Goal: Task Accomplishment & Management: Manage account settings

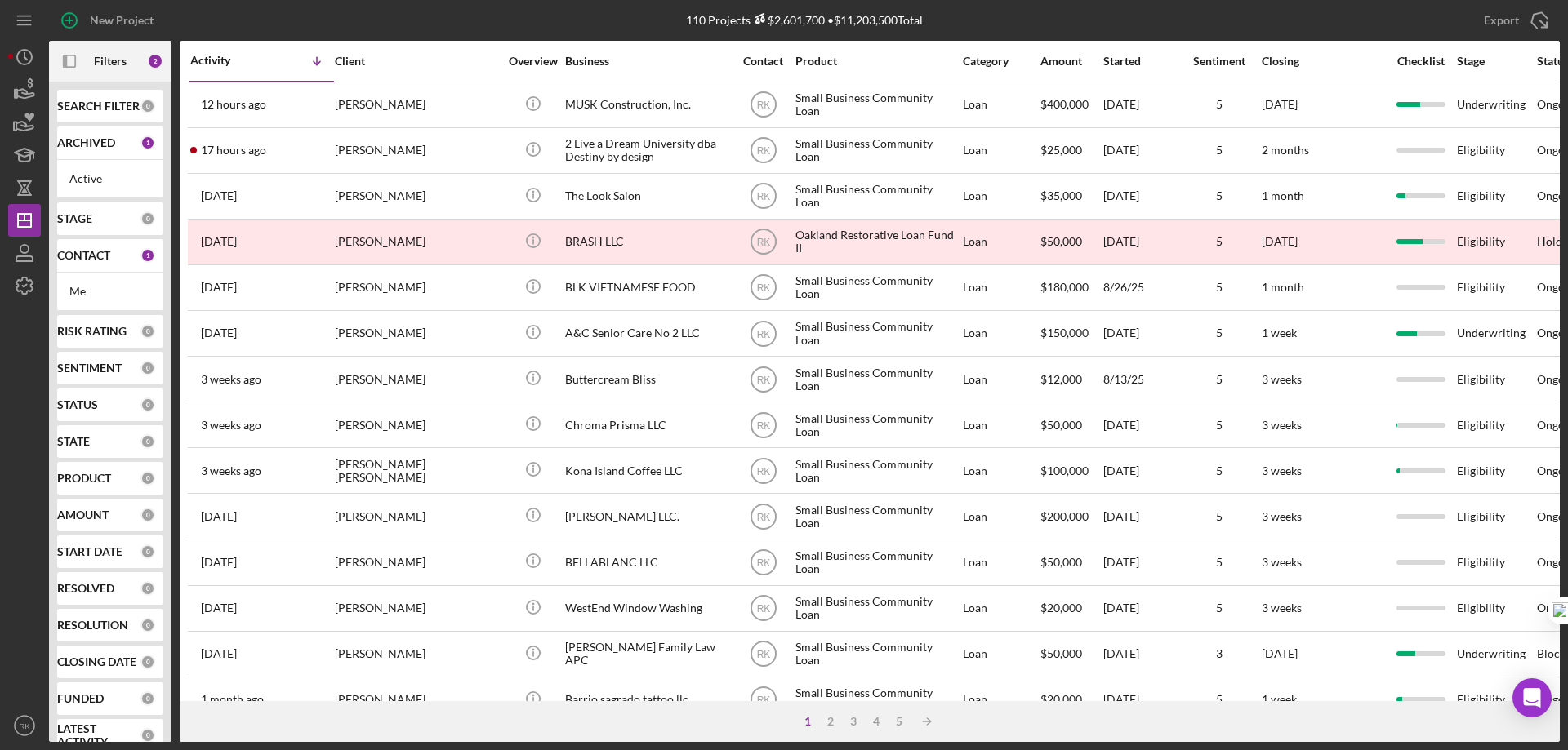
click at [76, 262] on b "CONTACT" at bounding box center [83, 255] width 53 height 13
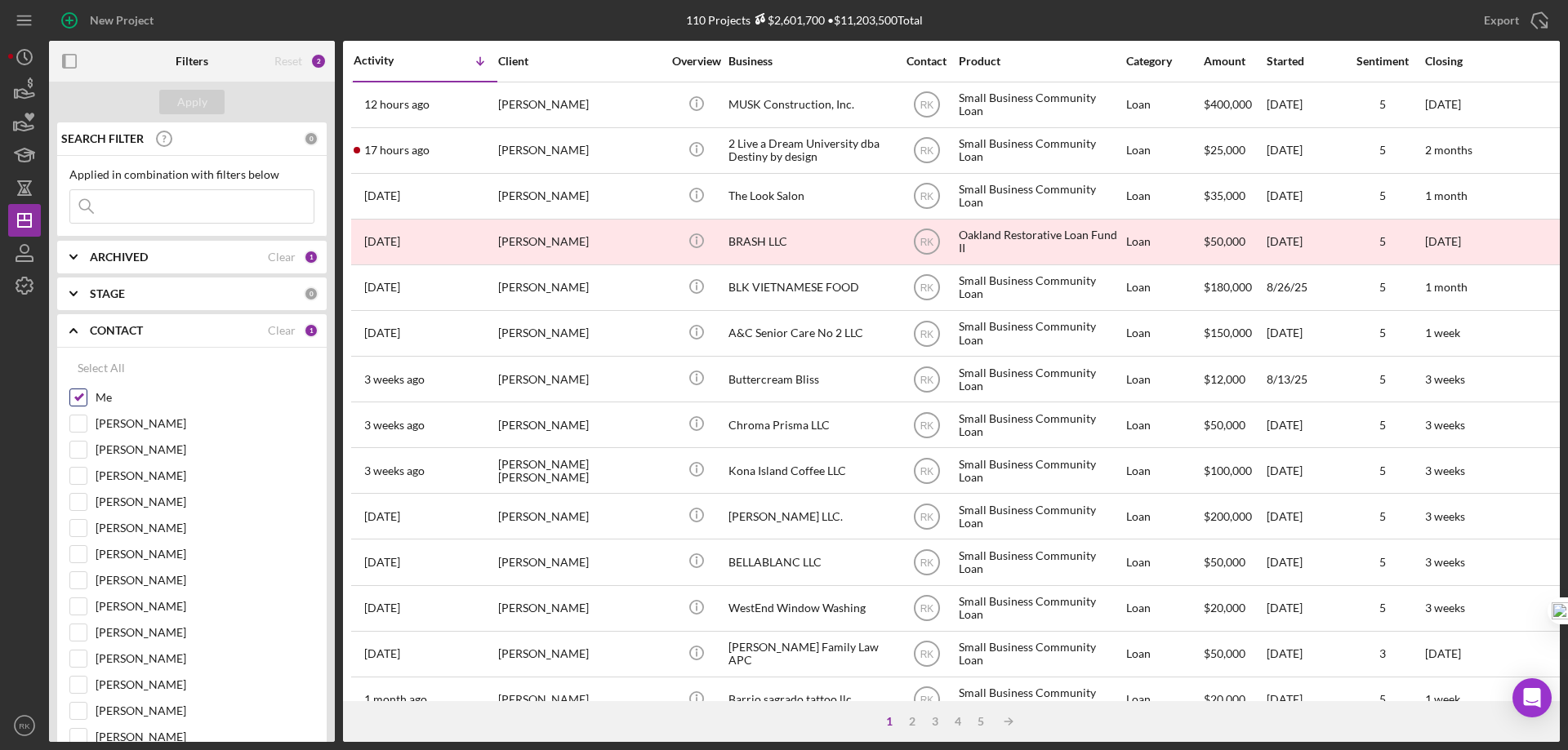
click at [81, 399] on input "Me" at bounding box center [78, 397] width 17 height 17
checkbox input "false"
click at [79, 547] on input "[PERSON_NAME]" at bounding box center [78, 554] width 17 height 17
checkbox input "true"
click at [194, 113] on div "Apply" at bounding box center [192, 102] width 30 height 25
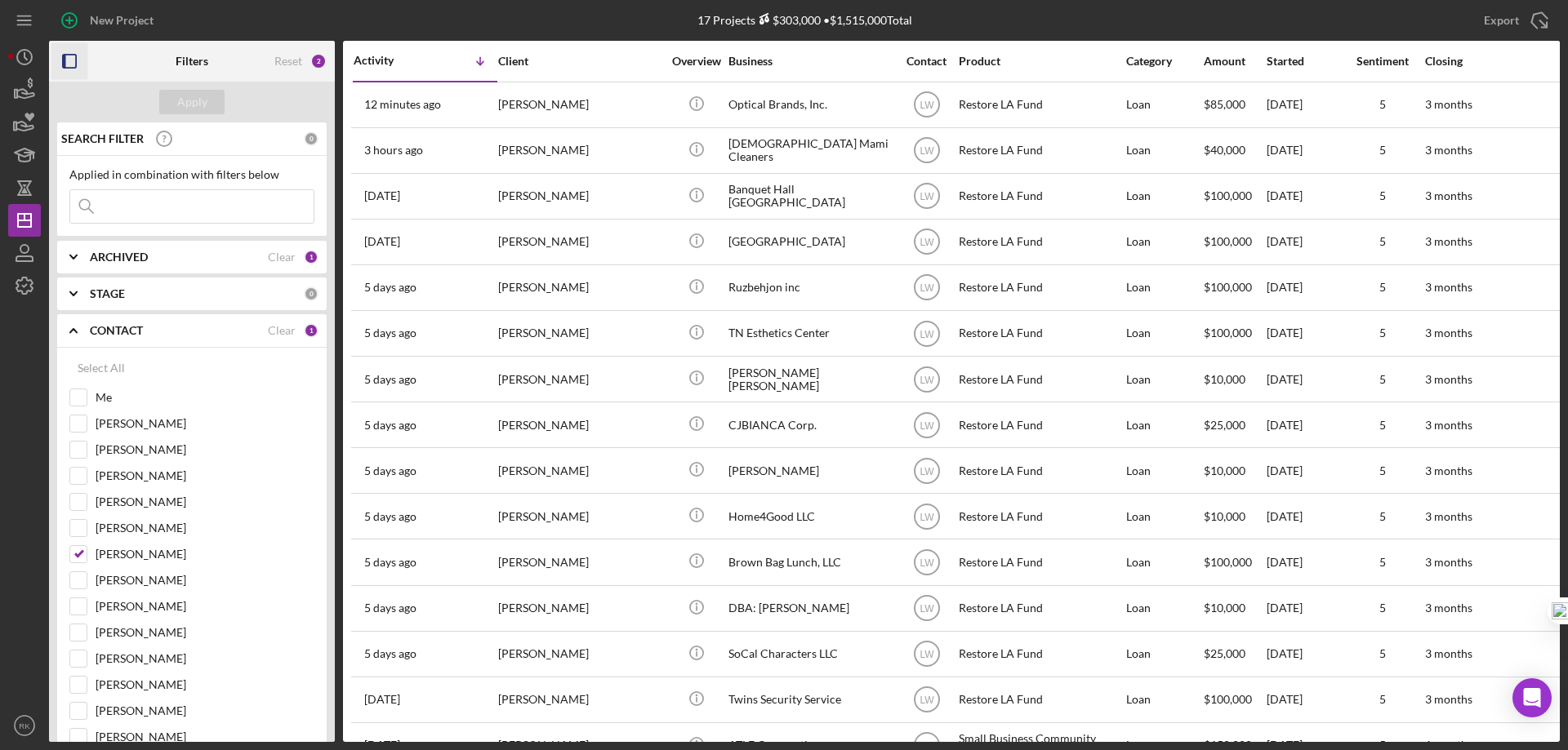
click at [76, 60] on rect "button" at bounding box center [69, 61] width 13 height 13
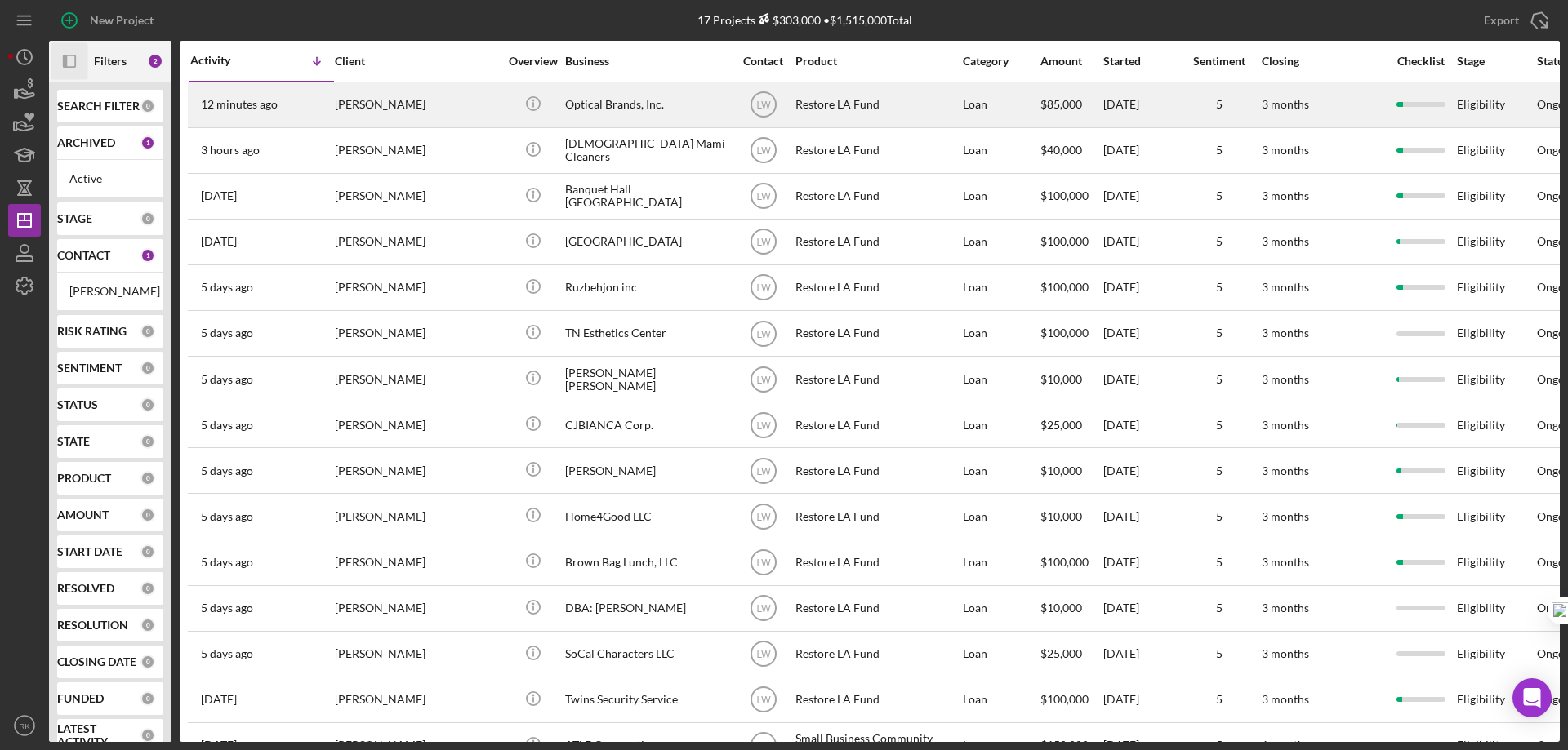
click at [389, 102] on div "[PERSON_NAME]" at bounding box center [417, 104] width 163 height 43
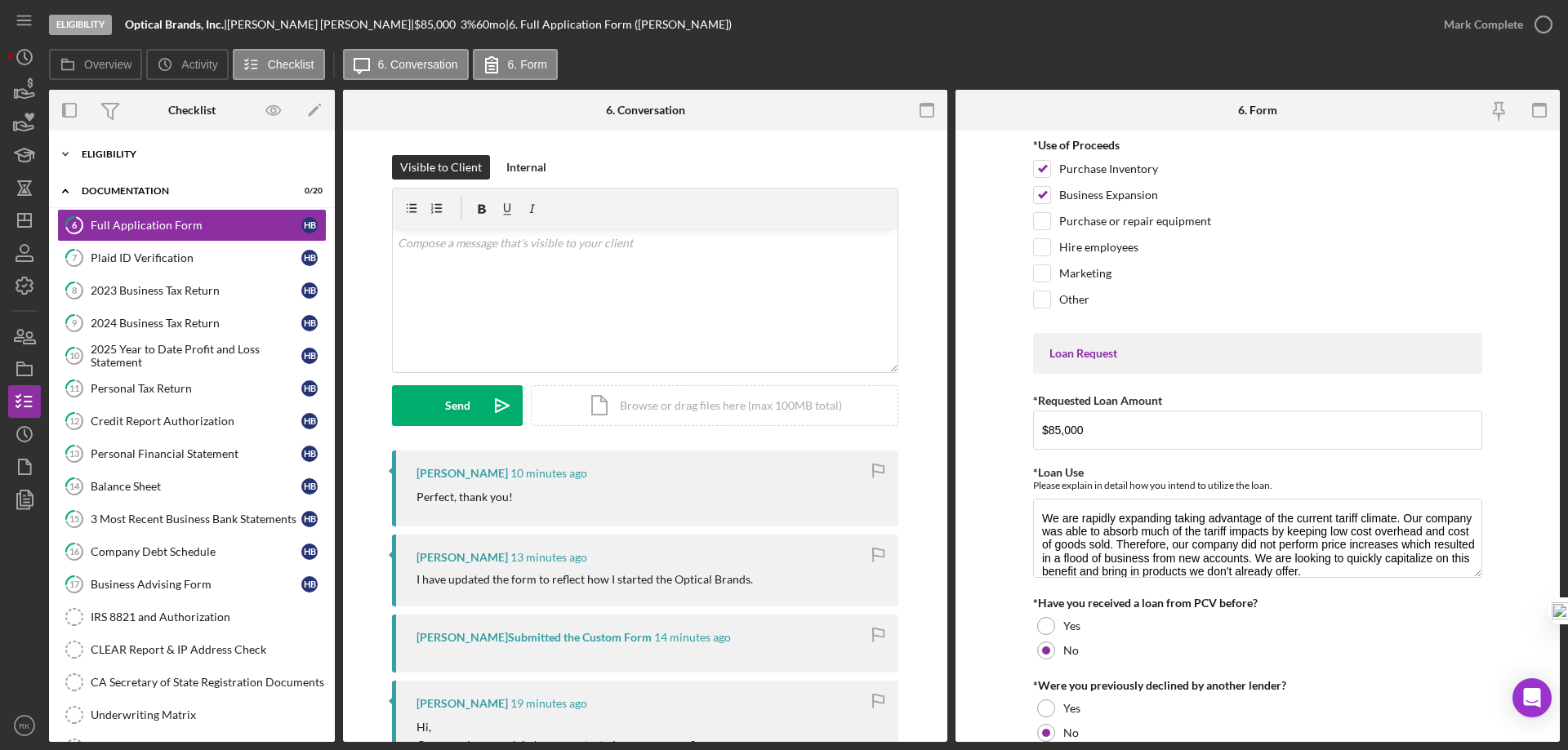
click at [130, 165] on div "Icon/Expander Eligibility 7 / 7" at bounding box center [192, 154] width 286 height 32
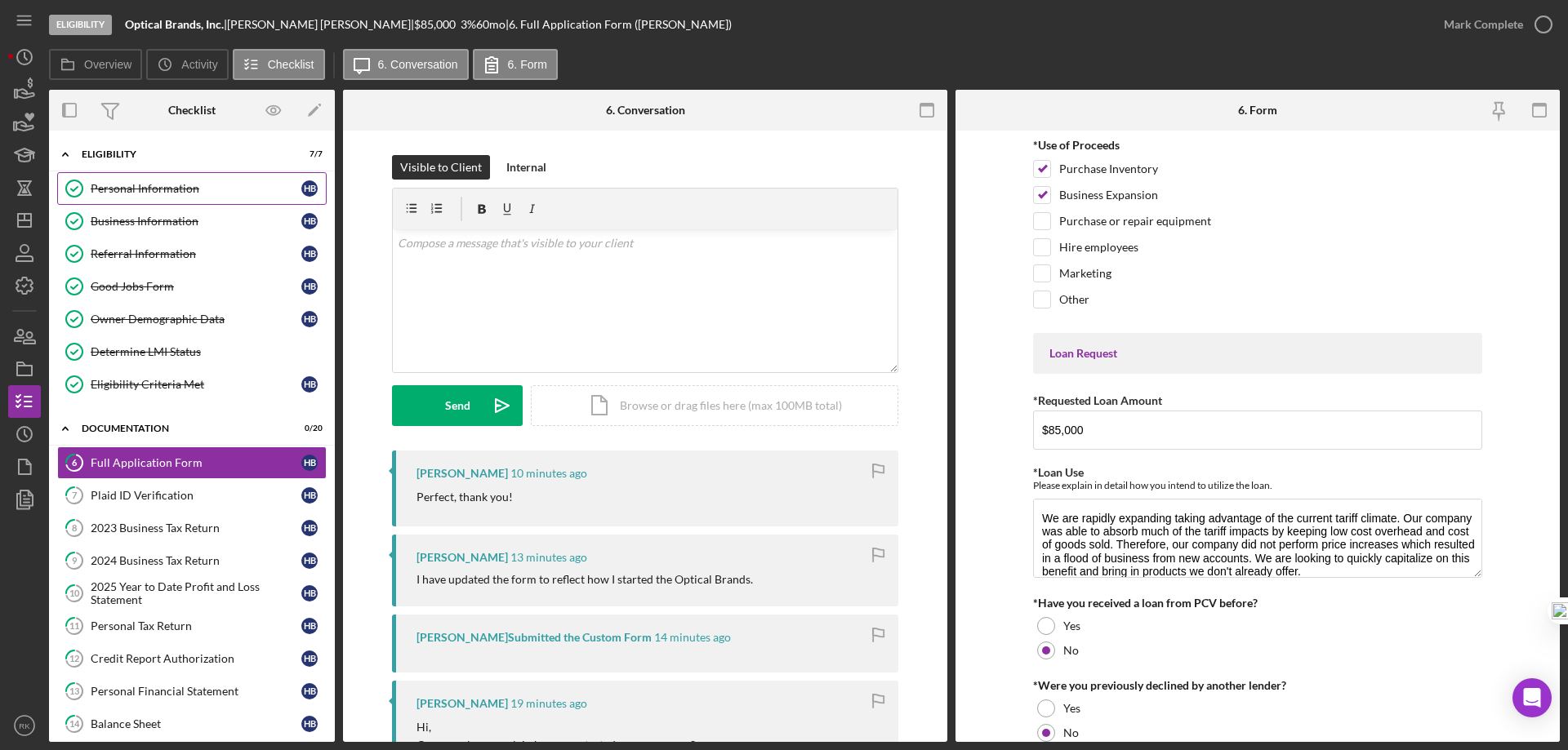
click at [147, 189] on div "Personal Information" at bounding box center [196, 188] width 211 height 13
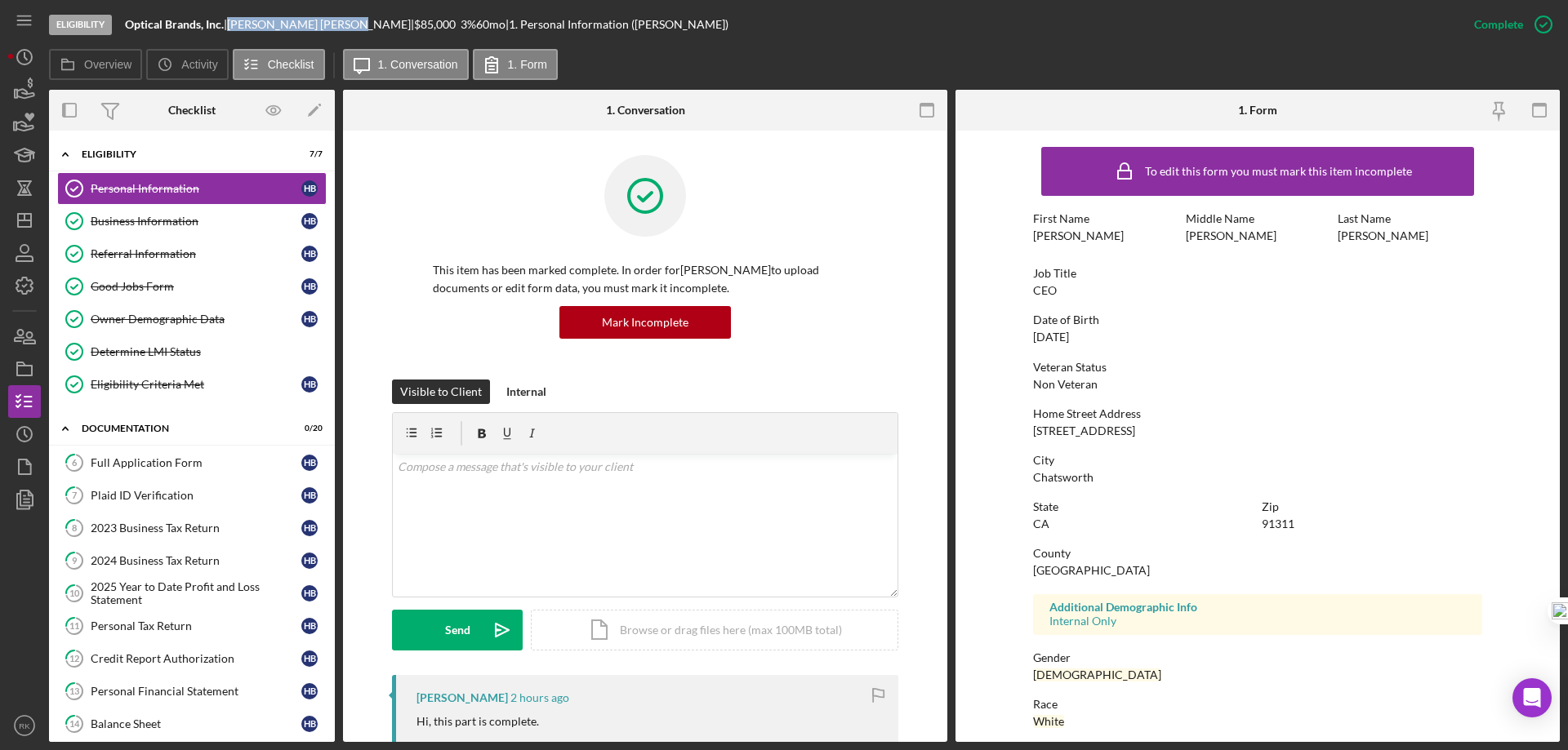
drag, startPoint x: 243, startPoint y: 24, endPoint x: 311, endPoint y: 24, distance: 68.0
click at [311, 24] on div "[PERSON_NAME] |" at bounding box center [320, 24] width 187 height 13
copy div "[PERSON_NAME]"
click at [18, 372] on rect "button" at bounding box center [25, 370] width 15 height 10
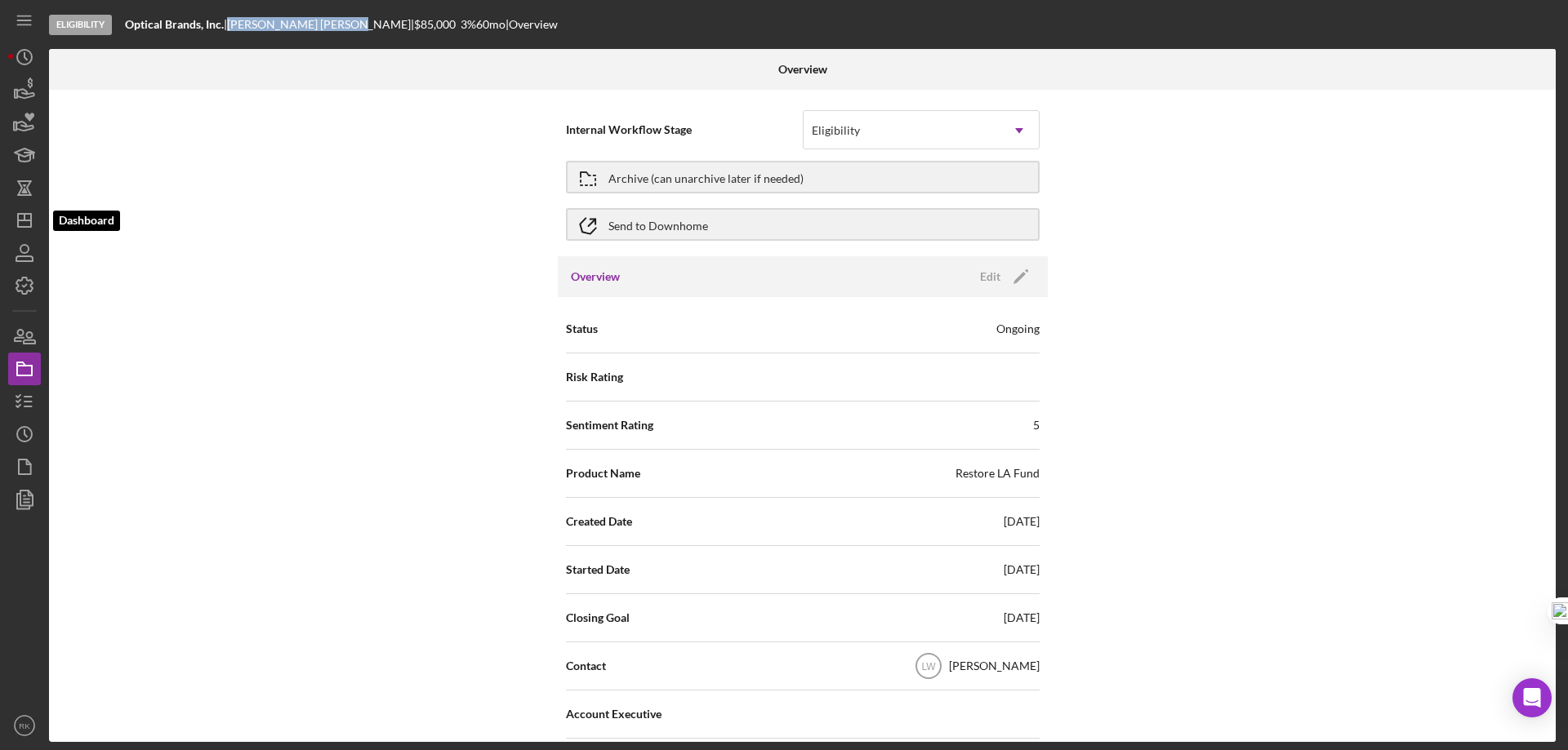
drag, startPoint x: 18, startPoint y: 222, endPoint x: 41, endPoint y: 240, distance: 29.2
click at [19, 221] on g "button" at bounding box center [24, 220] width 13 height 13
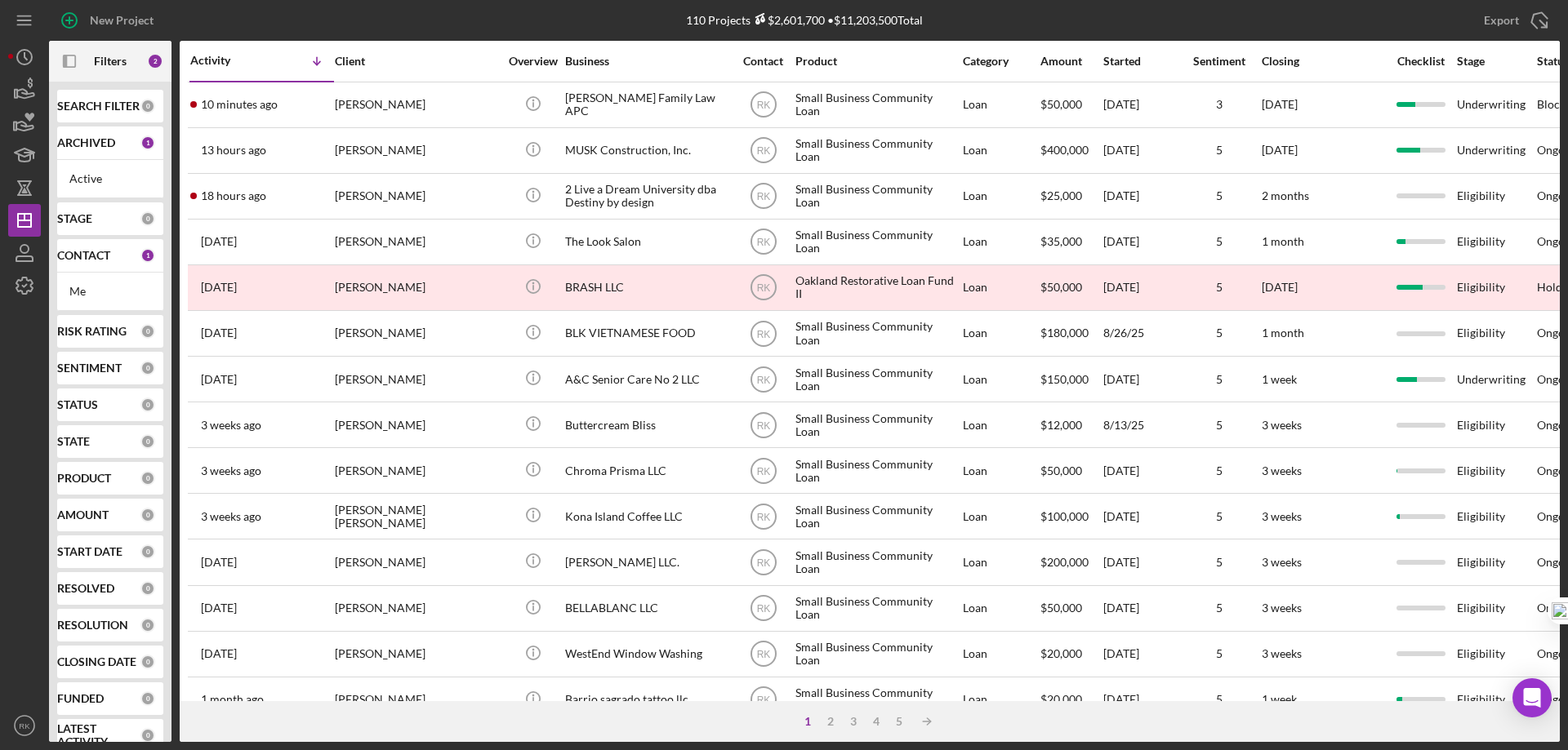
click at [87, 111] on b "SEARCH FILTER" at bounding box center [98, 106] width 82 height 13
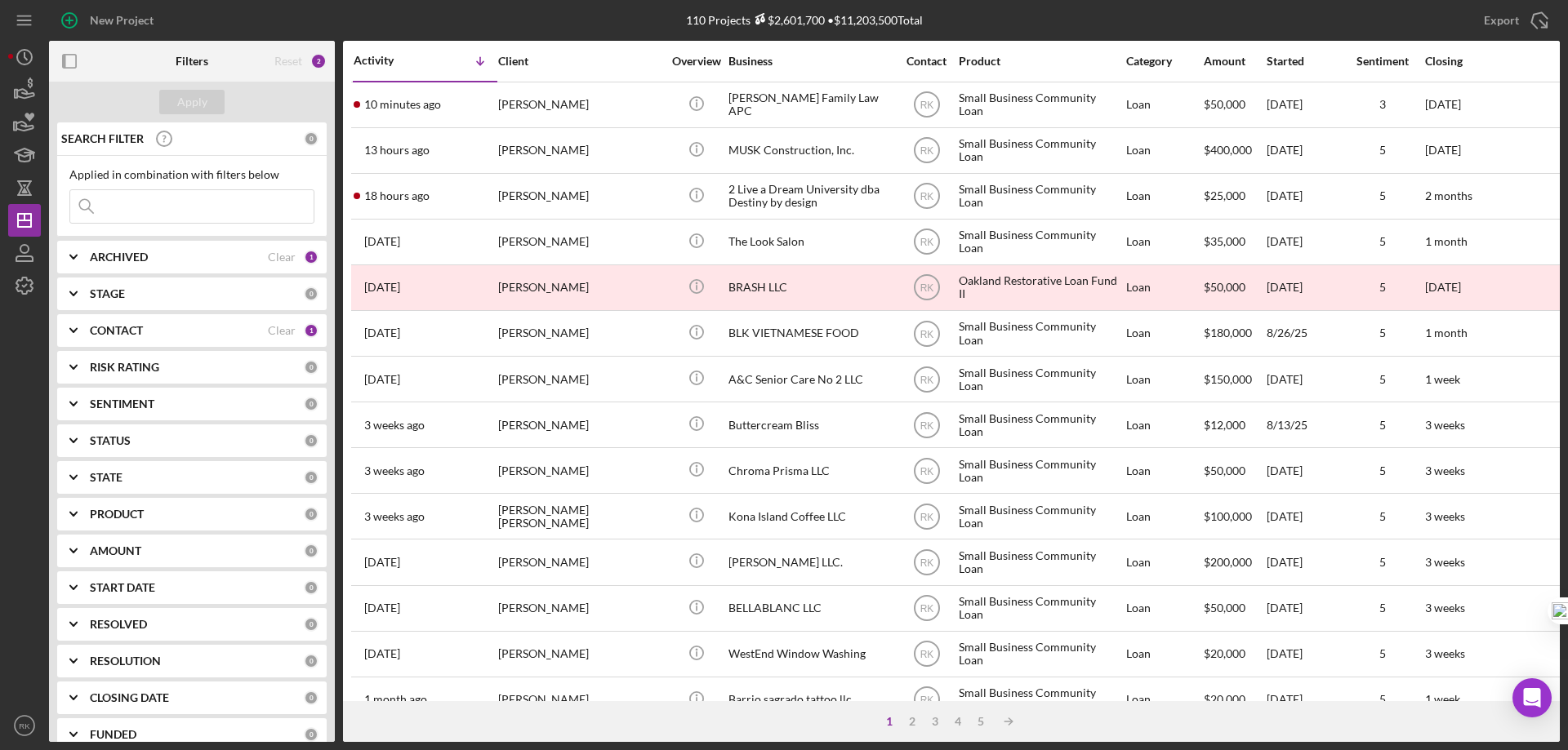
click at [155, 214] on input at bounding box center [191, 206] width 243 height 32
type input "[PERSON_NAME]"
click at [180, 106] on div "Apply" at bounding box center [192, 102] width 30 height 25
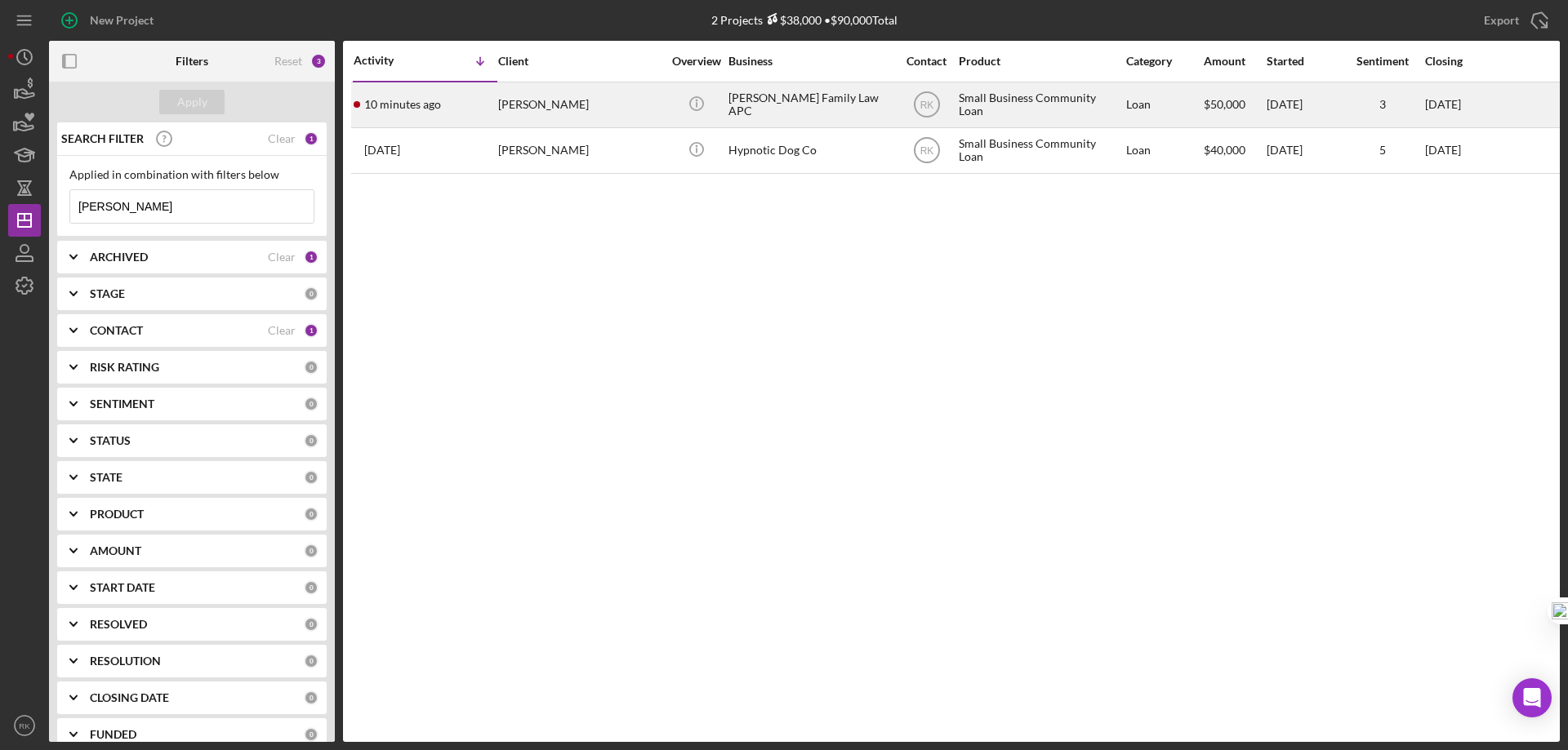
click at [555, 104] on div "[PERSON_NAME]" at bounding box center [580, 104] width 163 height 43
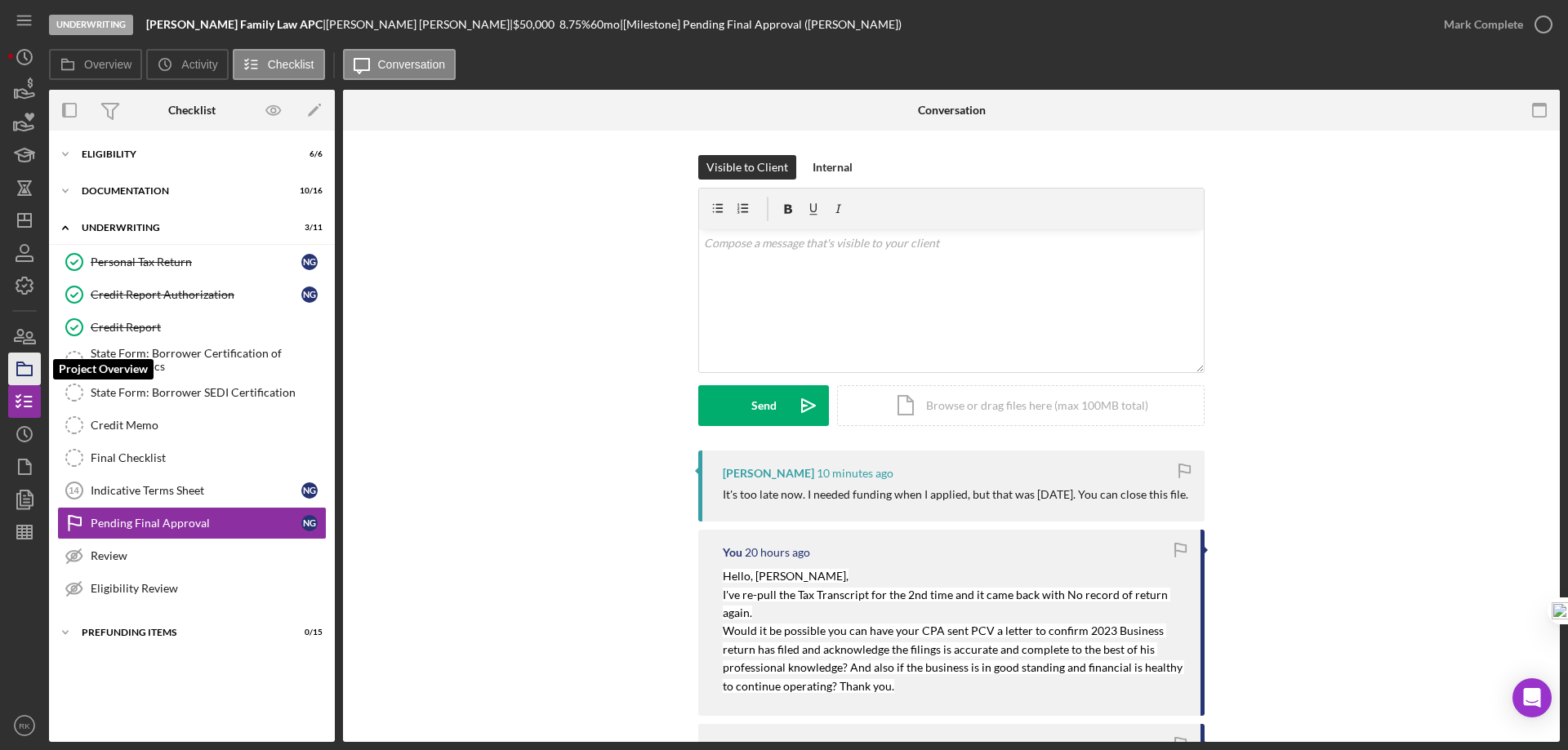
click at [29, 364] on icon "button" at bounding box center [25, 368] width 41 height 41
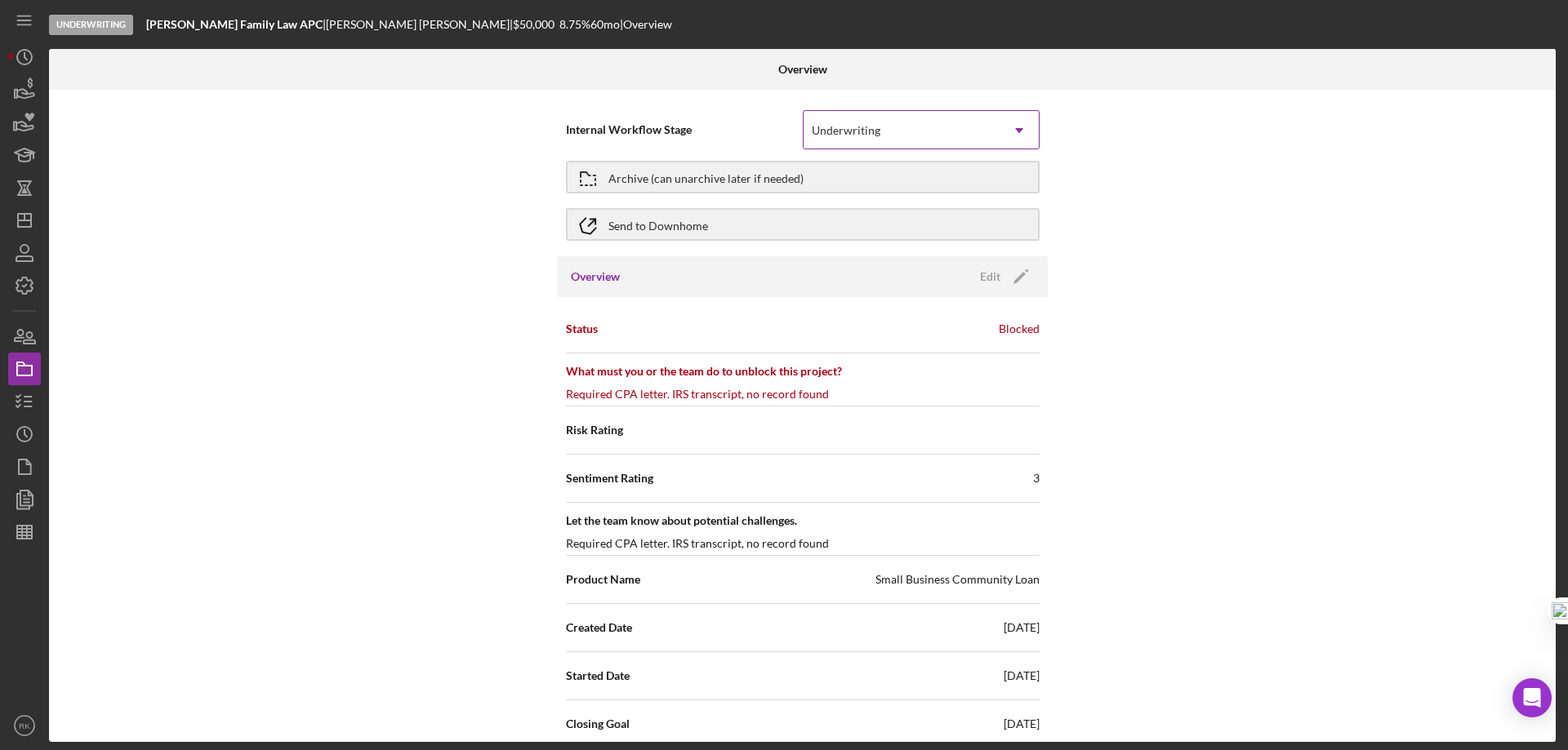
click at [879, 134] on div "Underwriting" at bounding box center [901, 130] width 196 height 38
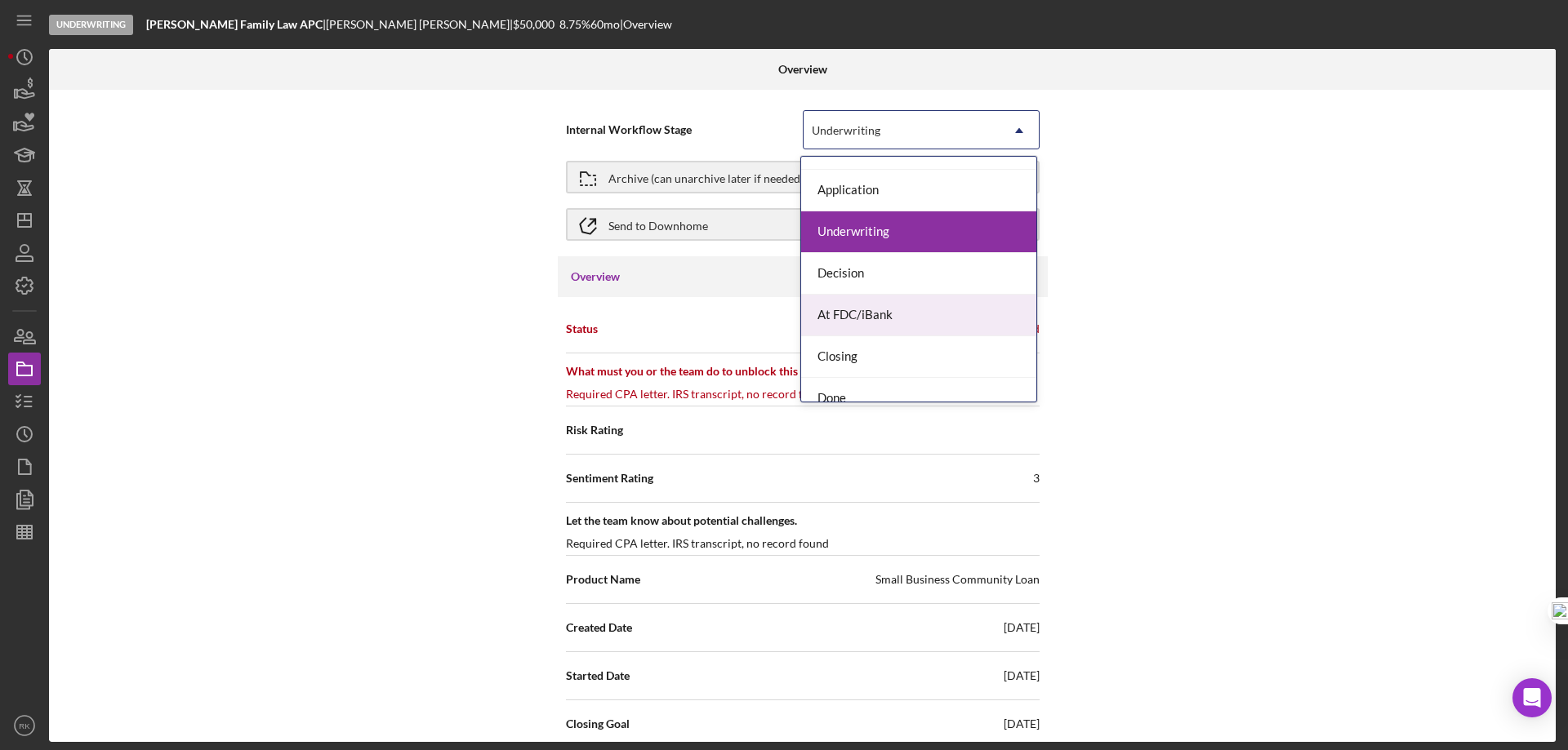
scroll to position [46, 0]
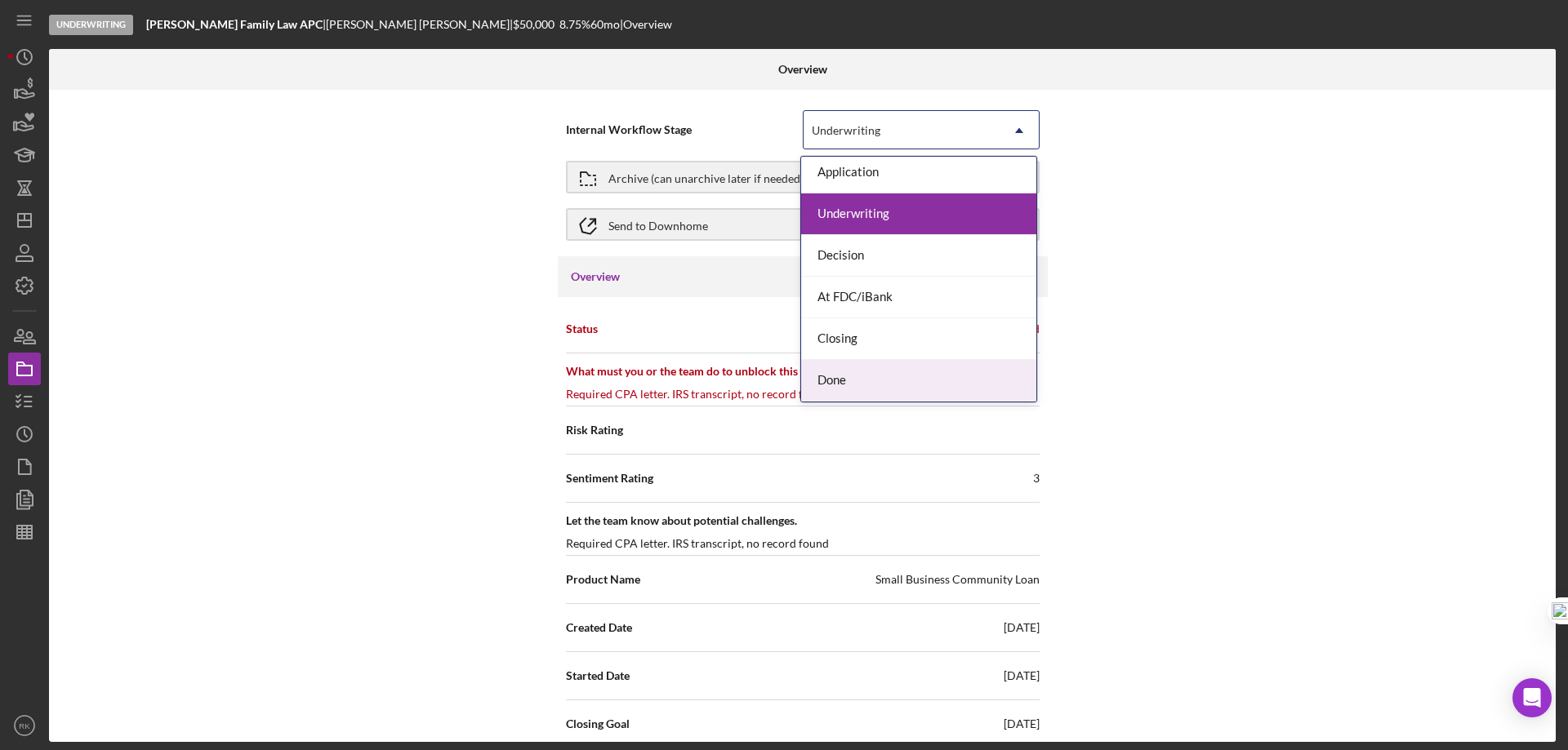
click at [894, 382] on div "Done" at bounding box center [919, 380] width 235 height 41
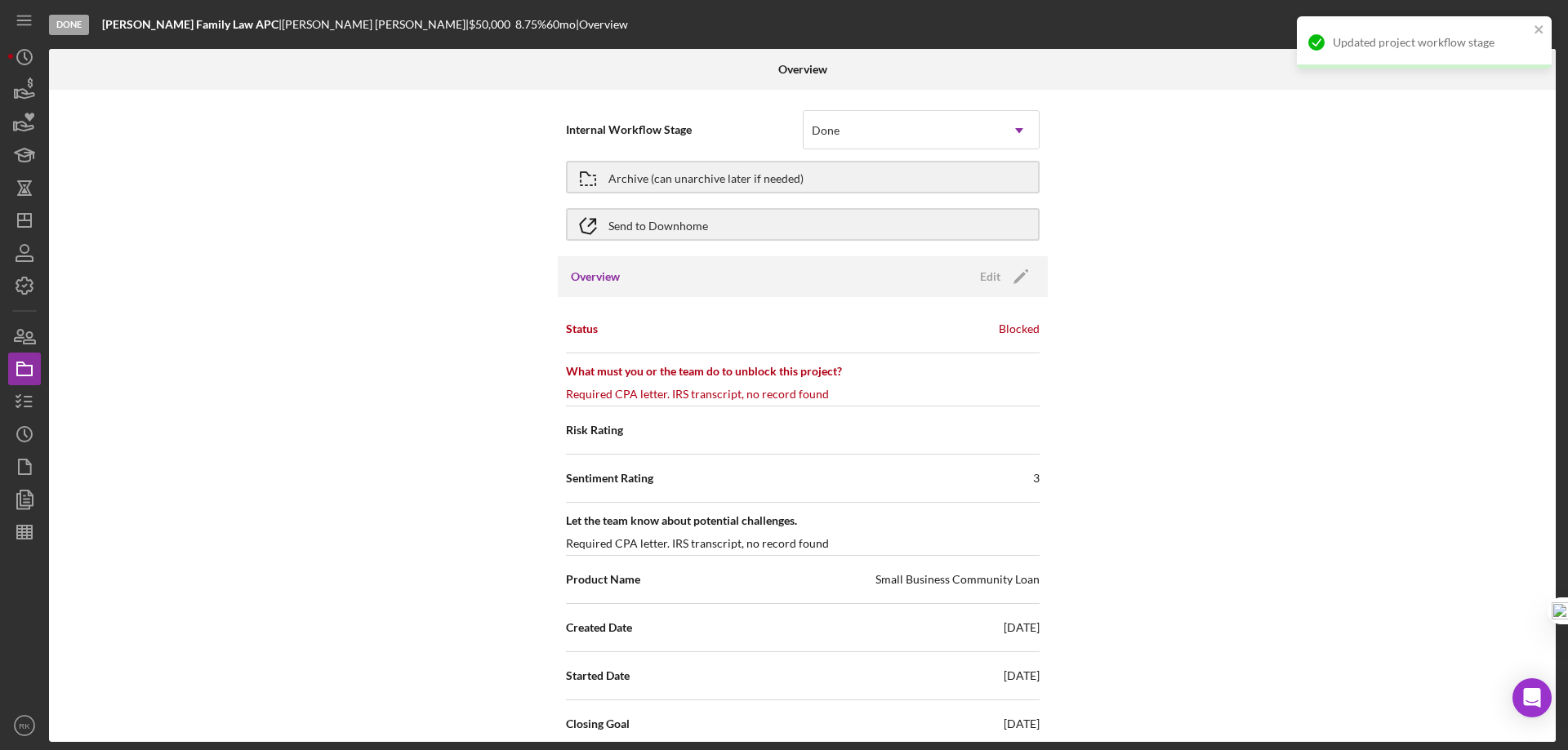
click at [1169, 323] on div "Internal Workflow Stage option Done, selected. Done Icon/Dropdown Arrow Archive…" at bounding box center [802, 415] width 1507 height 652
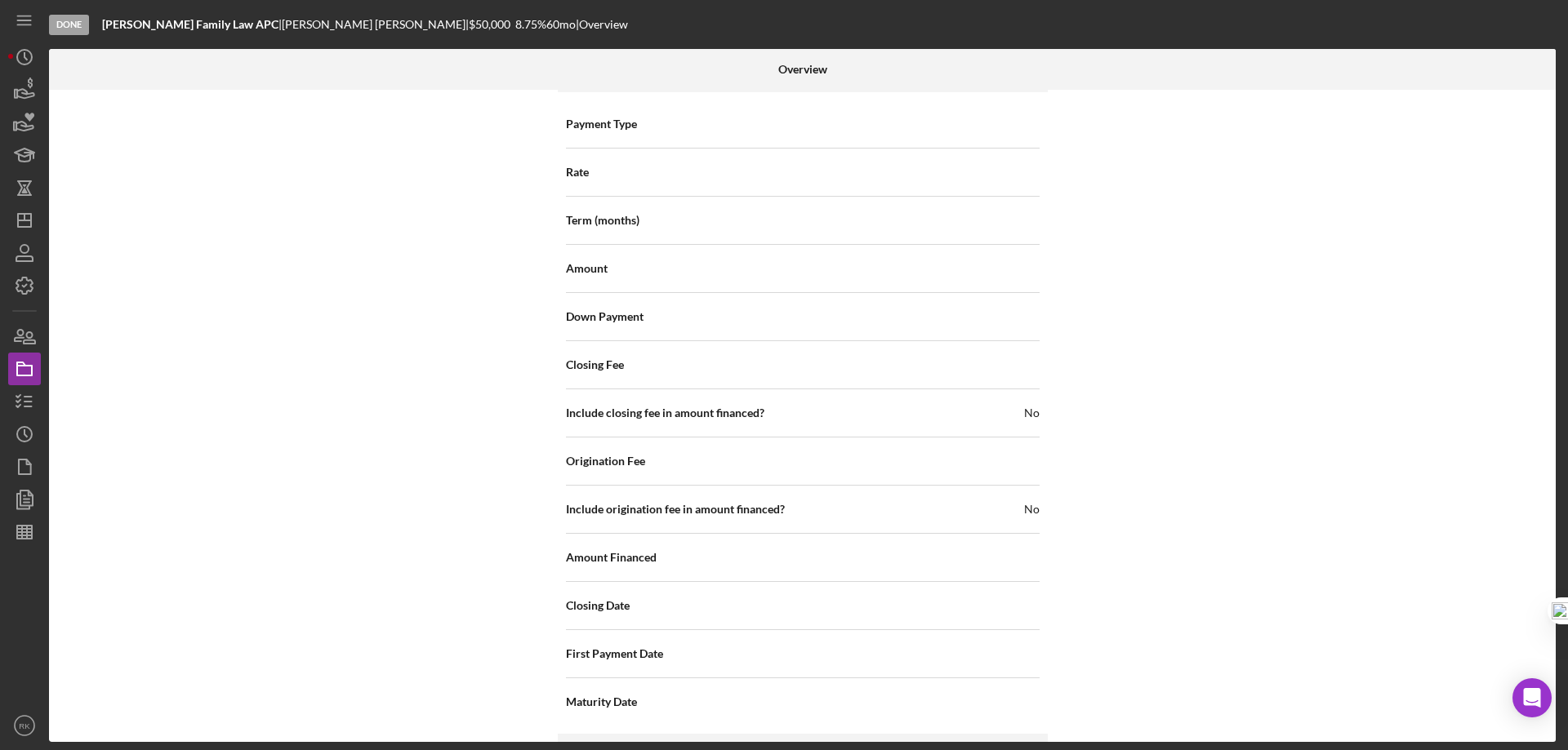
scroll to position [2042, 0]
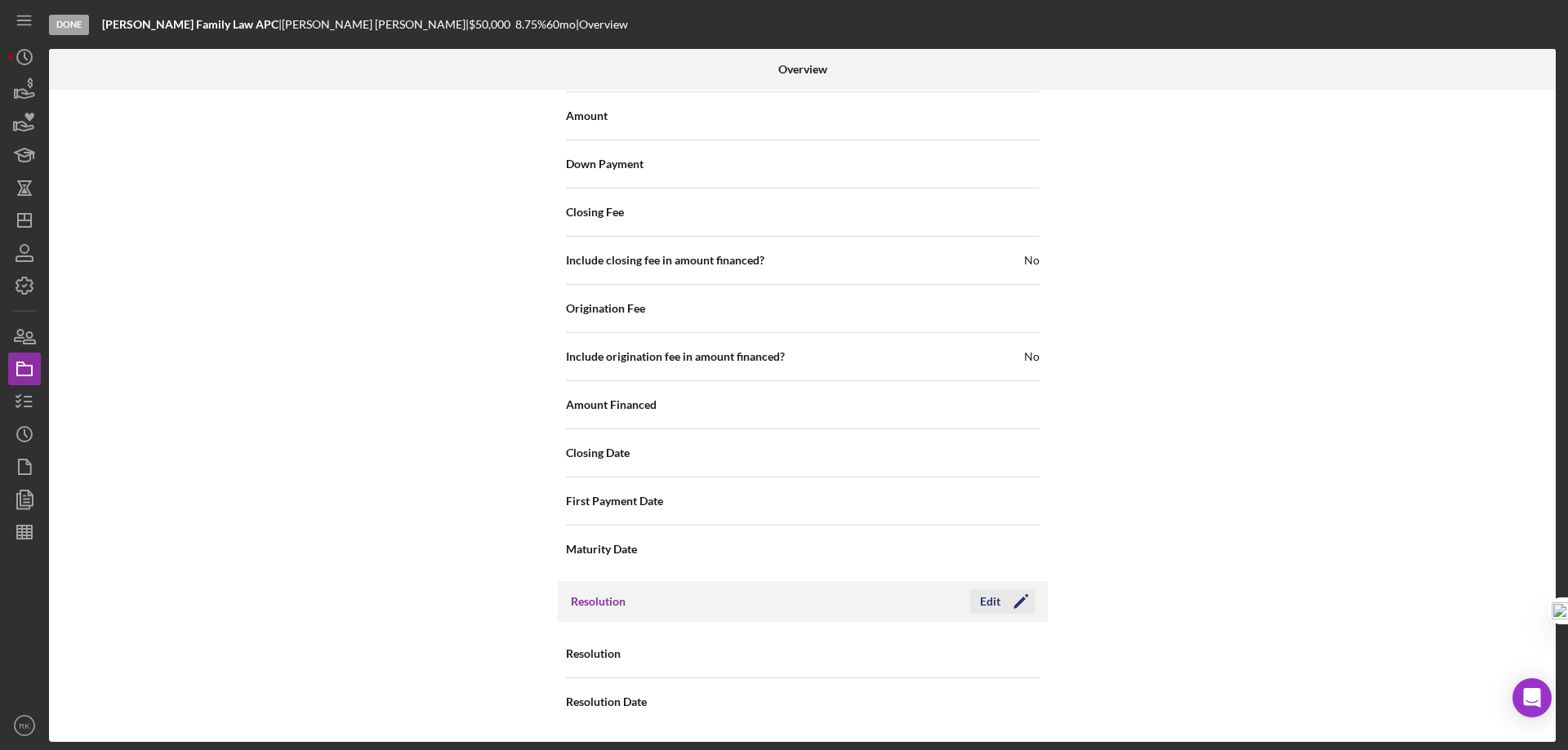
click at [1022, 599] on icon "Icon/Edit" at bounding box center [1020, 602] width 41 height 41
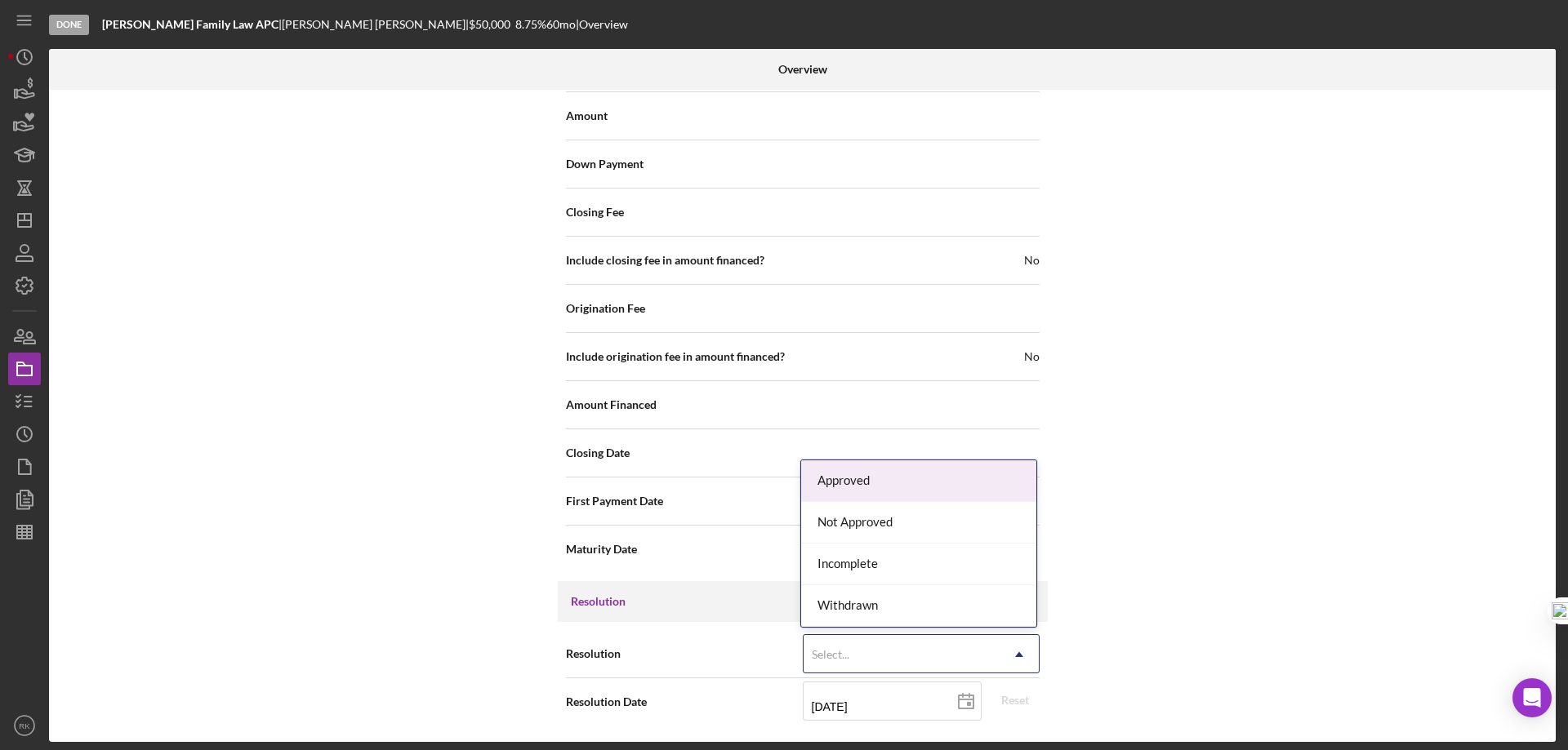
click at [1015, 652] on icon "Icon/Dropdown Arrow" at bounding box center [1019, 654] width 39 height 39
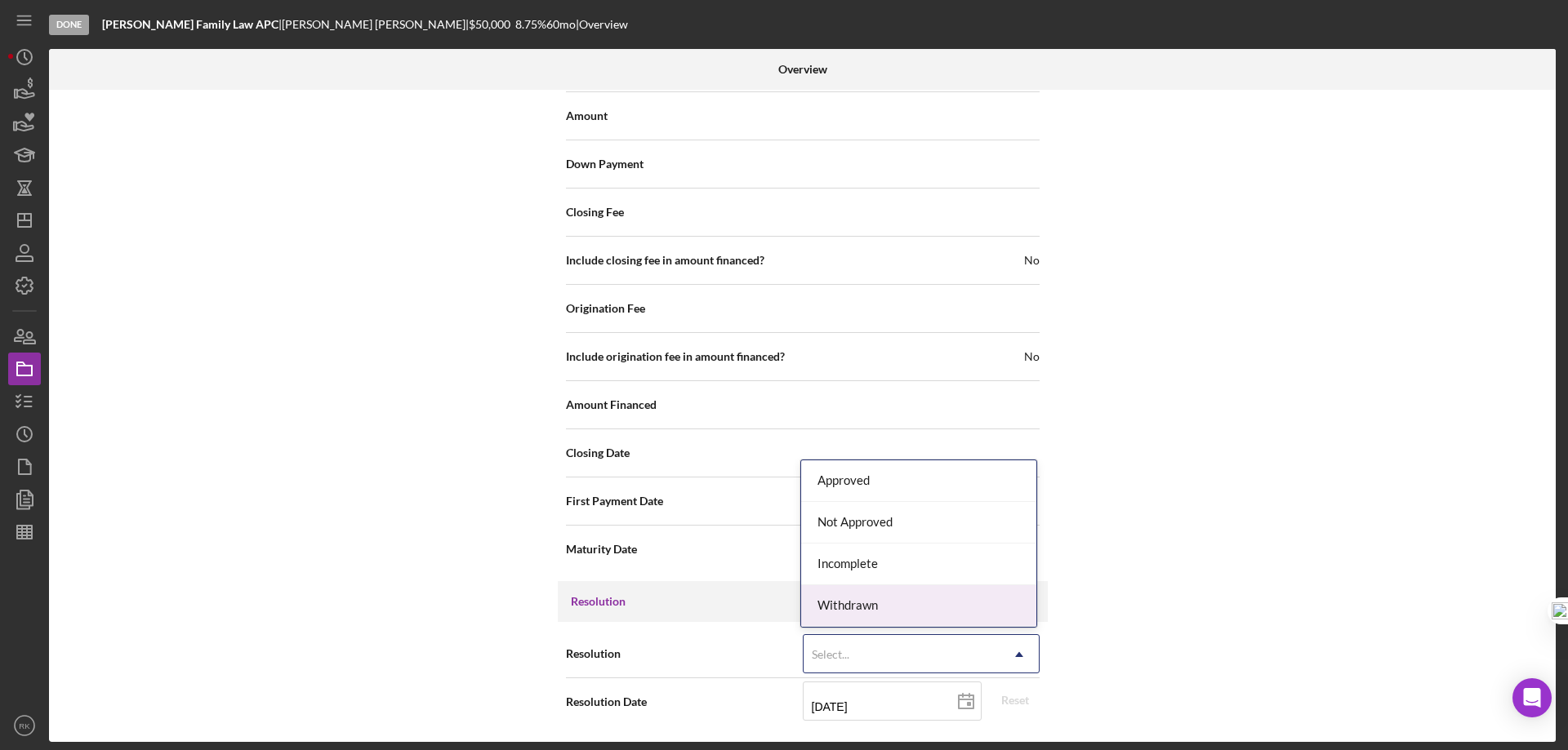
click at [863, 605] on div "Withdrawn" at bounding box center [919, 605] width 235 height 41
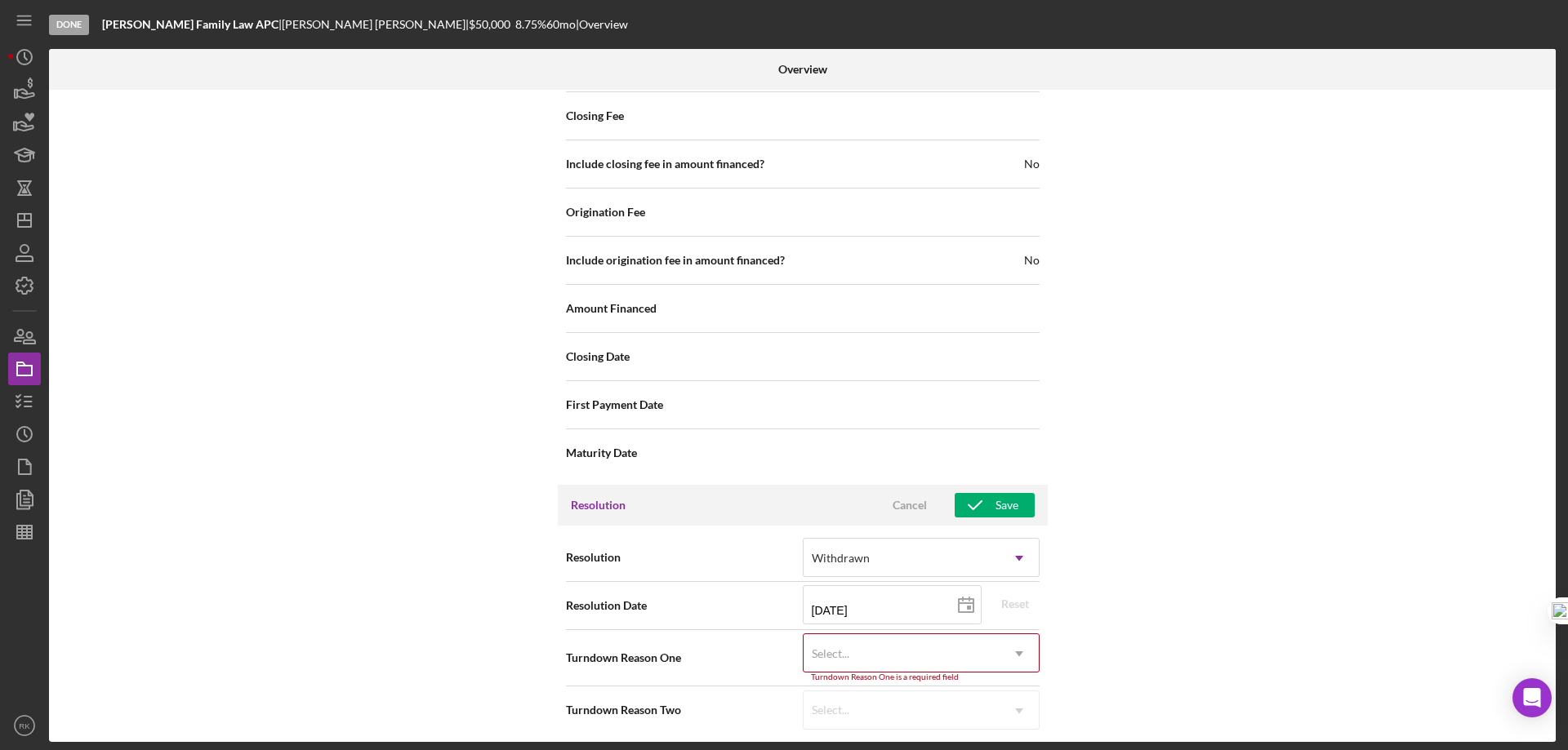
scroll to position [2146, 0]
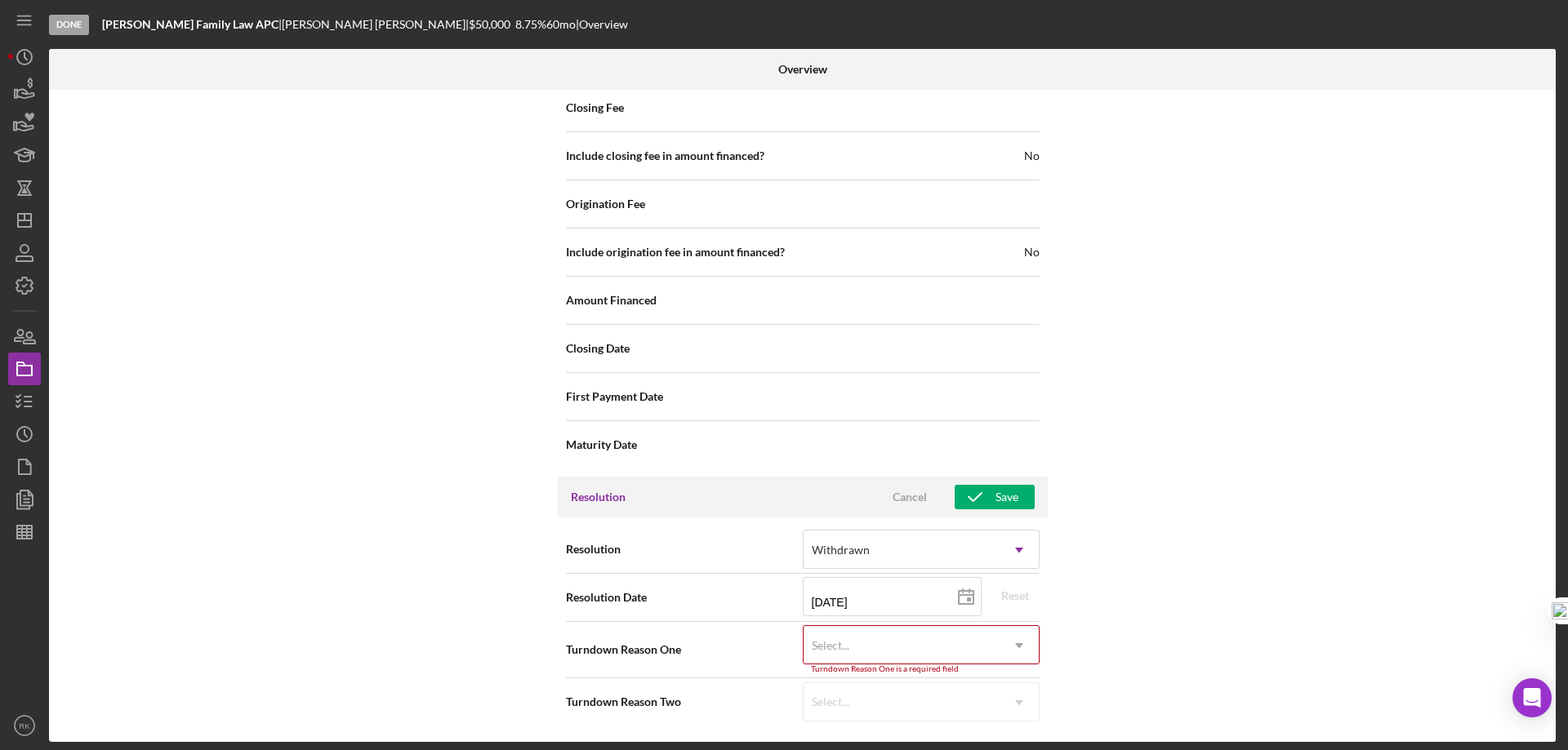
click at [1012, 644] on icon "Icon/Dropdown Arrow" at bounding box center [1019, 646] width 39 height 39
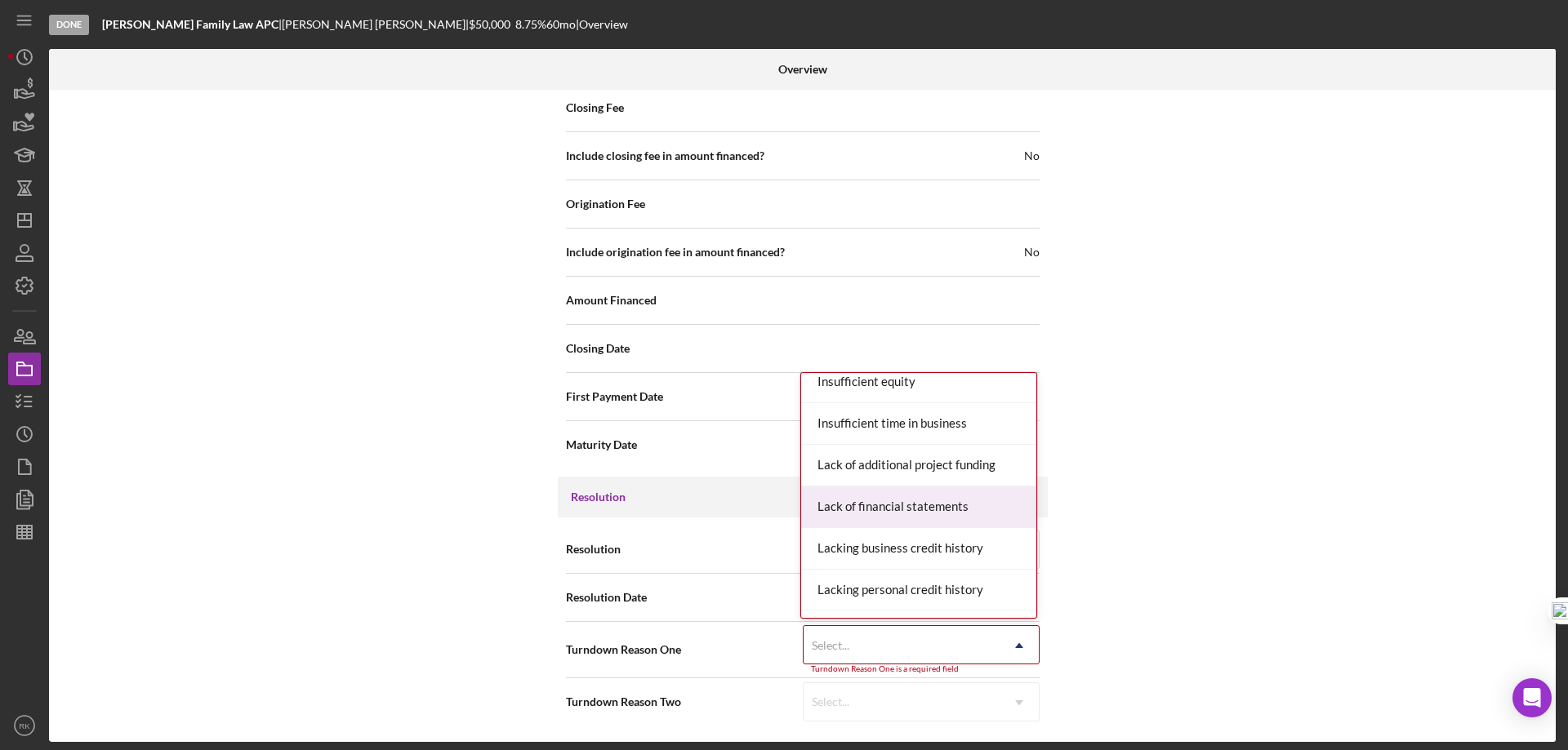
scroll to position [678, 0]
click at [896, 507] on div "Lack of financial statements" at bounding box center [919, 506] width 235 height 41
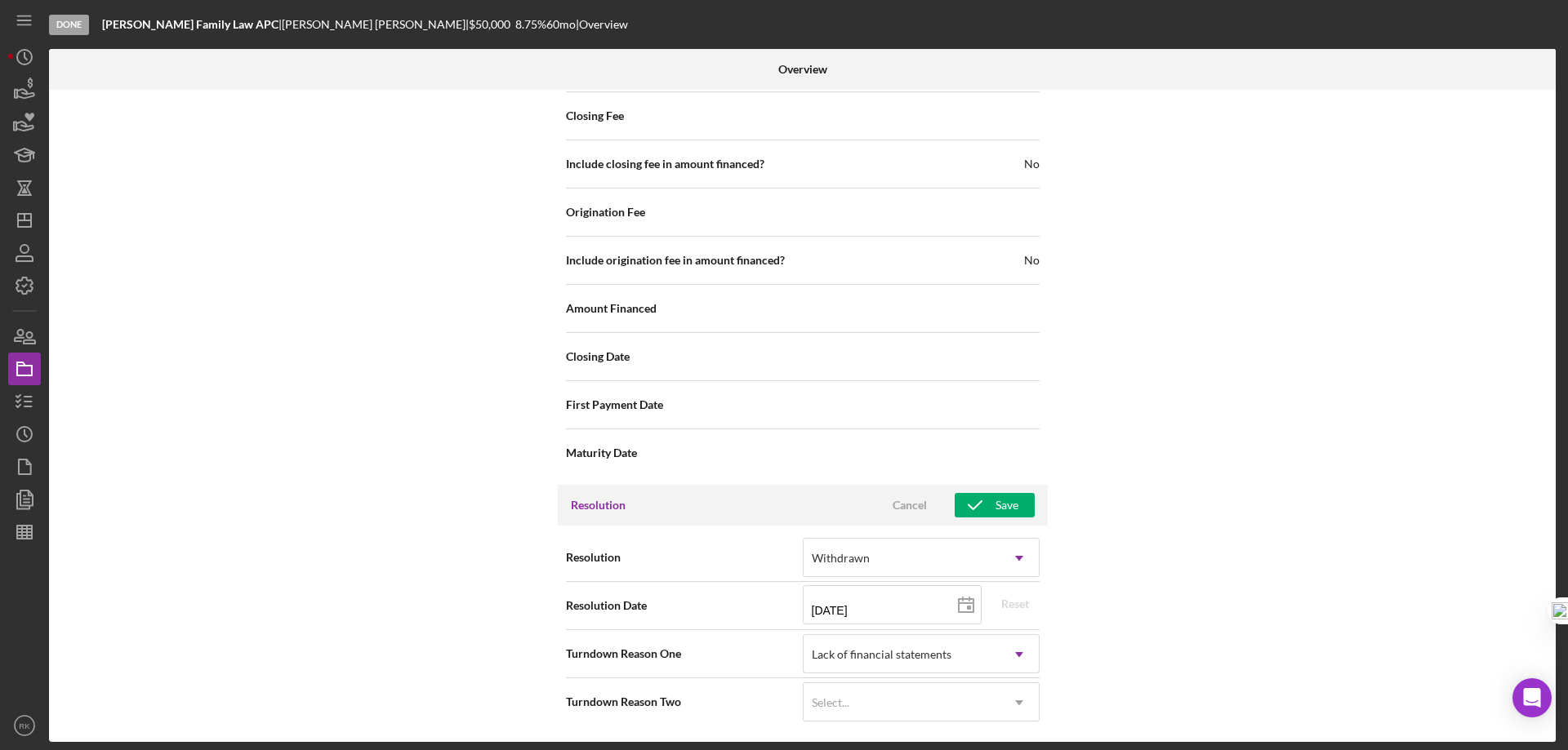
scroll to position [2139, 0]
click at [1022, 704] on icon "Icon/Dropdown Arrow" at bounding box center [1019, 703] width 39 height 39
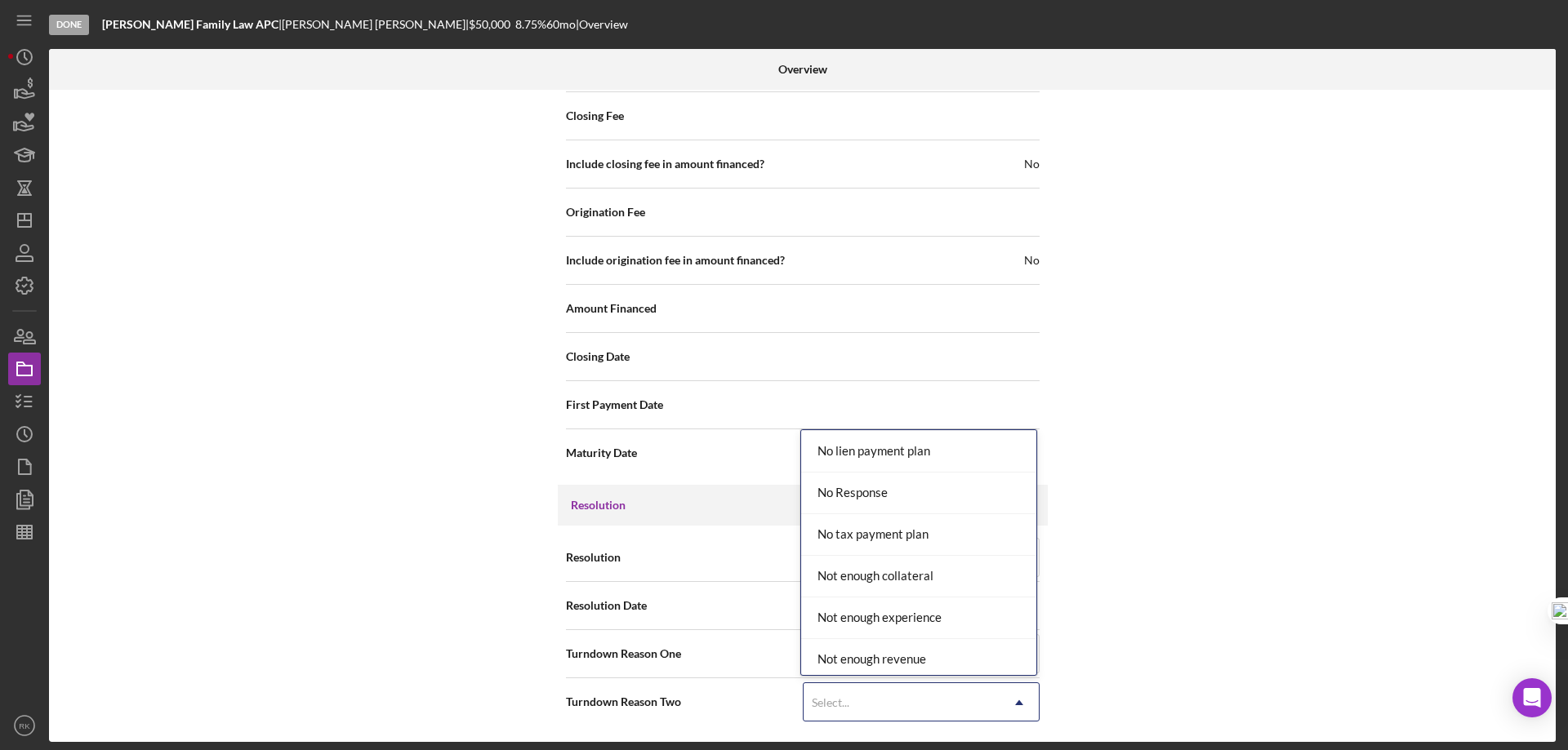
scroll to position [1124, 0]
click at [852, 496] on div "No Response" at bounding box center [919, 492] width 235 height 41
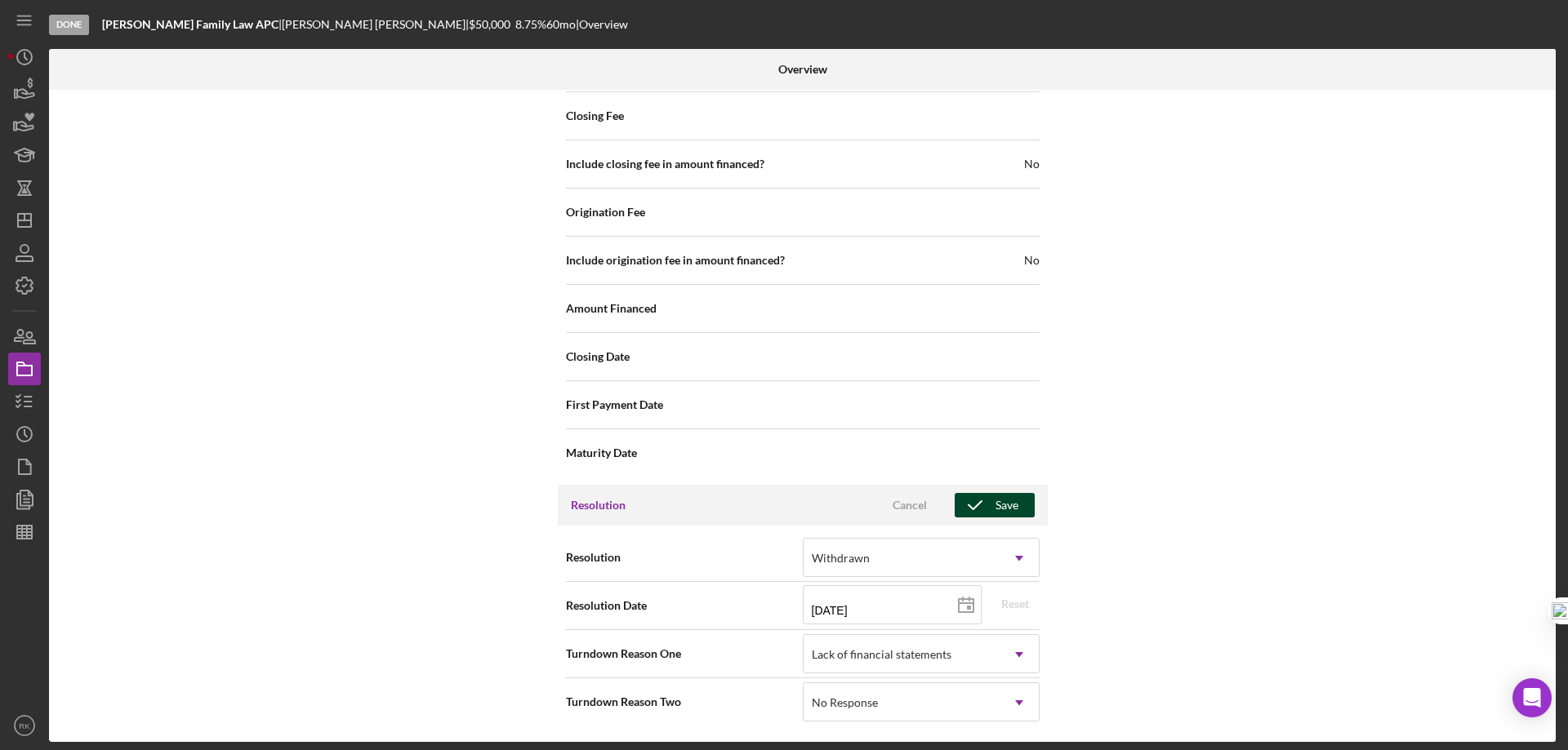
click at [1012, 507] on div "Save" at bounding box center [1006, 505] width 23 height 25
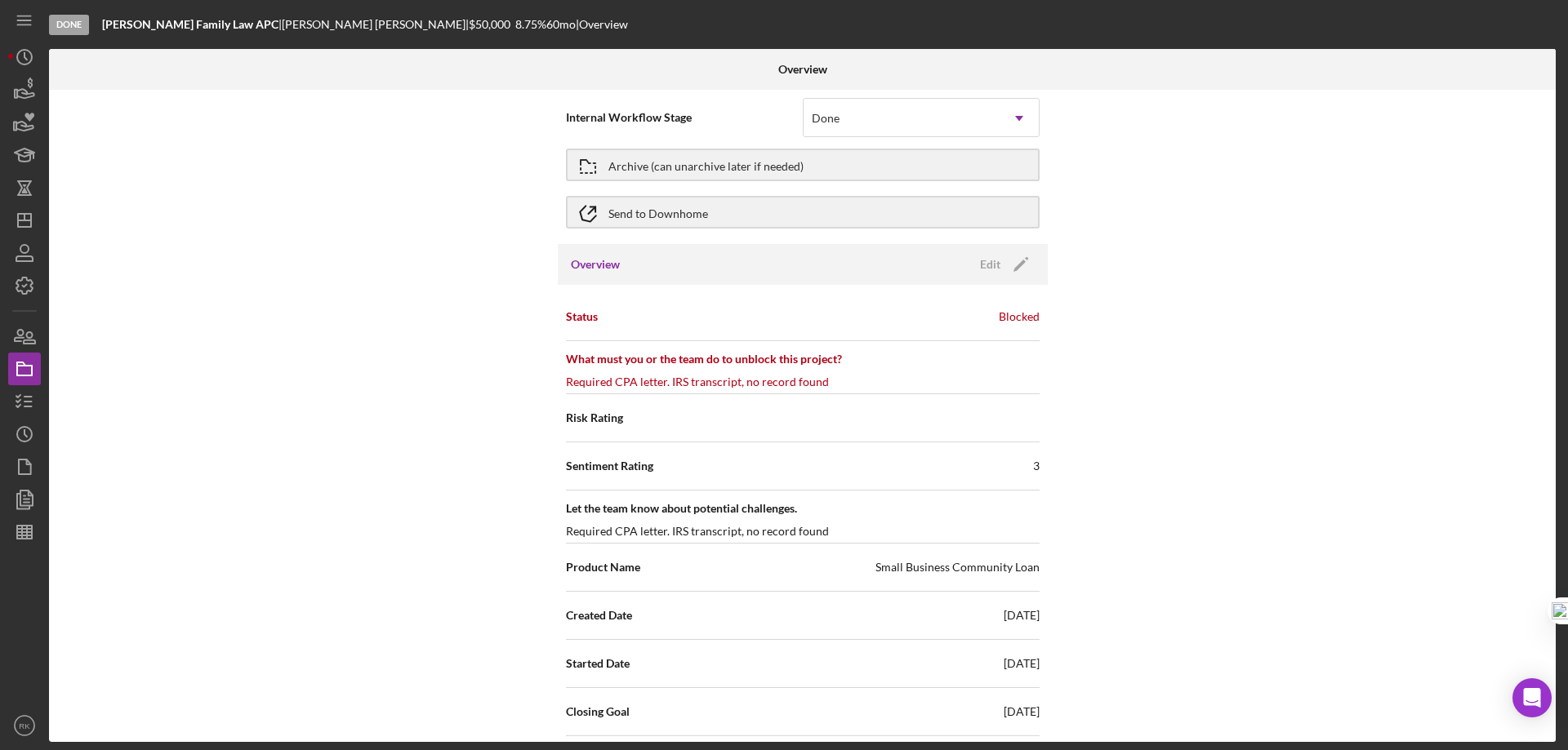
scroll to position [0, 0]
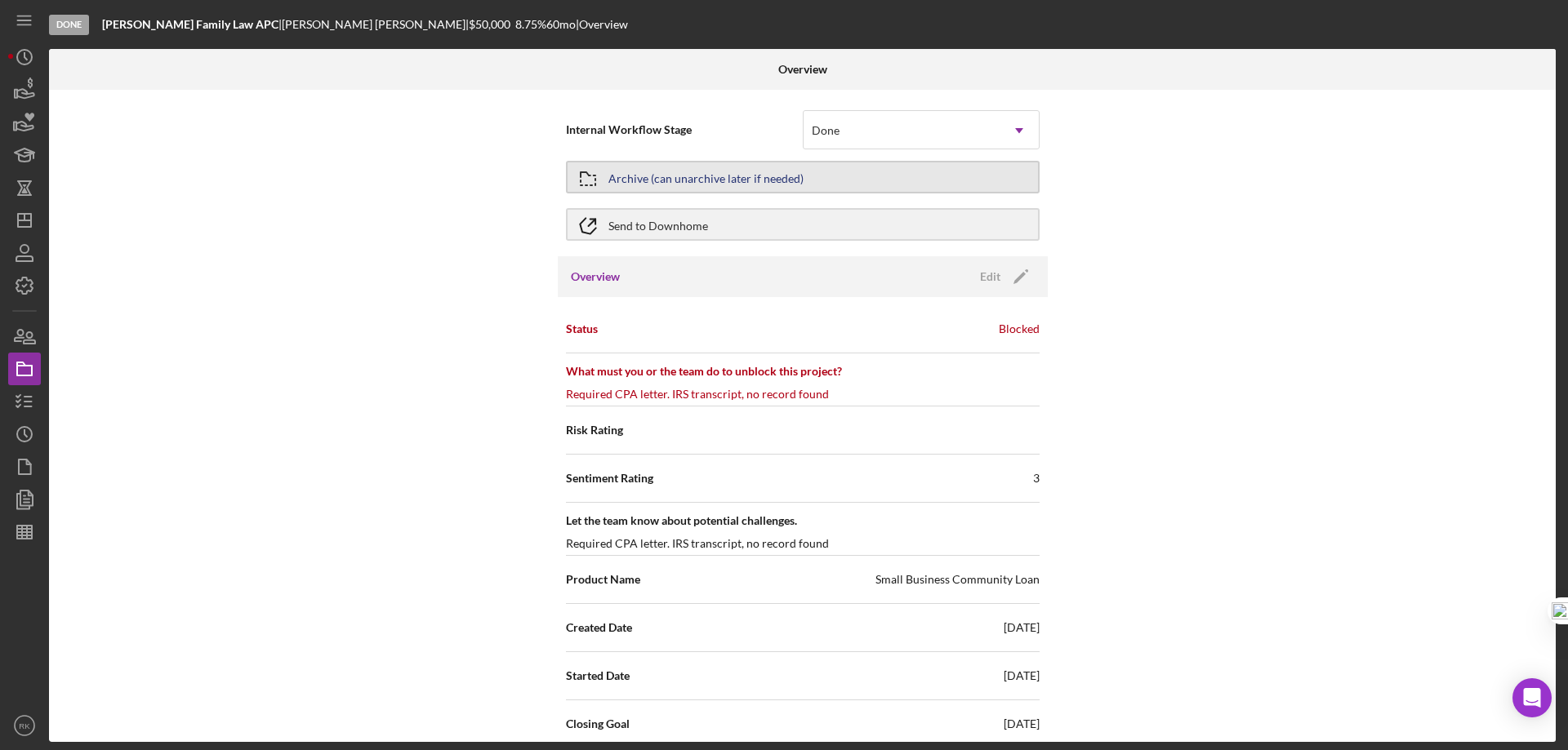
click at [619, 182] on div "Archive (can unarchive later if needed)" at bounding box center [705, 176] width 195 height 29
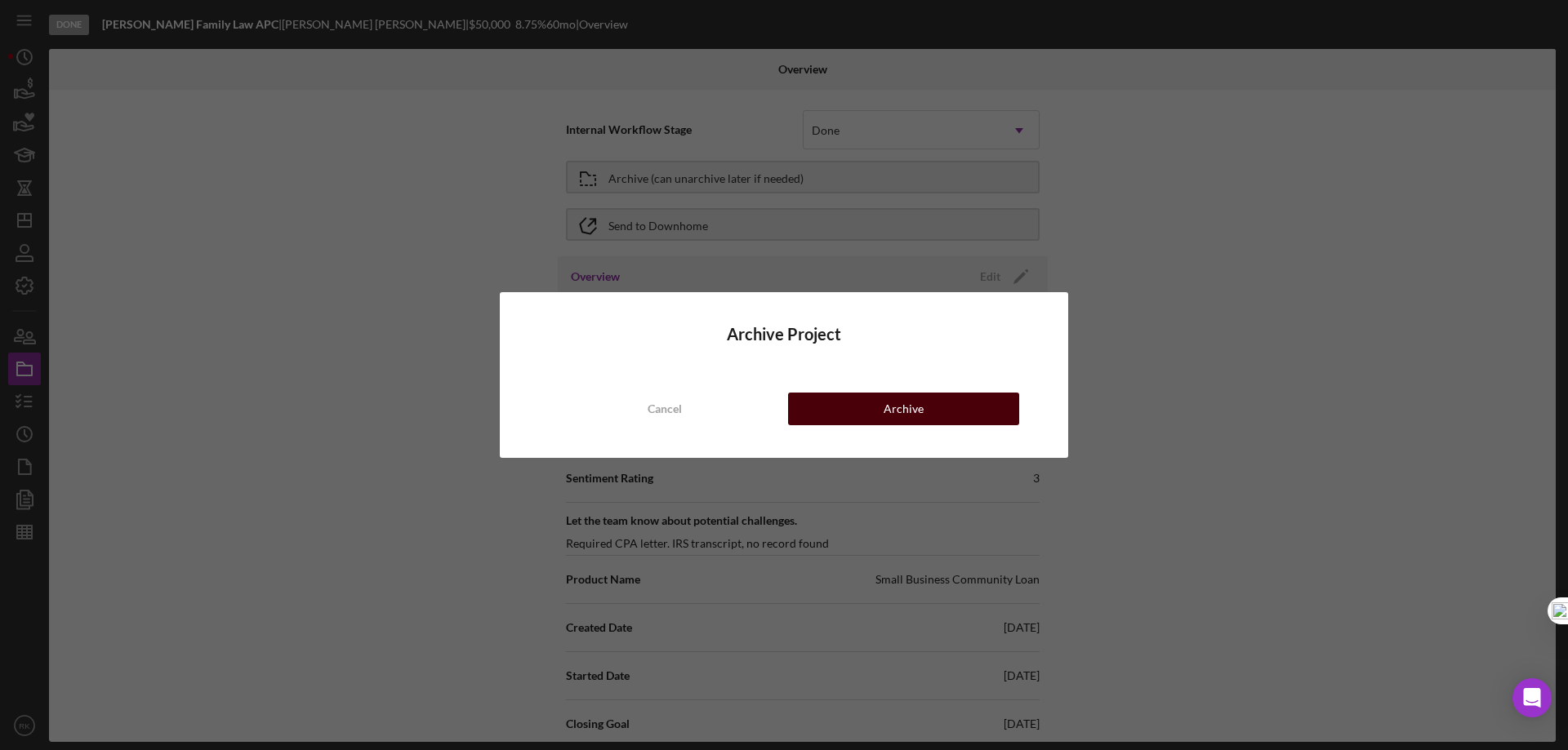
click at [904, 411] on div "Archive" at bounding box center [904, 409] width 40 height 32
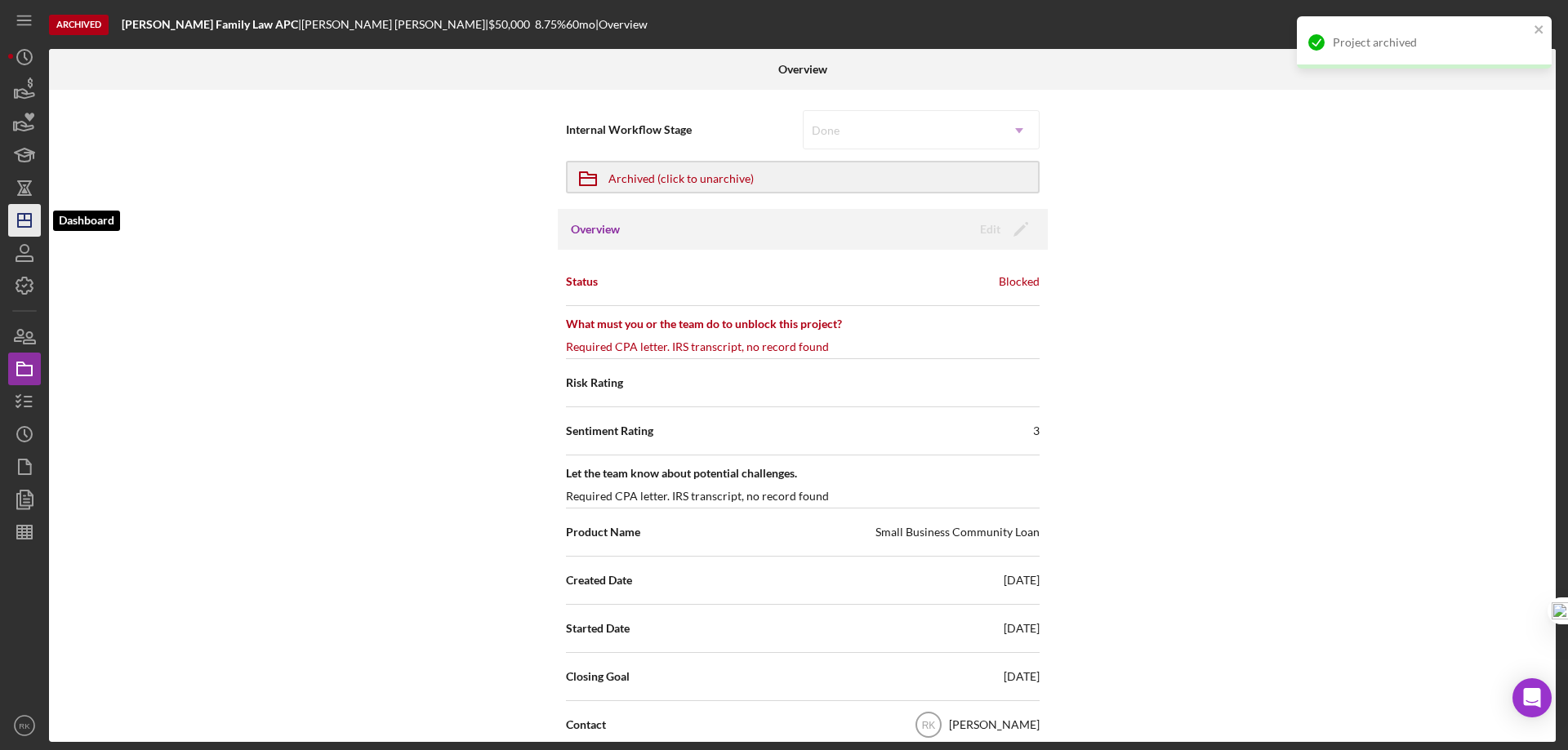
click at [30, 224] on polygon "button" at bounding box center [24, 220] width 13 height 13
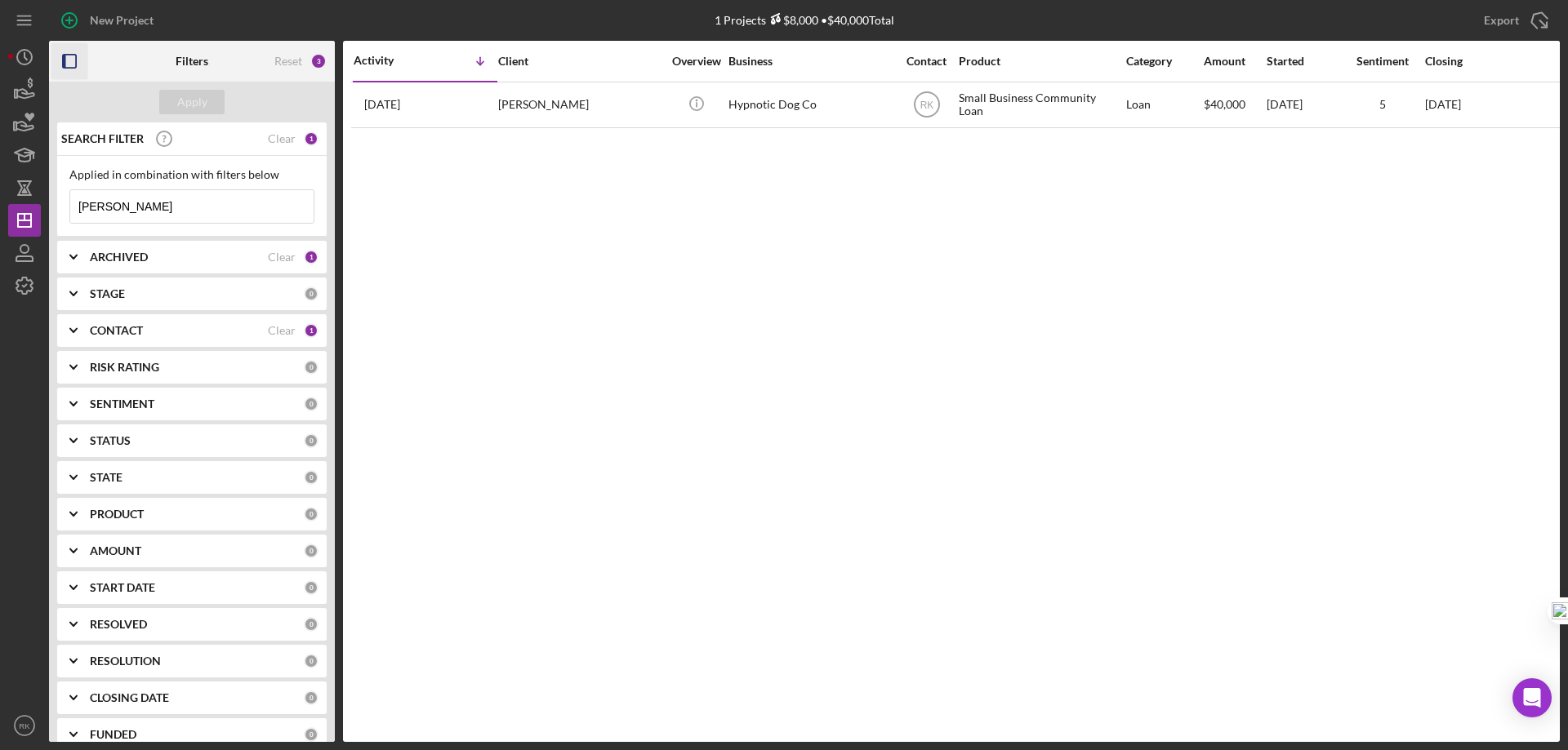
click at [67, 58] on icon "button" at bounding box center [70, 61] width 37 height 37
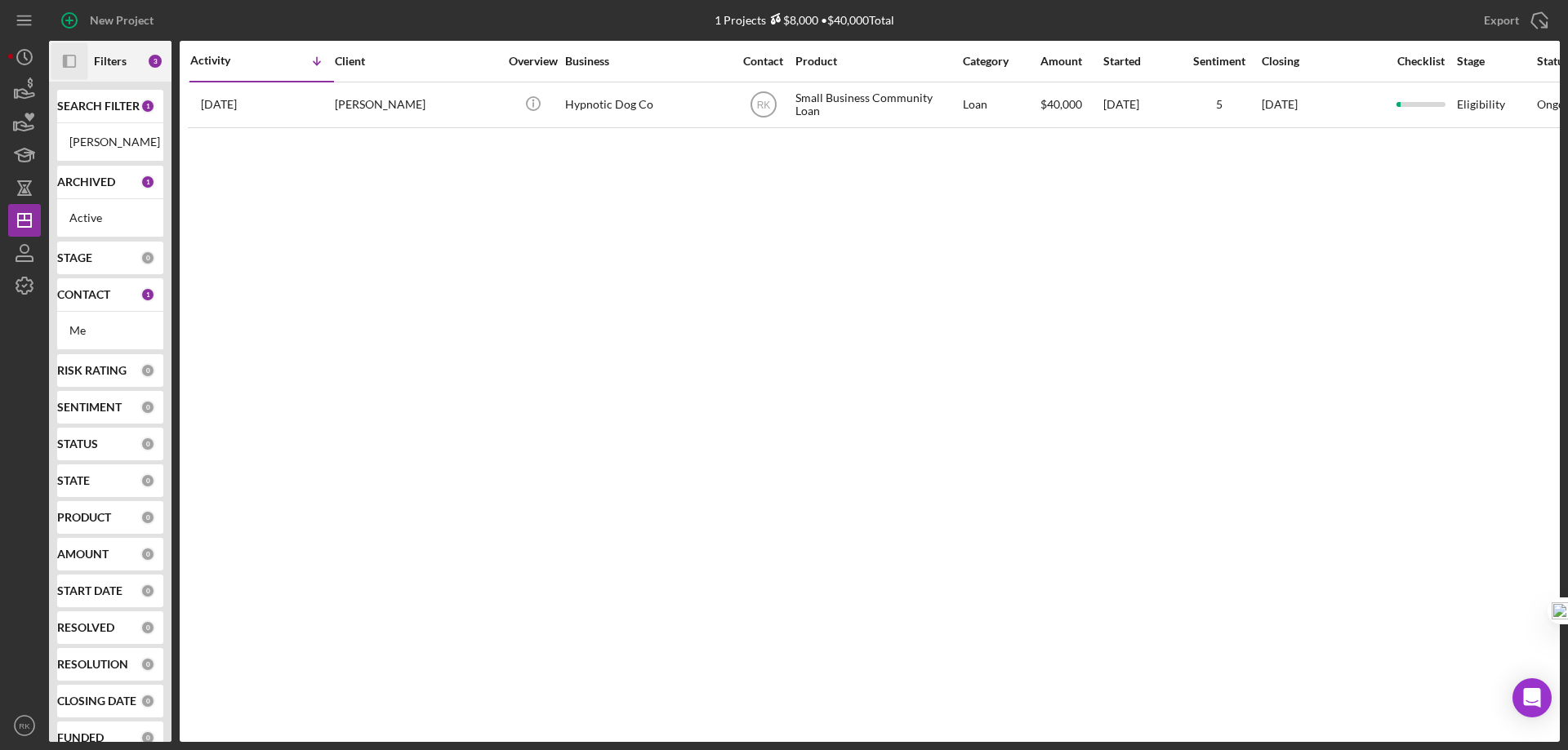
click at [123, 109] on b "SEARCH FILTER" at bounding box center [98, 106] width 82 height 13
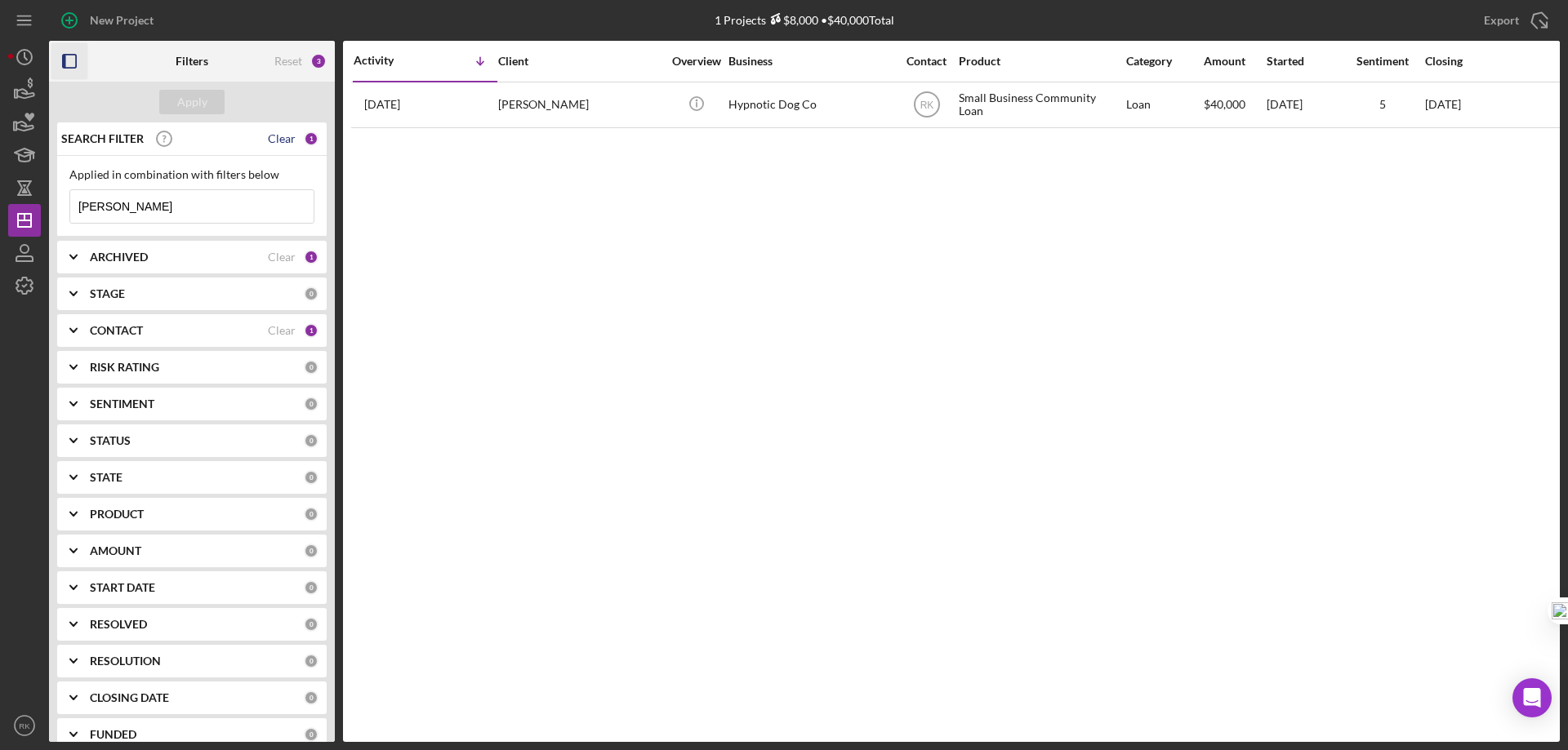
click at [270, 139] on div "Clear" at bounding box center [282, 139] width 28 height 13
click at [64, 67] on rect "button" at bounding box center [65, 61] width 4 height 13
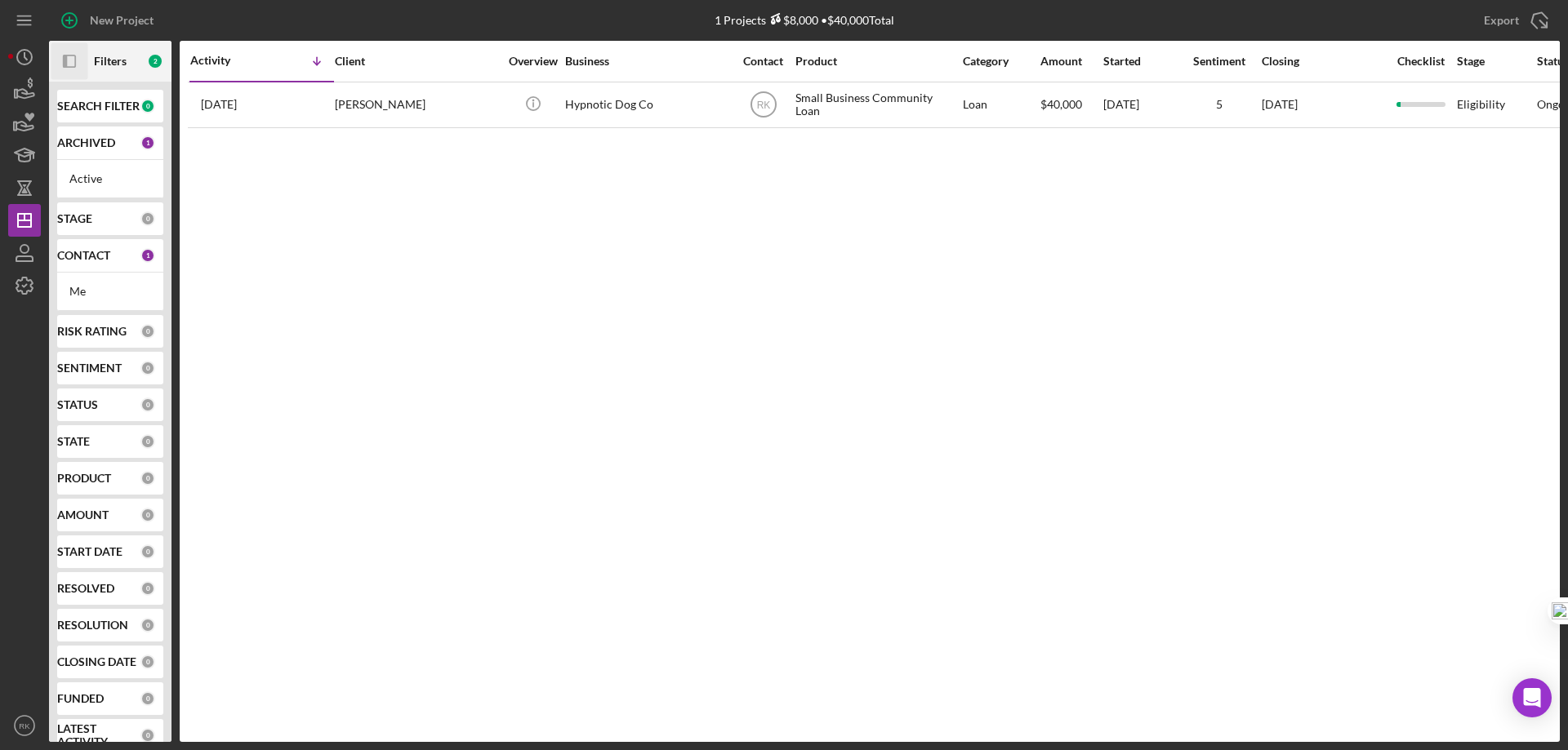
click at [100, 55] on b "Filters" at bounding box center [110, 61] width 32 height 13
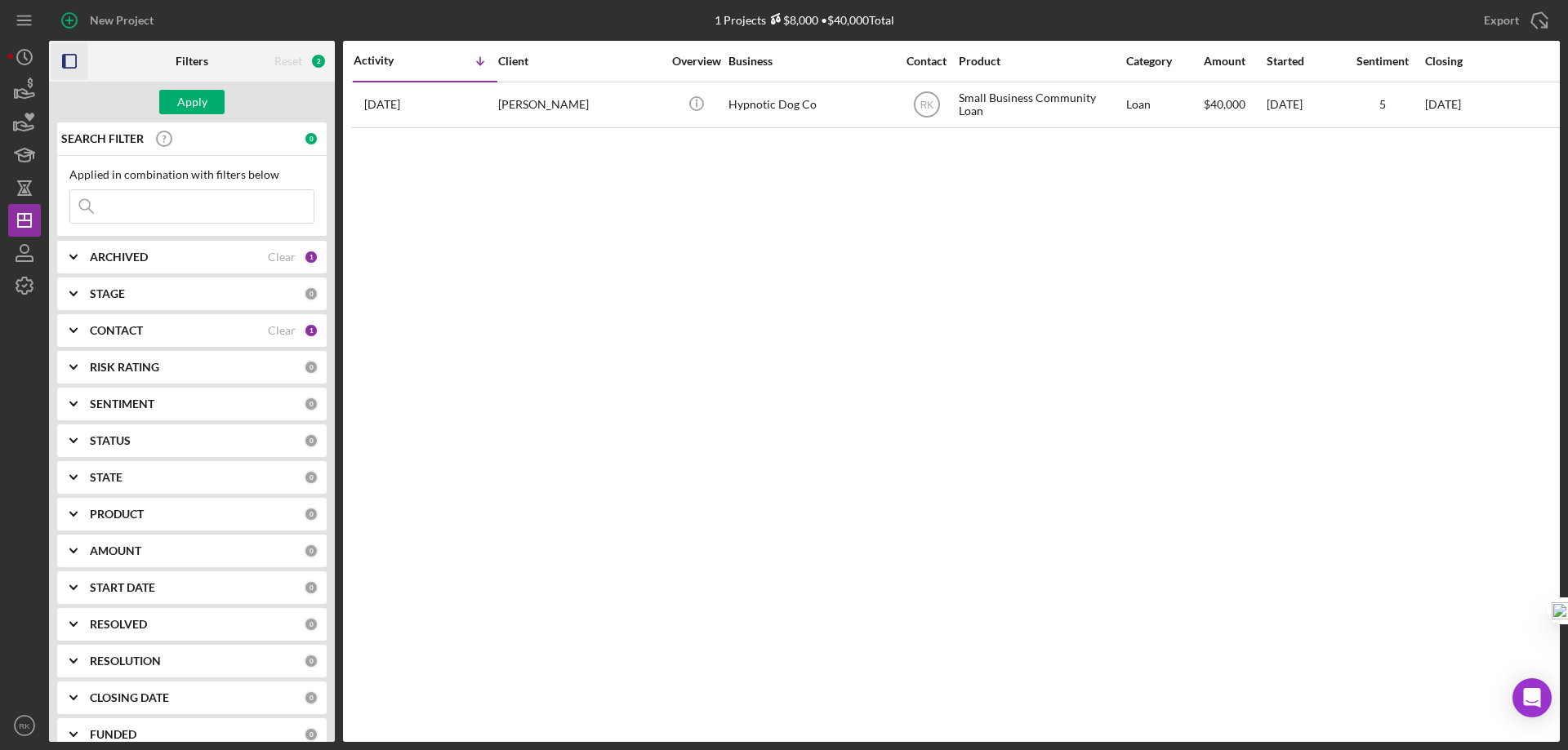
click at [147, 252] on b "ARCHIVED" at bounding box center [118, 257] width 58 height 13
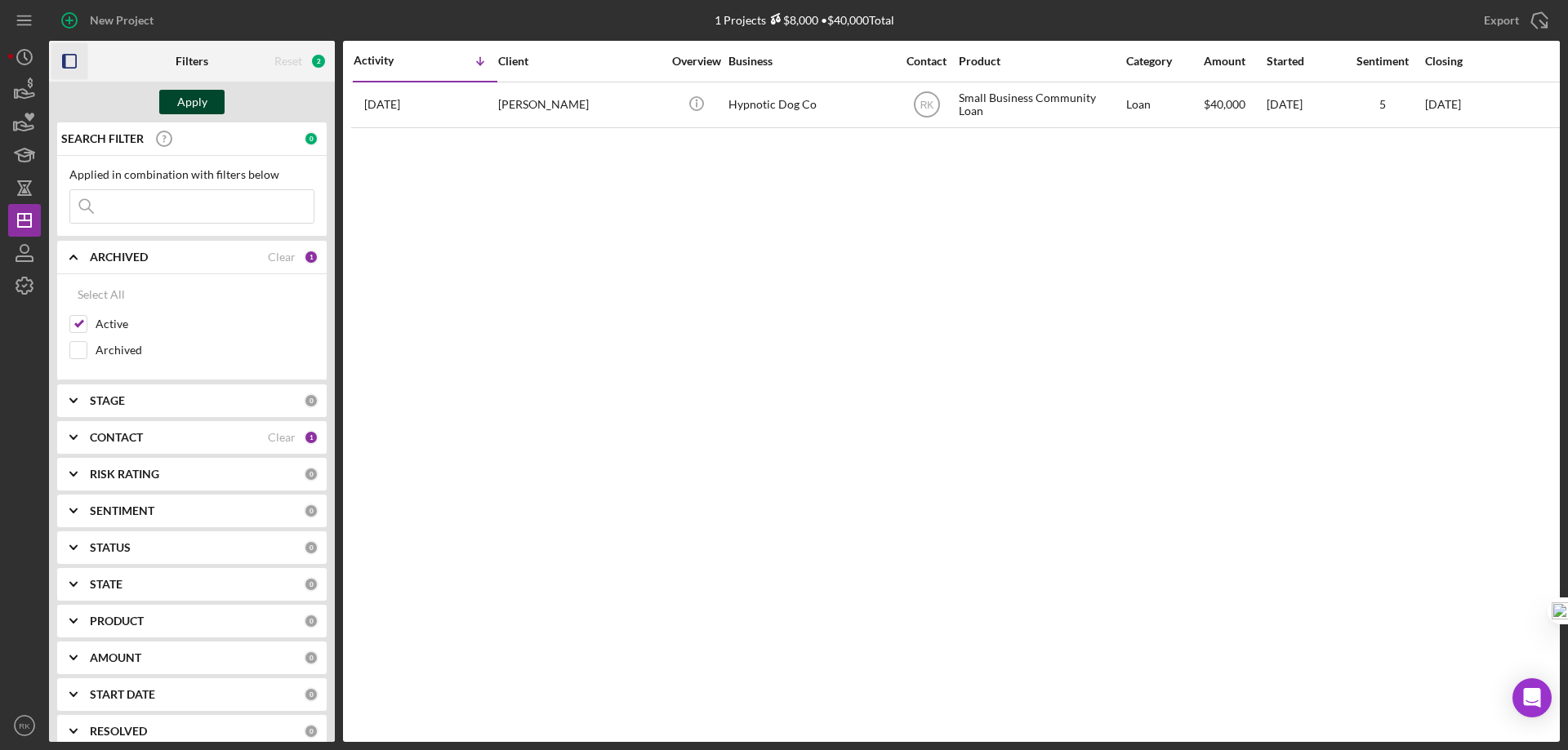
click at [176, 99] on button "Apply" at bounding box center [191, 102] width 65 height 25
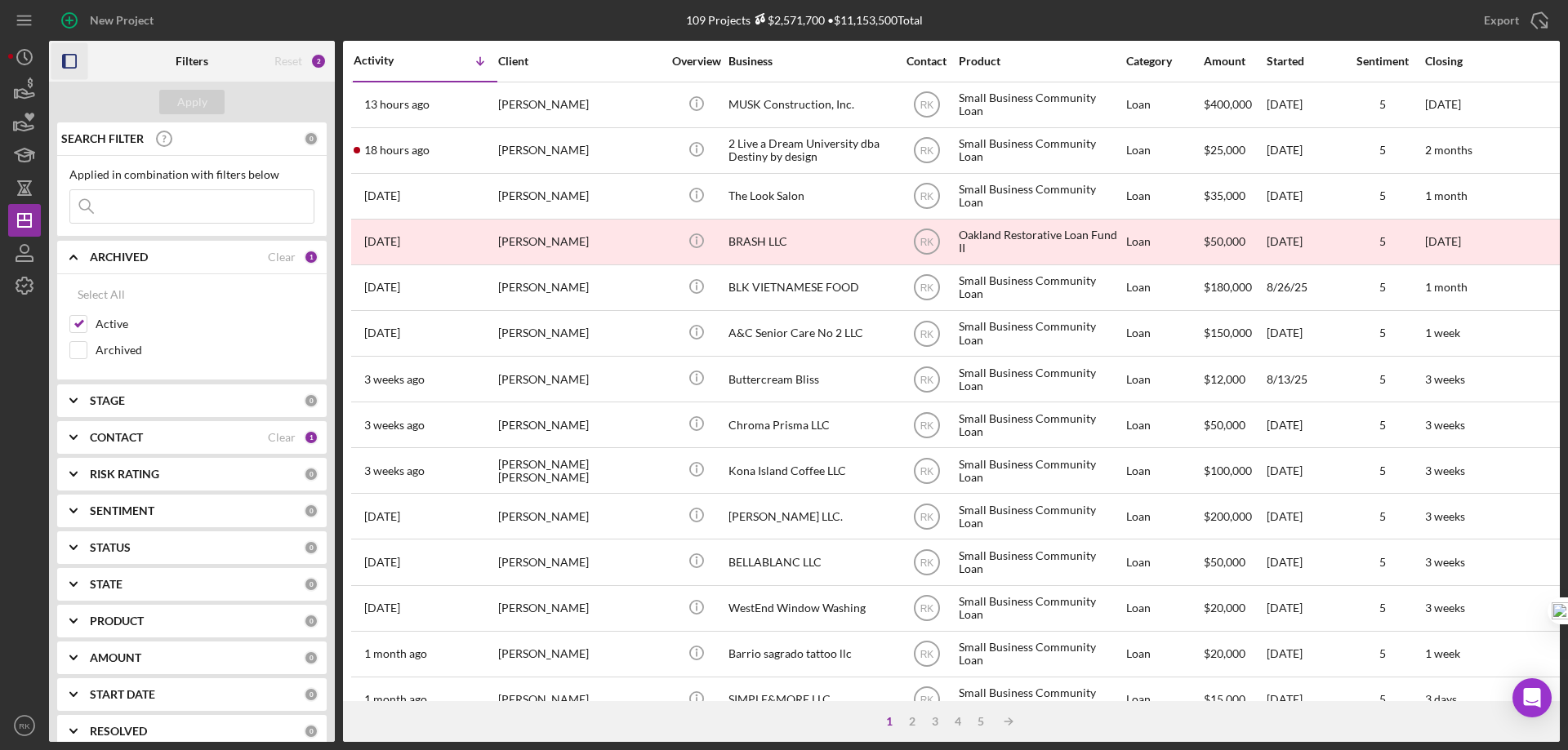
click at [115, 204] on input at bounding box center [191, 206] width 243 height 32
type input "Gravel and gold"
click at [194, 108] on div "Apply" at bounding box center [192, 102] width 30 height 25
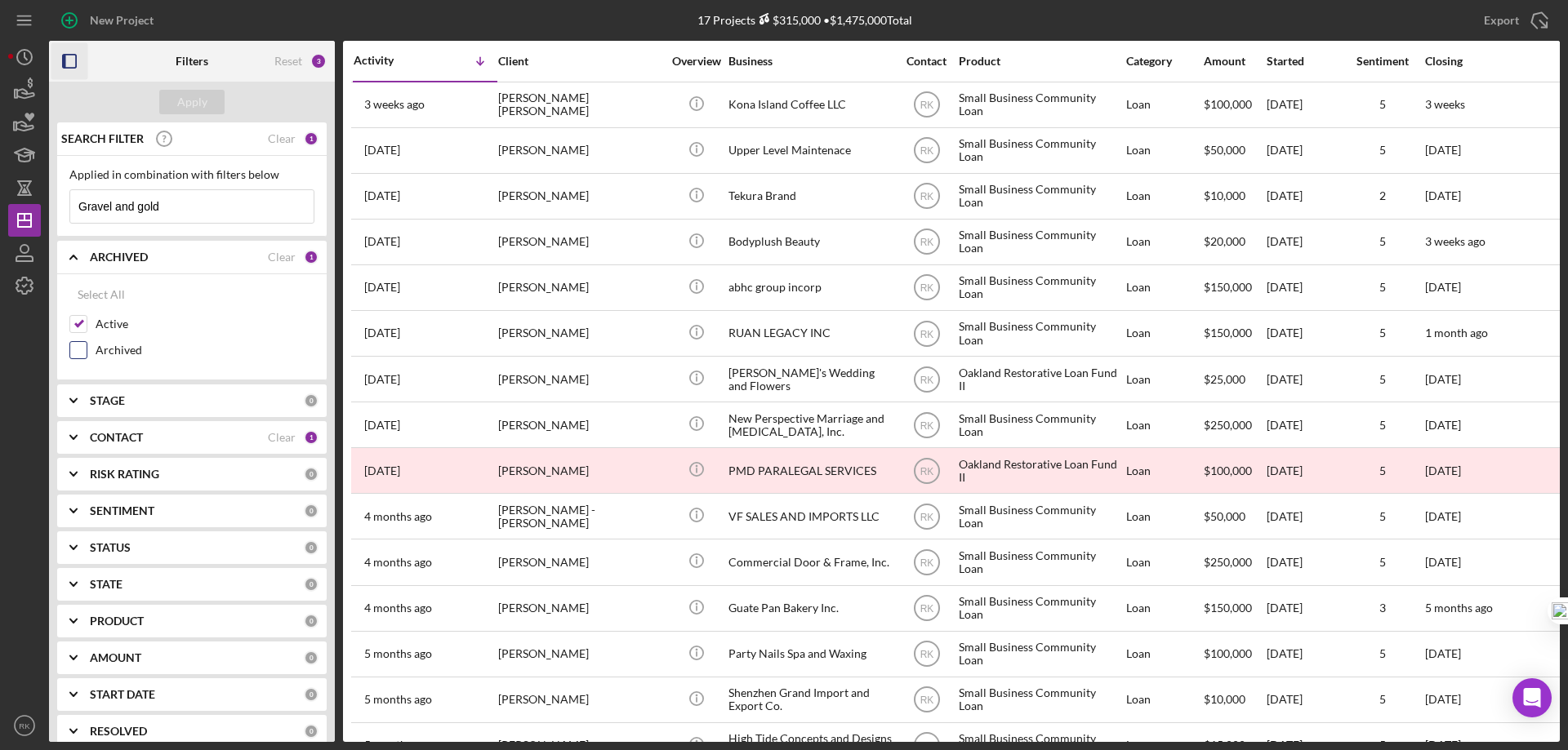
drag, startPoint x: 86, startPoint y: 354, endPoint x: 120, endPoint y: 328, distance: 42.8
click at [86, 353] on input "Archived" at bounding box center [78, 350] width 17 height 17
checkbox input "true"
click at [205, 103] on div "Apply" at bounding box center [192, 102] width 30 height 25
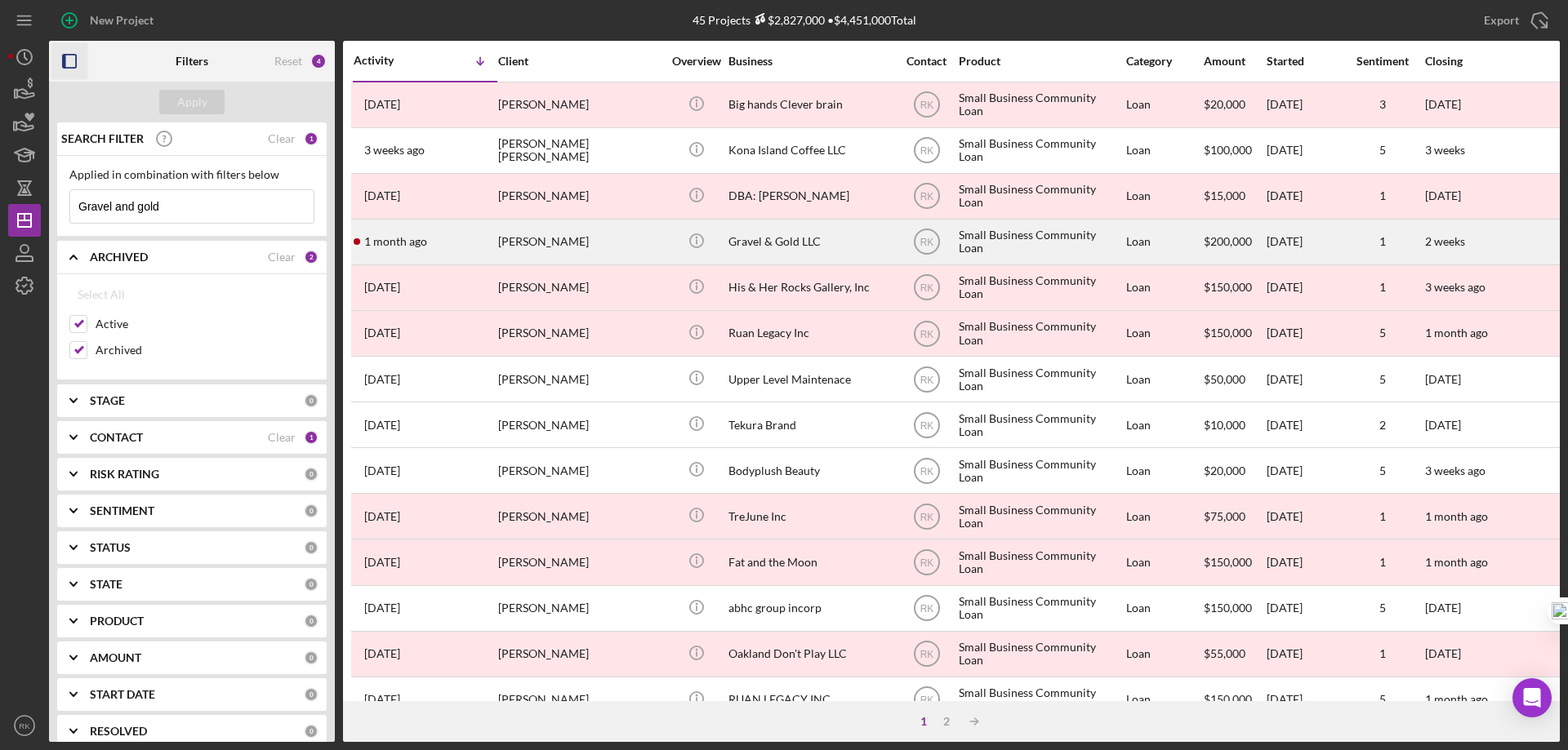
click at [779, 239] on div "Gravel & Gold LLC" at bounding box center [810, 241] width 163 height 43
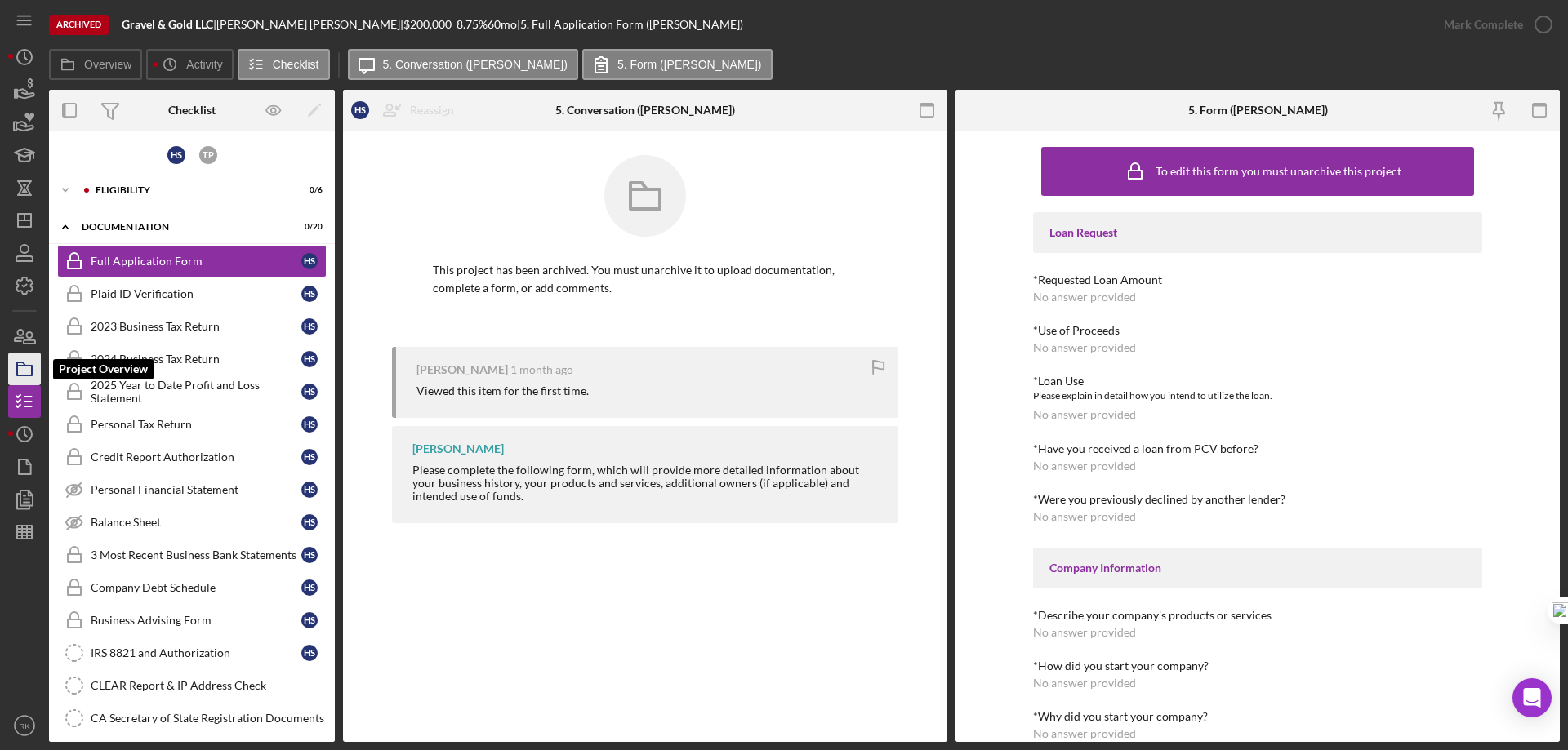
click at [30, 363] on icon "button" at bounding box center [25, 368] width 41 height 41
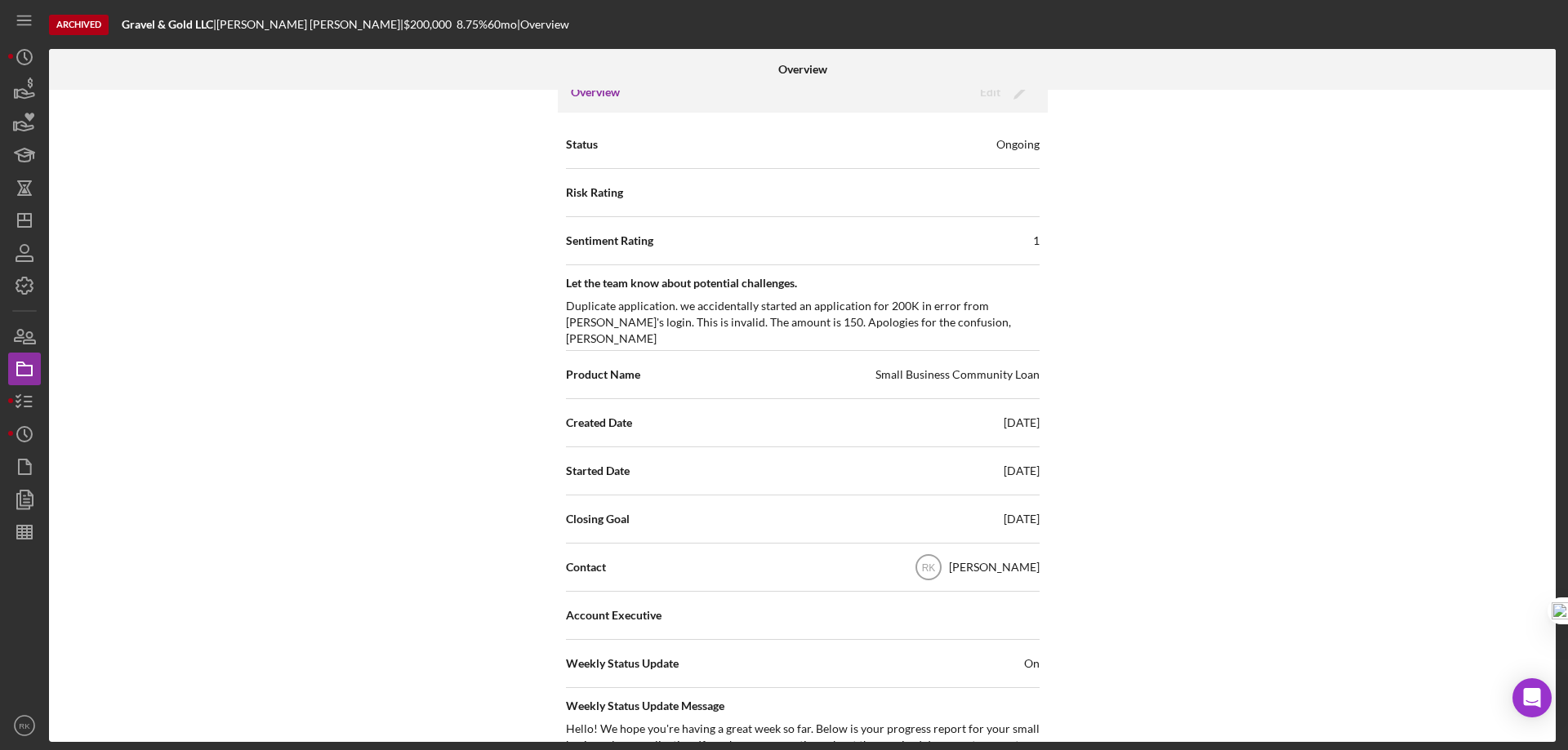
scroll to position [136, 0]
click at [28, 223] on icon "Icon/Dashboard" at bounding box center [25, 220] width 41 height 41
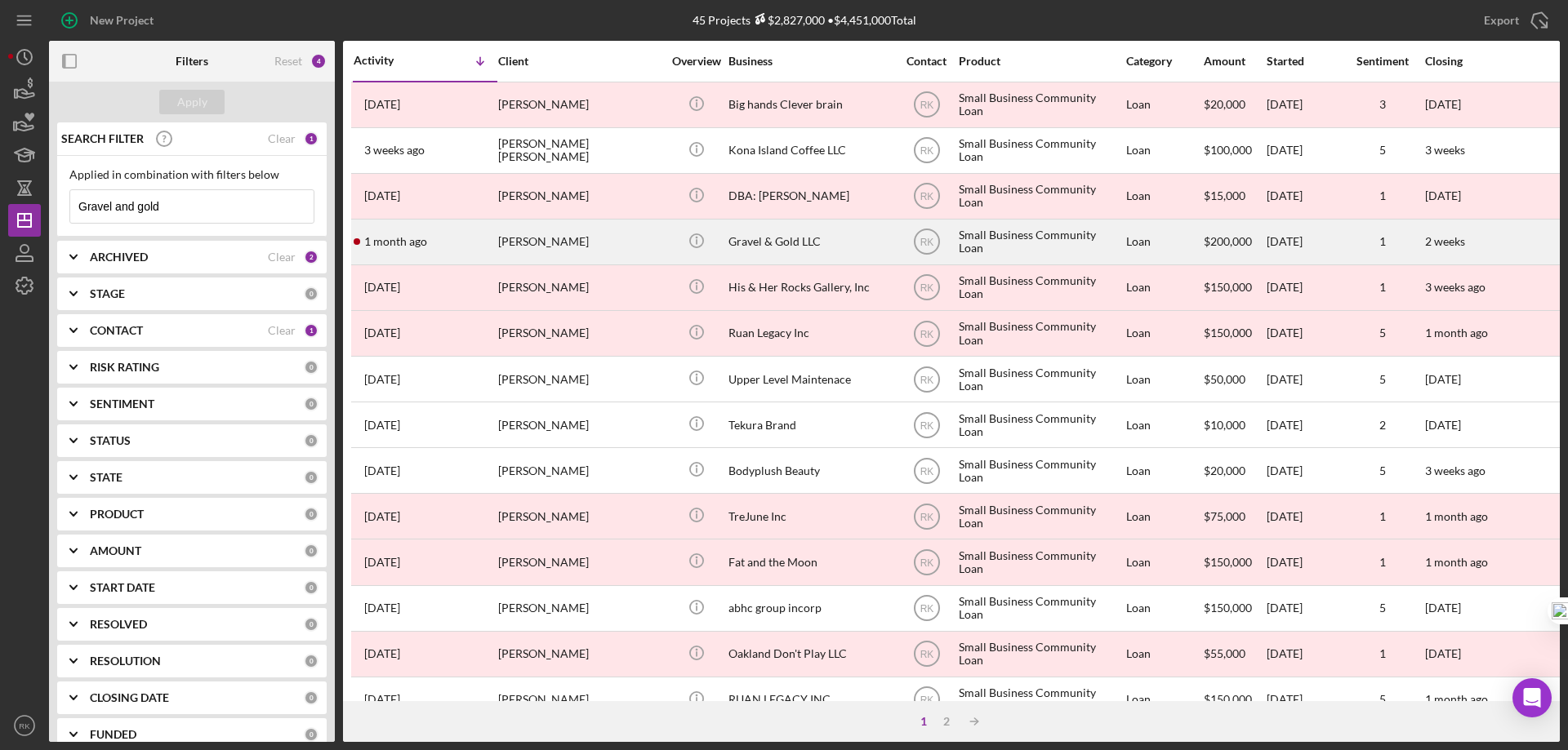
click at [593, 246] on div "[PERSON_NAME]" at bounding box center [580, 241] width 163 height 43
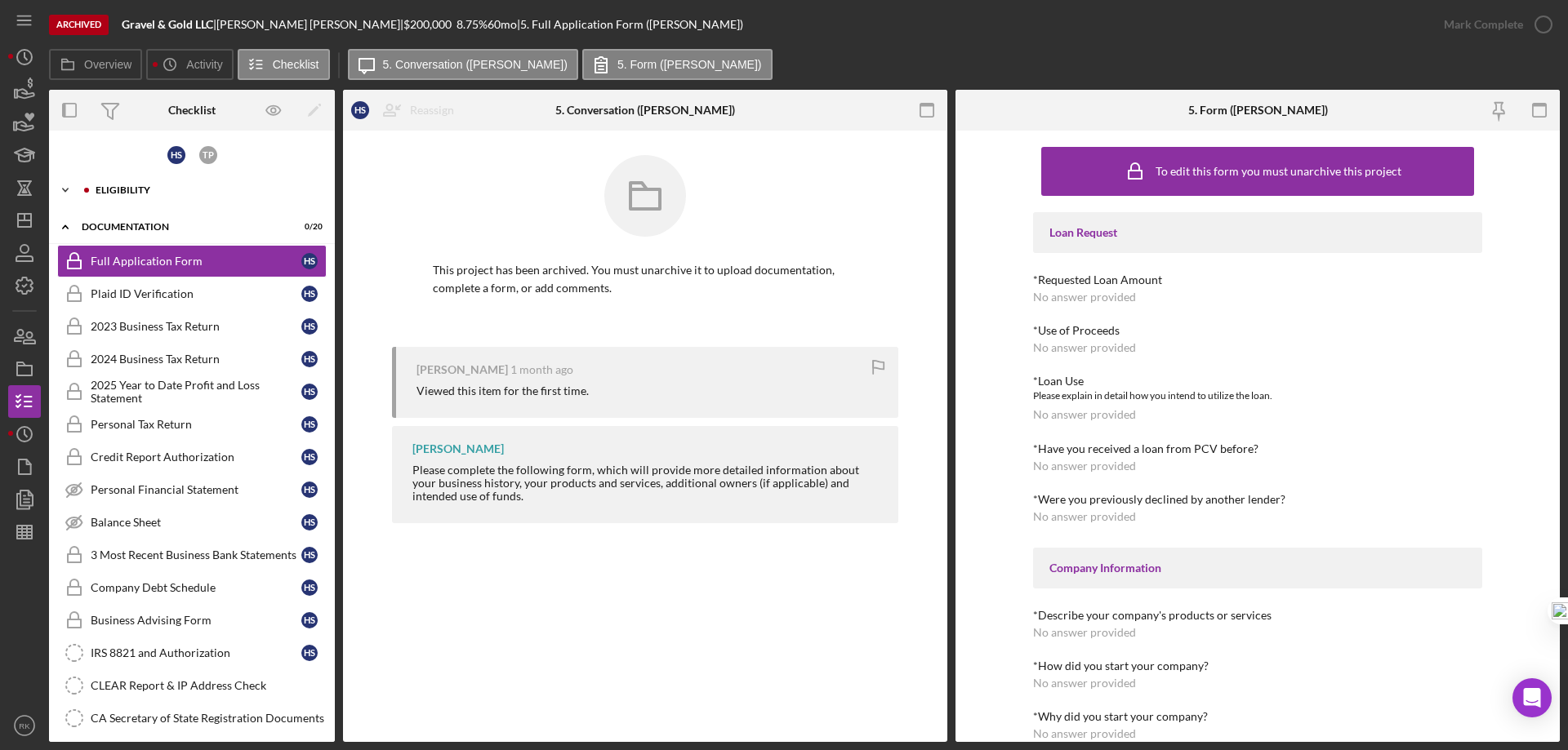
click at [118, 184] on div "Icon/Expander Eligibility 0 / 6" at bounding box center [192, 189] width 286 height 32
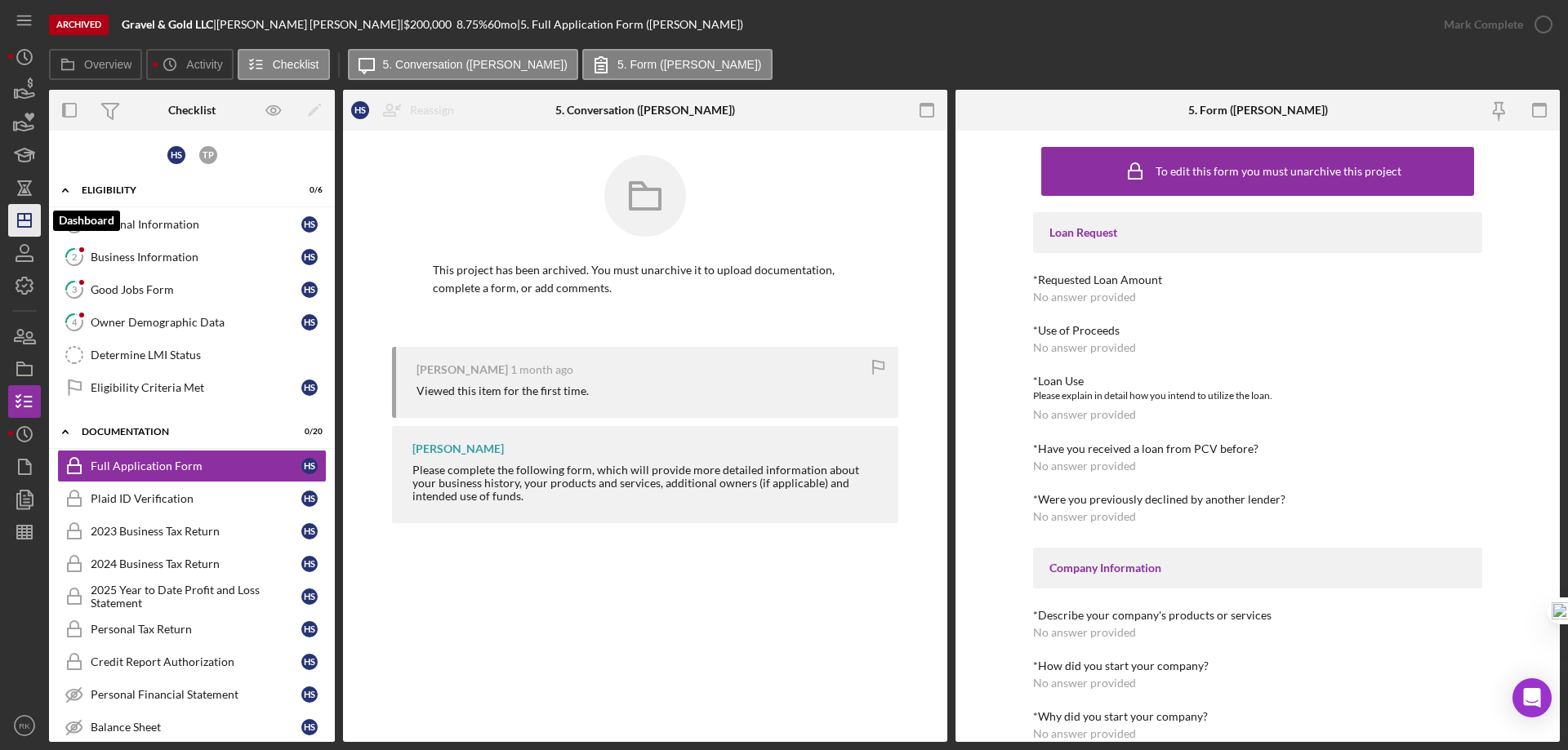
click at [29, 220] on line "button" at bounding box center [24, 220] width 13 height 0
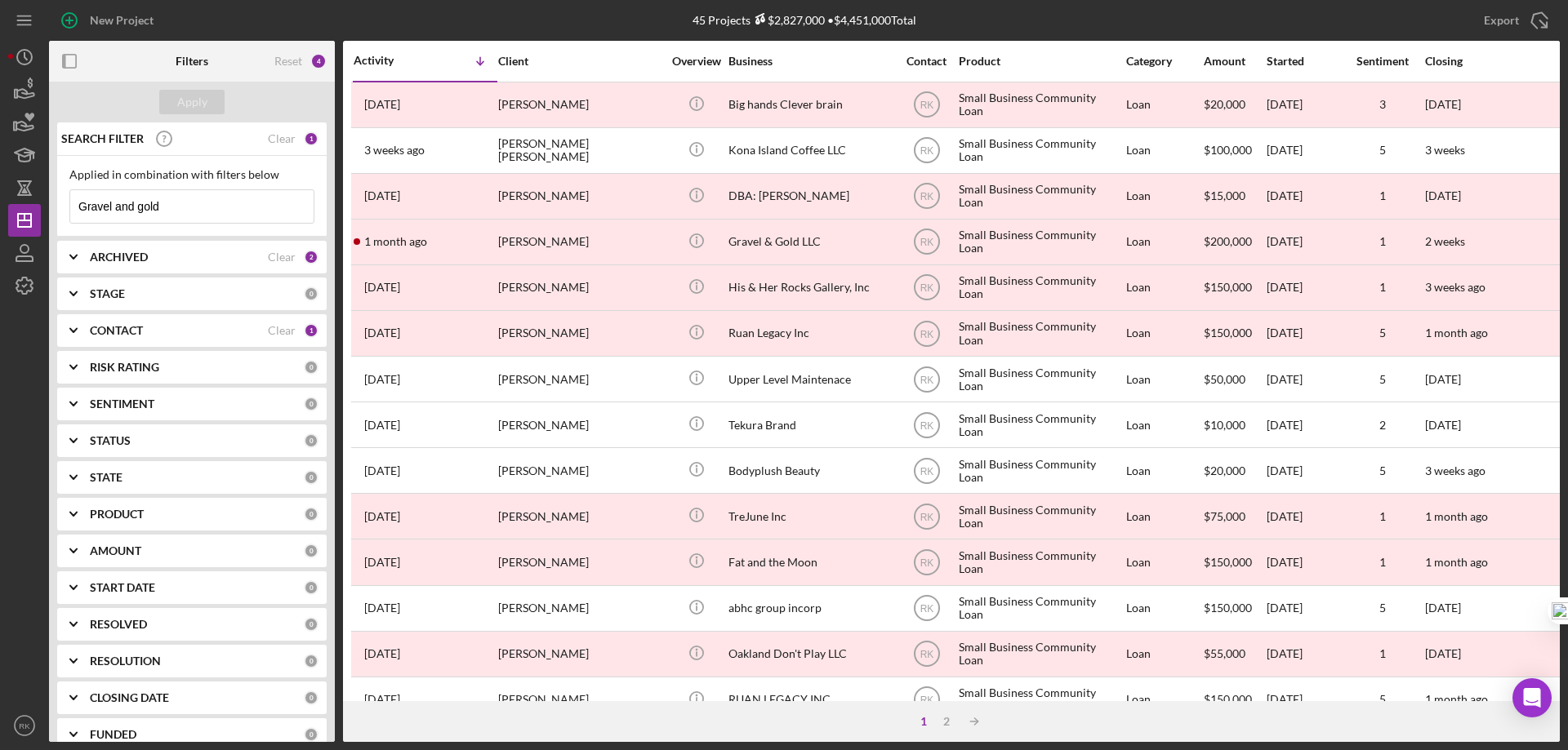
click at [181, 204] on input "Gravel and gold" at bounding box center [191, 206] width 243 height 32
type input "Gravel and gold LLC"
click at [270, 260] on div "Clear" at bounding box center [282, 257] width 28 height 13
click at [93, 261] on icon "Icon/Expander" at bounding box center [73, 257] width 41 height 41
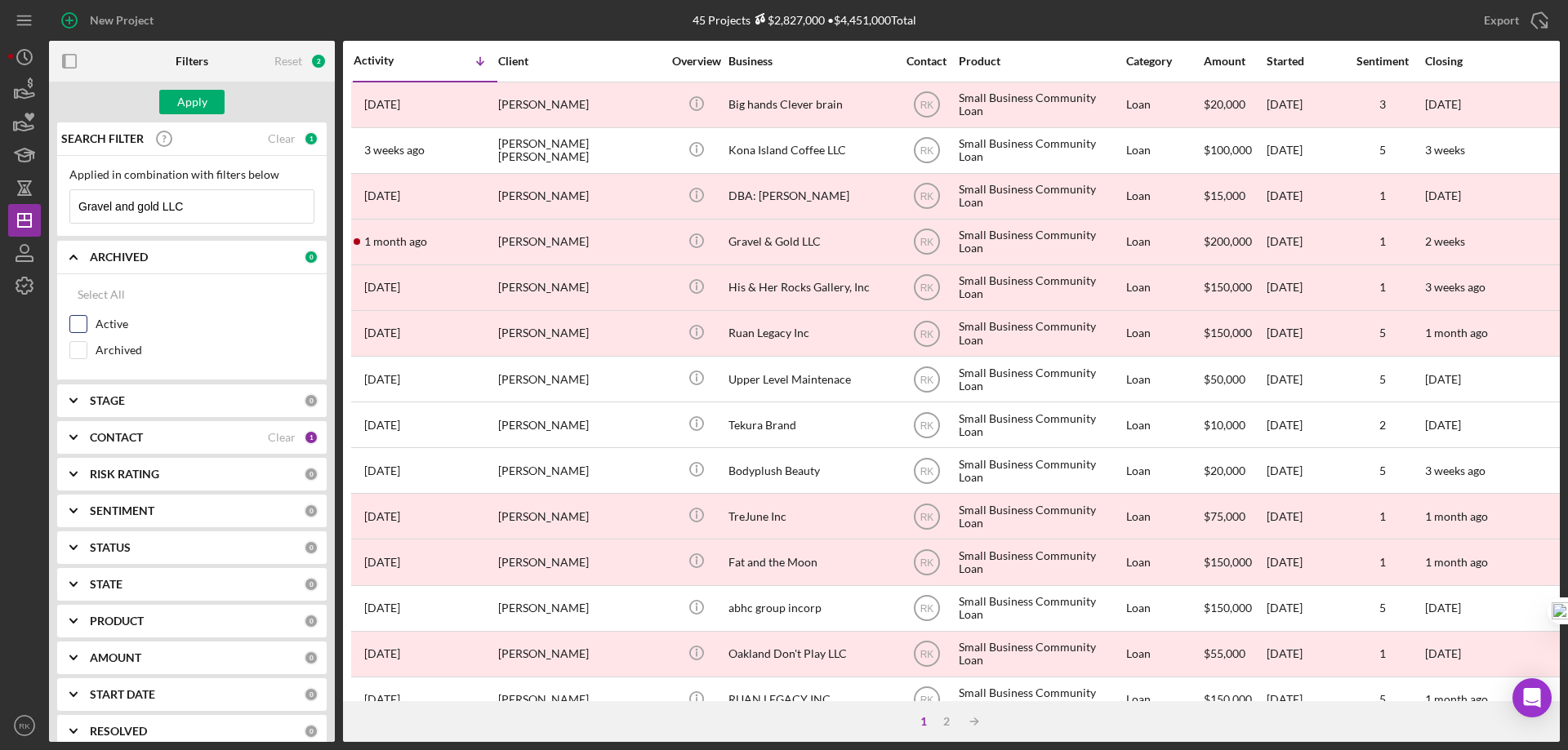
click at [81, 325] on input "Active" at bounding box center [78, 324] width 17 height 17
checkbox input "true"
click at [197, 110] on div "Apply" at bounding box center [192, 102] width 30 height 25
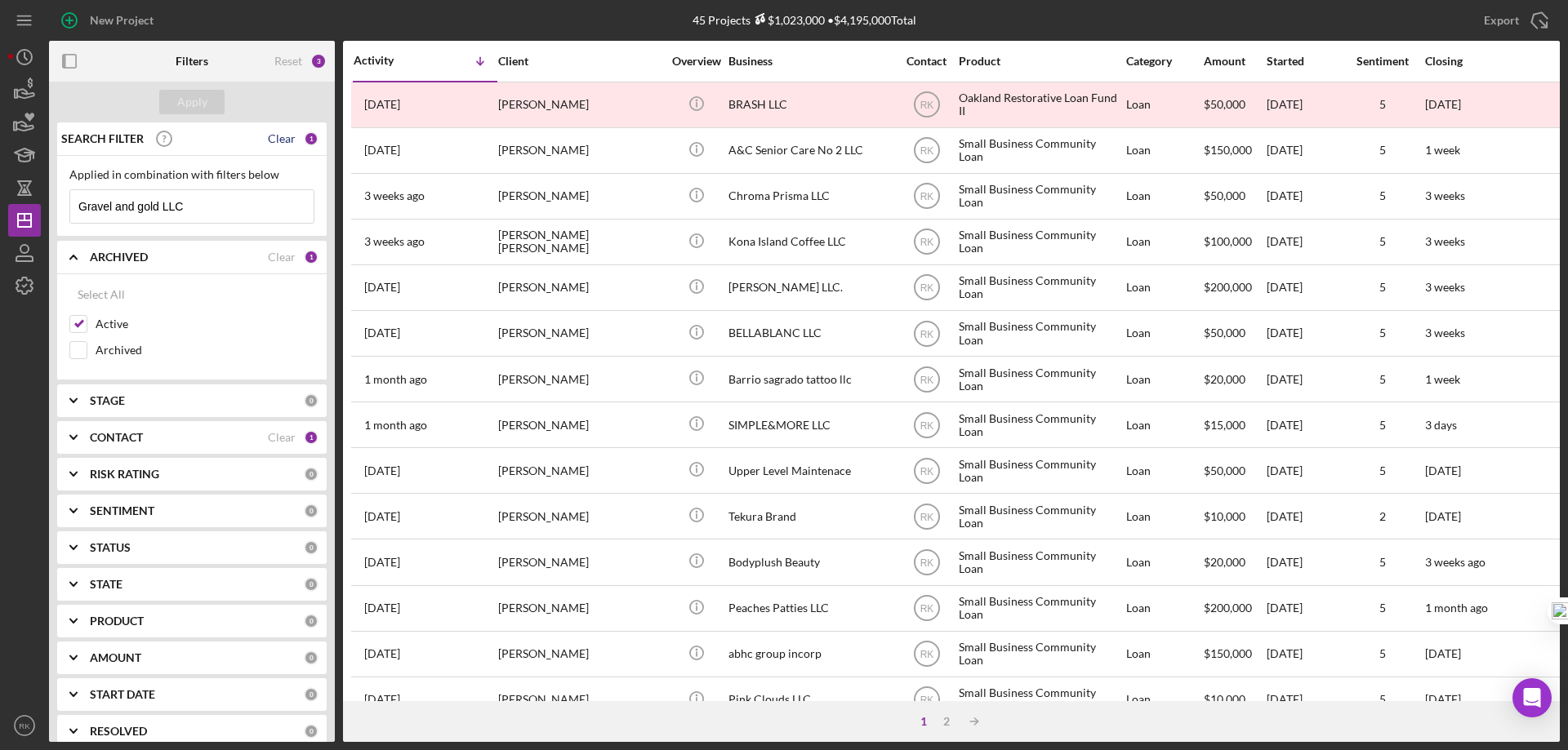
click at [275, 133] on div "Clear" at bounding box center [282, 139] width 28 height 13
drag, startPoint x: 73, startPoint y: 436, endPoint x: 99, endPoint y: 446, distance: 27.9
click at [75, 436] on icon "Icon/Expander" at bounding box center [73, 437] width 41 height 41
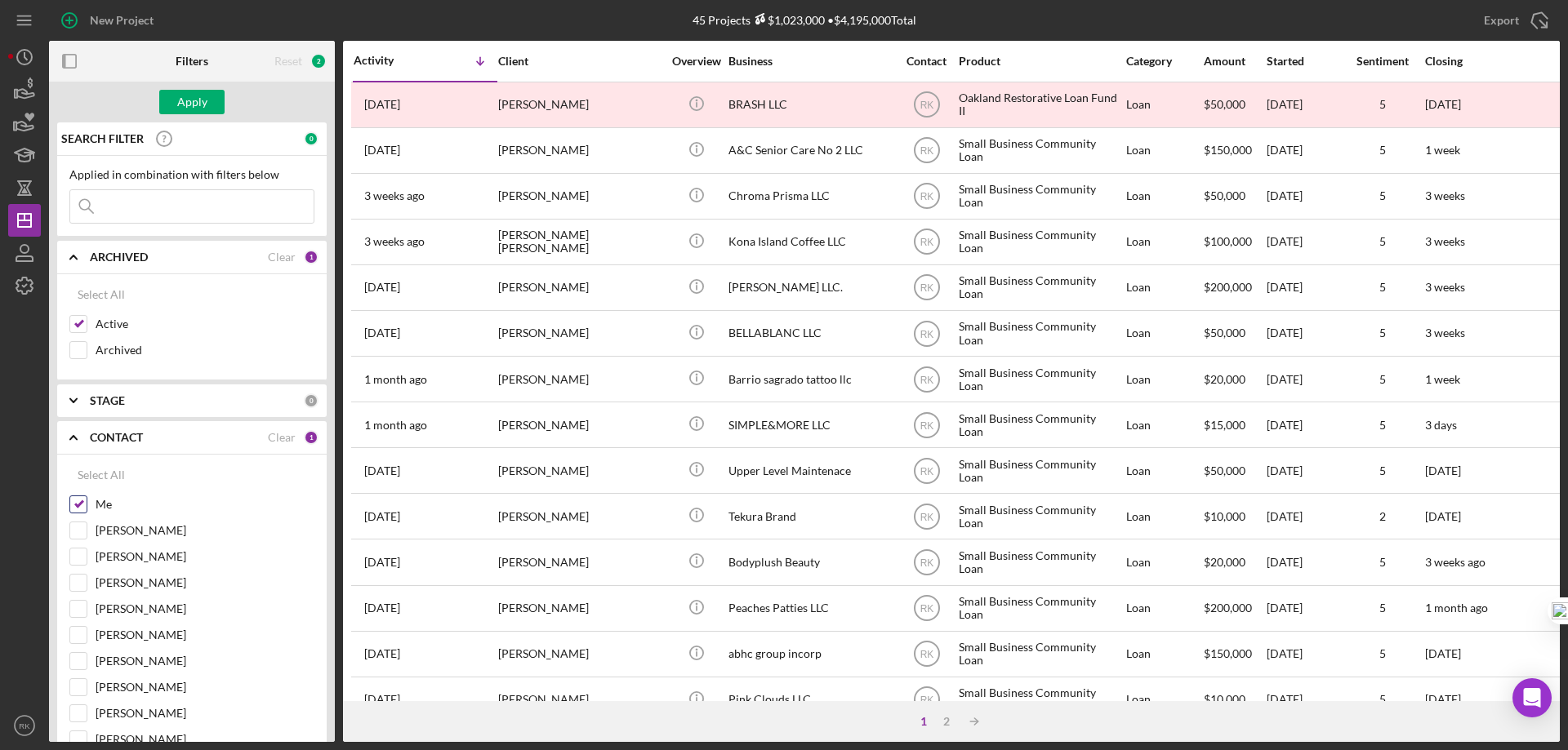
click at [80, 505] on input "Me" at bounding box center [78, 504] width 17 height 17
checkbox input "false"
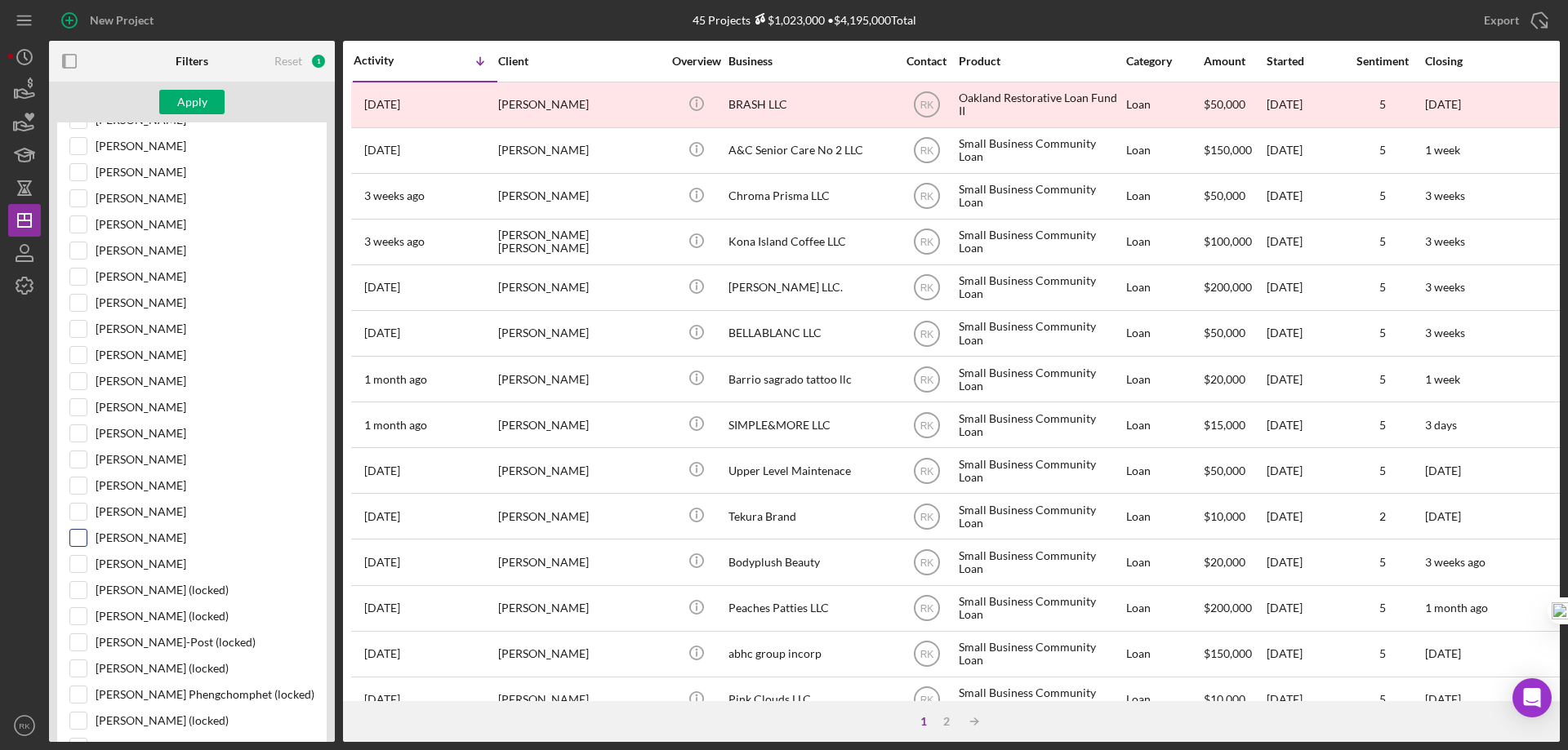
scroll to position [489, 0]
click at [74, 537] on input "[PERSON_NAME]" at bounding box center [78, 537] width 17 height 17
checkbox input "true"
click at [189, 101] on div "Apply" at bounding box center [192, 102] width 30 height 25
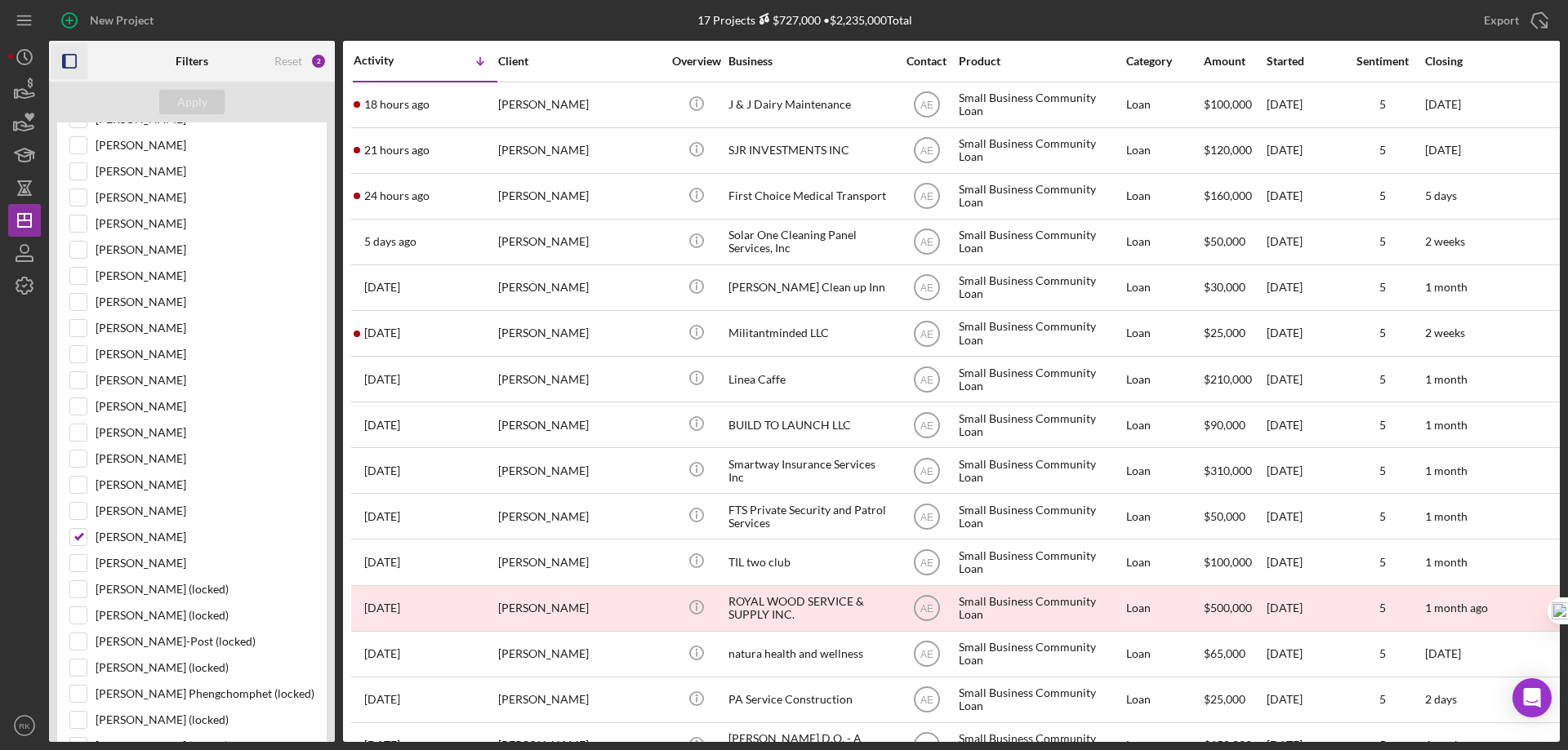
click at [72, 61] on icon "button" at bounding box center [70, 61] width 37 height 37
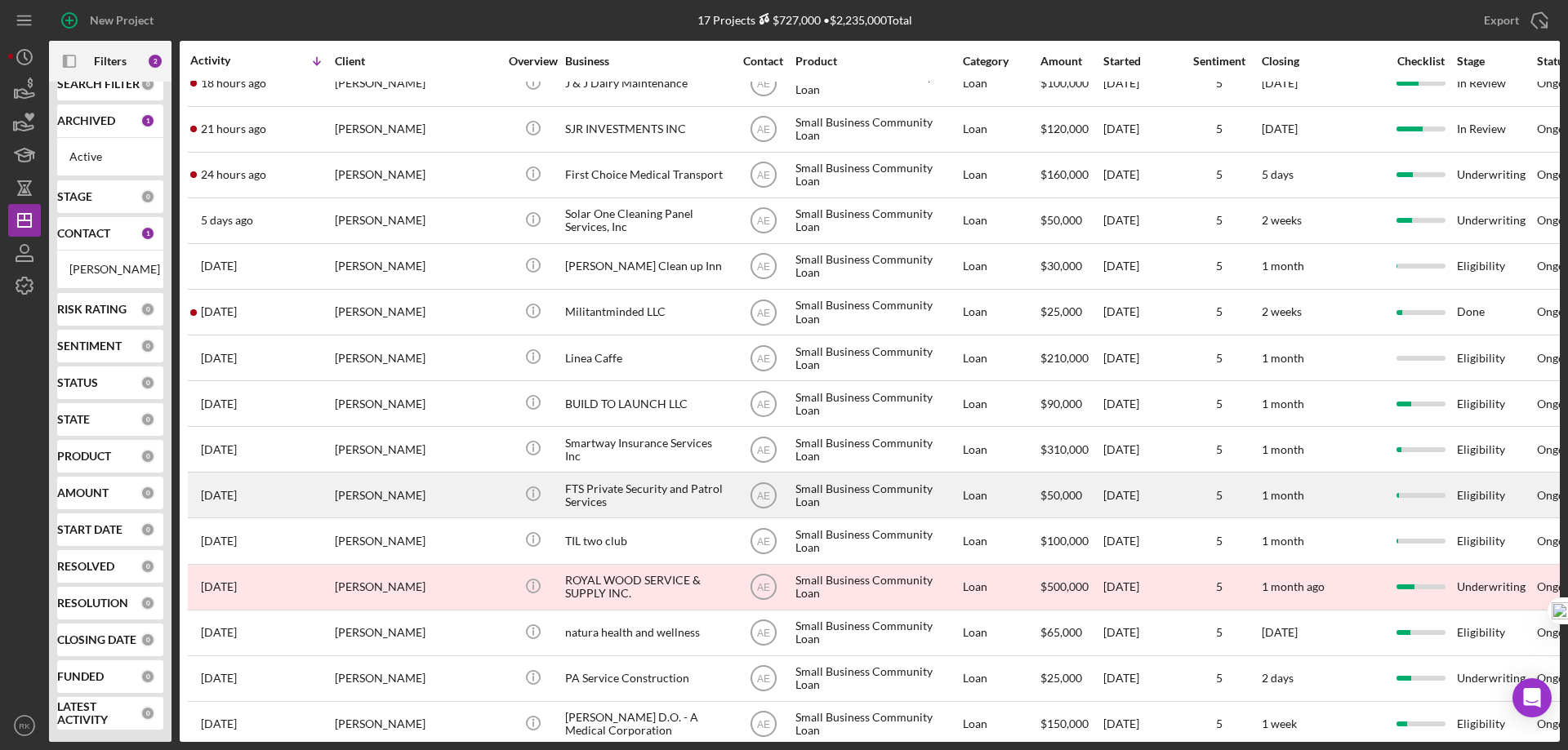
scroll to position [0, 0]
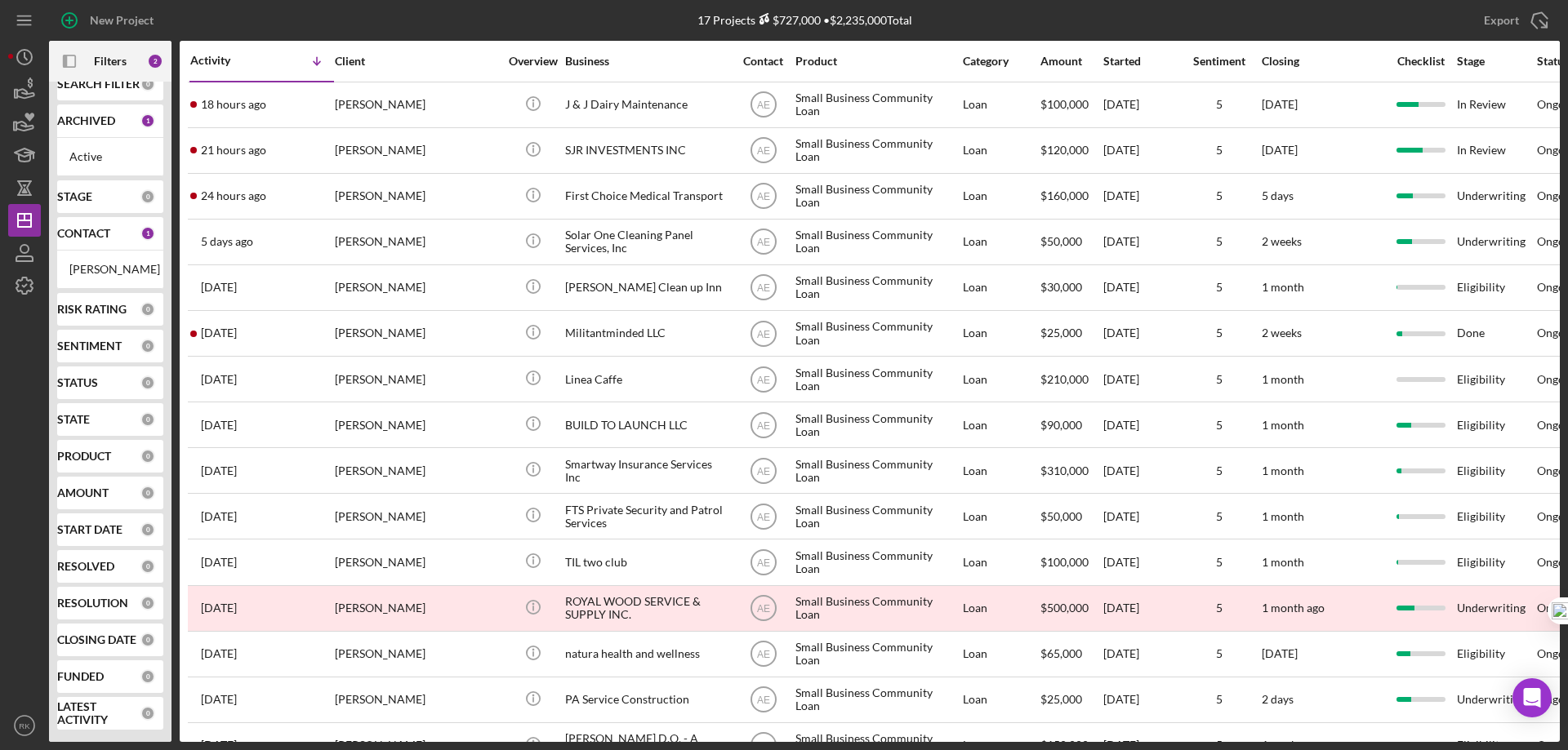
click at [88, 190] on b "STAGE" at bounding box center [75, 196] width 35 height 13
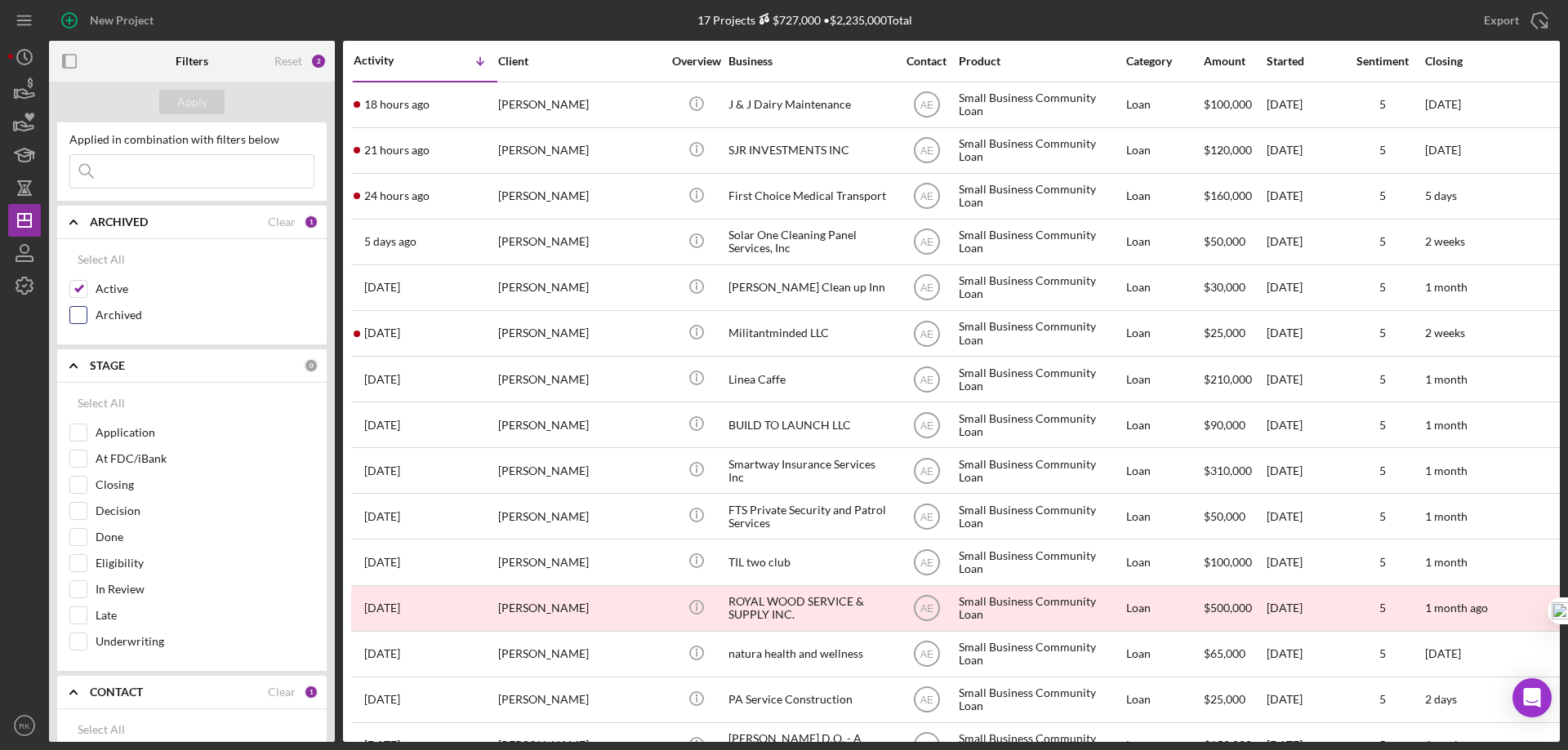
click at [86, 313] on input "Archived" at bounding box center [78, 315] width 17 height 17
checkbox input "true"
click at [201, 104] on div "Apply" at bounding box center [192, 102] width 30 height 25
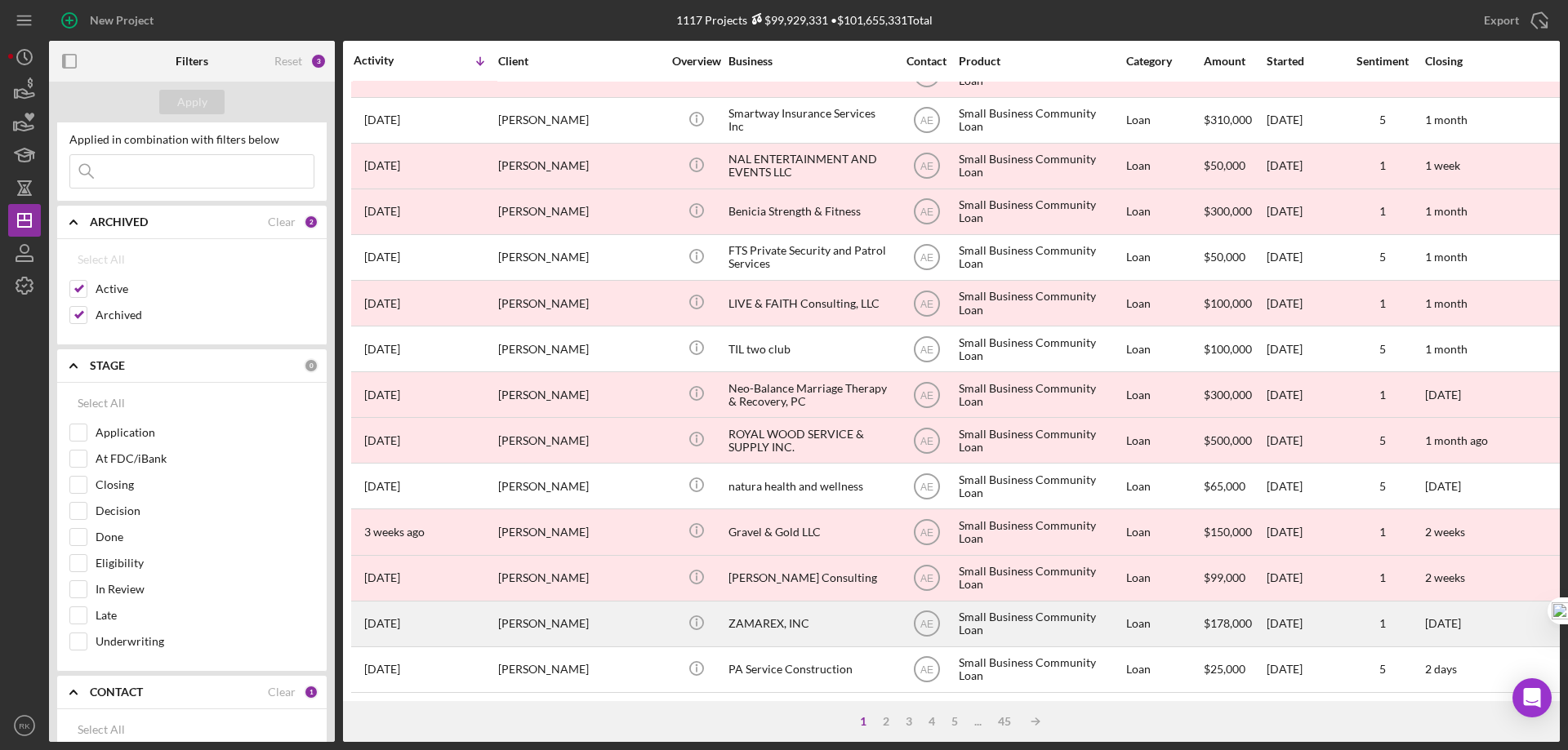
scroll to position [546, 0]
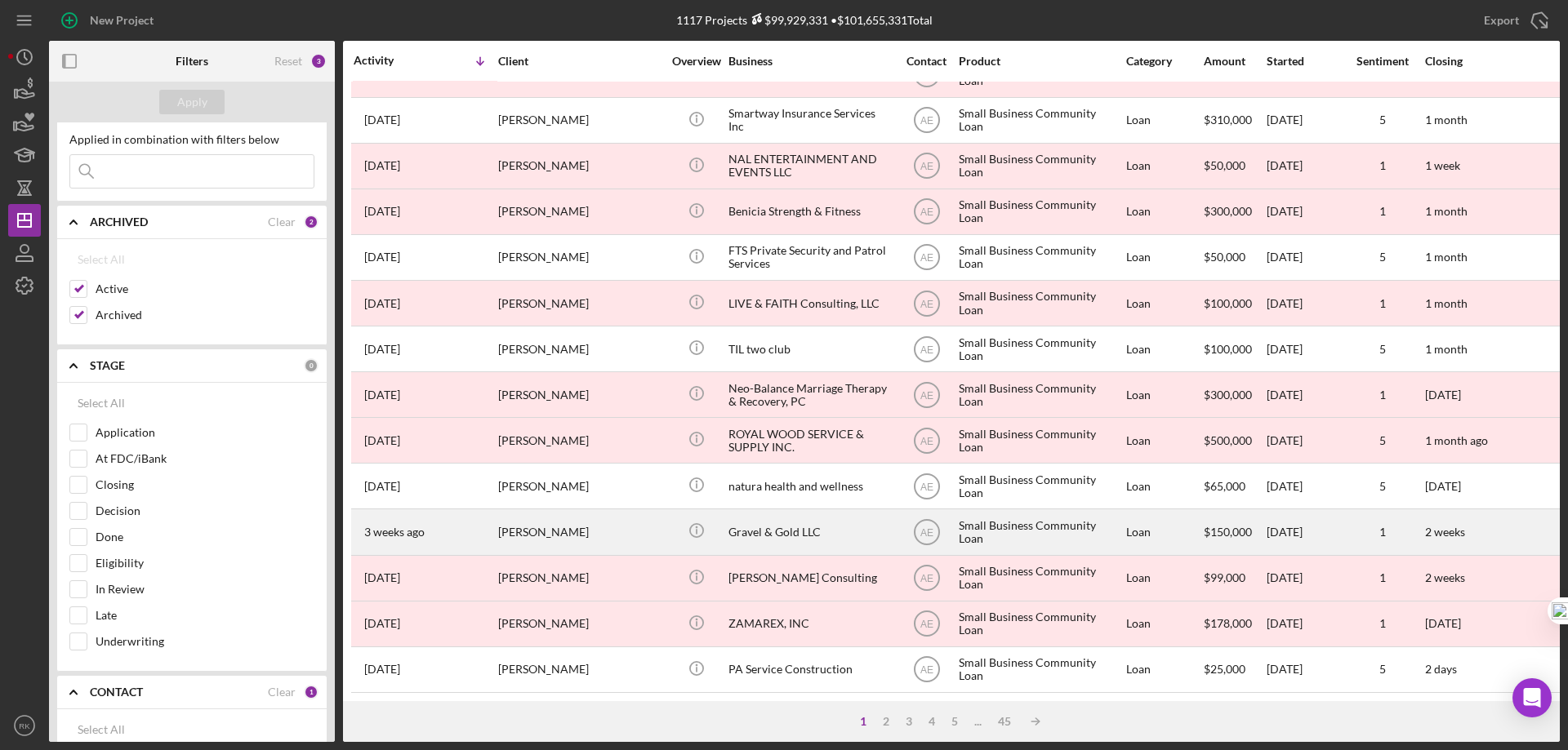
click at [770, 520] on div "Gravel & Gold LLC" at bounding box center [810, 532] width 163 height 43
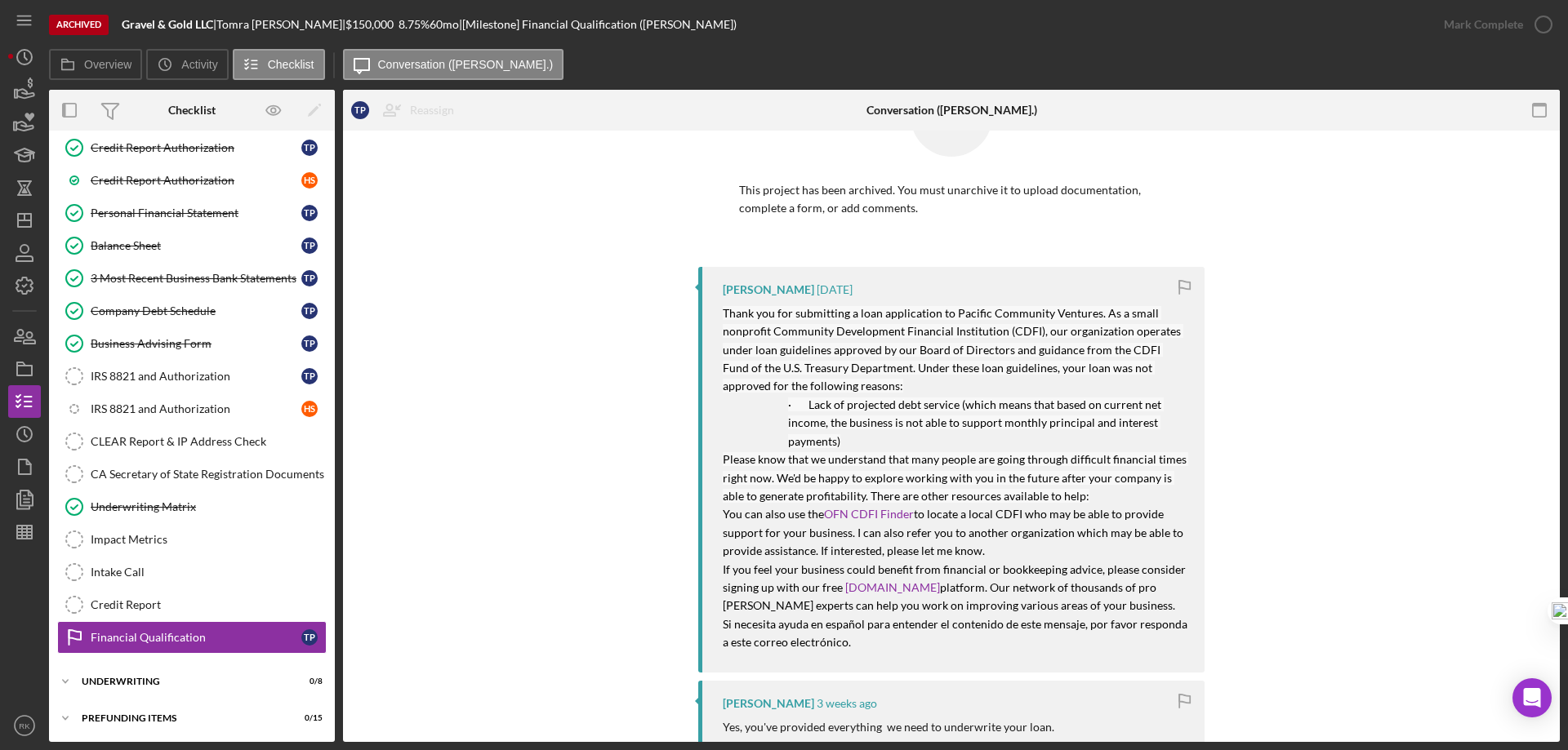
scroll to position [81, 0]
click at [140, 504] on div "Underwriting Matrix" at bounding box center [208, 506] width 235 height 13
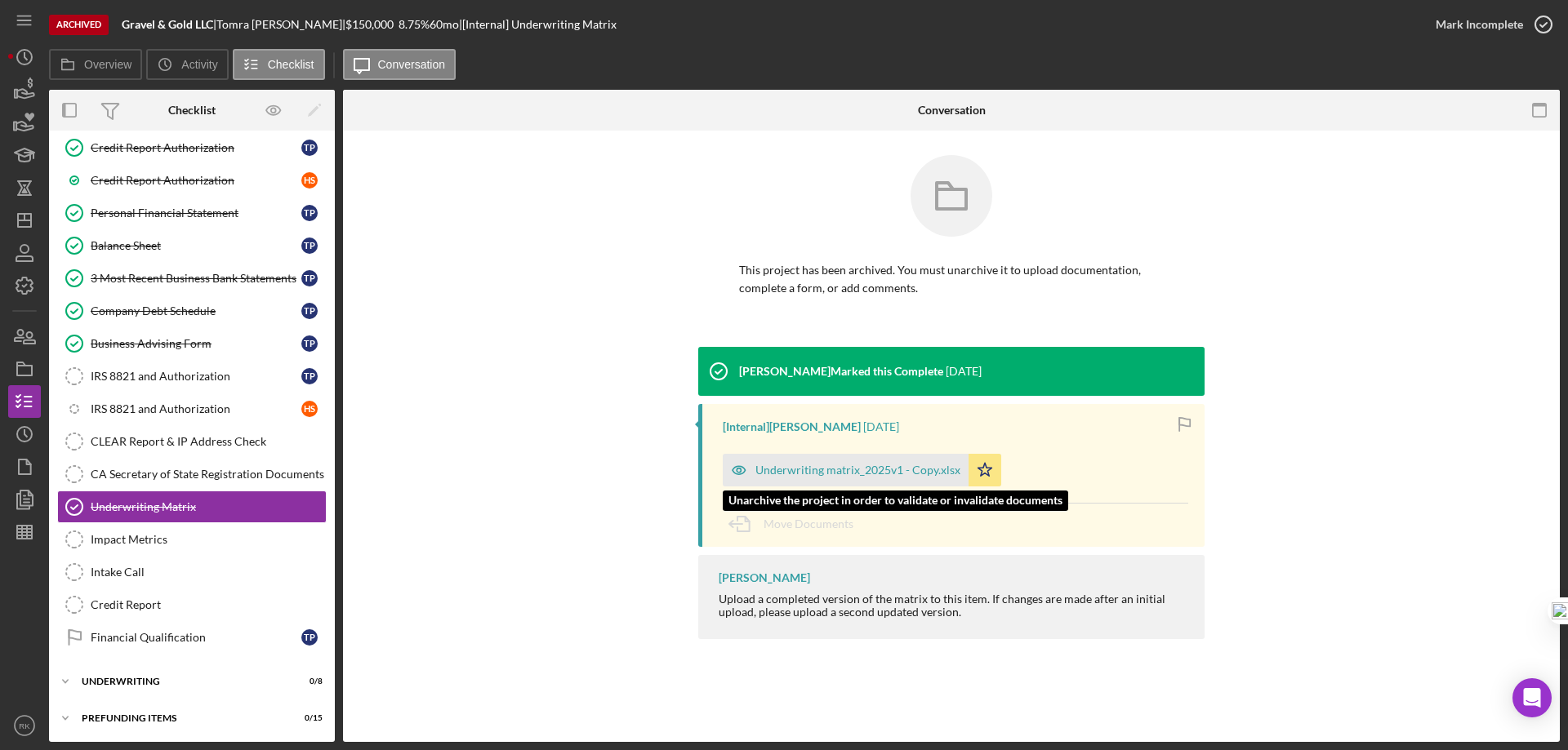
click at [839, 468] on div "Underwriting matrix_2025v1 - Copy.xlsx" at bounding box center [858, 470] width 205 height 13
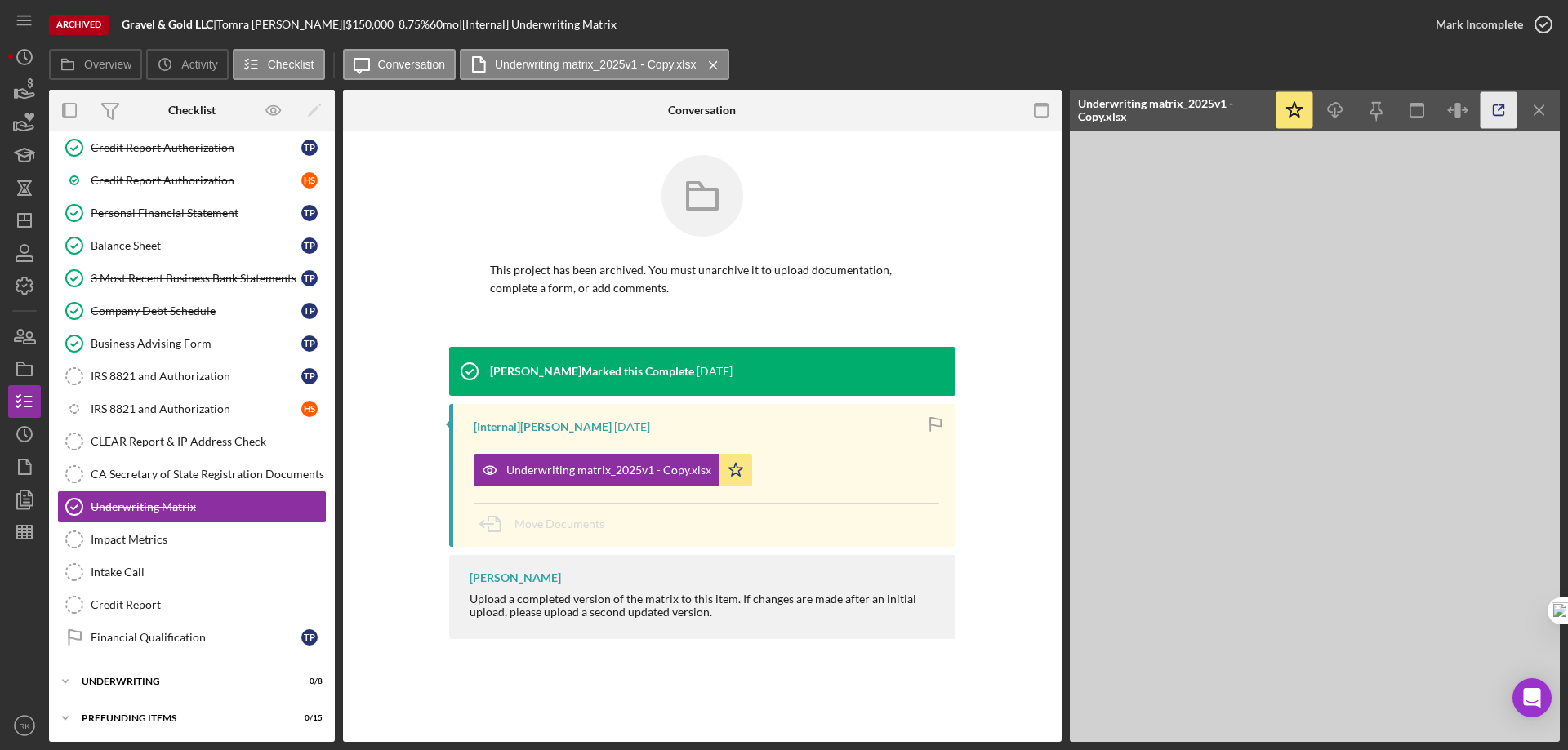
click at [1494, 114] on icon "button" at bounding box center [1499, 111] width 37 height 37
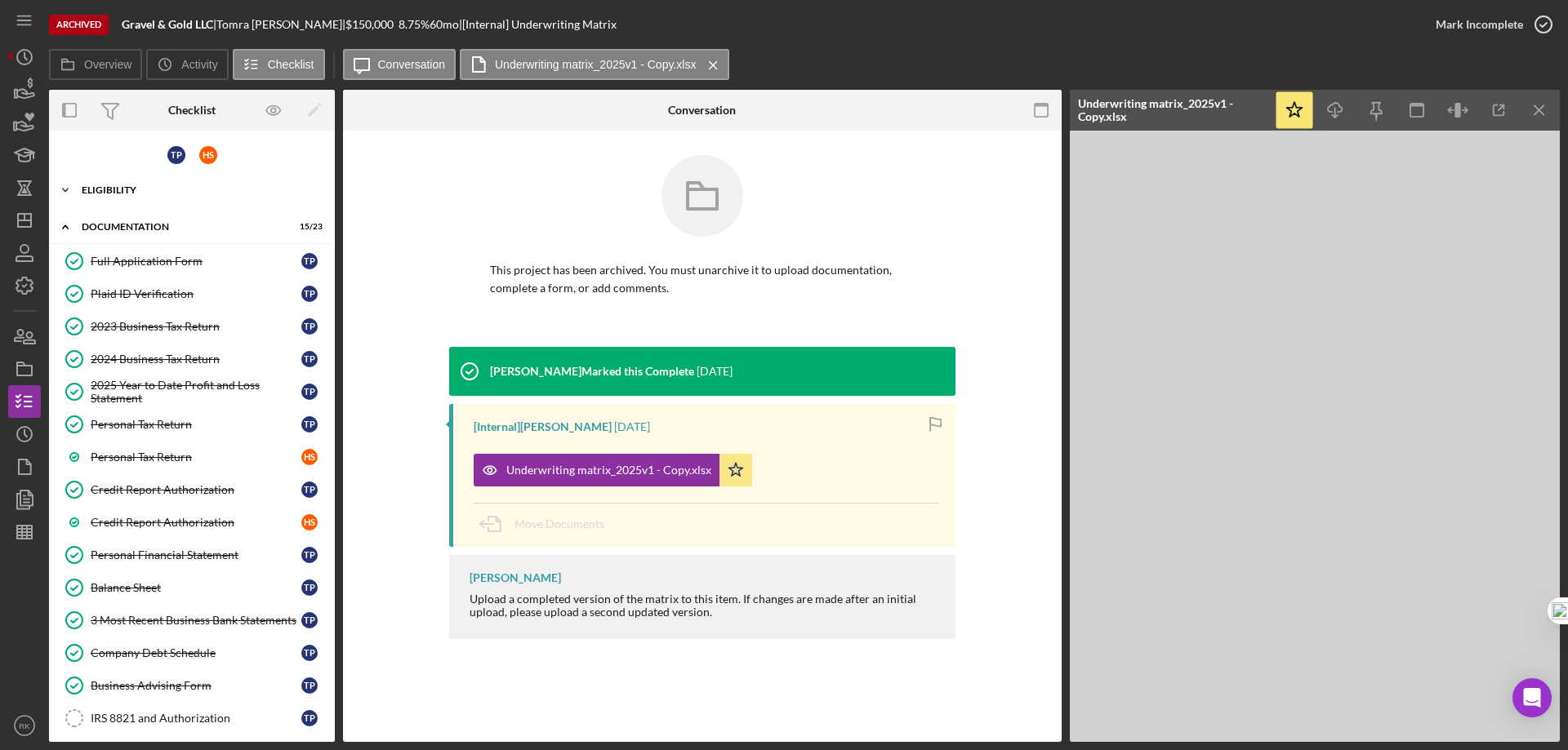
click at [131, 191] on div "Eligibility" at bounding box center [197, 189] width 233 height 10
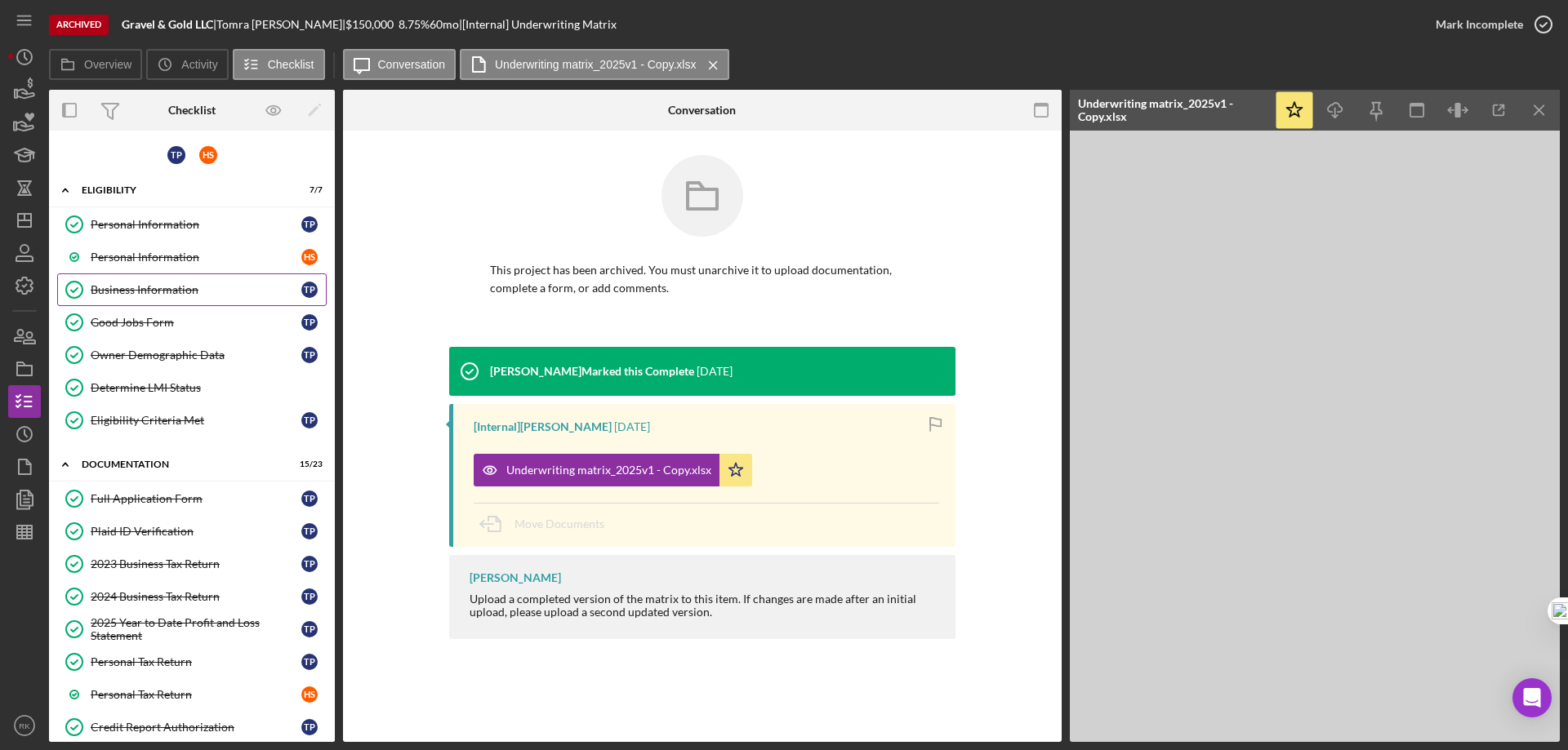
click at [159, 283] on div "Business Information" at bounding box center [196, 289] width 211 height 13
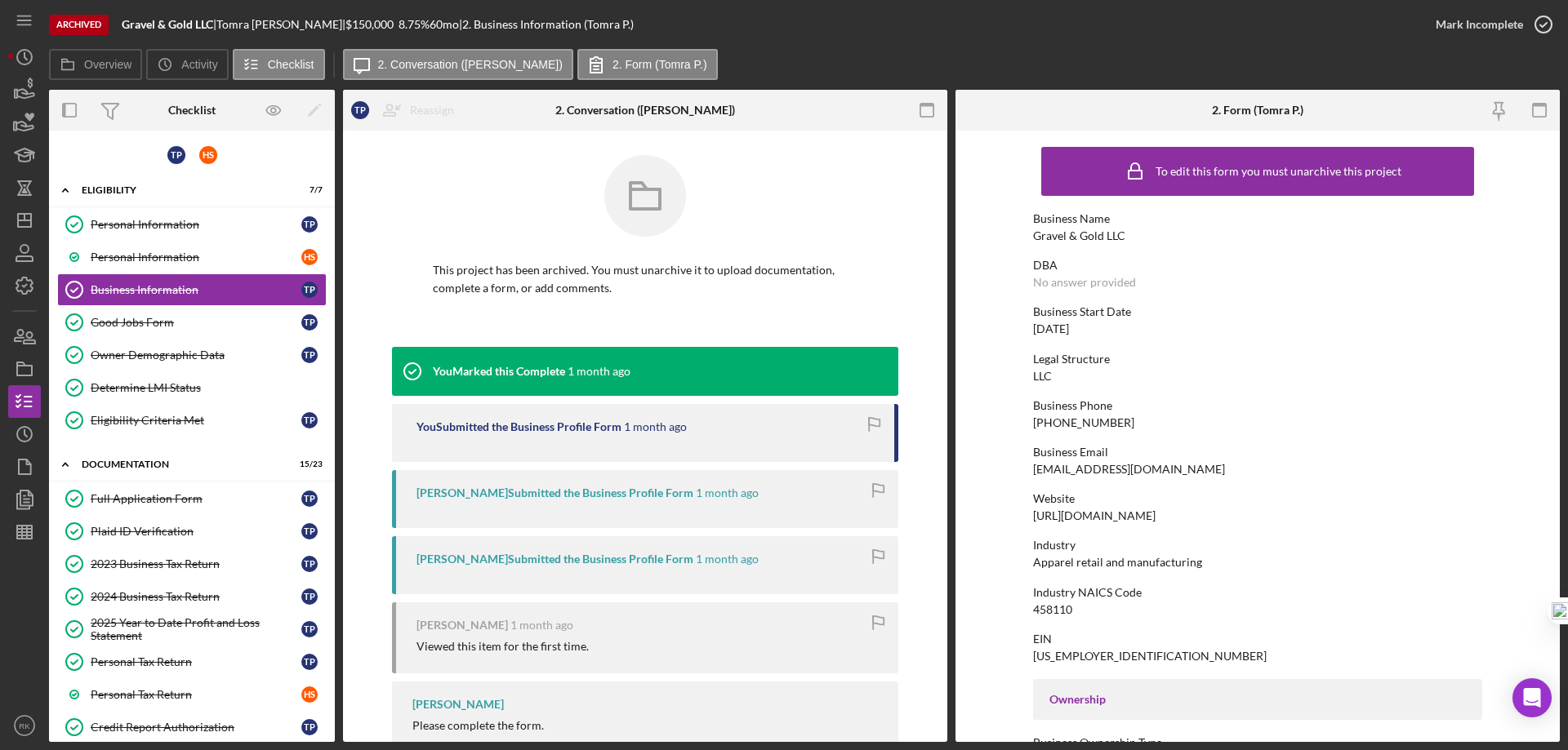
drag, startPoint x: 1030, startPoint y: 516, endPoint x: 1195, endPoint y: 511, distance: 165.1
click at [1196, 511] on div "Website [URL][DOMAIN_NAME]" at bounding box center [1257, 507] width 449 height 30
copy div "[URL][DOMAIN_NAME]"
drag, startPoint x: 28, startPoint y: 219, endPoint x: 46, endPoint y: 220, distance: 18.0
click at [28, 220] on line "button" at bounding box center [24, 220] width 13 height 0
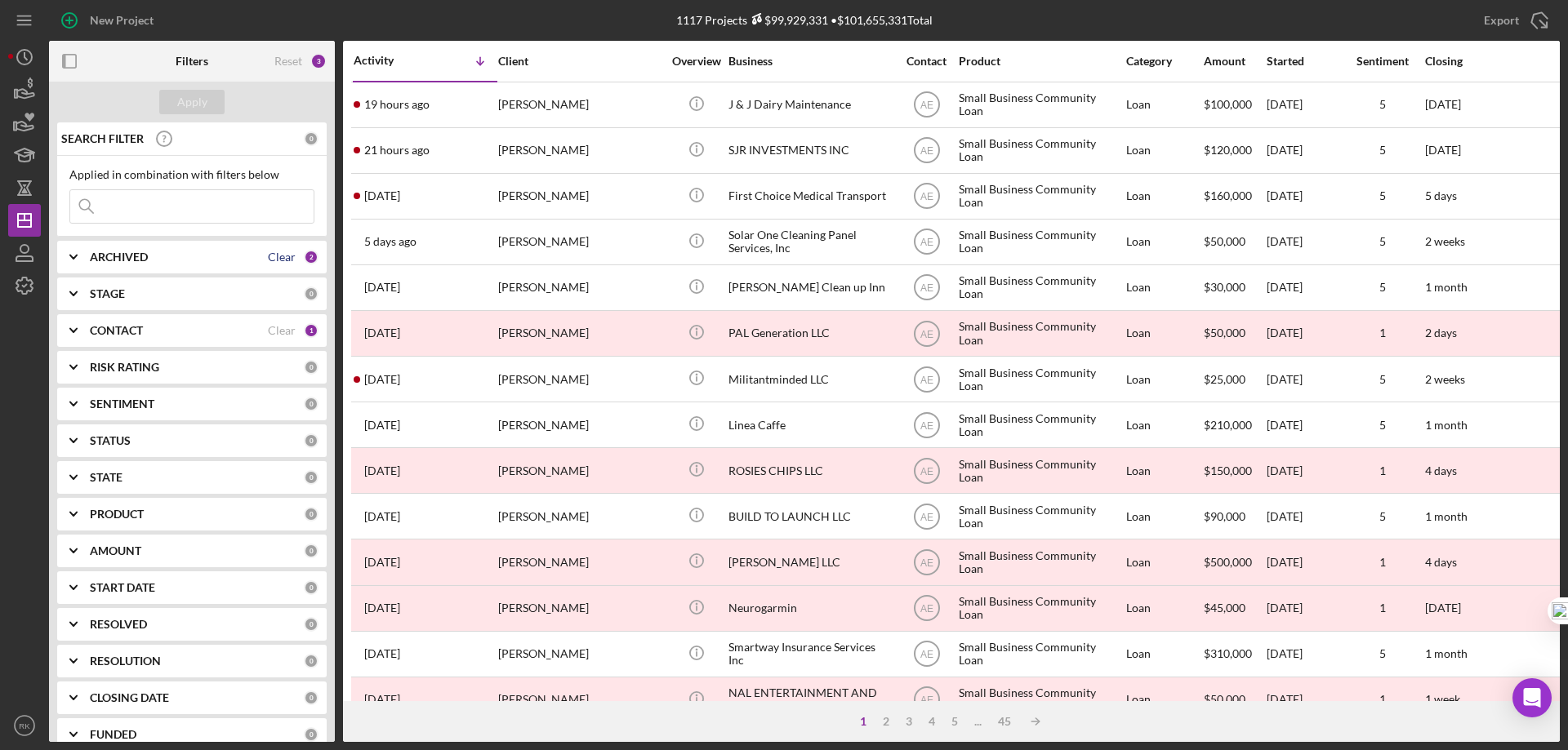
click at [278, 258] on div "Clear" at bounding box center [282, 257] width 28 height 13
click at [108, 264] on b "ARCHIVED" at bounding box center [118, 257] width 58 height 13
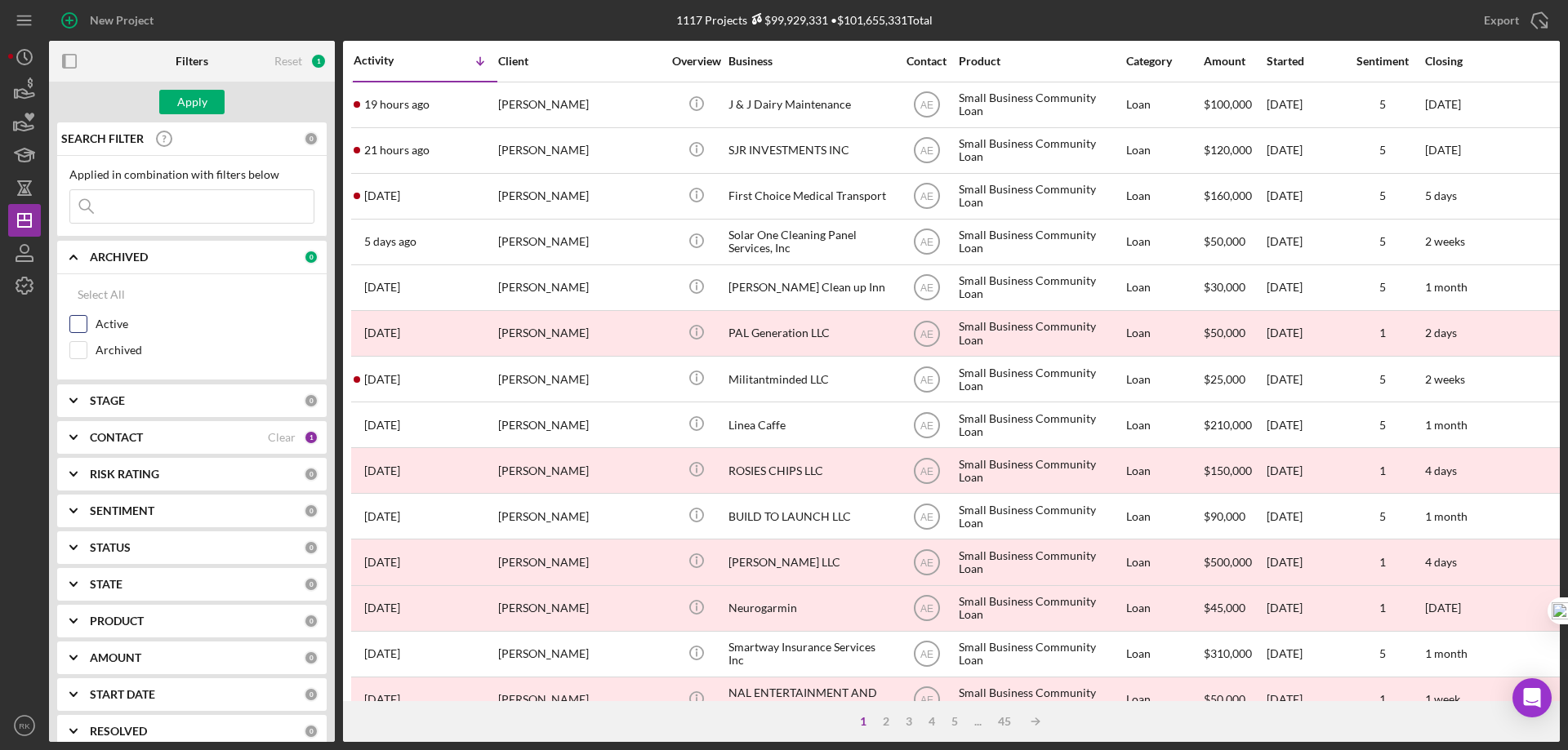
click at [87, 323] on div at bounding box center [78, 324] width 18 height 18
click at [122, 431] on b "CONTACT" at bounding box center [116, 437] width 53 height 13
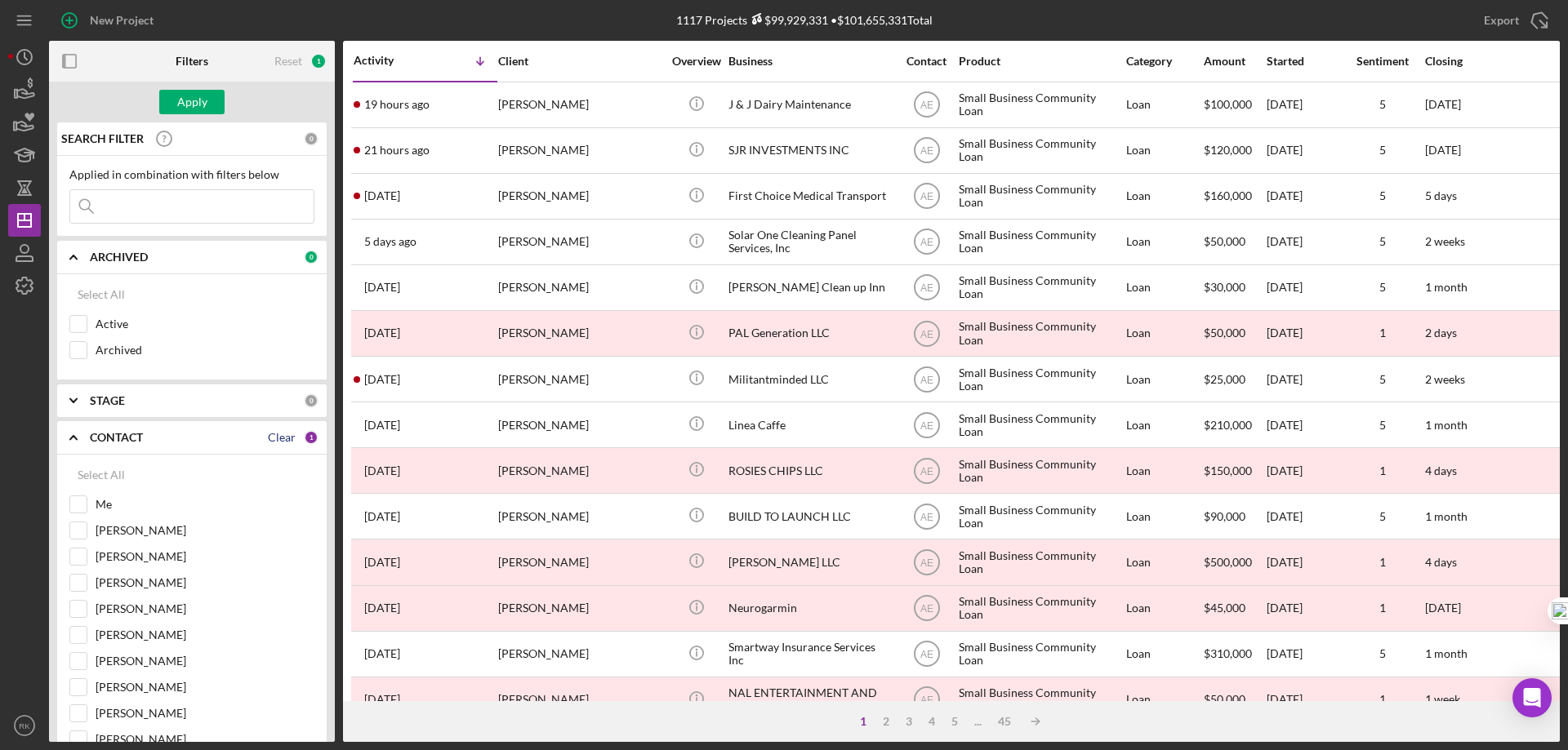
click at [268, 437] on div "Clear" at bounding box center [282, 437] width 28 height 13
checkbox input "false"
click at [86, 504] on input "Me" at bounding box center [78, 504] width 17 height 17
checkbox input "true"
click at [205, 98] on div "Apply" at bounding box center [192, 102] width 30 height 25
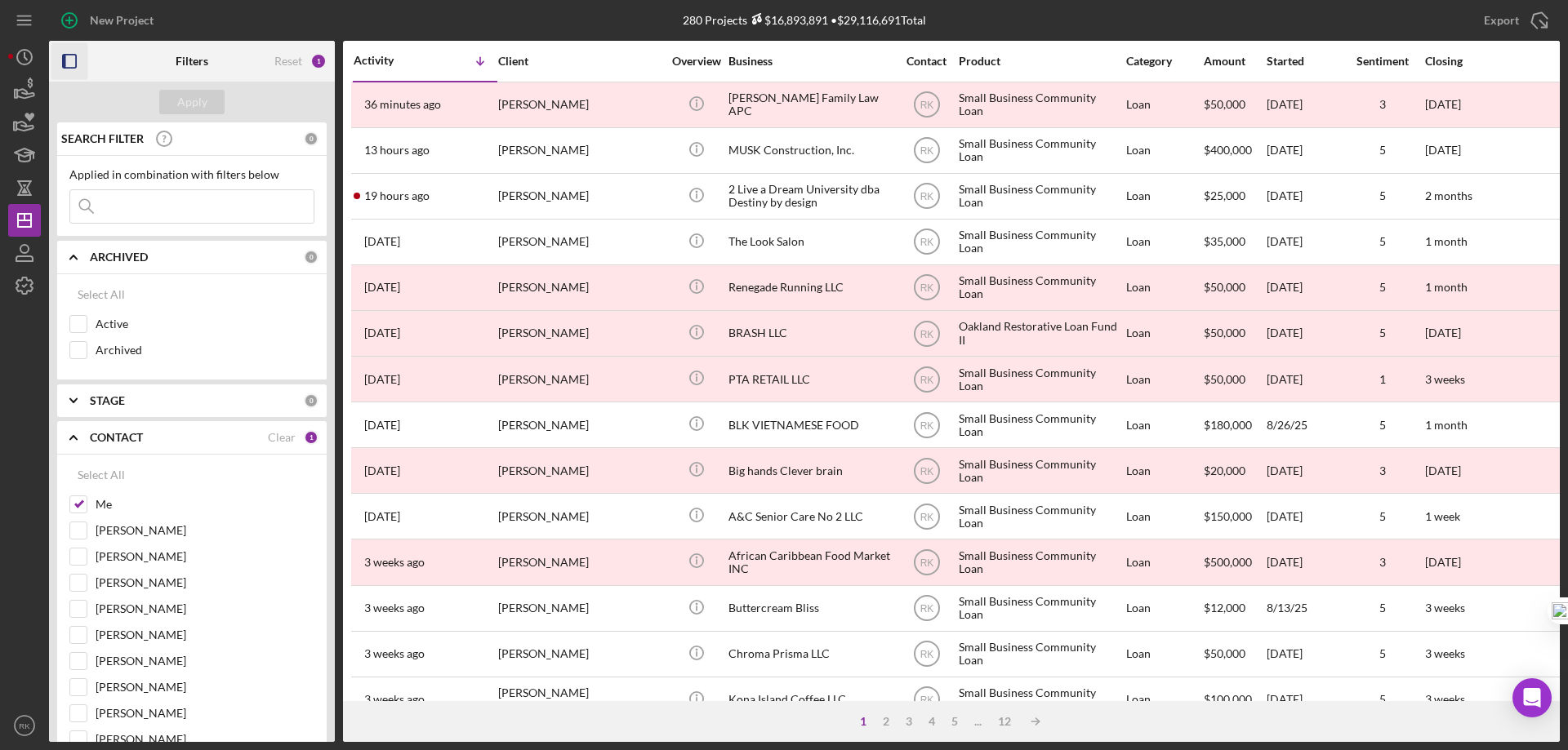
click at [67, 63] on icon "button" at bounding box center [70, 61] width 37 height 37
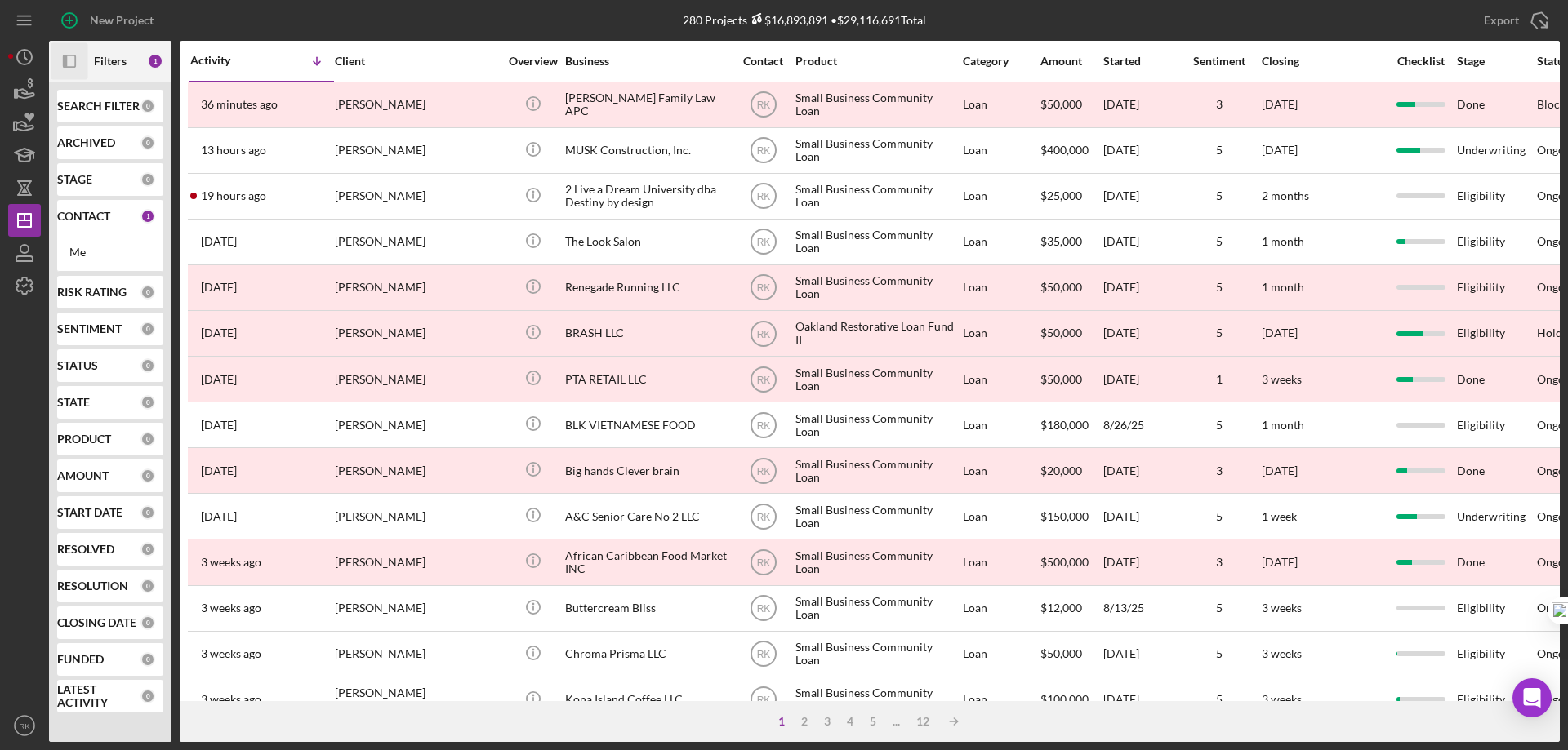
click at [104, 65] on b "Filters" at bounding box center [110, 61] width 32 height 13
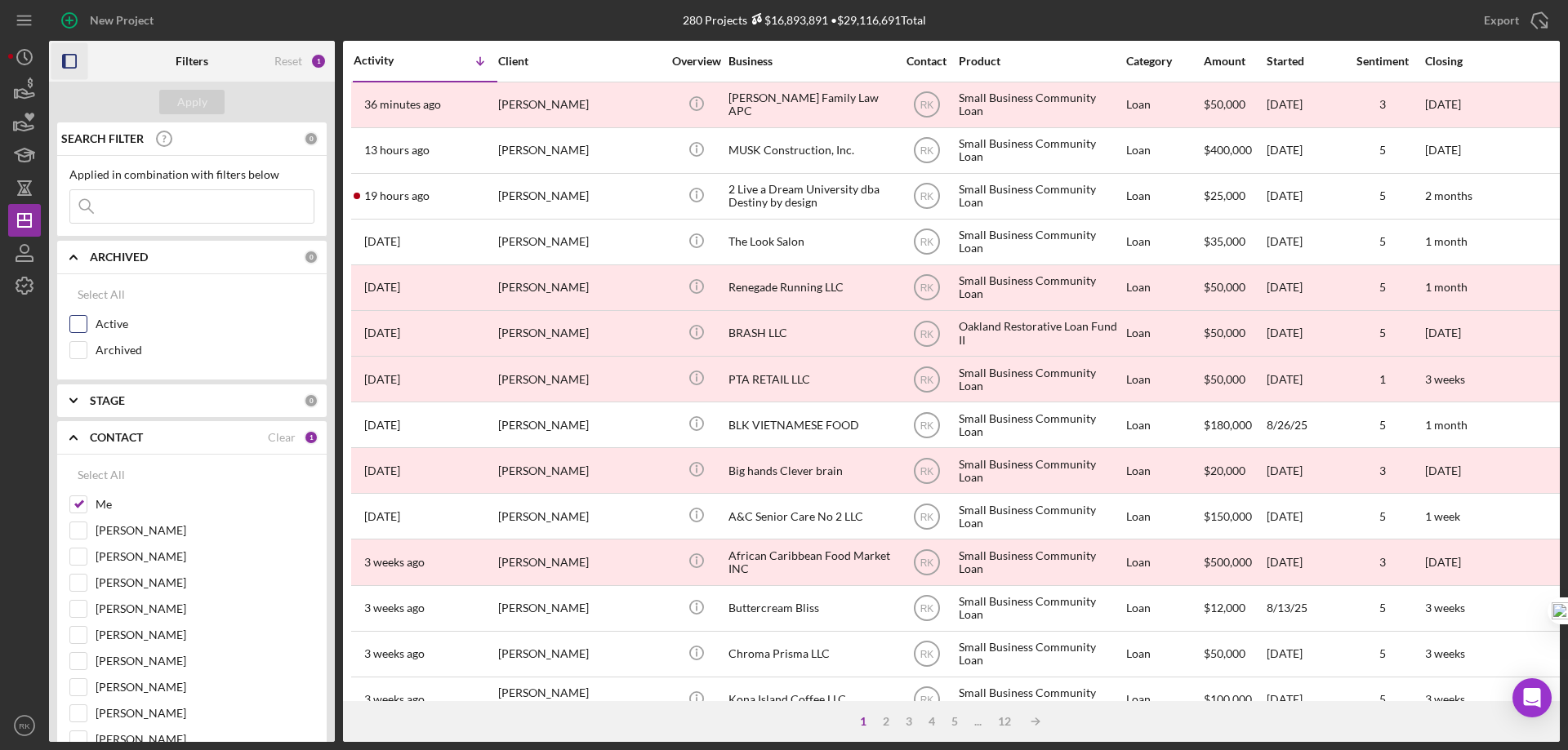
click at [78, 323] on input "Active" at bounding box center [78, 324] width 17 height 17
checkbox input "true"
click at [179, 100] on div "Apply" at bounding box center [192, 102] width 30 height 25
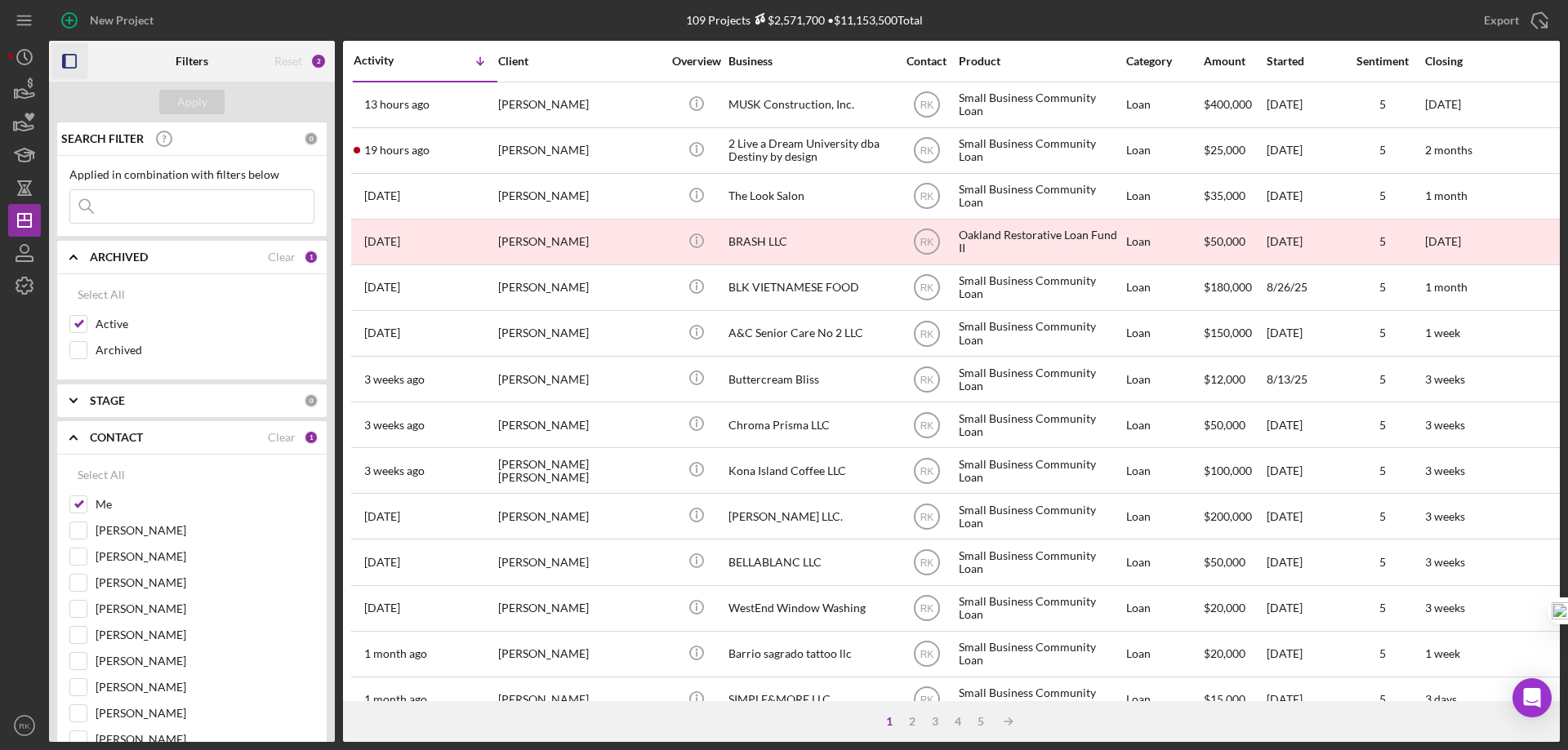
click at [74, 60] on icon "button" at bounding box center [70, 61] width 37 height 37
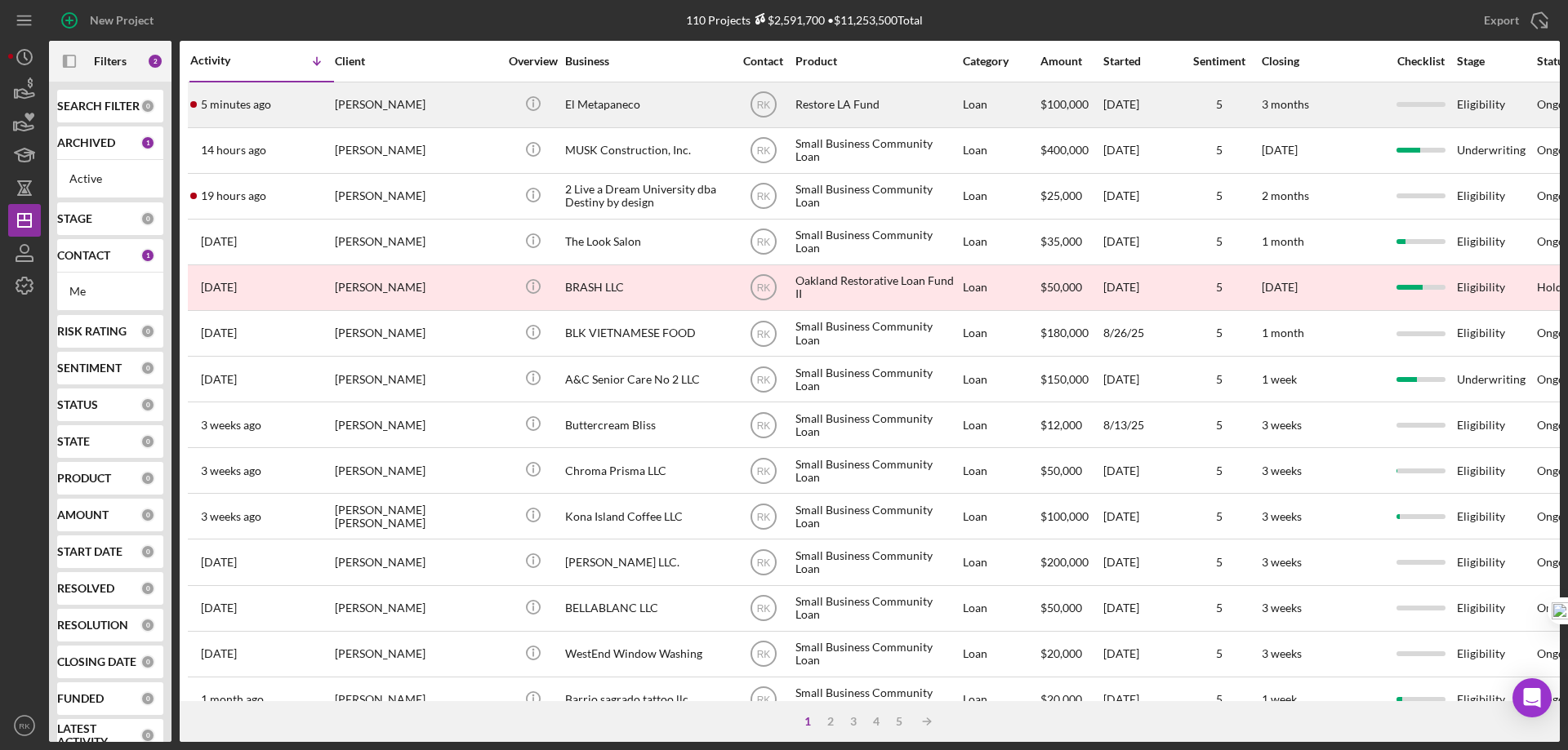
click at [576, 102] on div "El Metapaneco" at bounding box center [647, 104] width 163 height 43
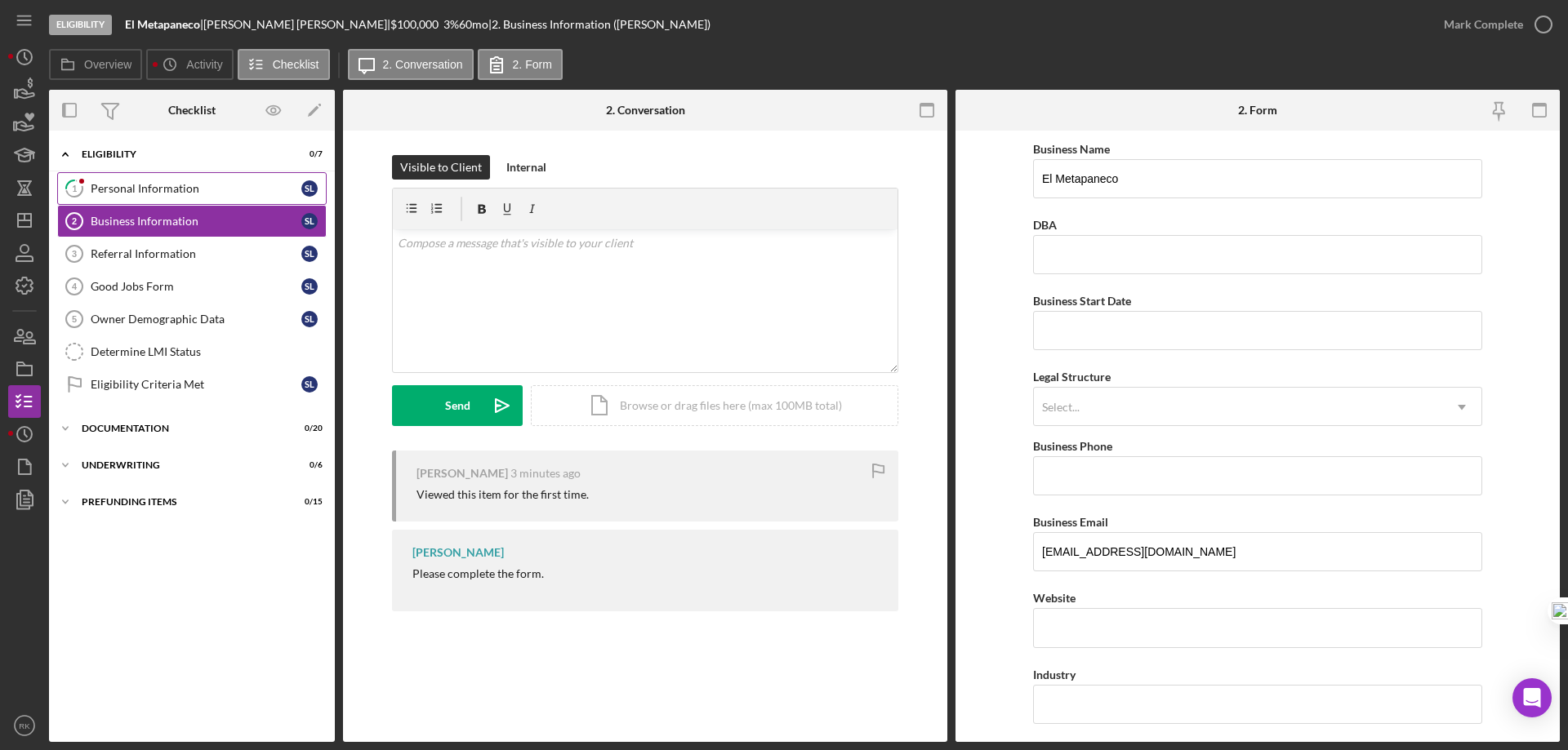
click at [162, 186] on div "Personal Information" at bounding box center [196, 188] width 211 height 13
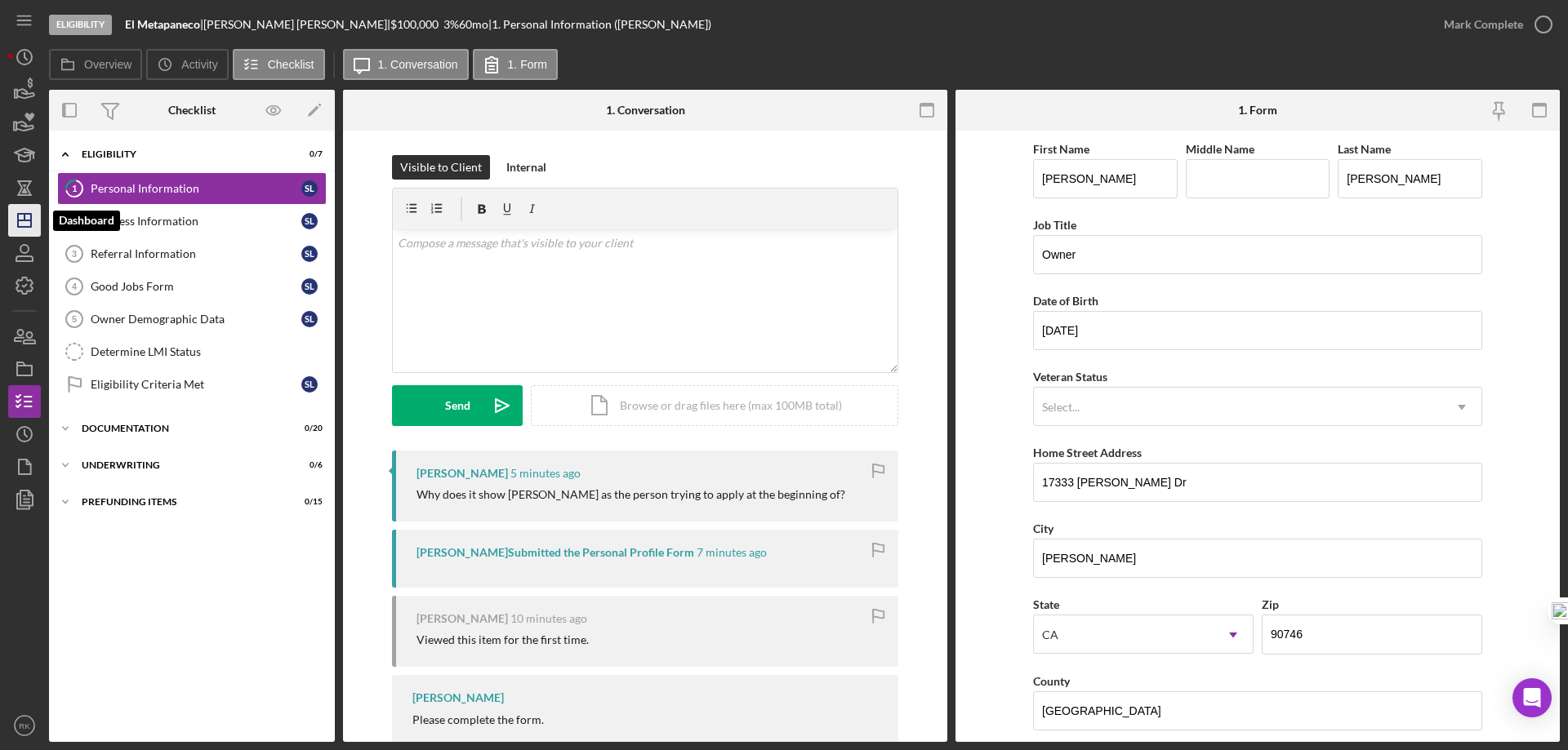
click at [29, 215] on polygon "button" at bounding box center [24, 220] width 13 height 13
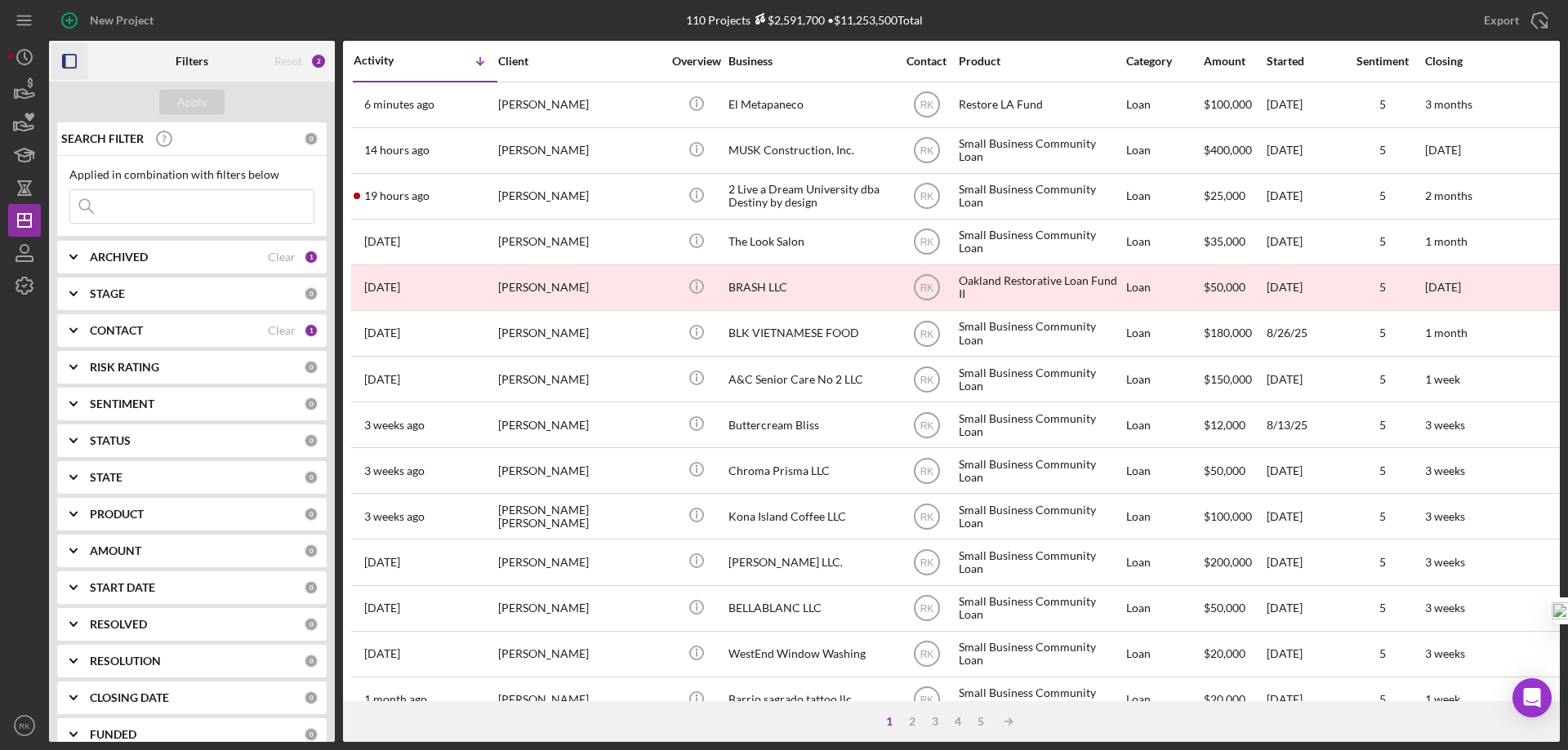
click at [72, 65] on icon "button" at bounding box center [70, 61] width 37 height 37
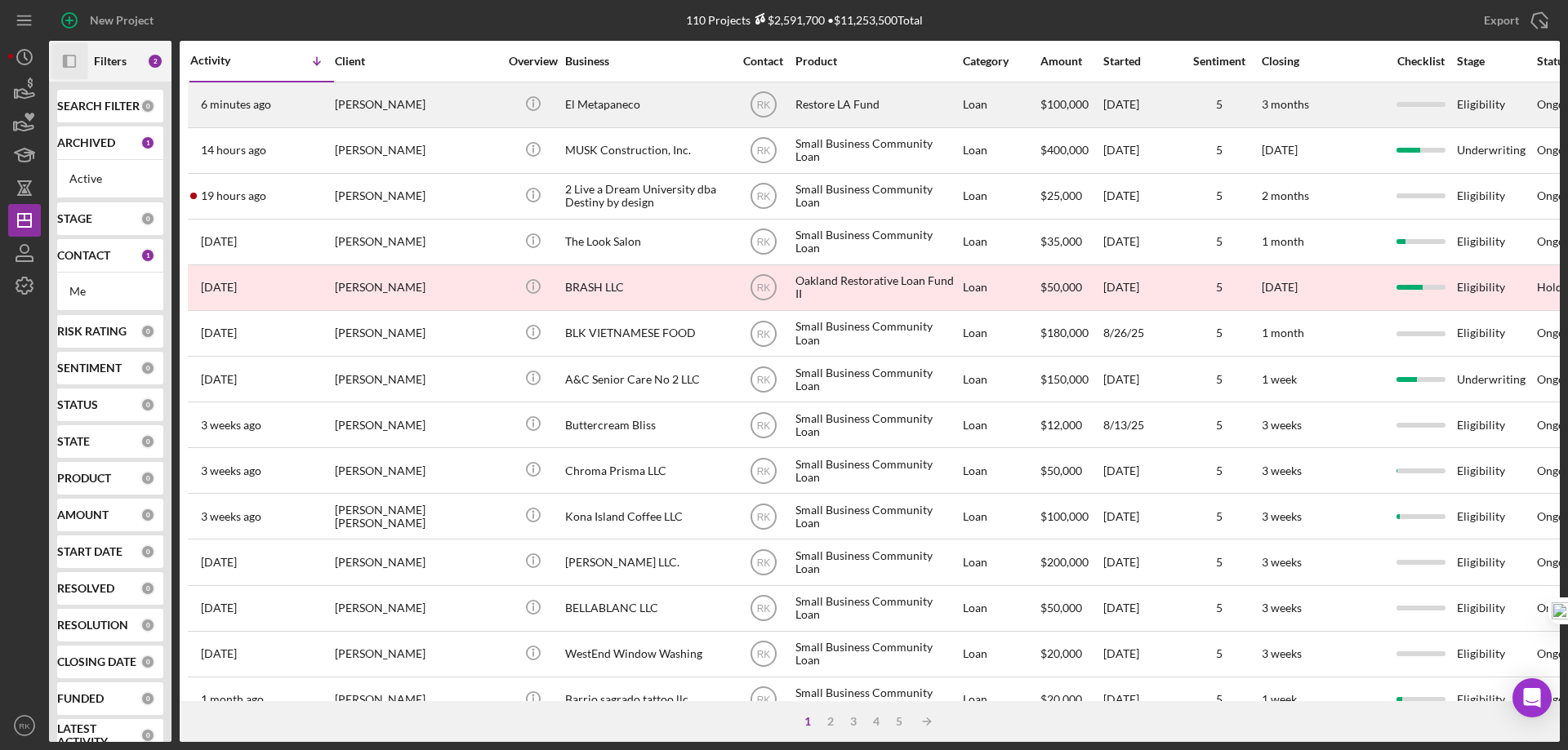
click at [354, 107] on div "Sandra Lucero" at bounding box center [417, 104] width 163 height 43
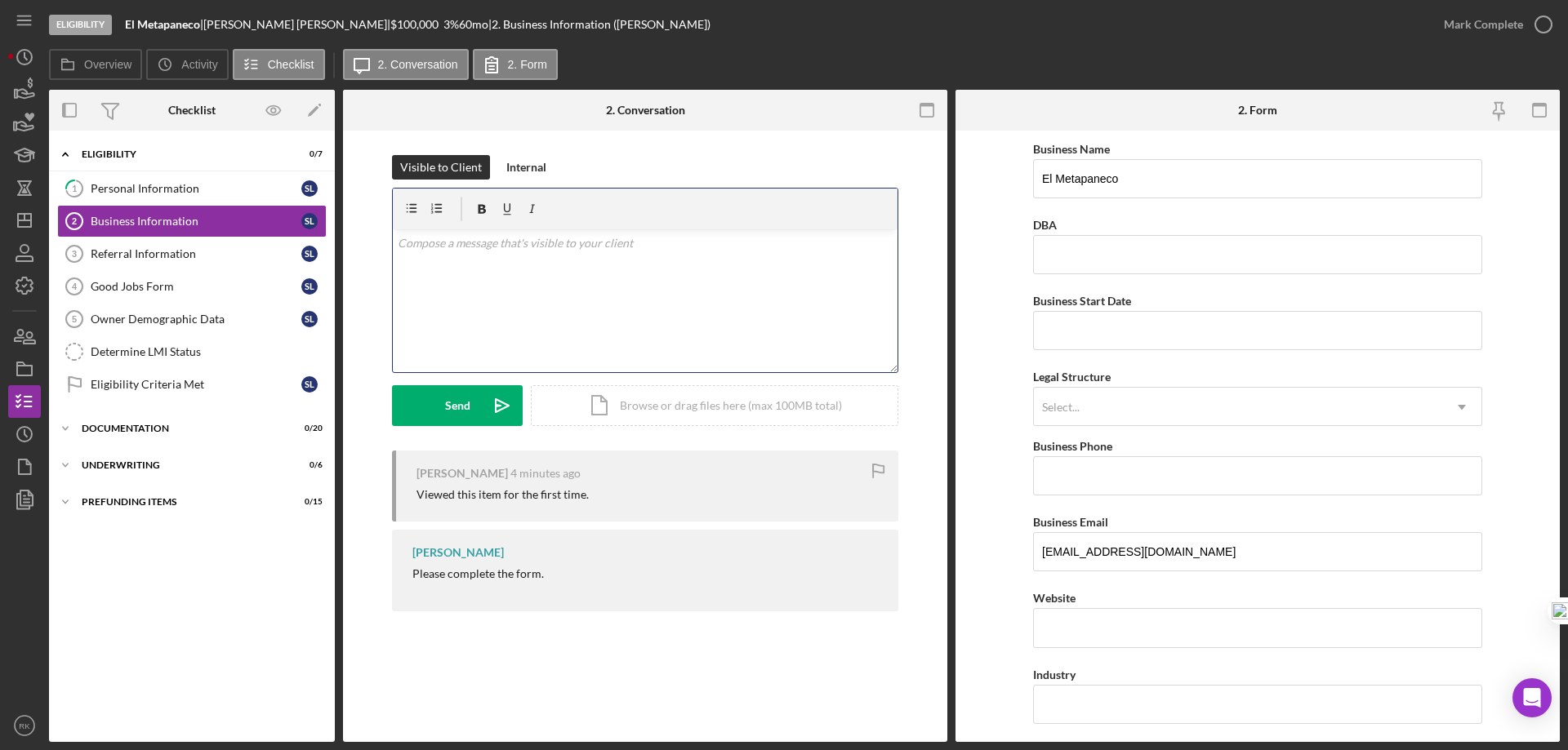
click at [440, 264] on div "v Color teal Color pink Remove color Add row above Add row below Add column bef…" at bounding box center [645, 300] width 505 height 143
click at [217, 196] on link "1 Personal Information S L" at bounding box center [191, 188] width 269 height 32
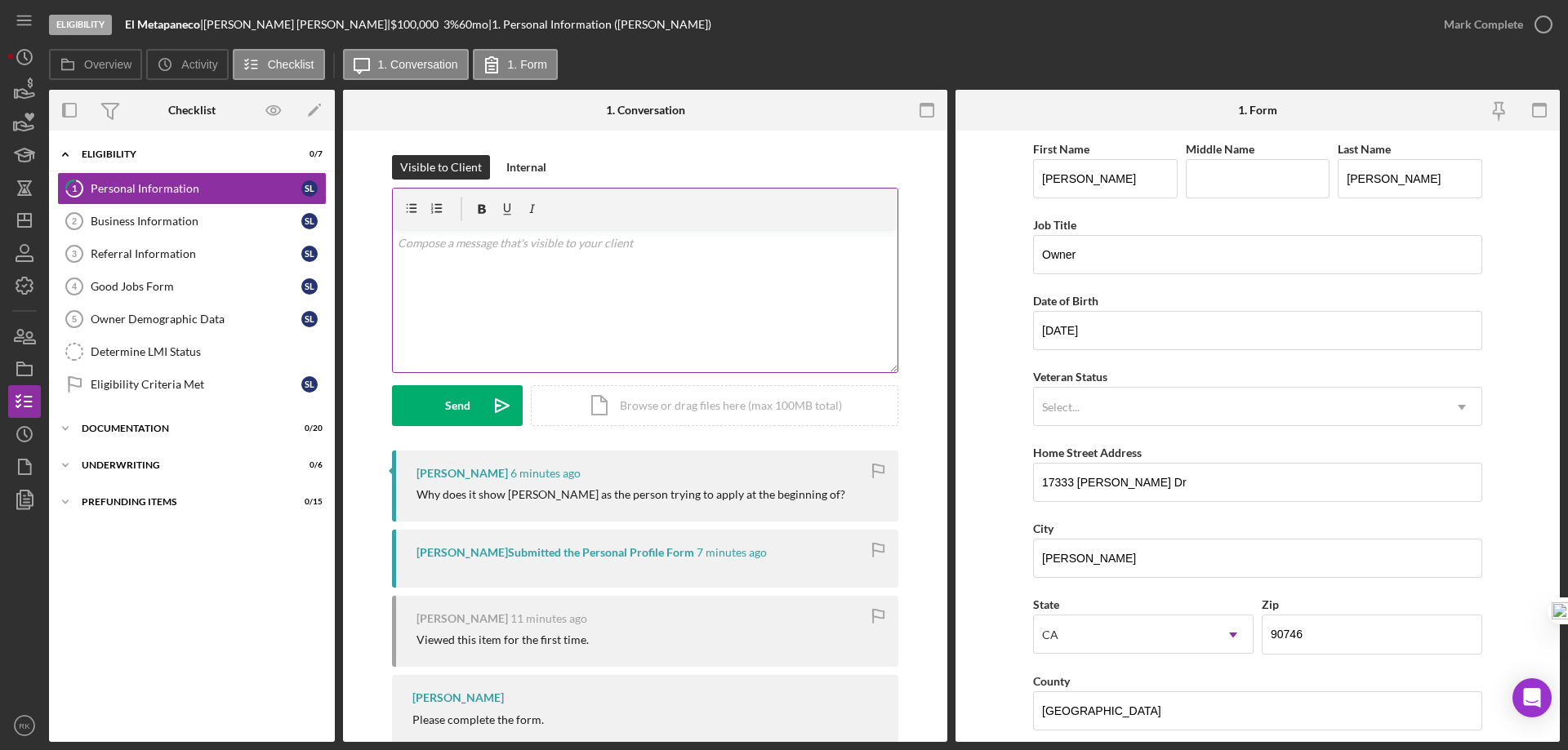
click at [440, 243] on p at bounding box center [645, 243] width 496 height 18
drag, startPoint x: 523, startPoint y: 245, endPoint x: 567, endPoint y: 244, distance: 44.0
click at [568, 244] on p "Hello, please disregard as I believe this was a system glitch." at bounding box center [645, 243] width 496 height 18
click at [695, 242] on p "Hello, please disregard as this was a system glitch." at bounding box center [645, 243] width 496 height 18
click at [511, 241] on p "Hello, please disregard as this was a system glitch." at bounding box center [645, 243] width 496 height 18
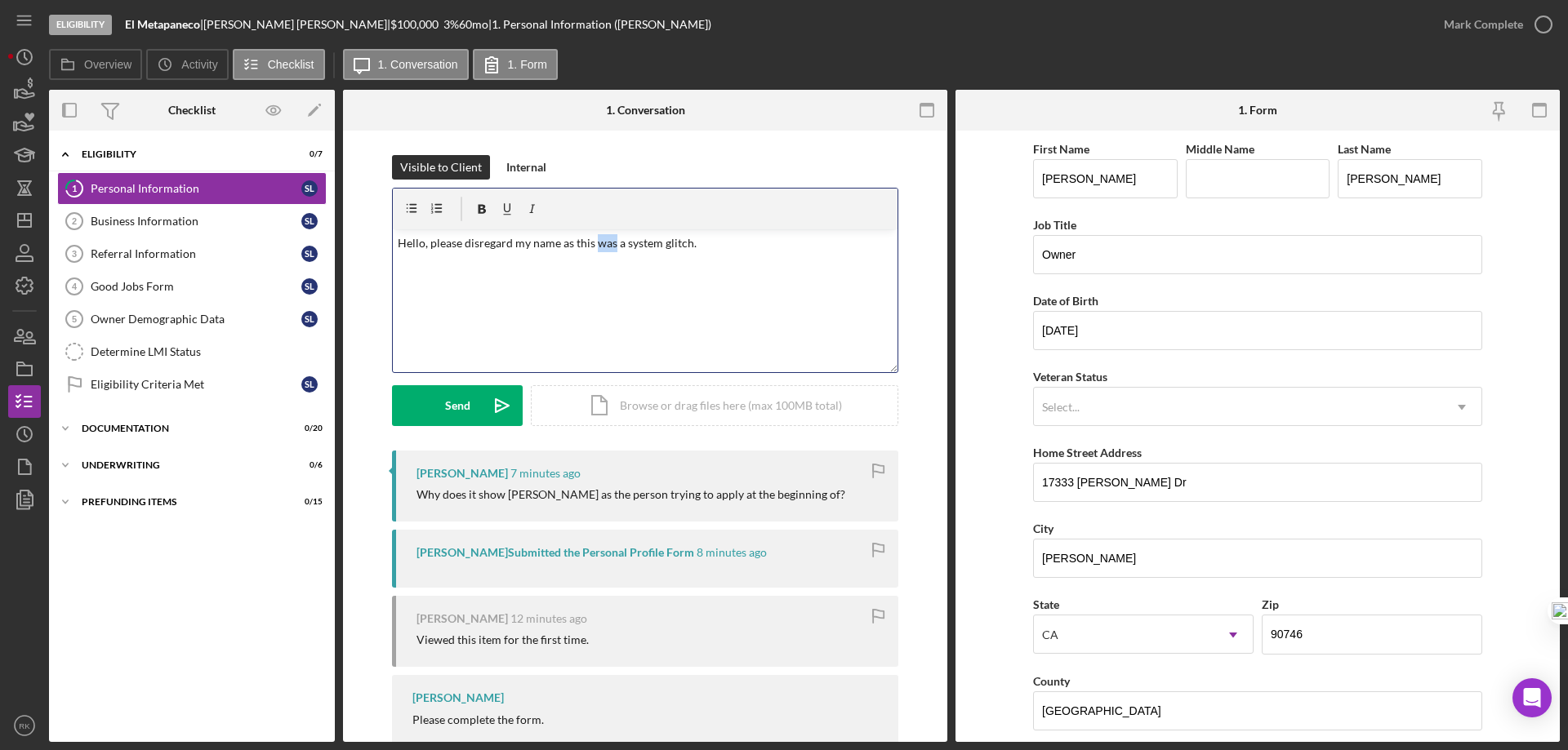
drag, startPoint x: 592, startPoint y: 242, endPoint x: 609, endPoint y: 254, distance: 20.8
click at [608, 248] on p "Hello, please disregard my name as this was a system glitch." at bounding box center [645, 243] width 496 height 18
click at [570, 242] on p "Hello, please disregard my name as this is a system glitch." at bounding box center [645, 243] width 496 height 18
click at [642, 243] on p "Hello, please disregard my name as I believe this is a system glitch." at bounding box center [645, 243] width 496 height 18
click at [742, 240] on p "Hello, please disregard my name as I believe this was a system glitch." at bounding box center [645, 243] width 496 height 18
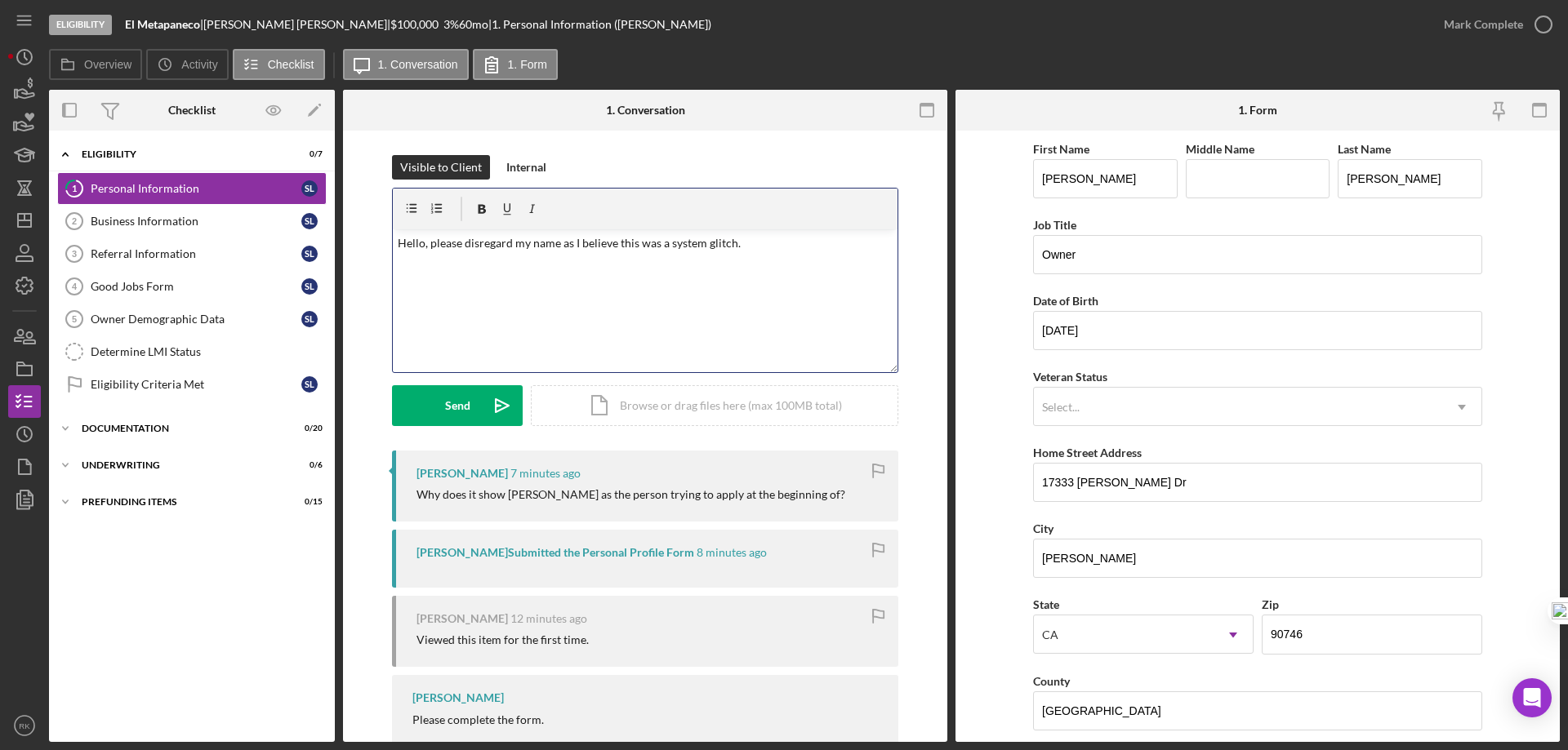
click at [716, 299] on div "v Color teal Color pink Remove color Add row above Add row below Add column bef…" at bounding box center [645, 300] width 505 height 143
click at [427, 244] on p "Hello, please disregard my name as I believe this was a system glitch." at bounding box center [645, 243] width 496 height 18
click at [483, 263] on p "Hello, your application have been received and please disregard my name as I be…" at bounding box center [645, 253] width 496 height 37
click at [464, 259] on p "Hello, your application have been received and please disregard my name as I be…" at bounding box center [645, 253] width 496 height 37
click at [505, 285] on div "v Color teal Color pink Remove color Add row above Add row below Add column bef…" at bounding box center [645, 300] width 505 height 143
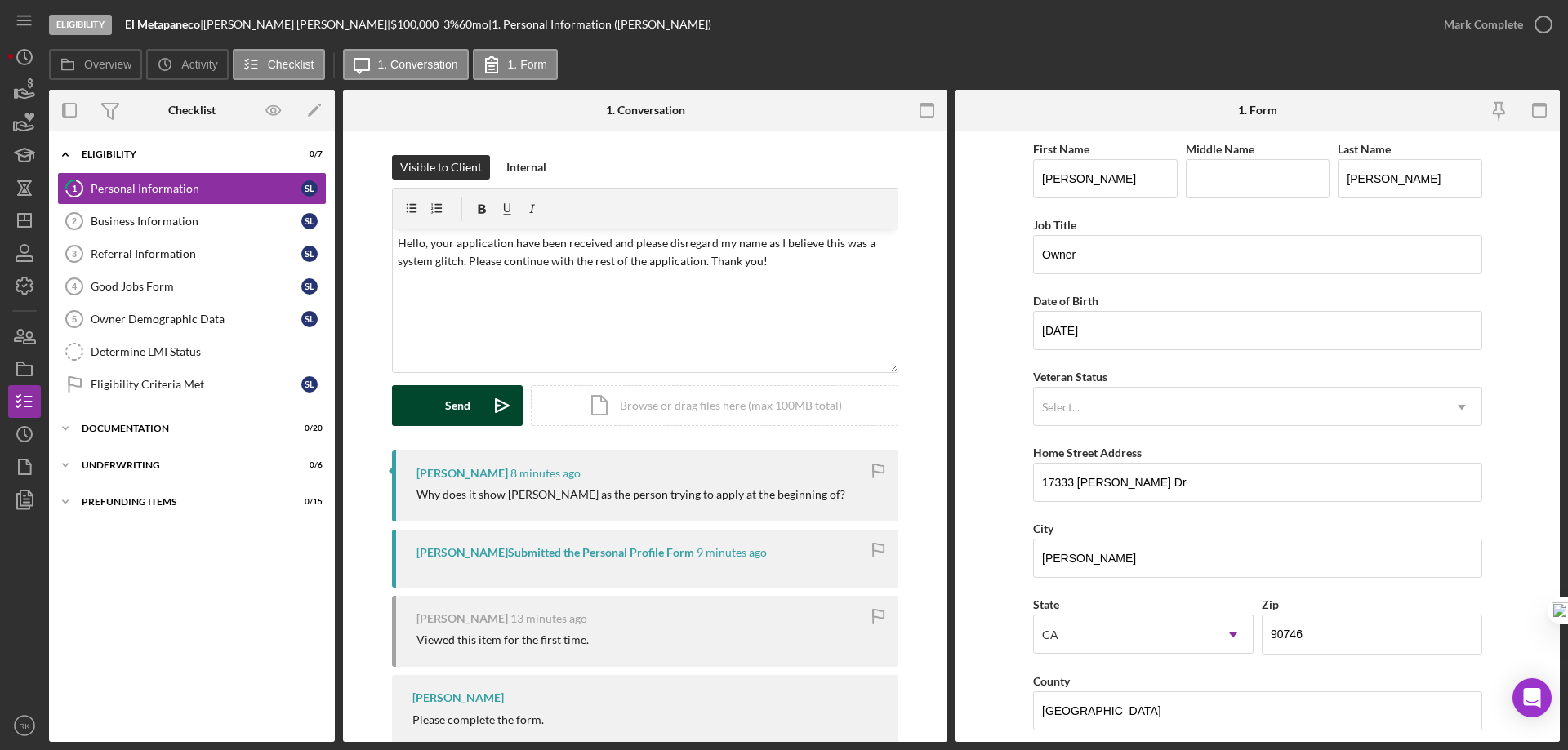
click at [478, 399] on button "Send Icon/icon-invite-send" at bounding box center [457, 405] width 131 height 41
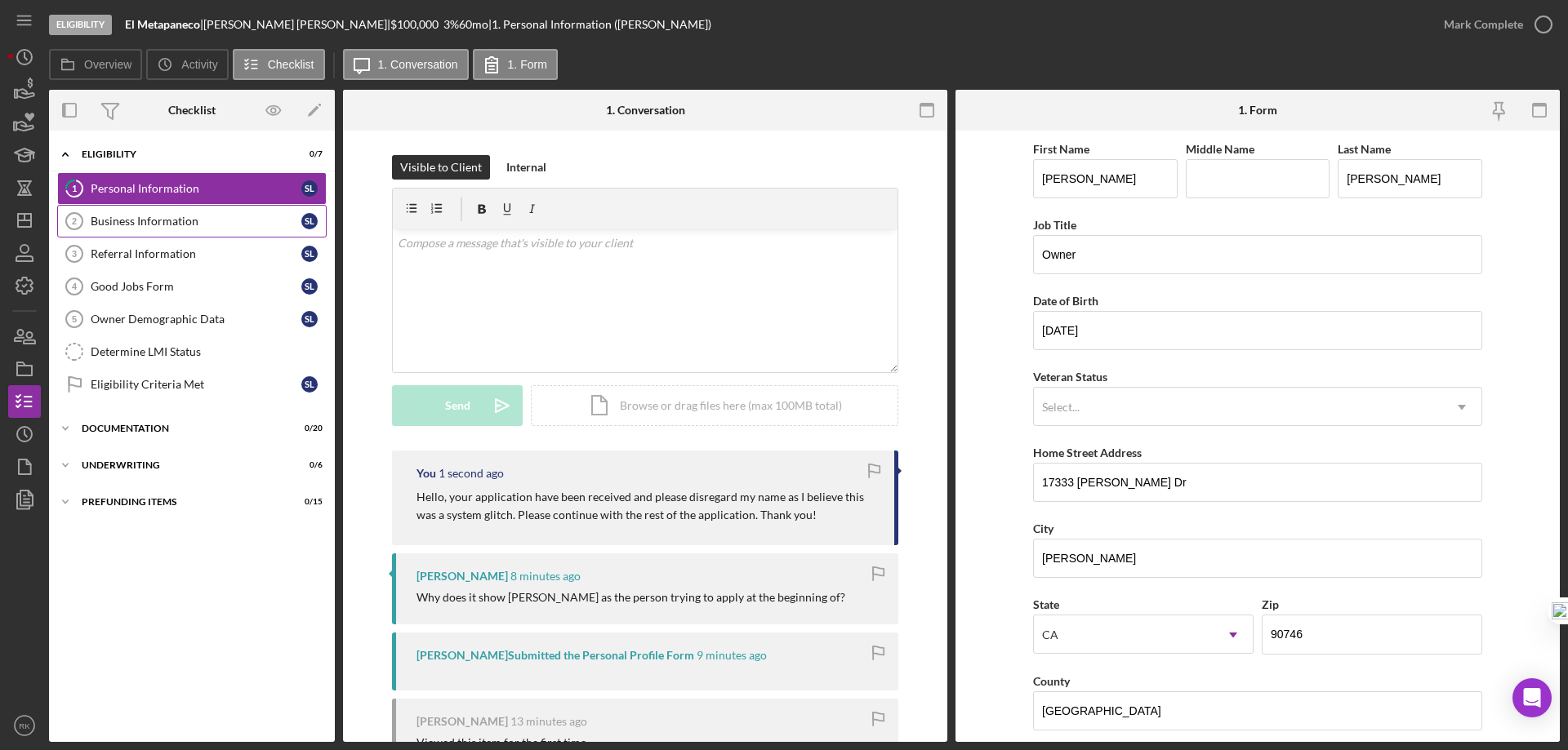
click at [145, 225] on div "Business Information" at bounding box center [196, 221] width 211 height 13
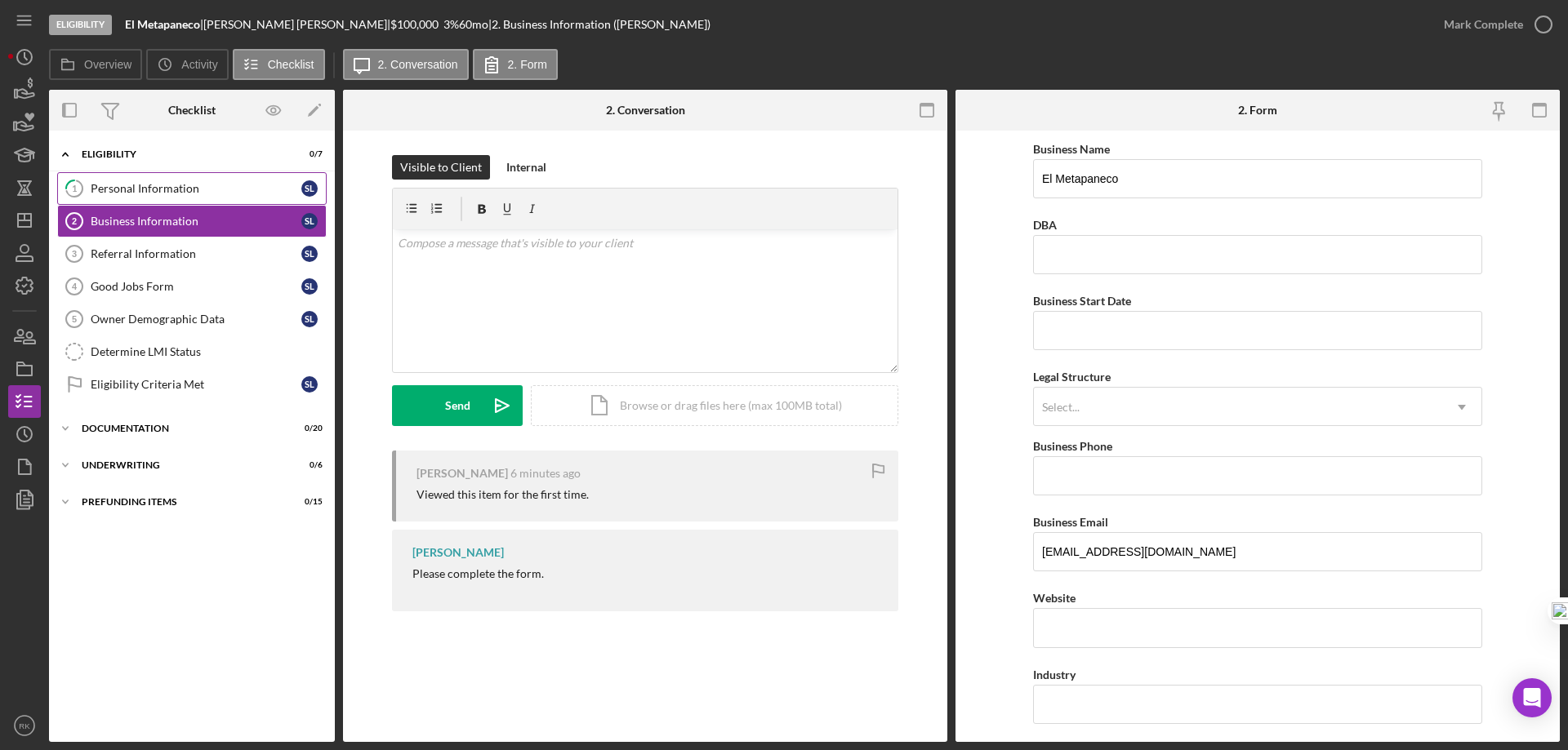
click at [146, 204] on link "1 Personal Information S L" at bounding box center [191, 188] width 269 height 32
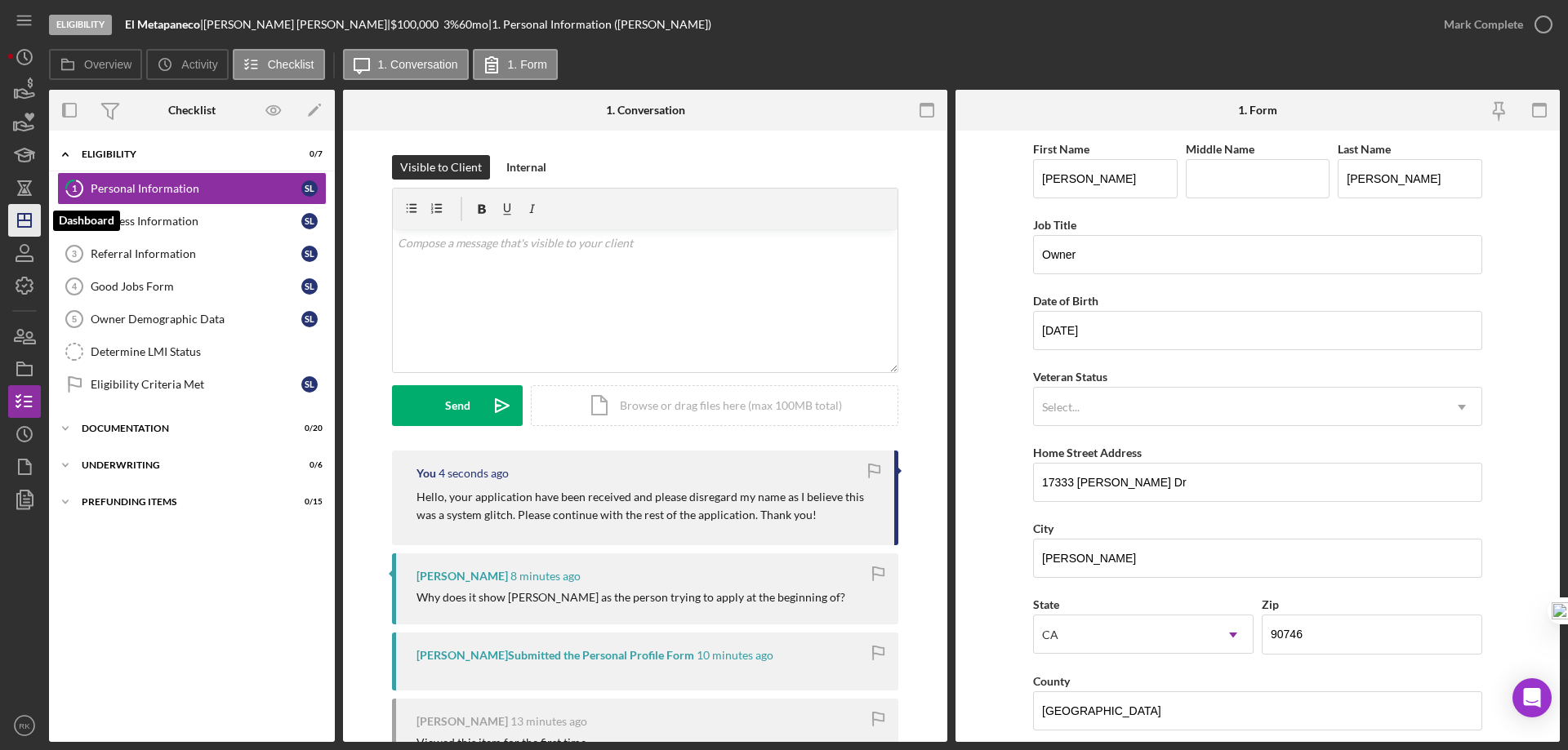
click at [24, 218] on icon "Icon/Dashboard" at bounding box center [25, 220] width 41 height 41
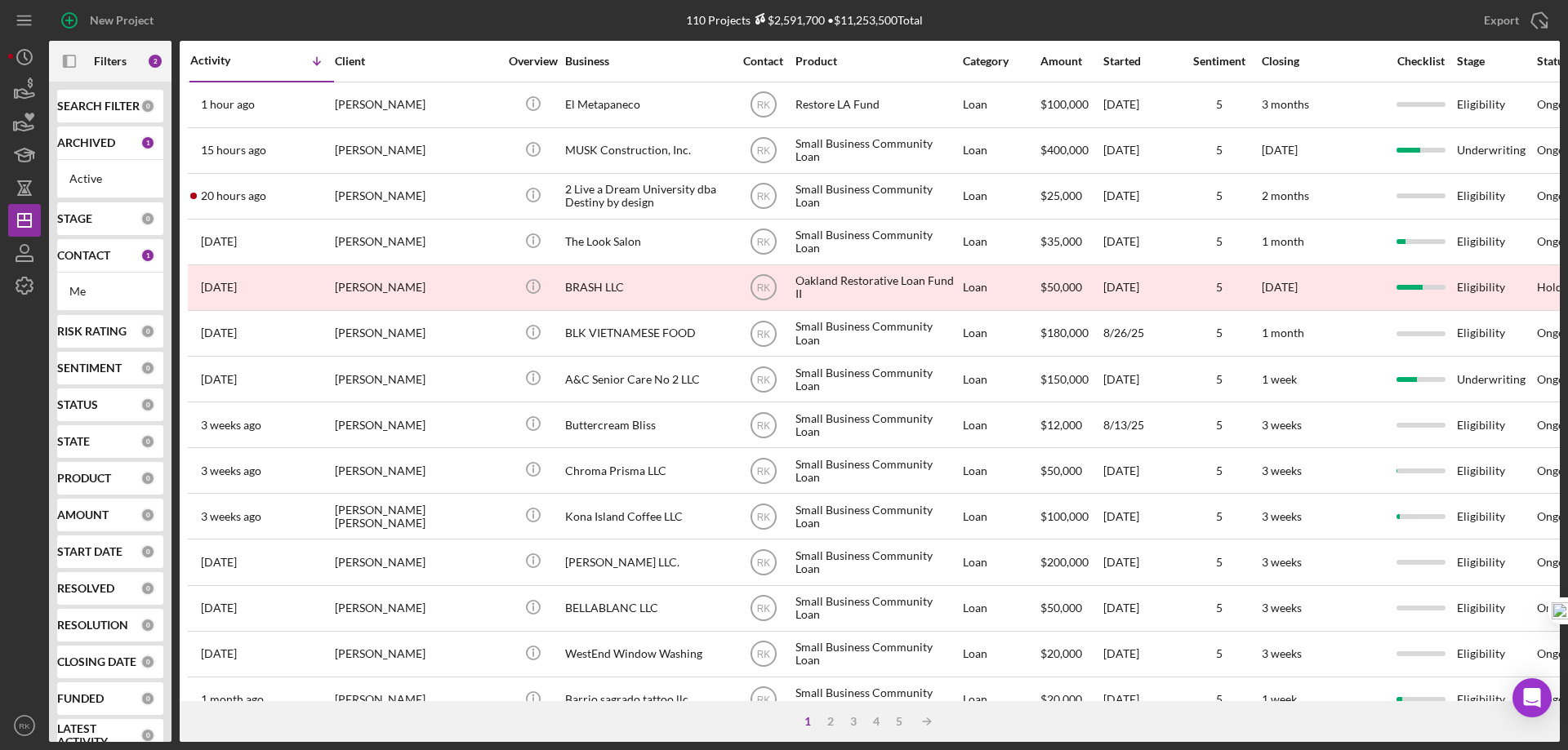
click at [93, 253] on b "CONTACT" at bounding box center [83, 255] width 53 height 13
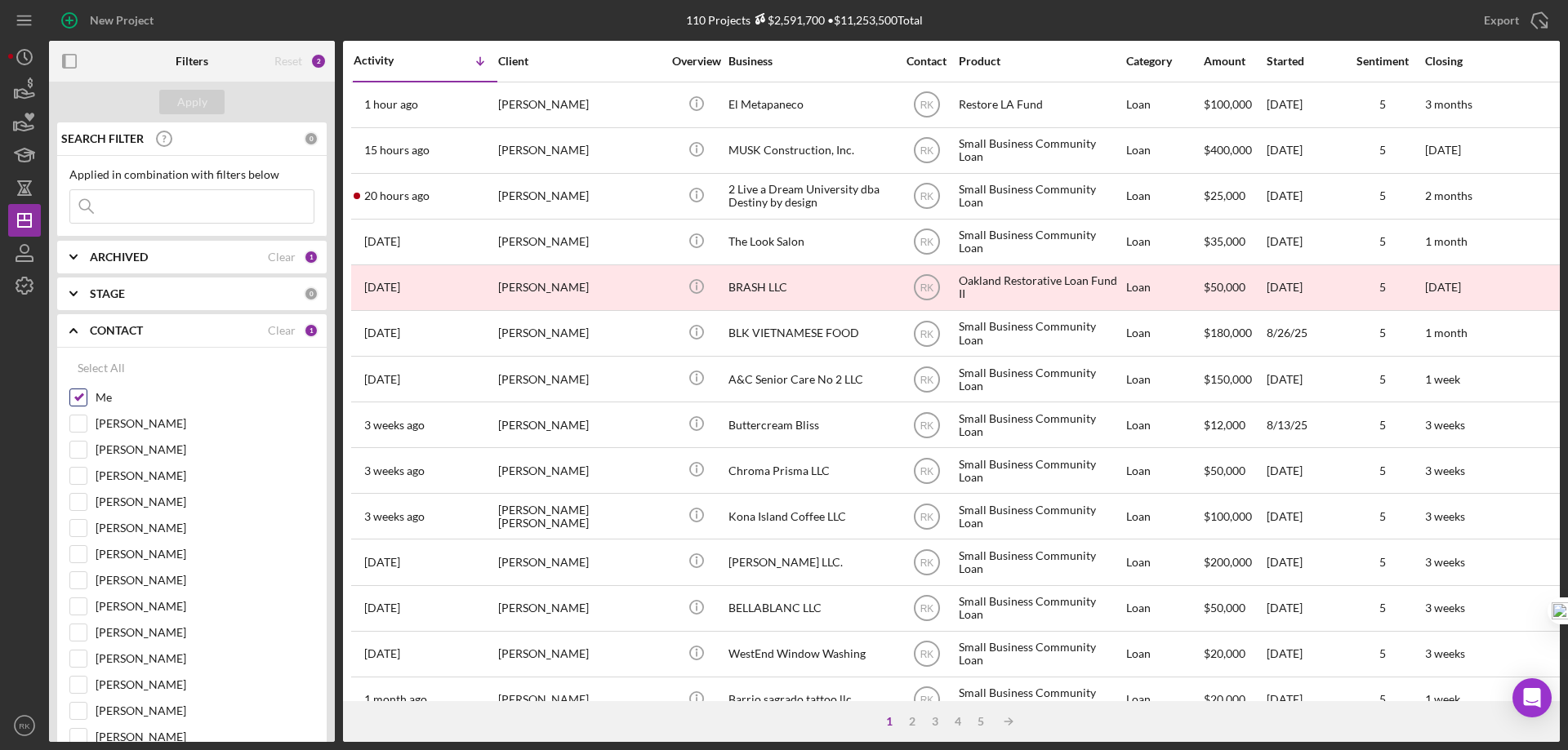
click at [82, 399] on input "Me" at bounding box center [78, 397] width 17 height 17
checkbox input "false"
click at [79, 553] on input "[PERSON_NAME]" at bounding box center [78, 554] width 17 height 17
checkbox input "true"
click at [185, 104] on div "Apply" at bounding box center [192, 102] width 30 height 25
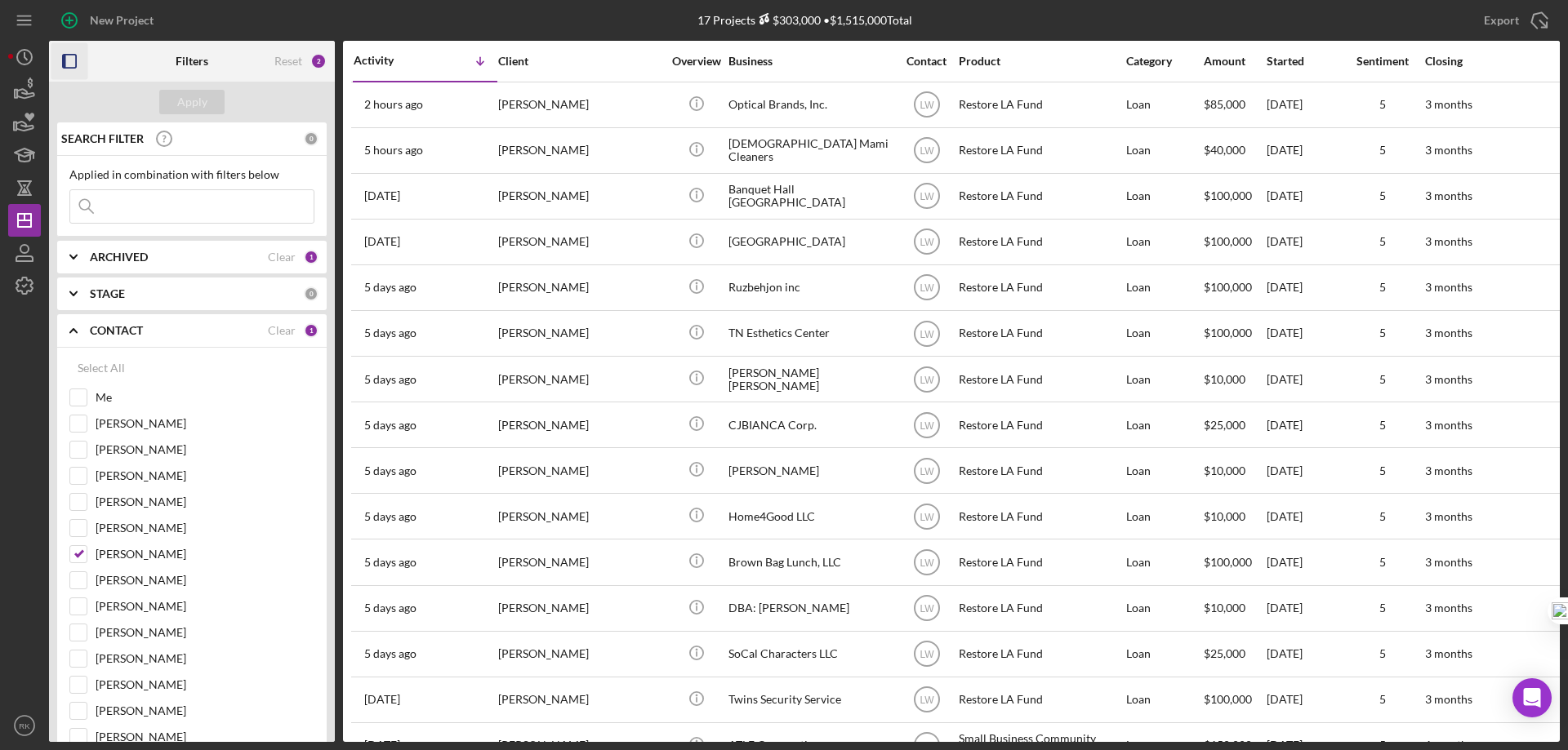
click at [68, 61] on icon "button" at bounding box center [70, 61] width 37 height 37
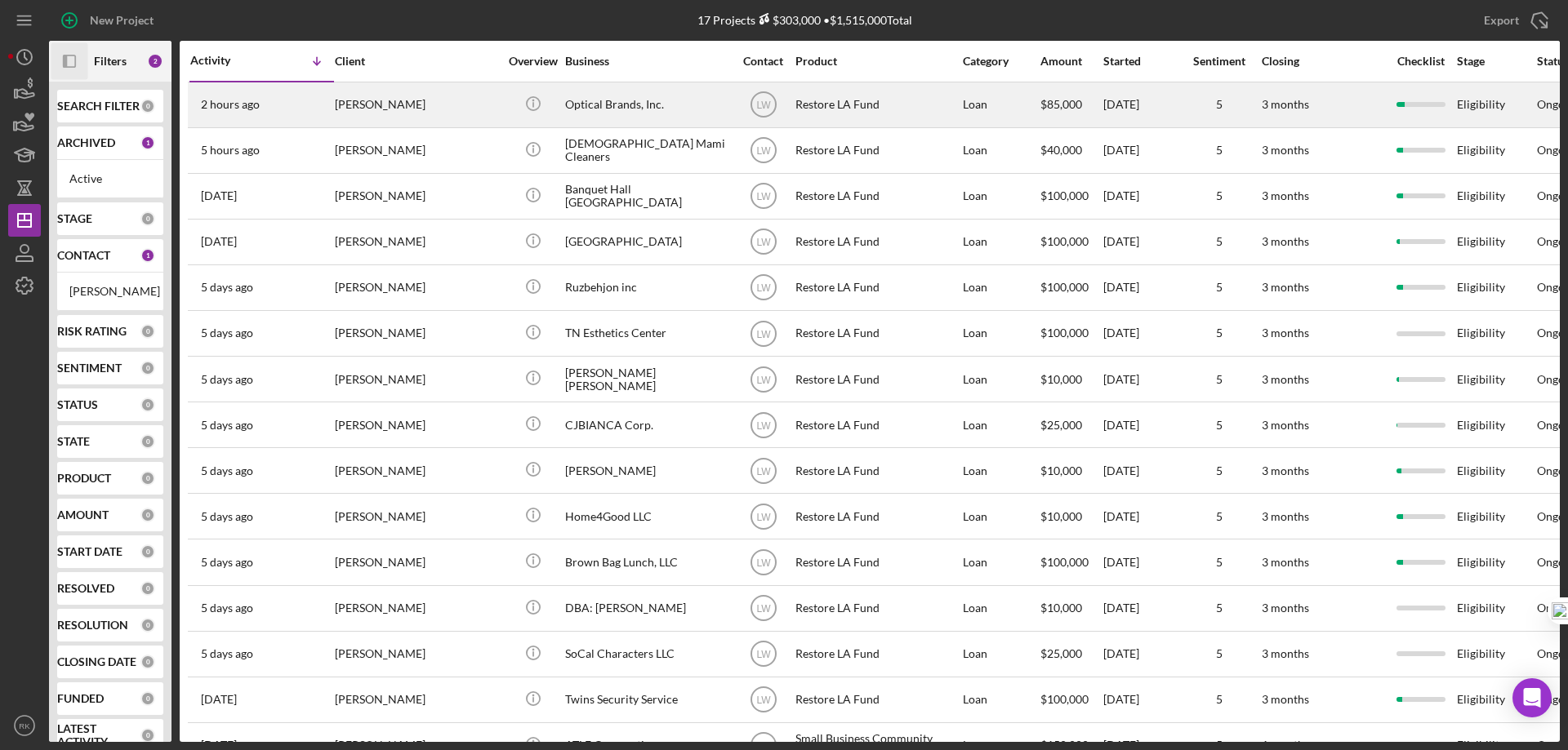
click at [367, 108] on div "[PERSON_NAME]" at bounding box center [417, 104] width 163 height 43
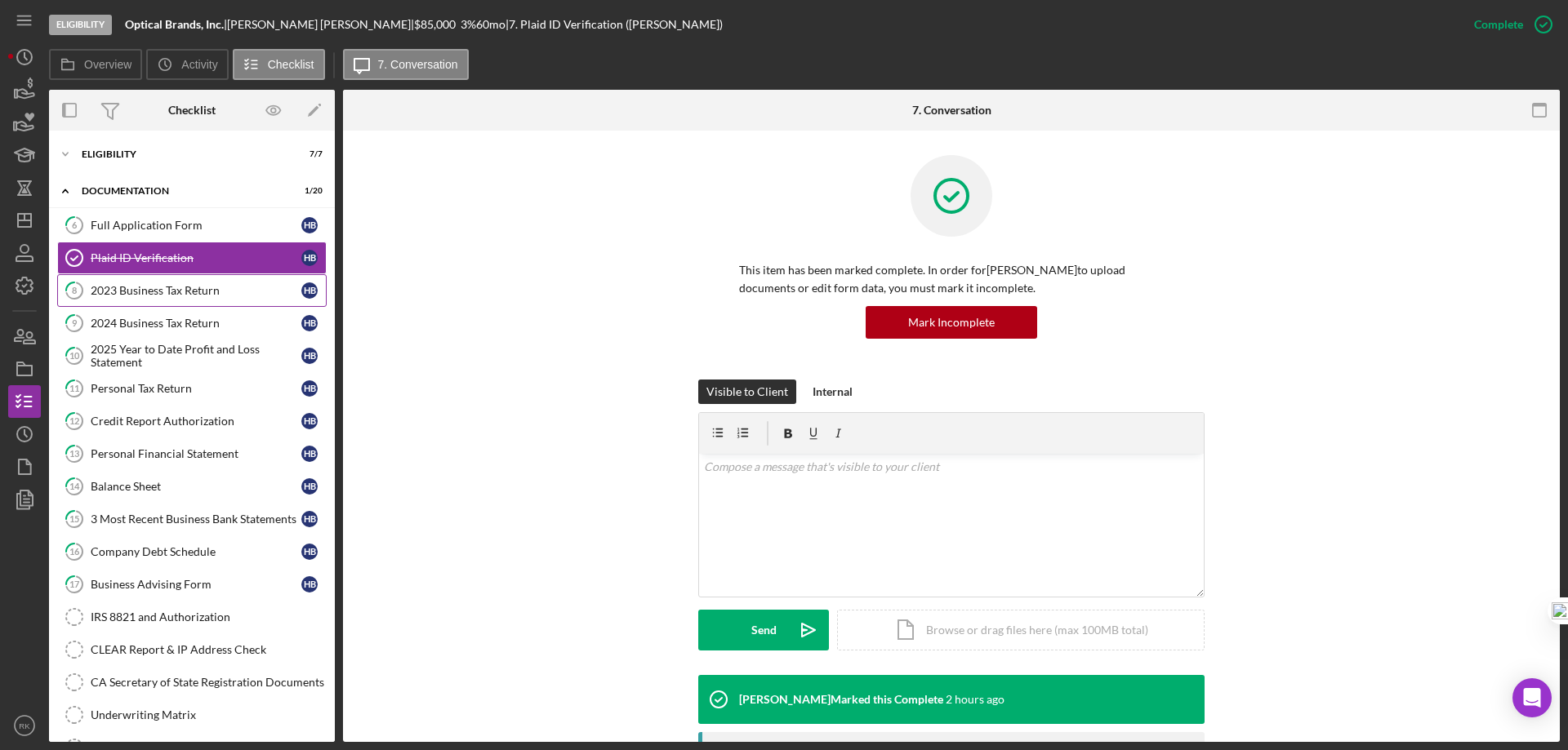
click at [179, 296] on div "2023 Business Tax Return" at bounding box center [196, 290] width 211 height 13
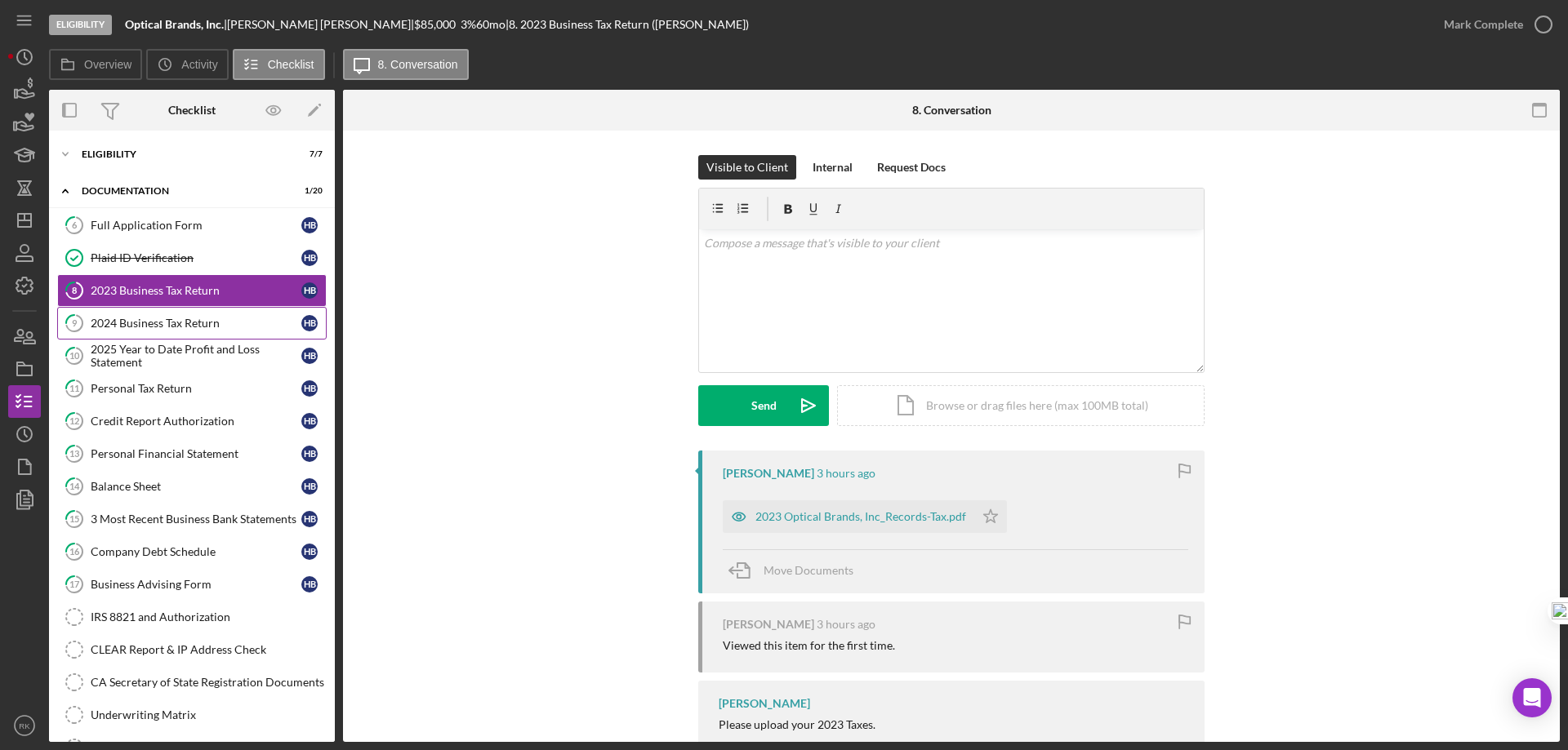
click at [163, 325] on div "2024 Business Tax Return" at bounding box center [196, 323] width 211 height 13
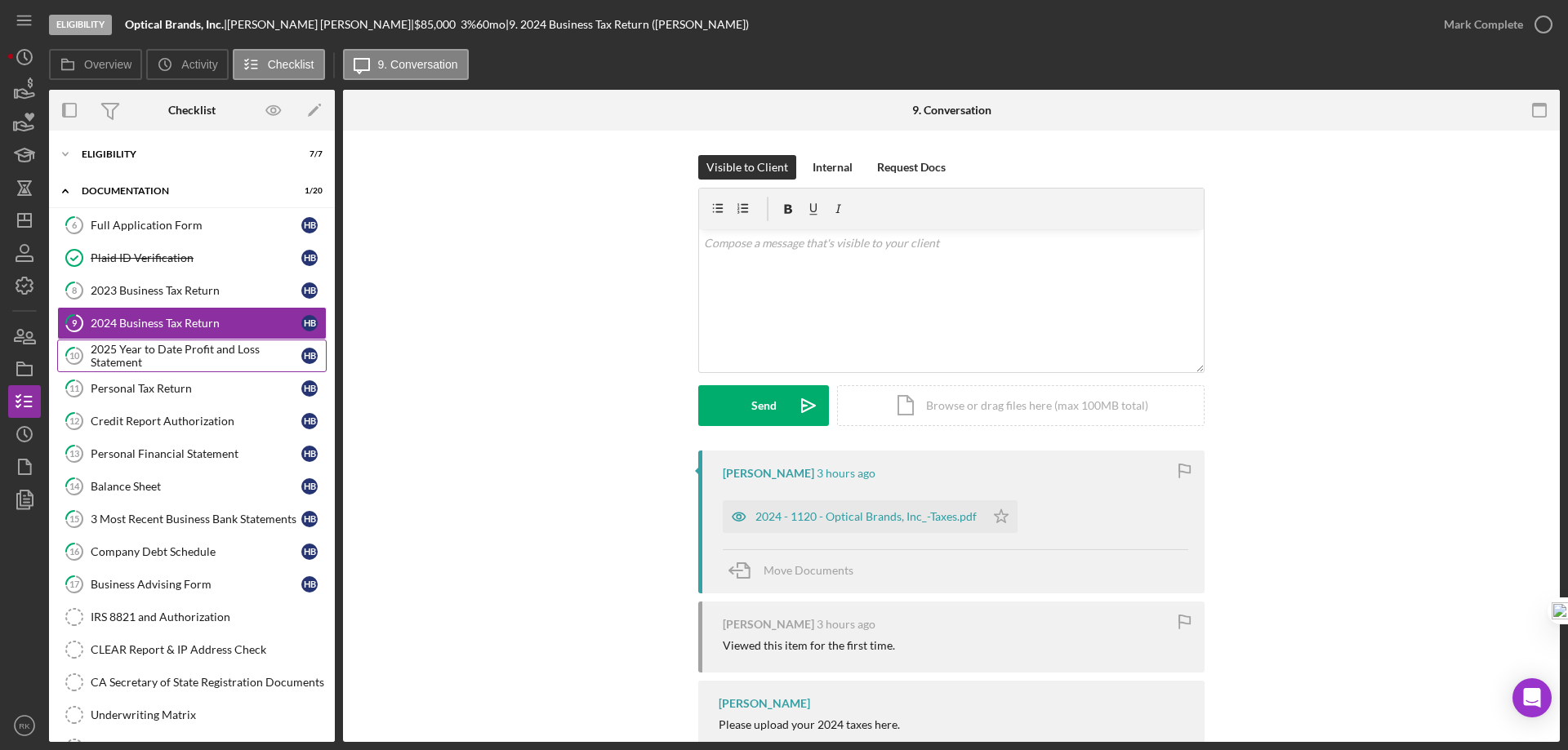
click at [175, 361] on div "2025 Year to Date Profit and Loss Statement" at bounding box center [196, 356] width 211 height 26
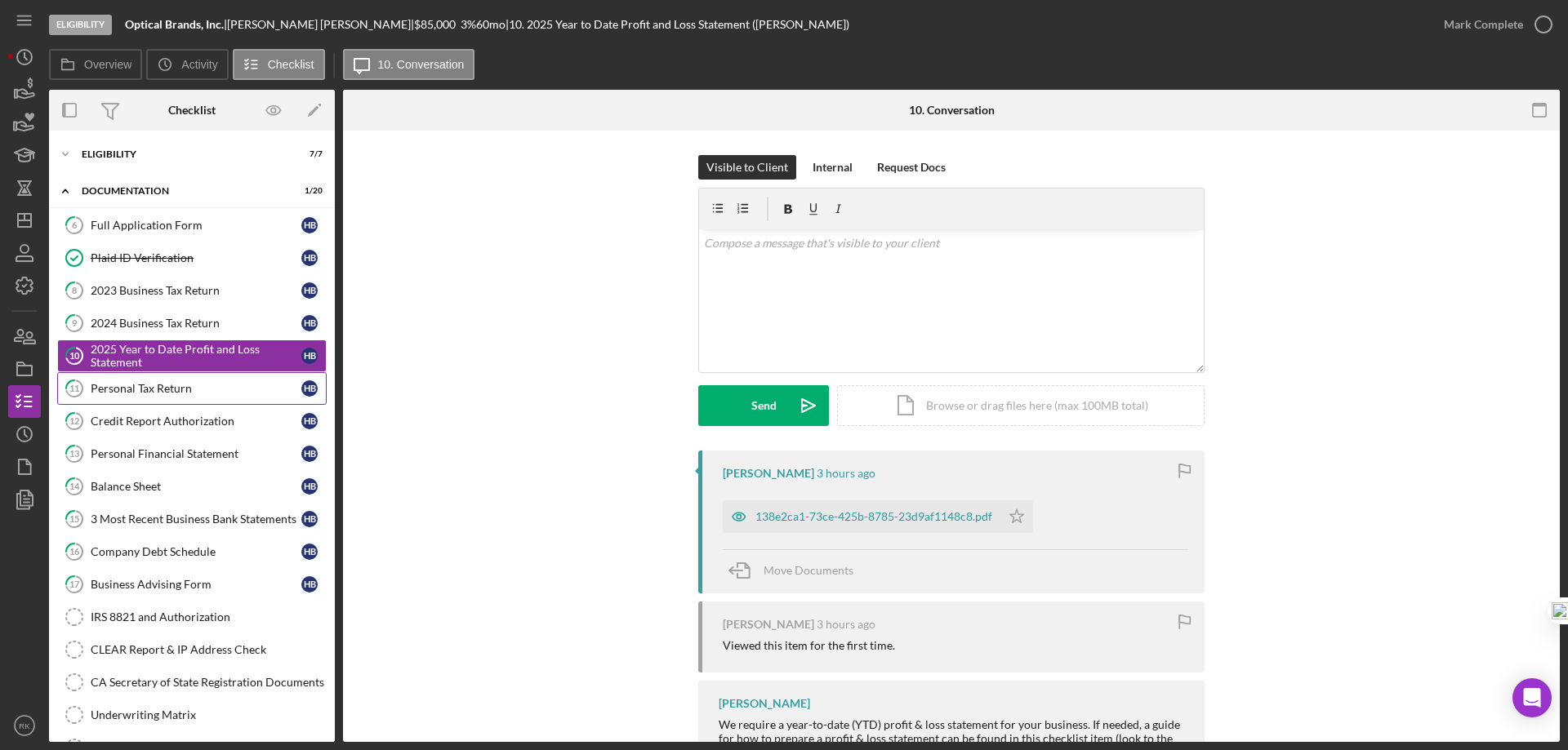
click at [181, 388] on div "Personal Tax Return" at bounding box center [196, 388] width 211 height 13
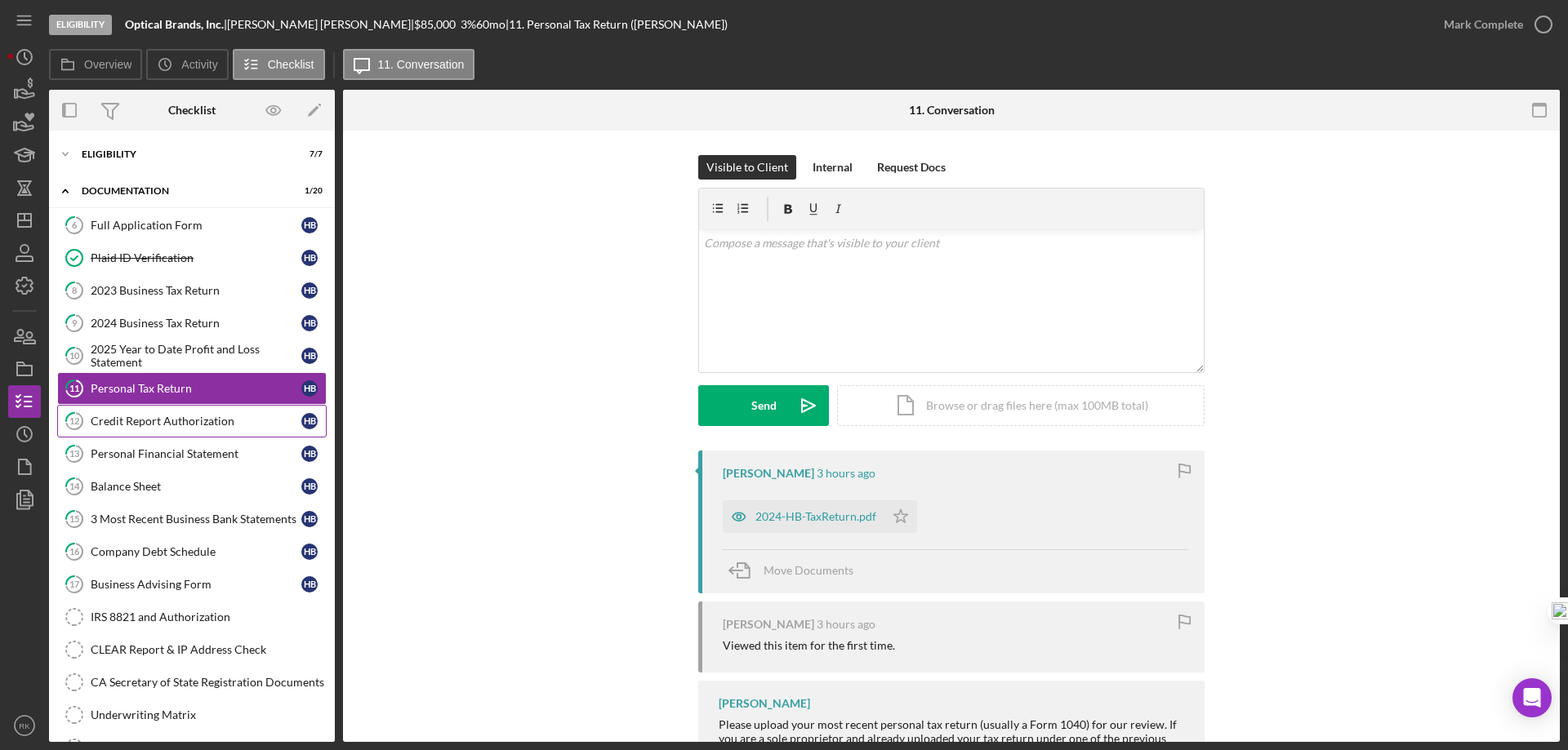
click at [188, 429] on link "12 Credit Report Authorization H B" at bounding box center [191, 421] width 269 height 32
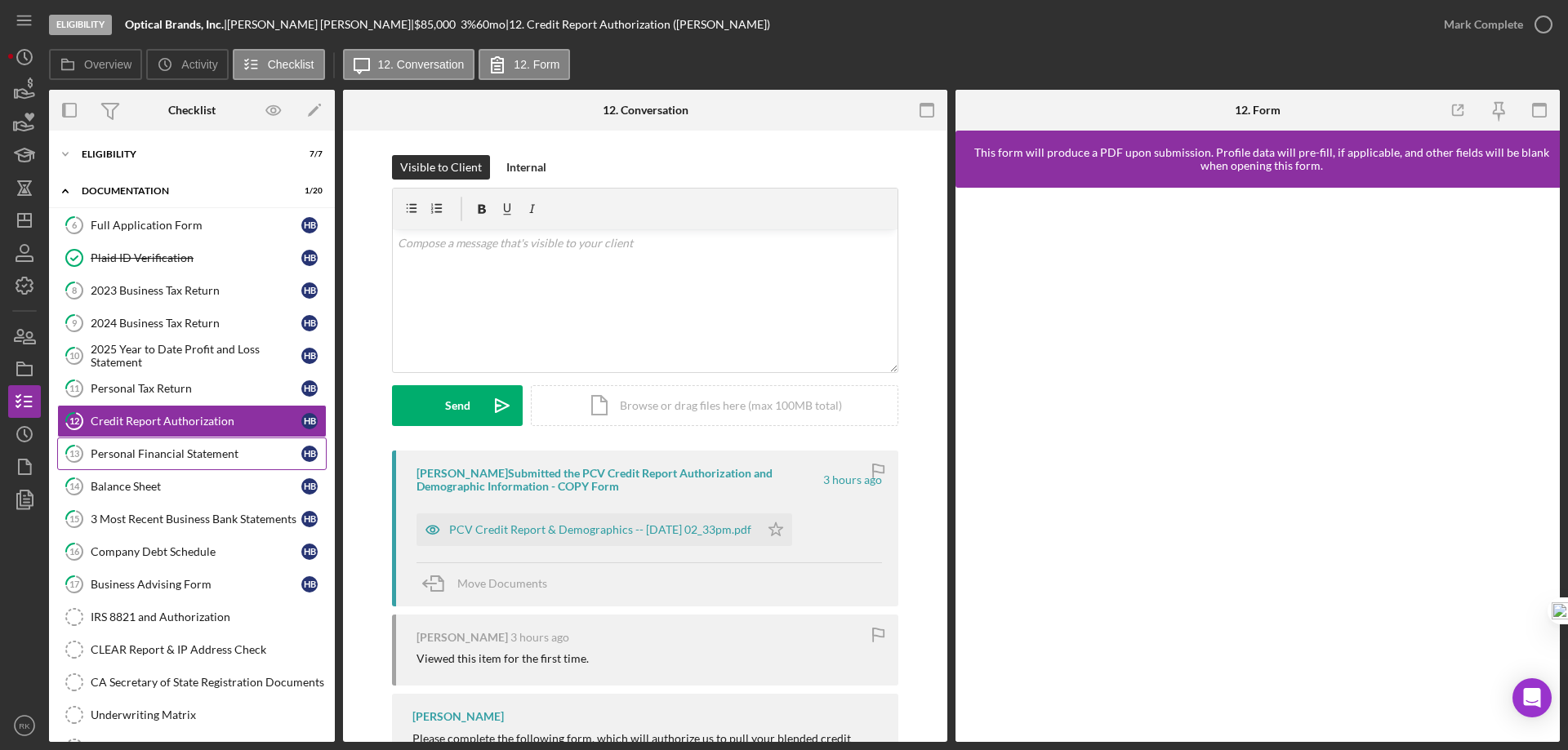
click at [157, 458] on div "Personal Financial Statement" at bounding box center [196, 454] width 211 height 13
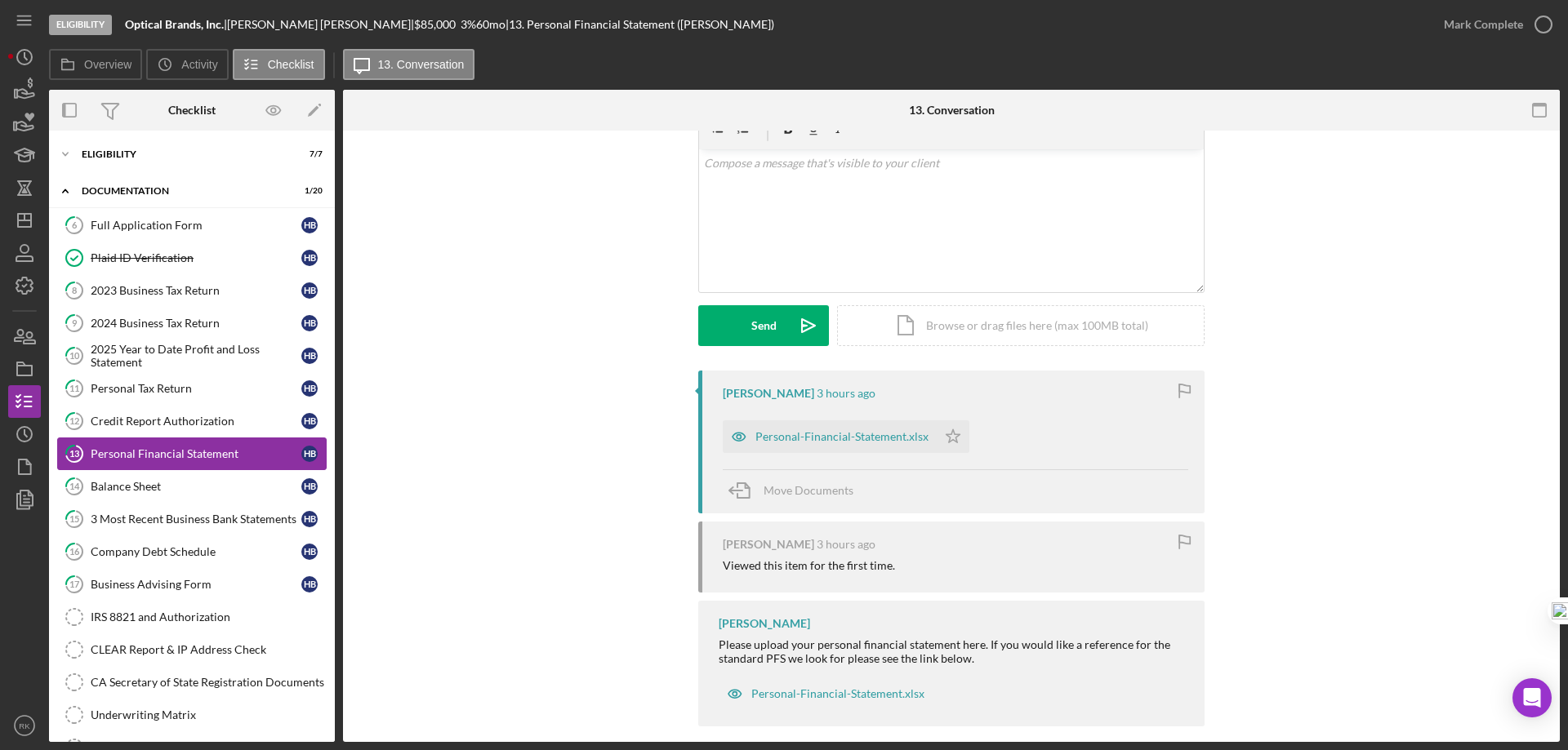
scroll to position [81, 0]
click at [155, 491] on div "Balance Sheet" at bounding box center [196, 486] width 211 height 13
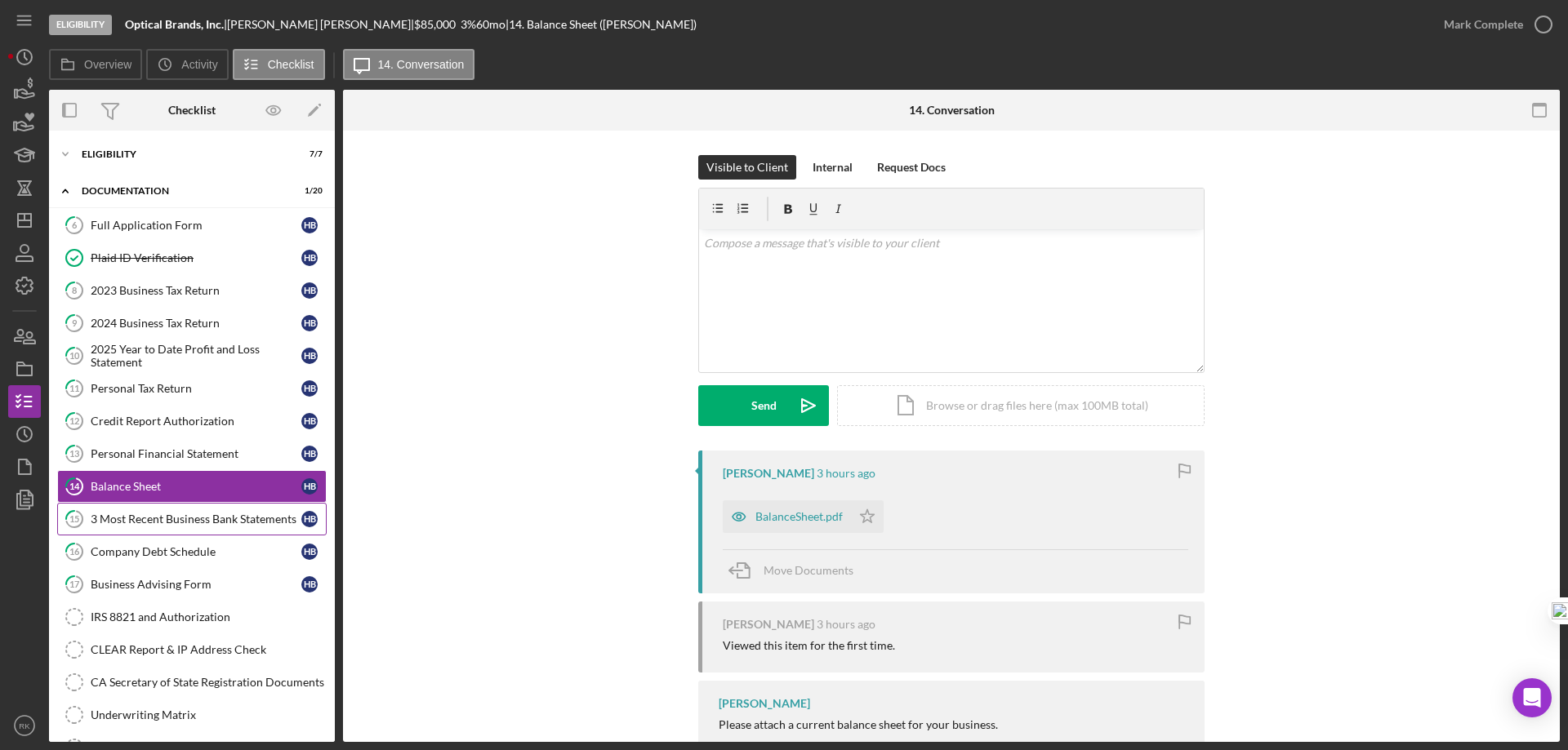
click at [161, 521] on div "3 Most Recent Business Bank Statements" at bounding box center [196, 518] width 211 height 13
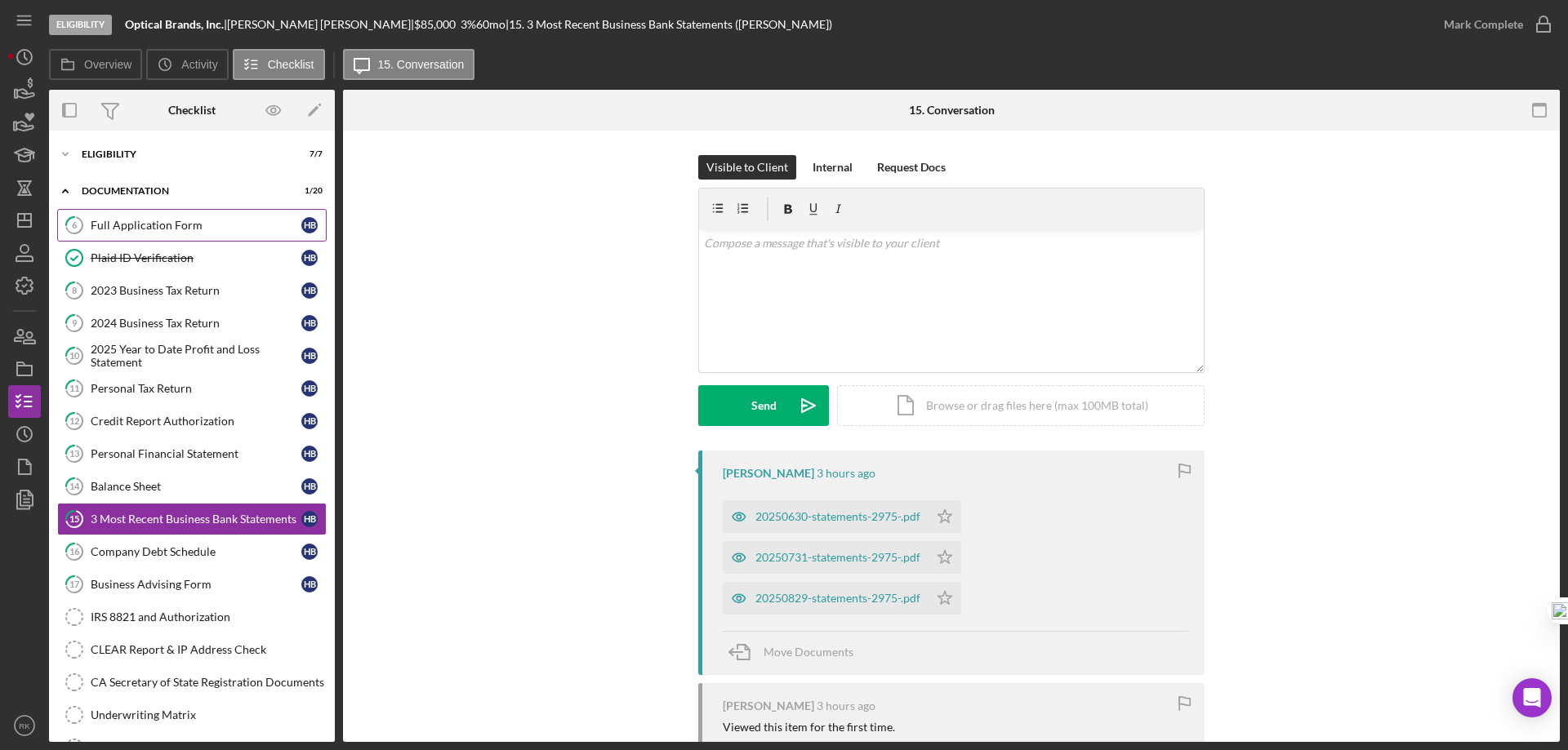
click at [127, 222] on div "Full Application Form" at bounding box center [196, 225] width 211 height 13
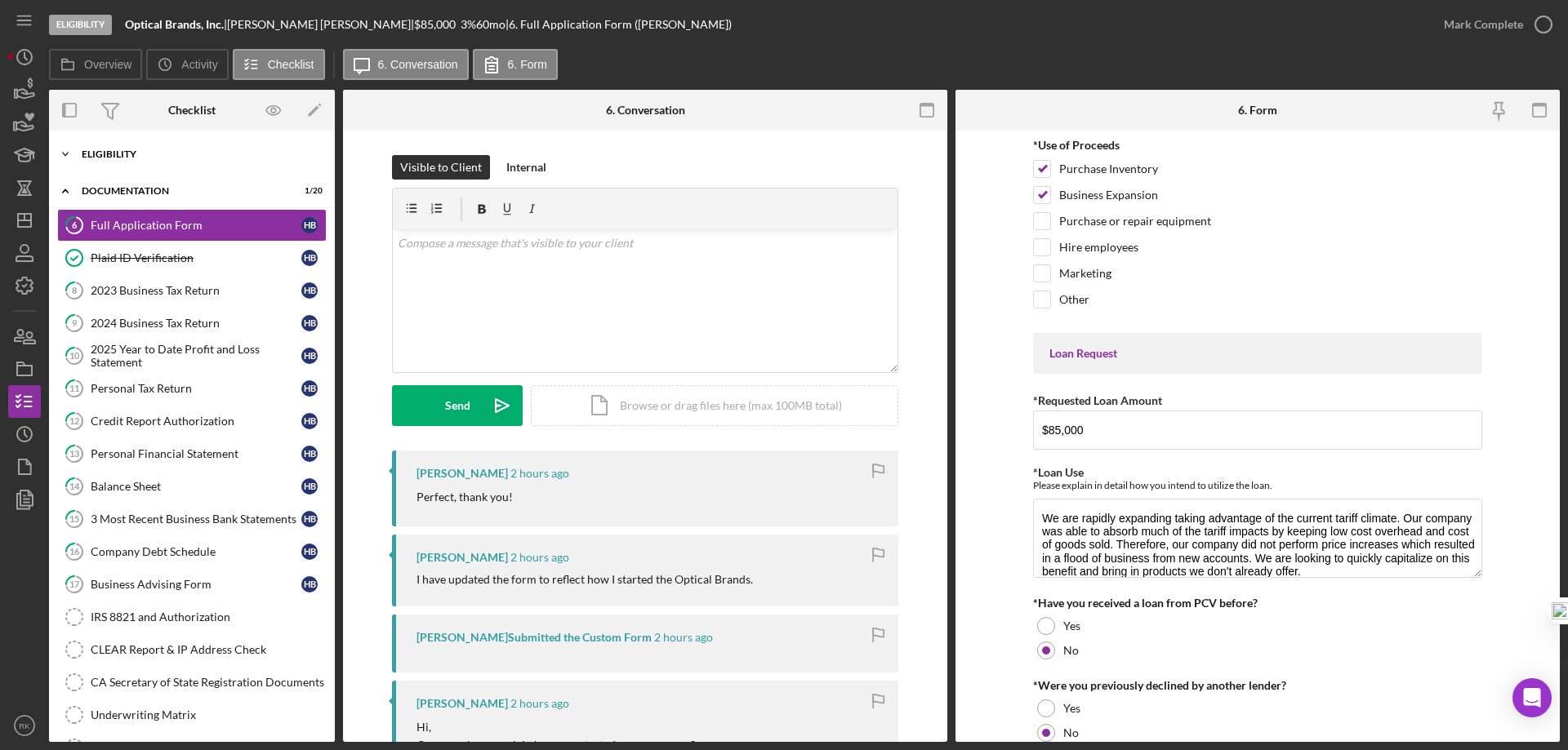
click at [135, 158] on div "Eligibility" at bounding box center [197, 154] width 233 height 10
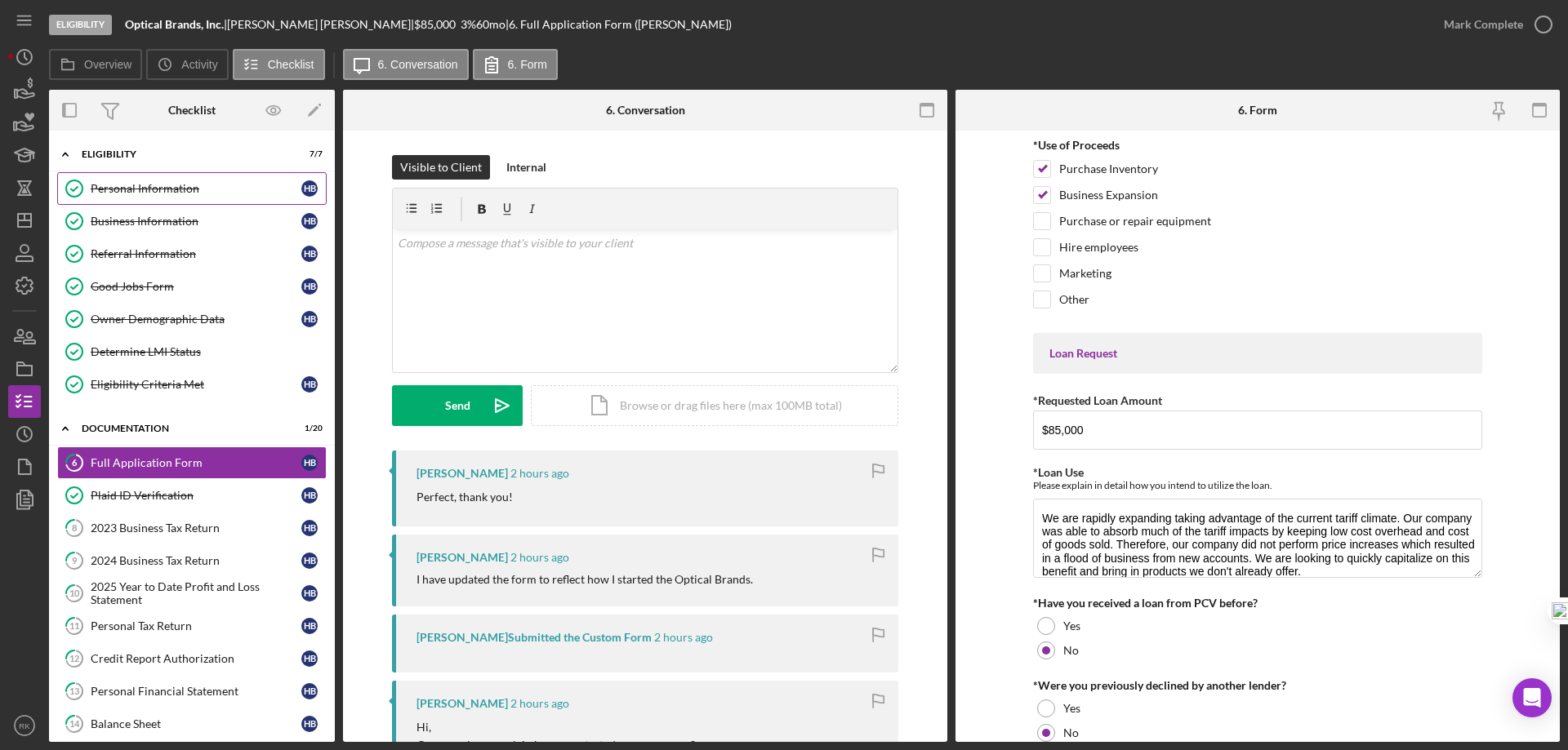
click at [144, 178] on link "Personal Information Personal Information H B" at bounding box center [191, 188] width 269 height 32
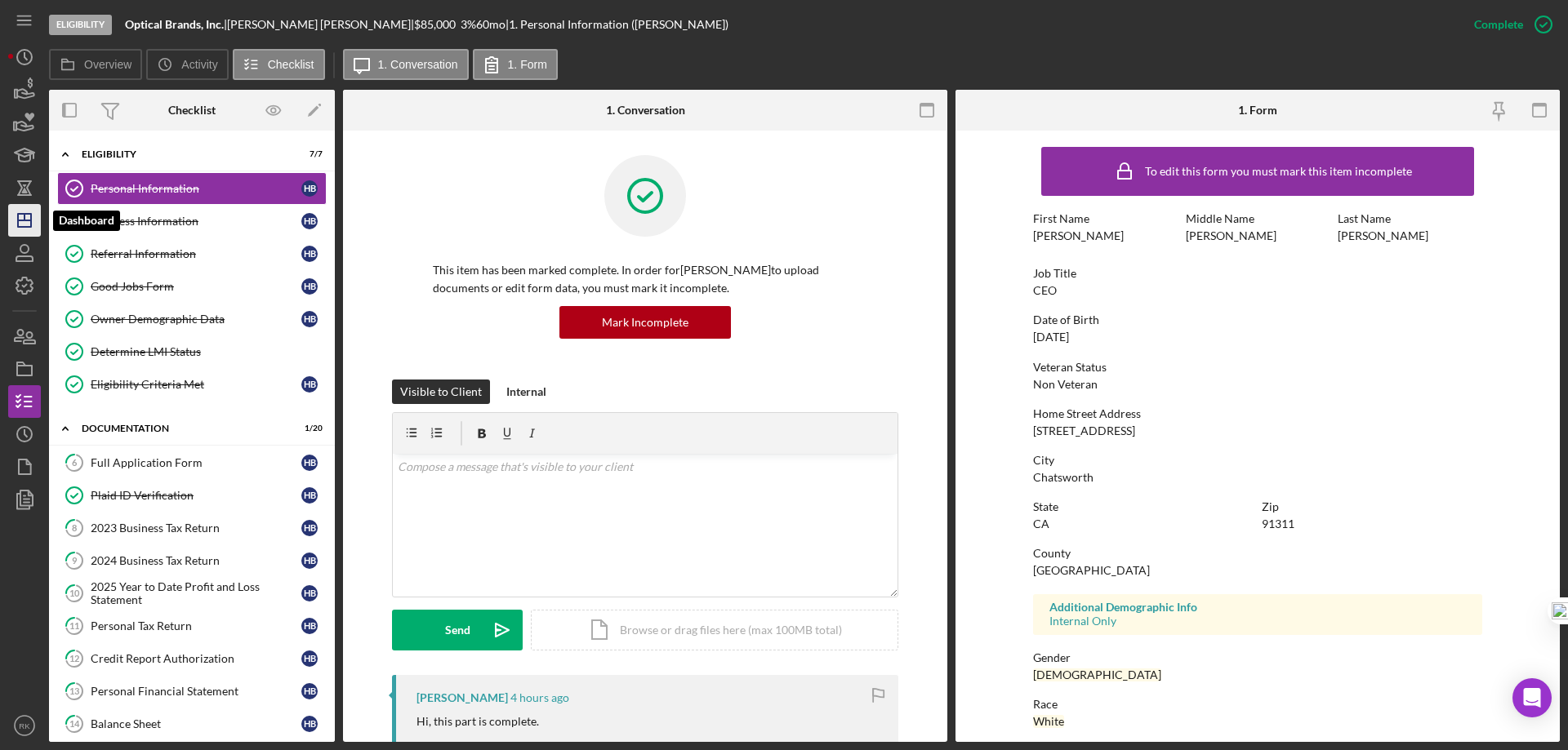
click at [22, 220] on line "button" at bounding box center [24, 220] width 13 height 0
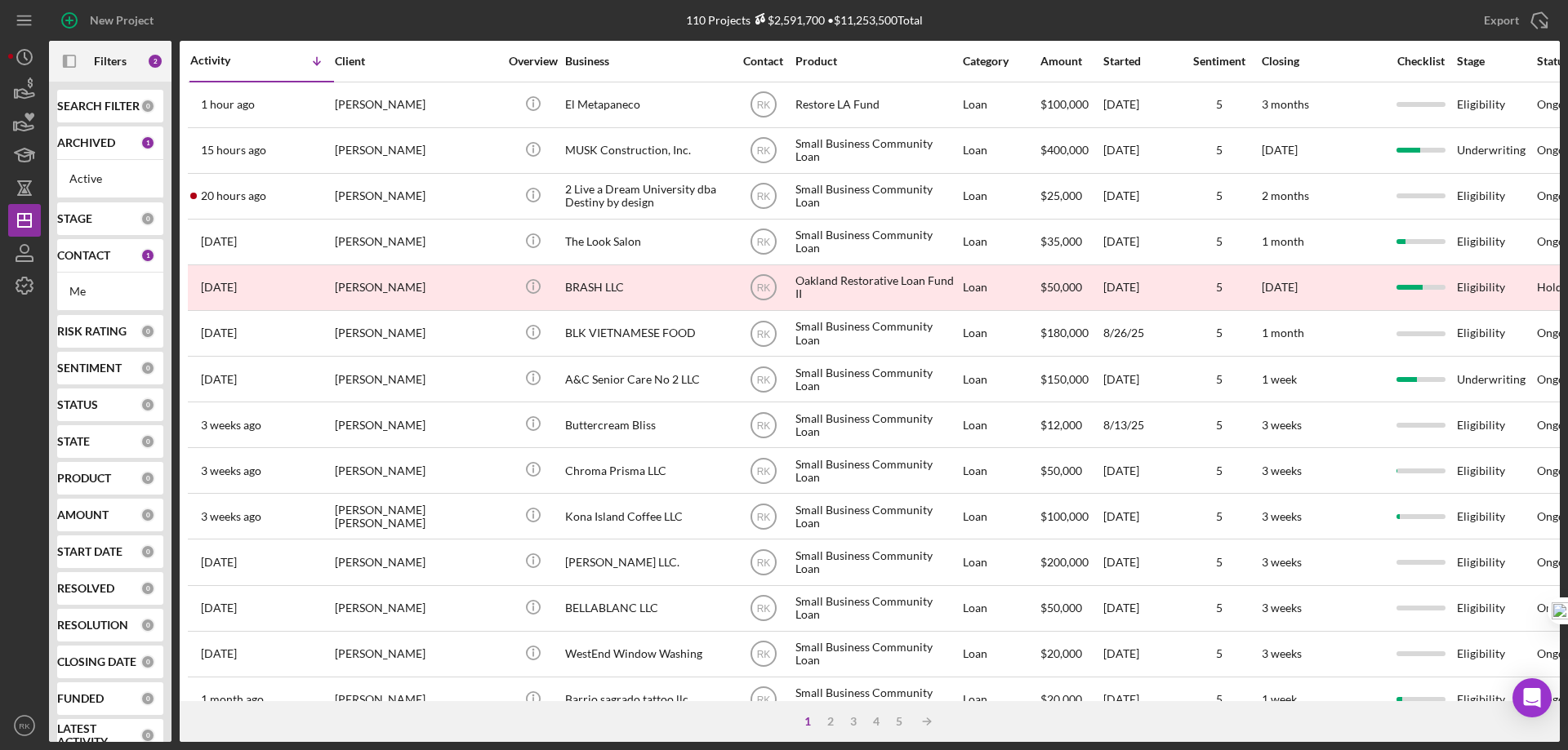
click at [89, 257] on b "CONTACT" at bounding box center [83, 255] width 53 height 13
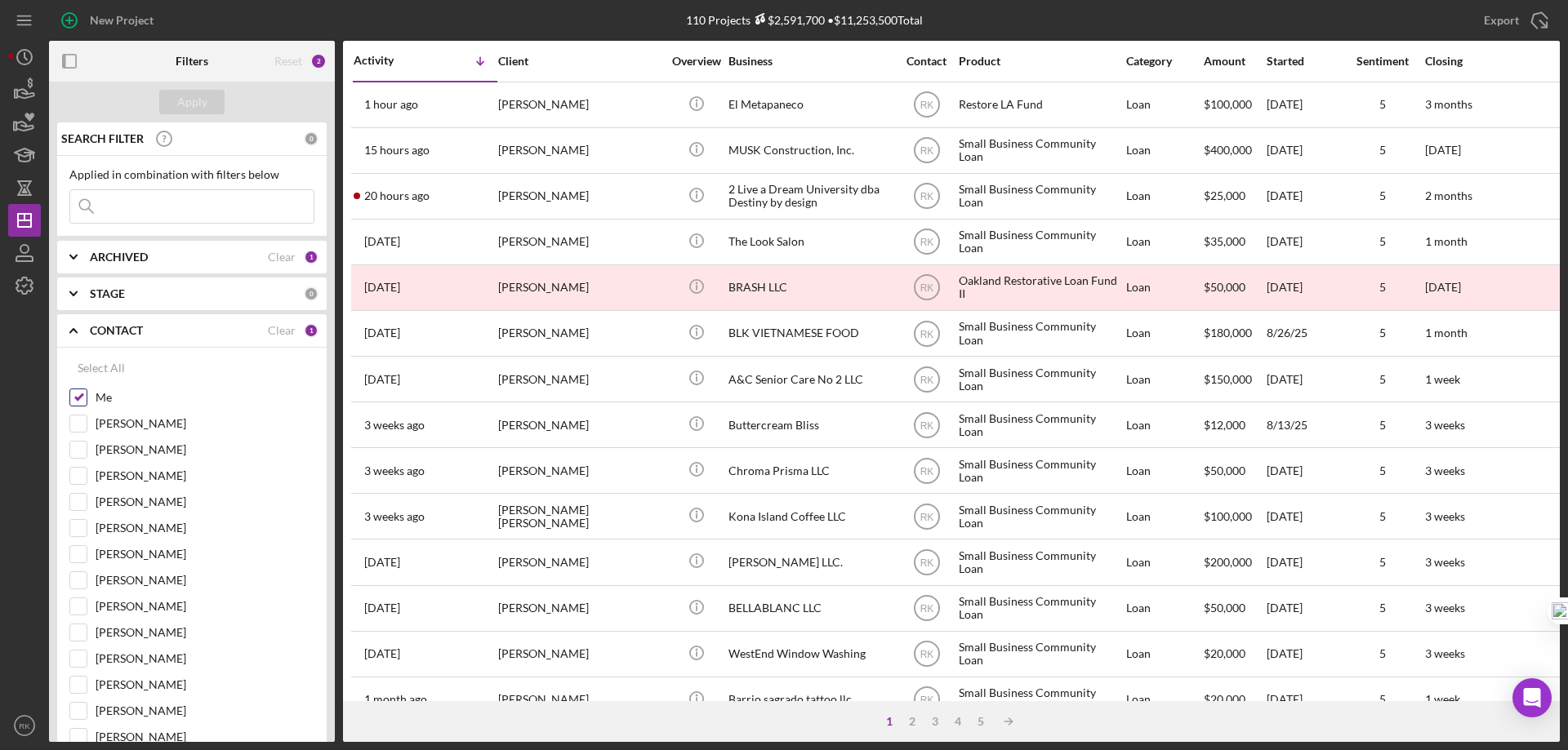
click at [76, 401] on input "Me" at bounding box center [78, 397] width 17 height 17
checkbox input "false"
click at [84, 558] on input "[PERSON_NAME]" at bounding box center [78, 554] width 17 height 17
checkbox input "true"
click at [197, 98] on div "Apply" at bounding box center [192, 102] width 30 height 25
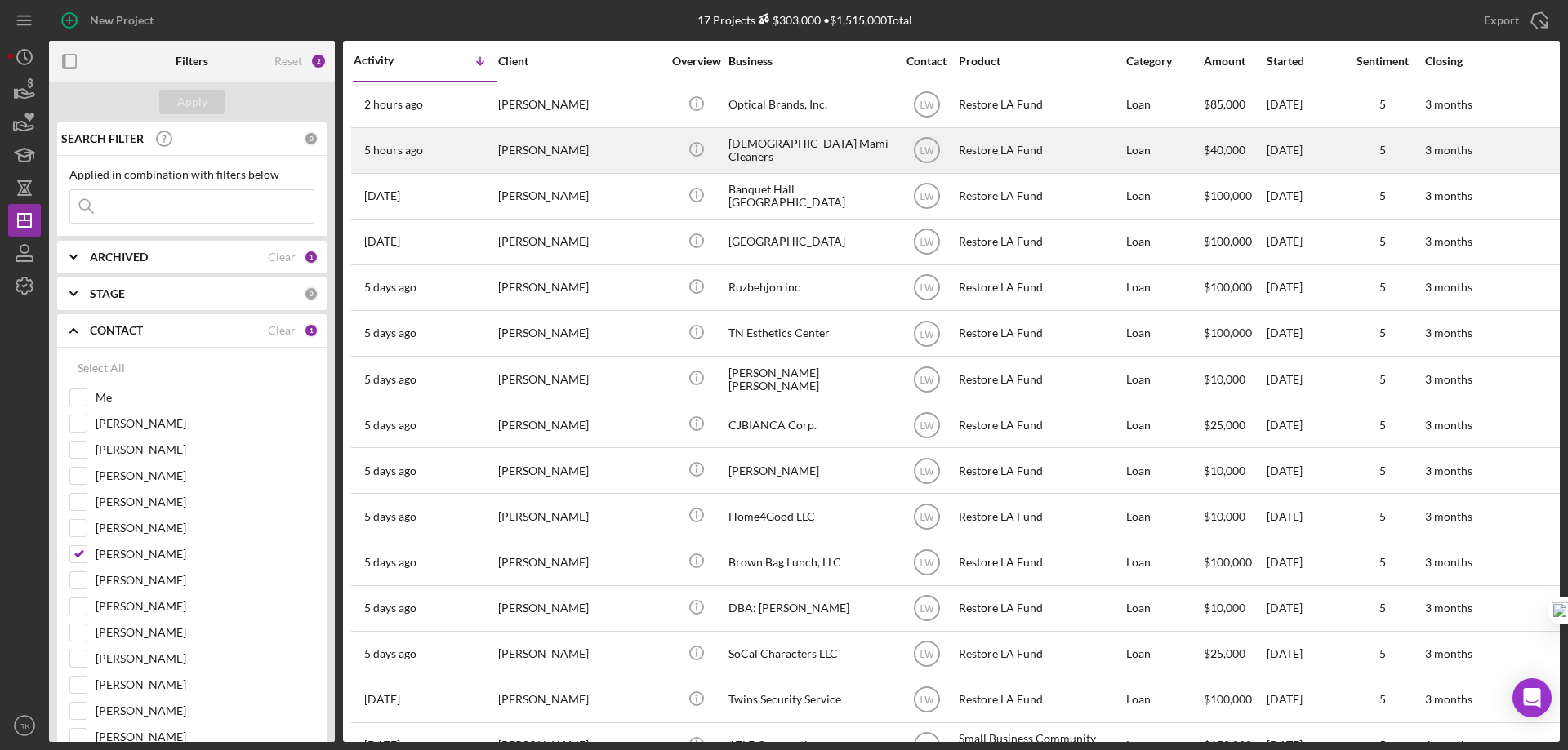
click at [524, 151] on div "[PERSON_NAME]" at bounding box center [580, 150] width 163 height 43
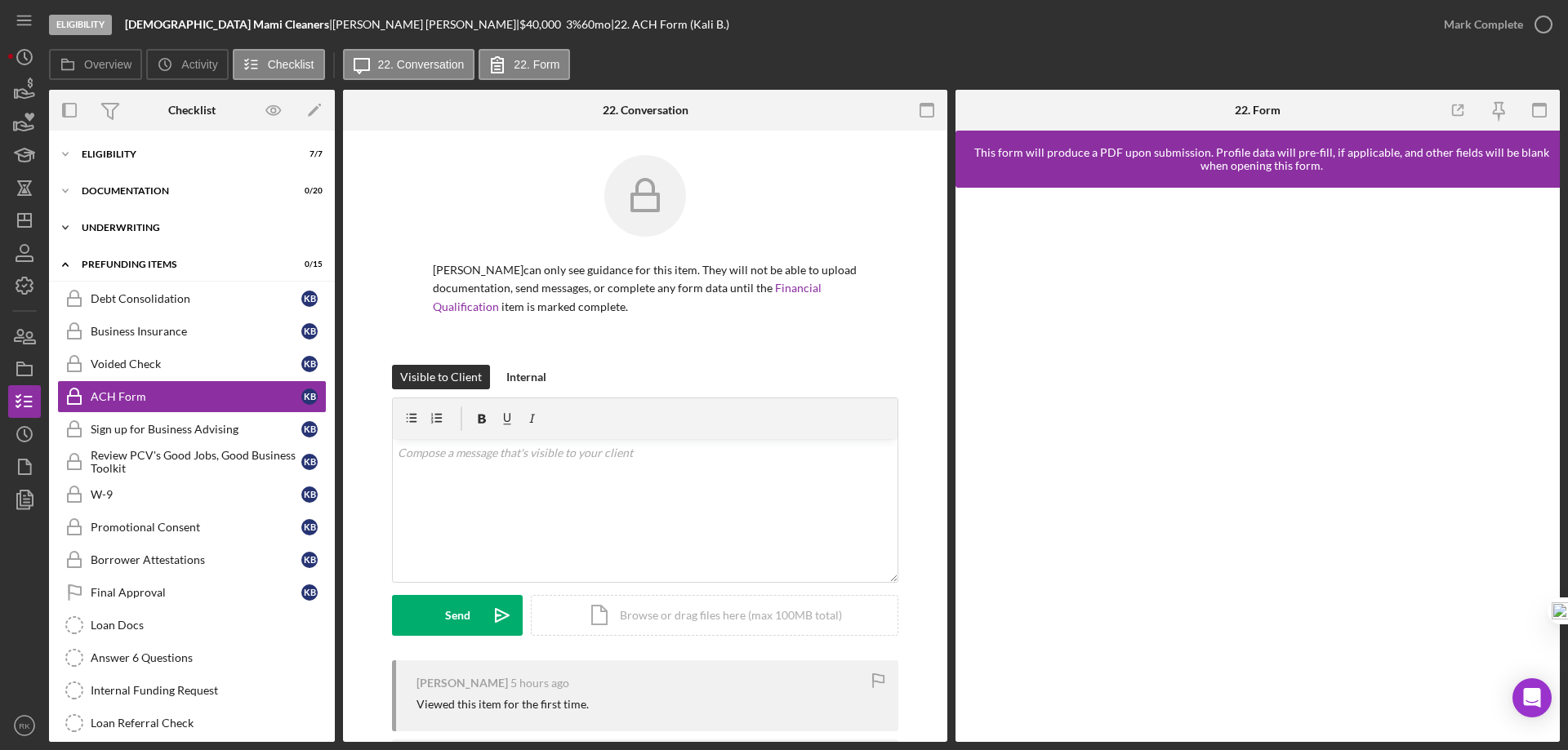
click at [116, 229] on div "Underwriting" at bounding box center [197, 227] width 233 height 10
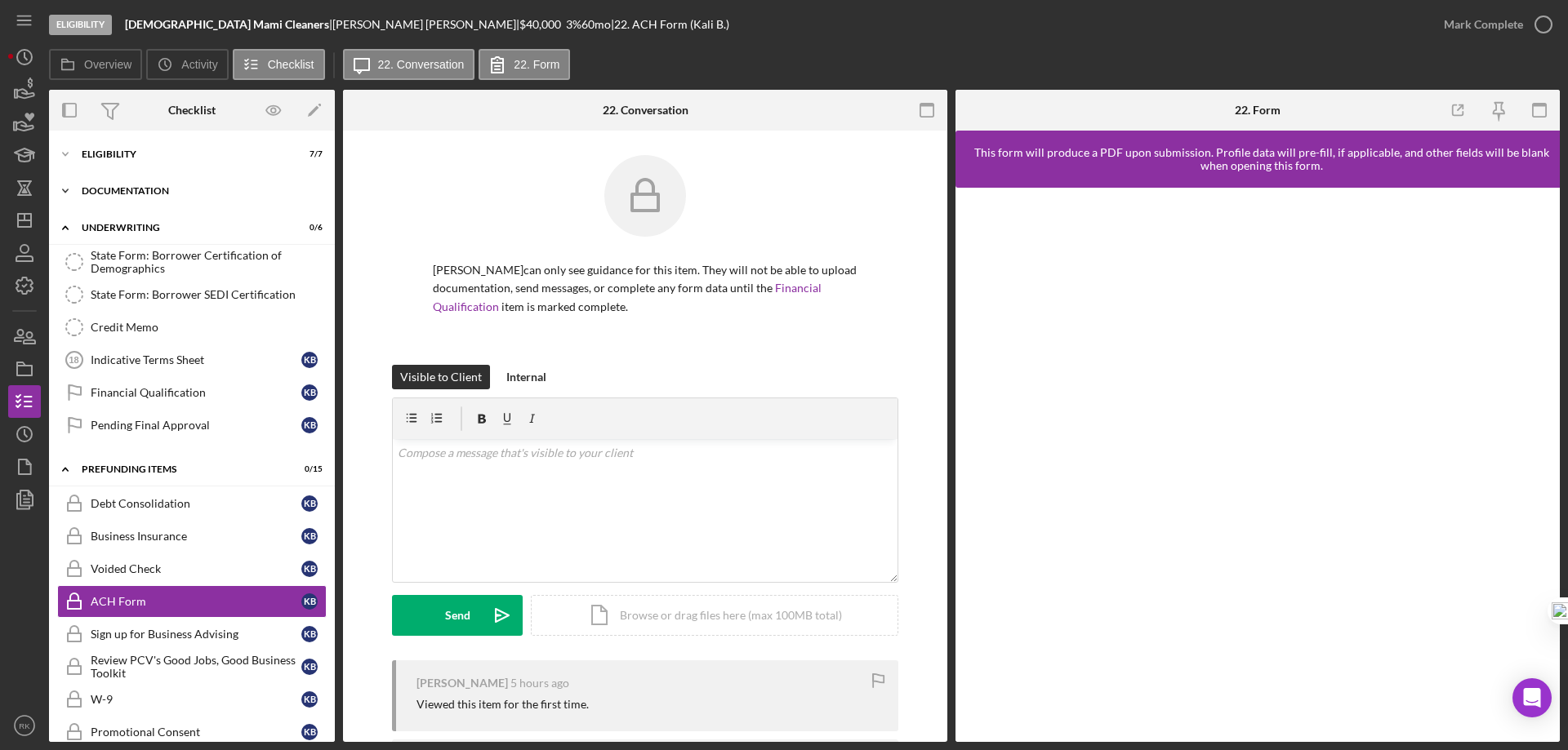
click at [128, 196] on div "Icon/Expander Documentation 0 / 20" at bounding box center [192, 190] width 286 height 32
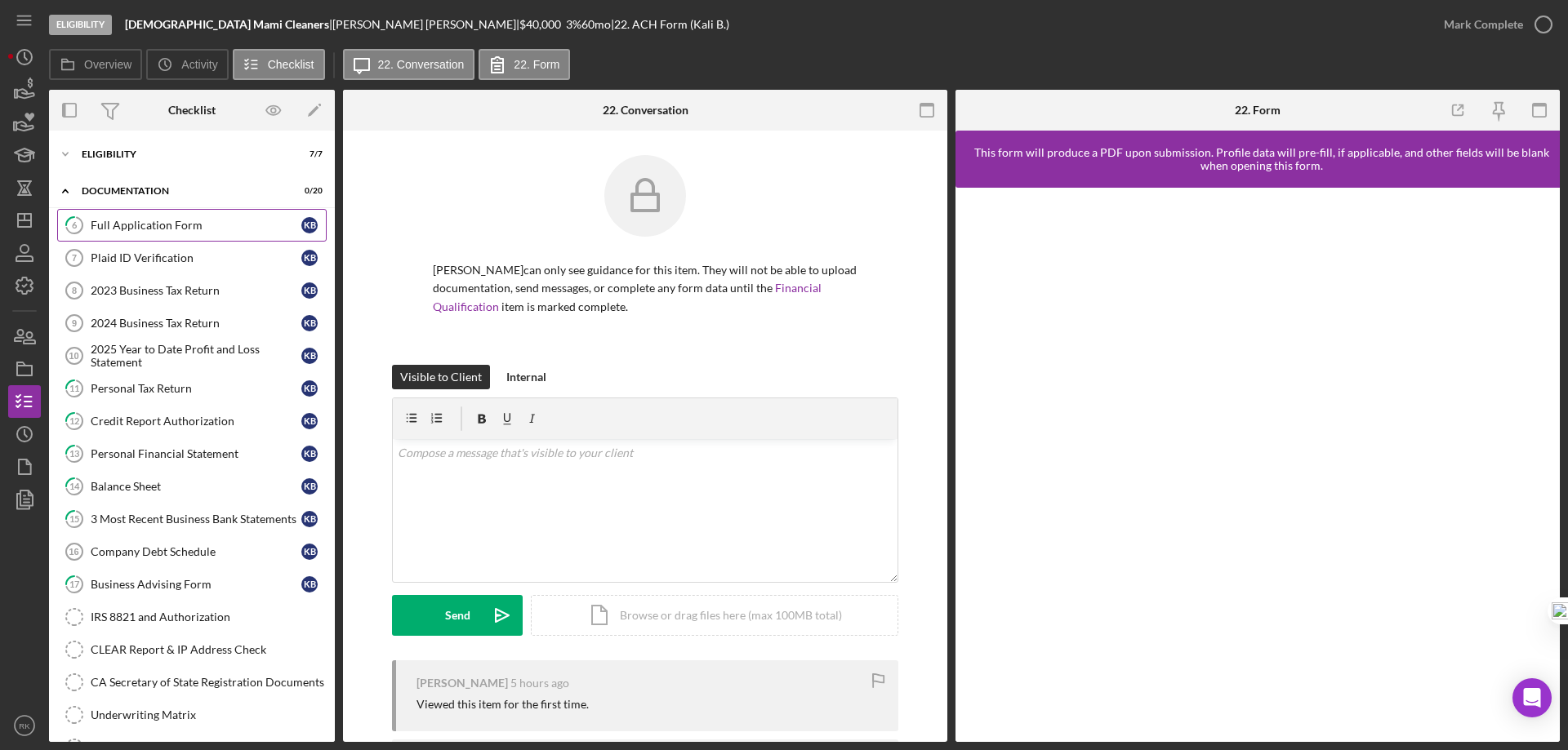
click at [148, 233] on link "6 Full Application Form K B" at bounding box center [191, 225] width 269 height 32
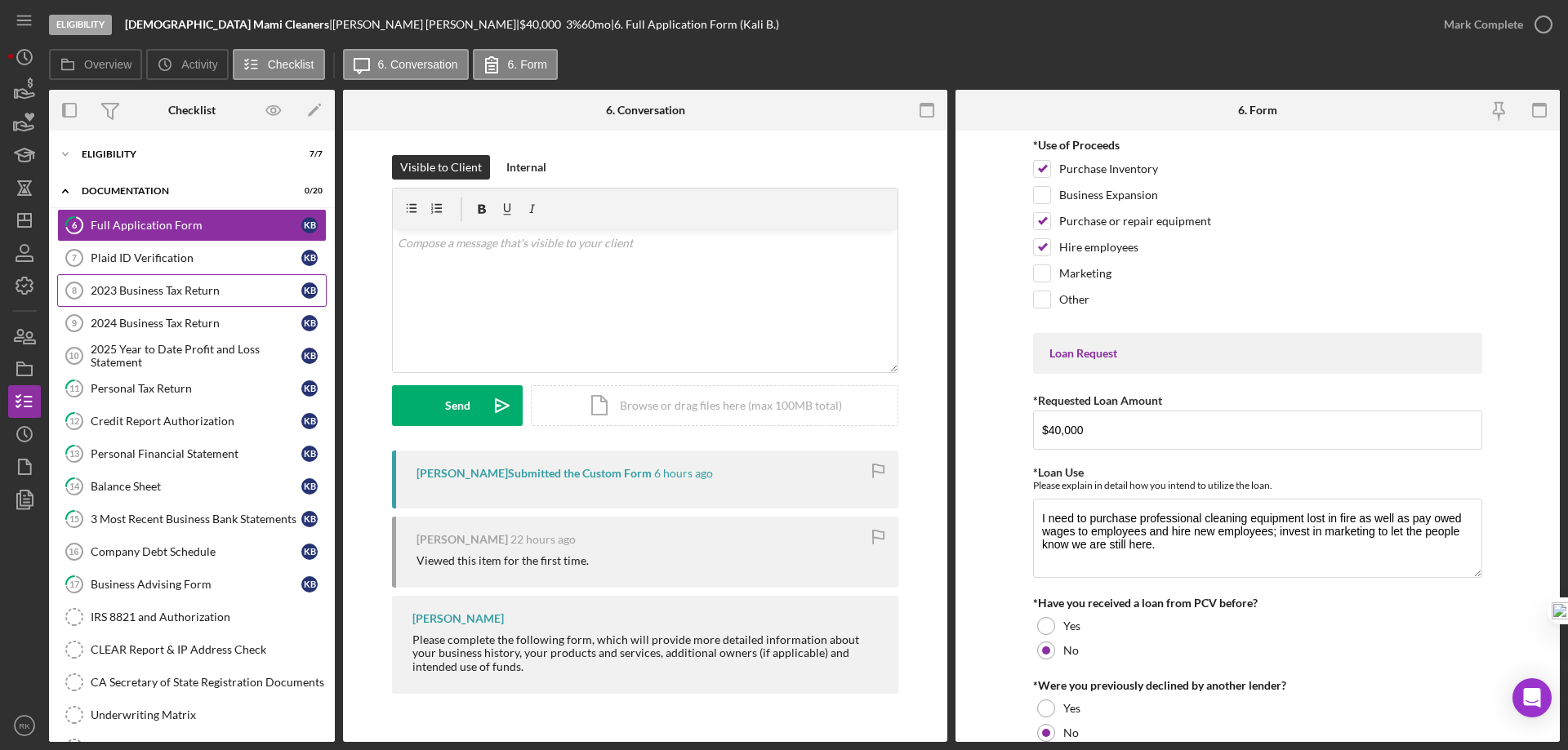
click at [153, 296] on div "2023 Business Tax Return" at bounding box center [196, 290] width 211 height 13
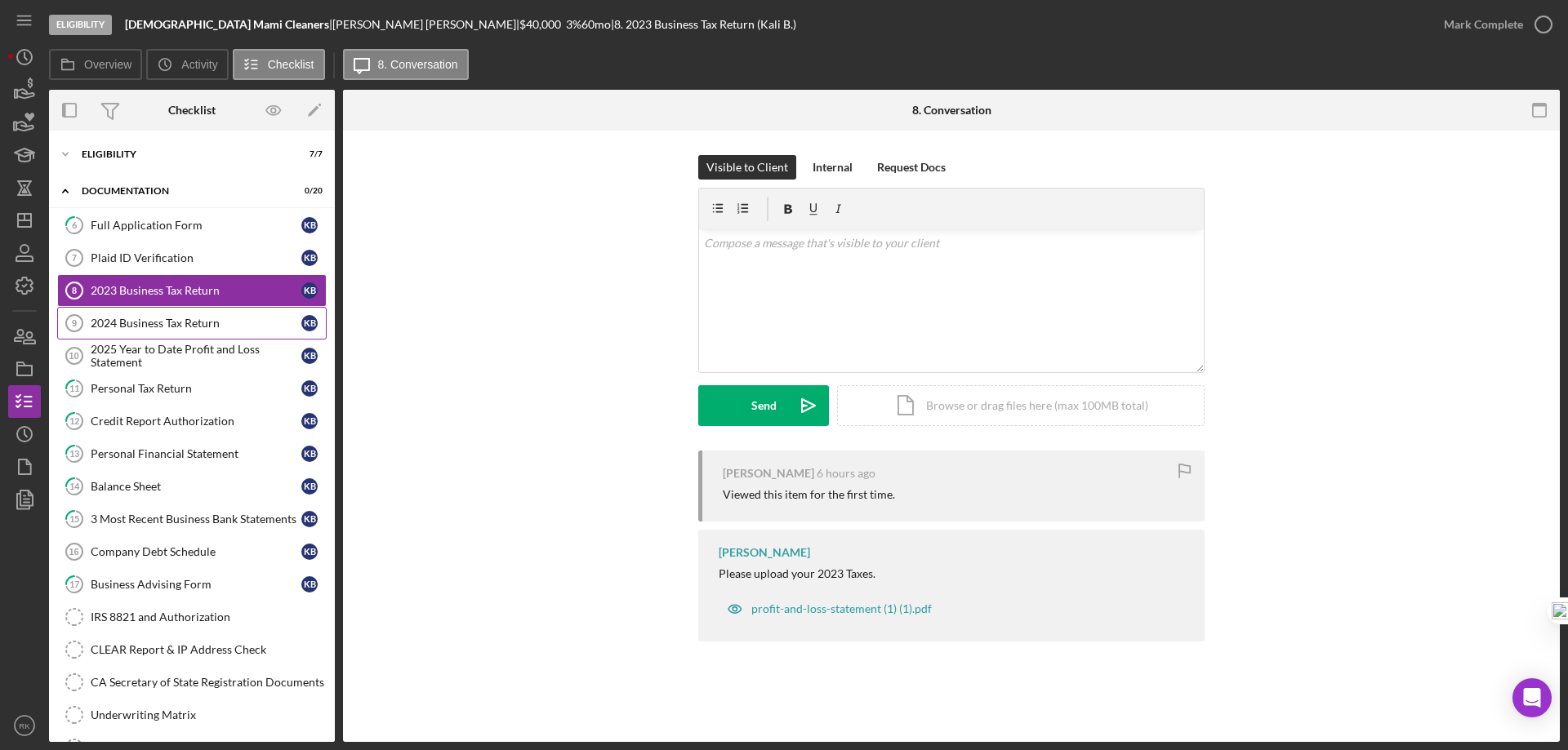
click at [158, 322] on div "2024 Business Tax Return" at bounding box center [196, 323] width 211 height 13
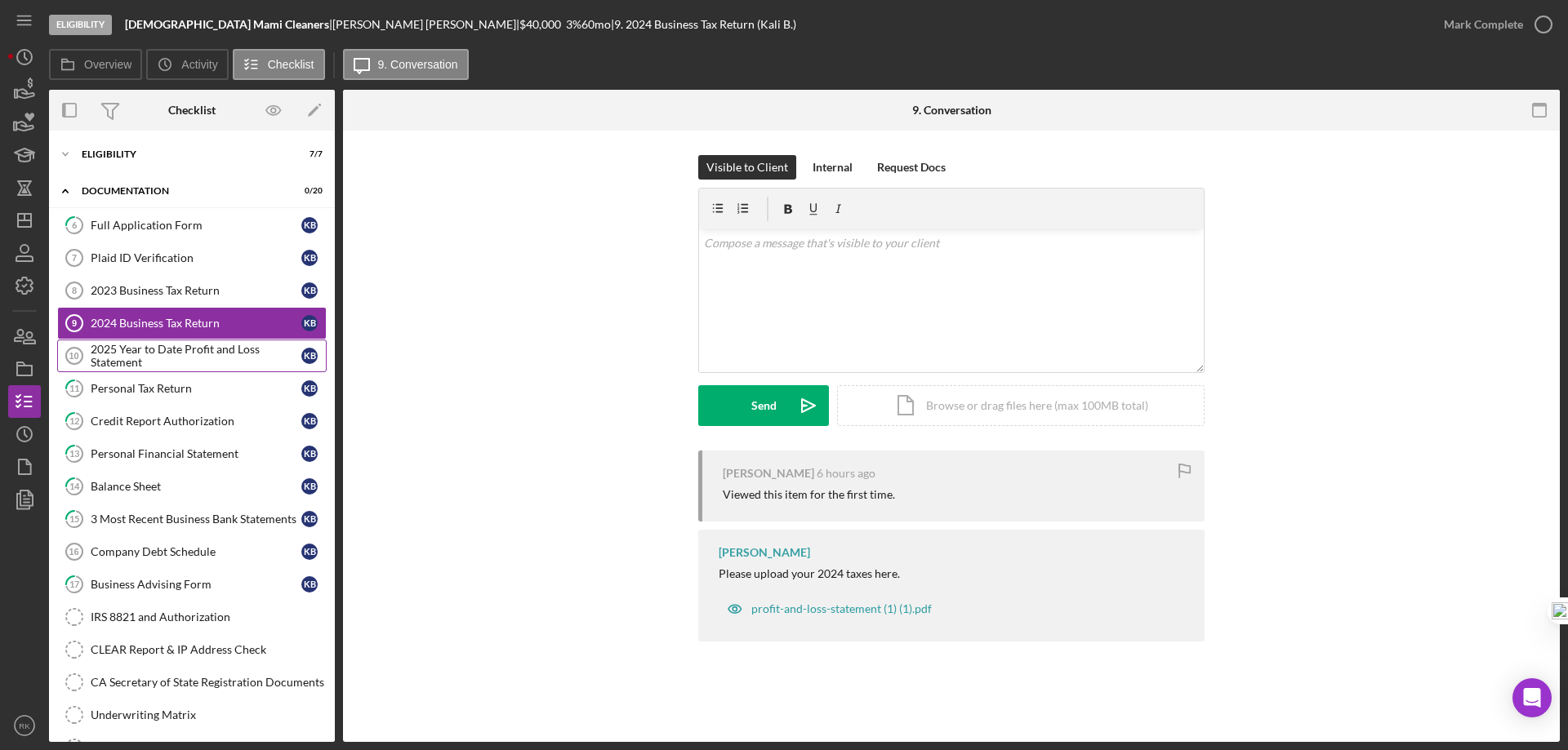
click at [158, 361] on div "2025 Year to Date Profit and Loss Statement" at bounding box center [196, 356] width 211 height 26
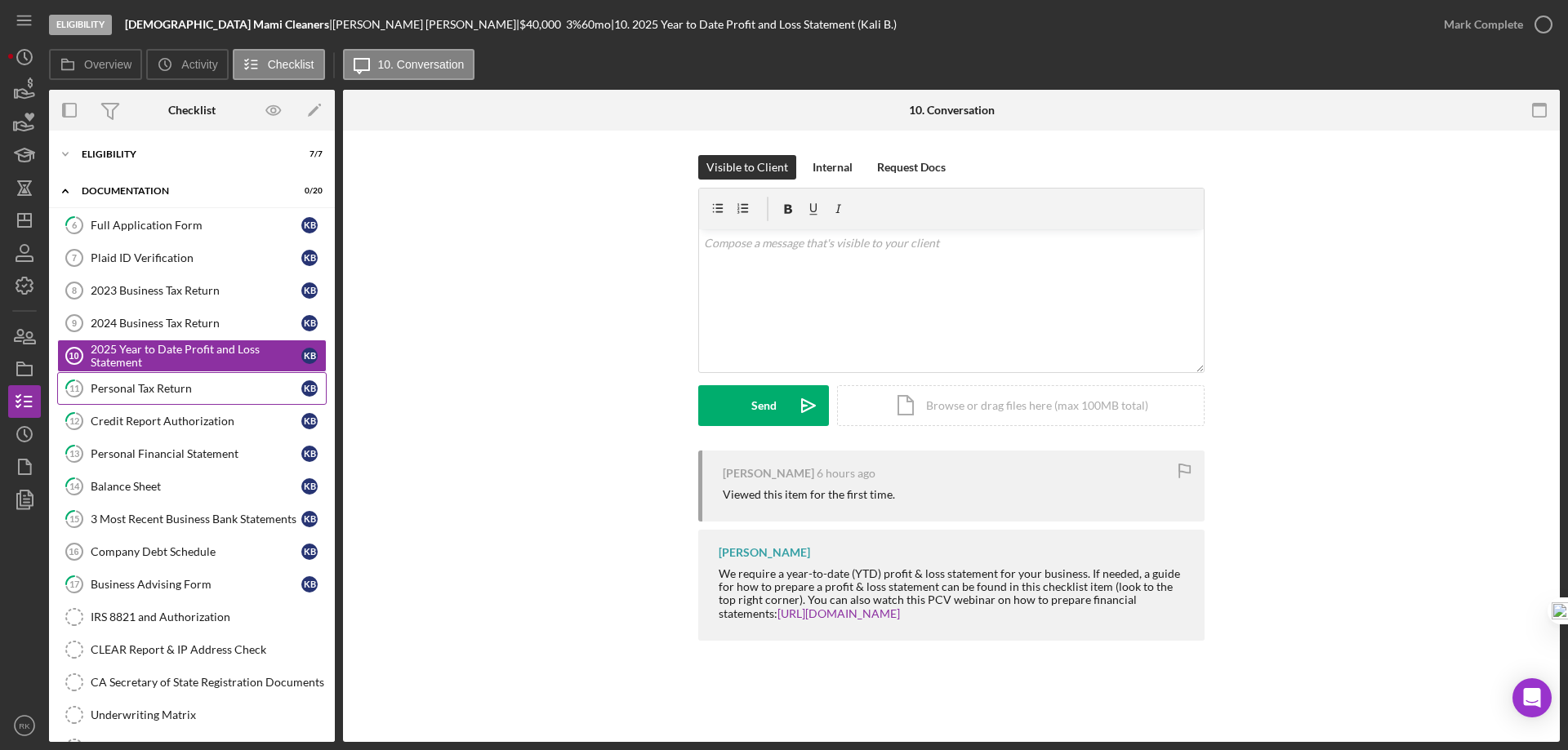
click at [160, 390] on div "Personal Tax Return" at bounding box center [196, 388] width 211 height 13
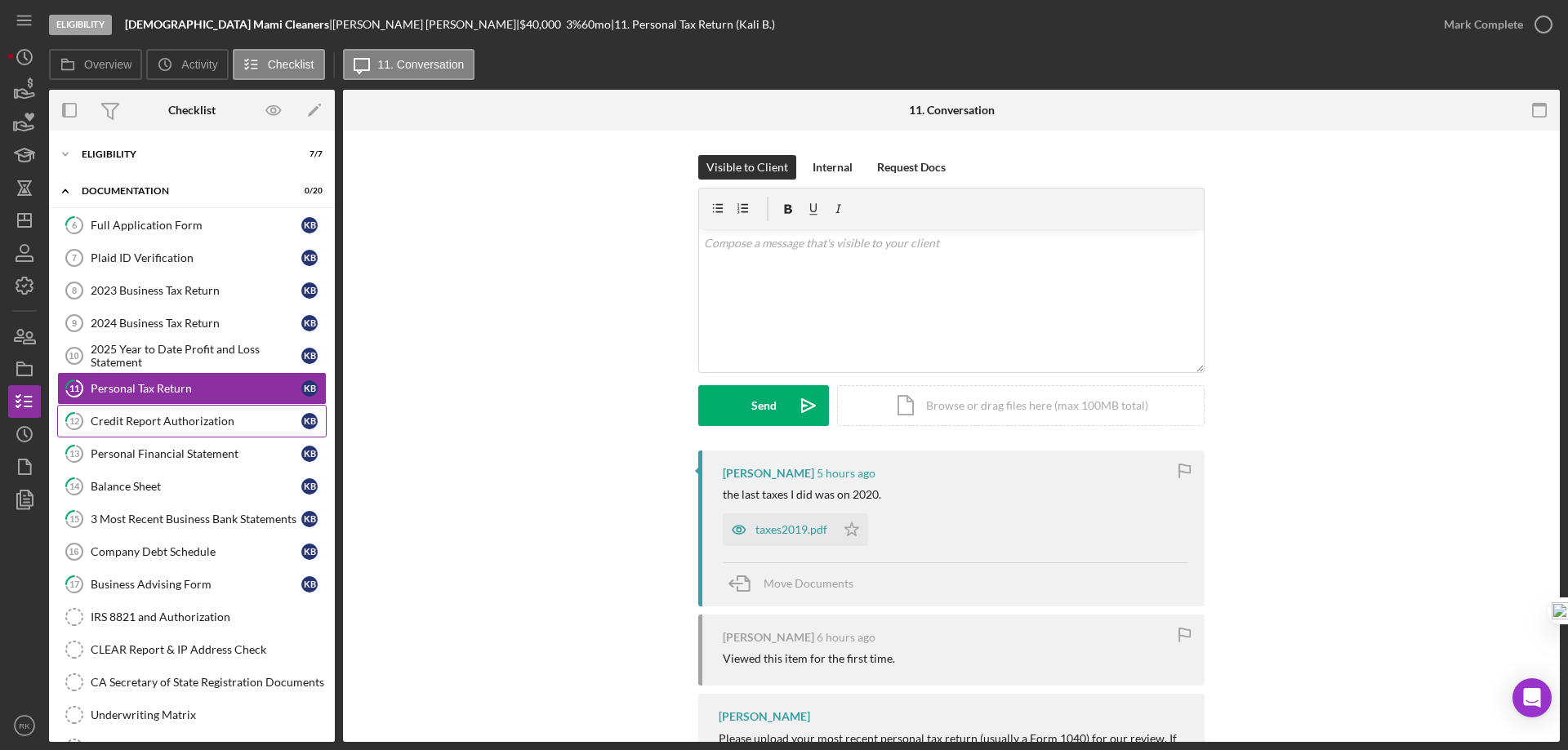
click at [165, 426] on div "Credit Report Authorization" at bounding box center [196, 421] width 211 height 13
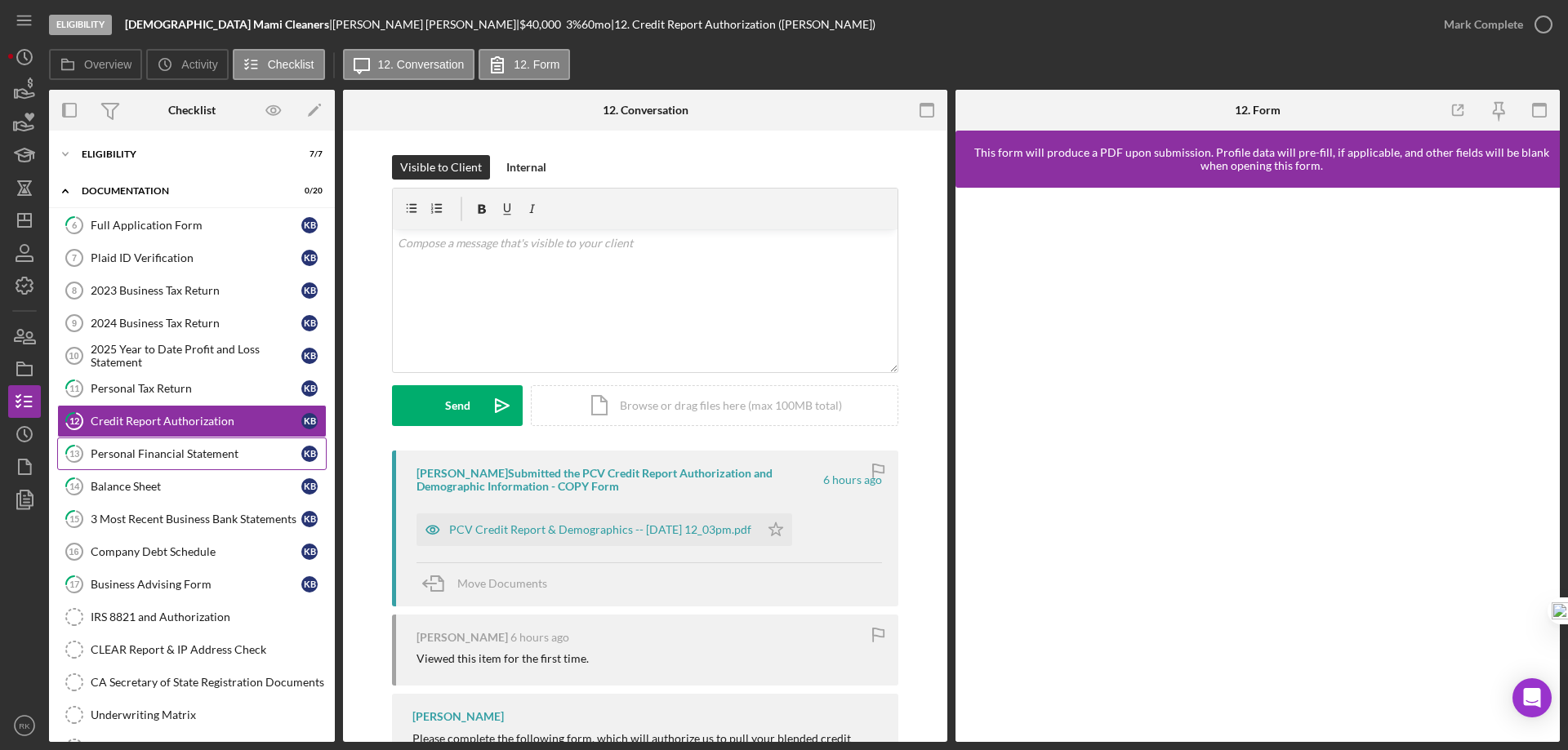
click at [175, 454] on div "Personal Financial Statement" at bounding box center [196, 454] width 211 height 13
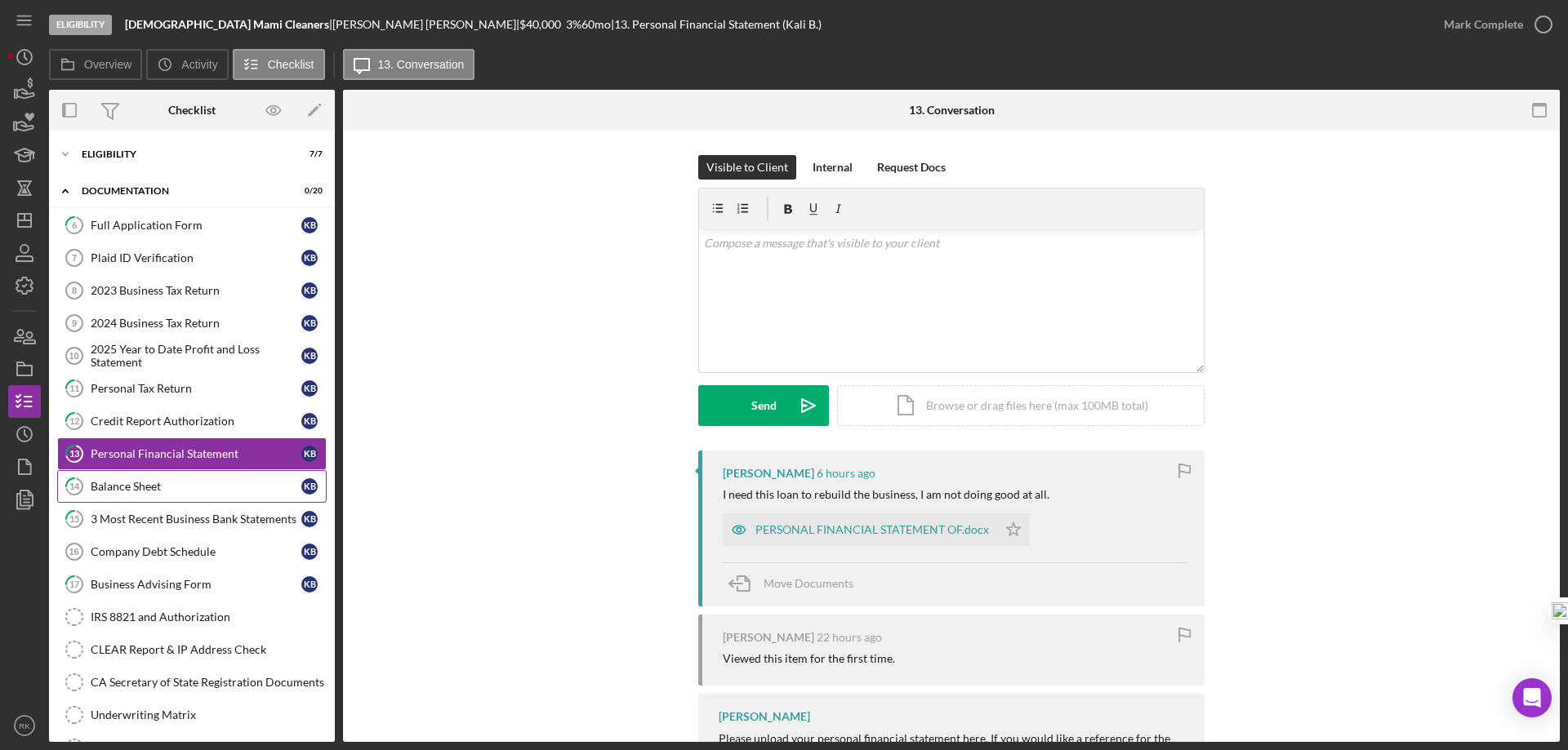
click at [175, 492] on div "Balance Sheet" at bounding box center [196, 486] width 211 height 13
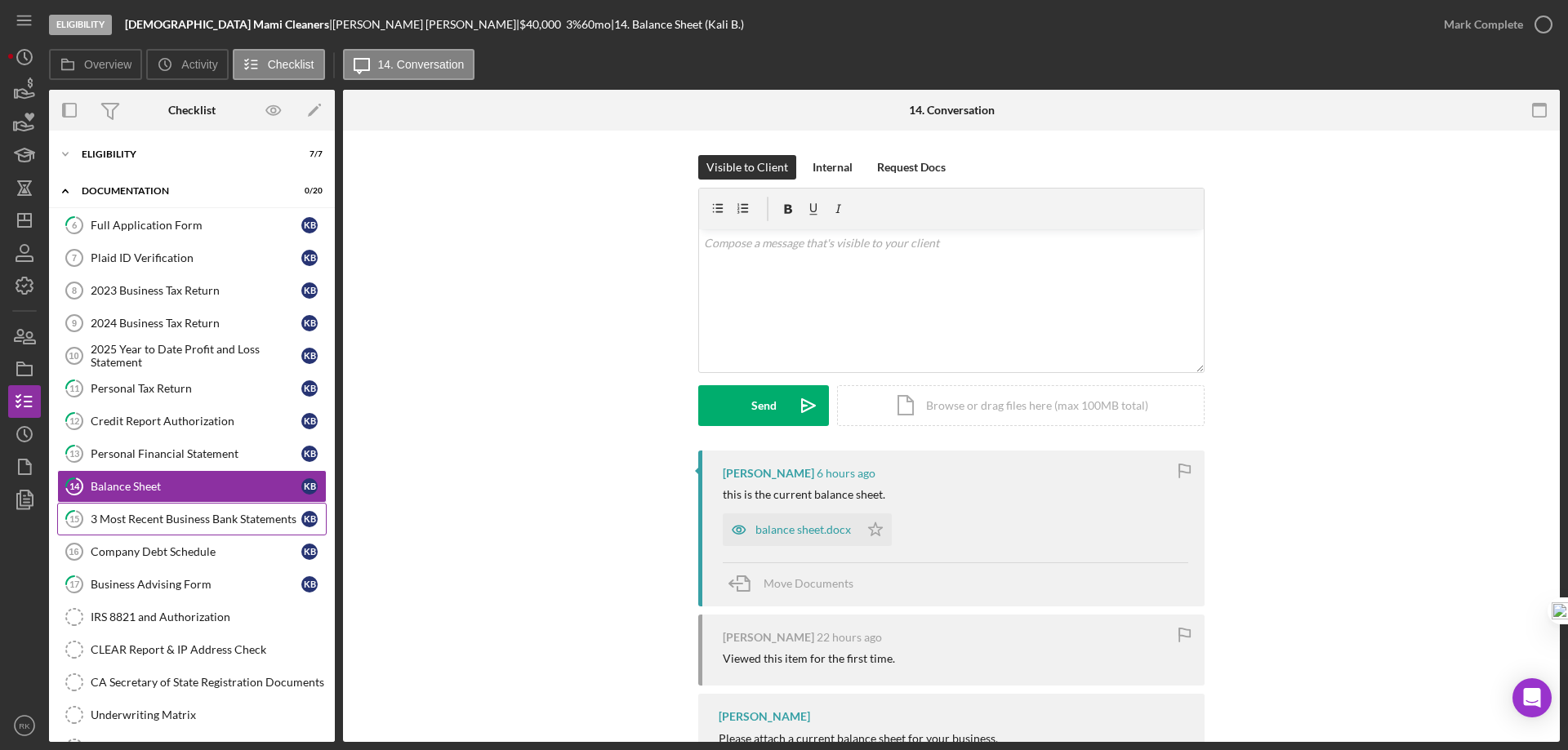
click at [182, 520] on div "3 Most Recent Business Bank Statements" at bounding box center [196, 518] width 211 height 13
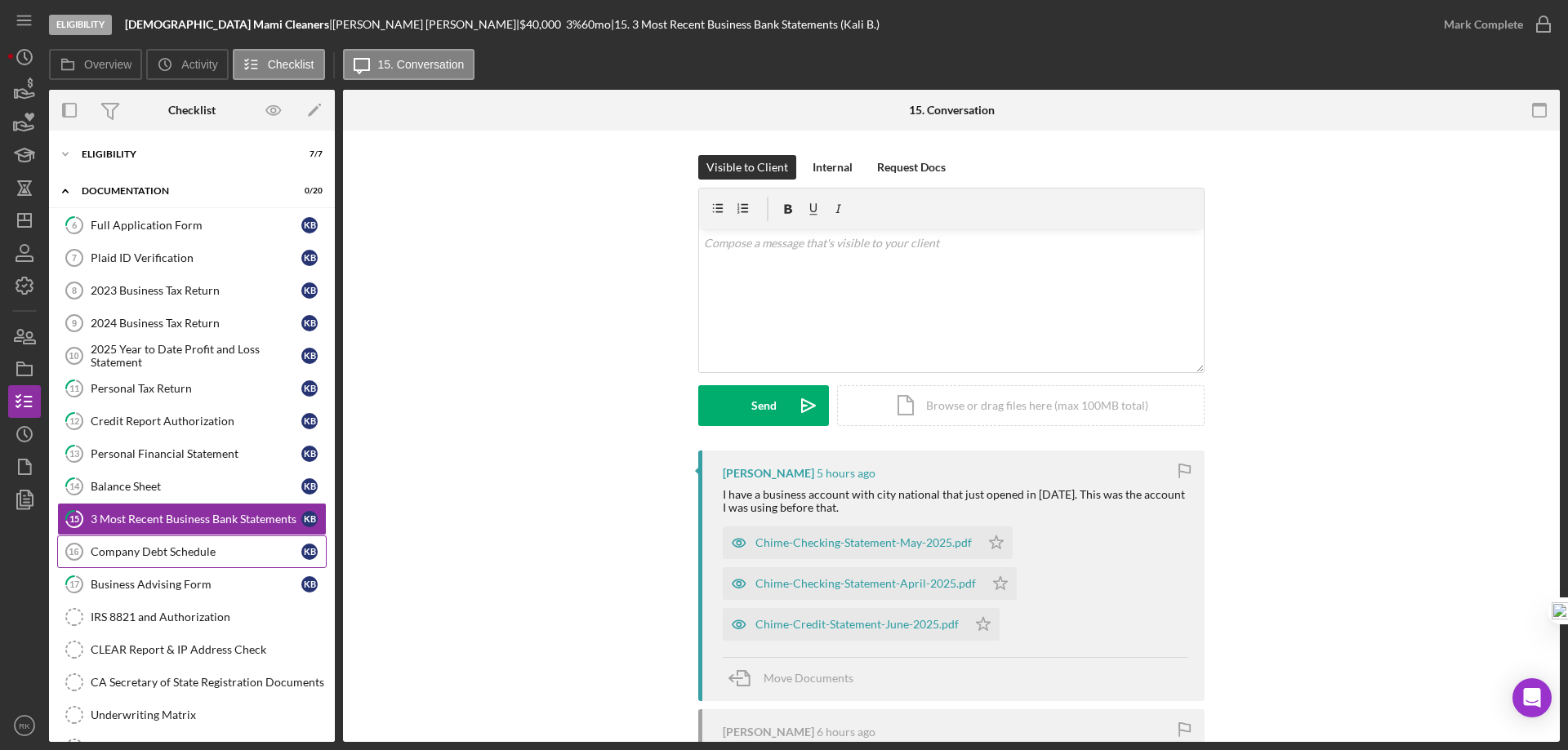
click at [186, 553] on div "Company Debt Schedule" at bounding box center [196, 552] width 211 height 13
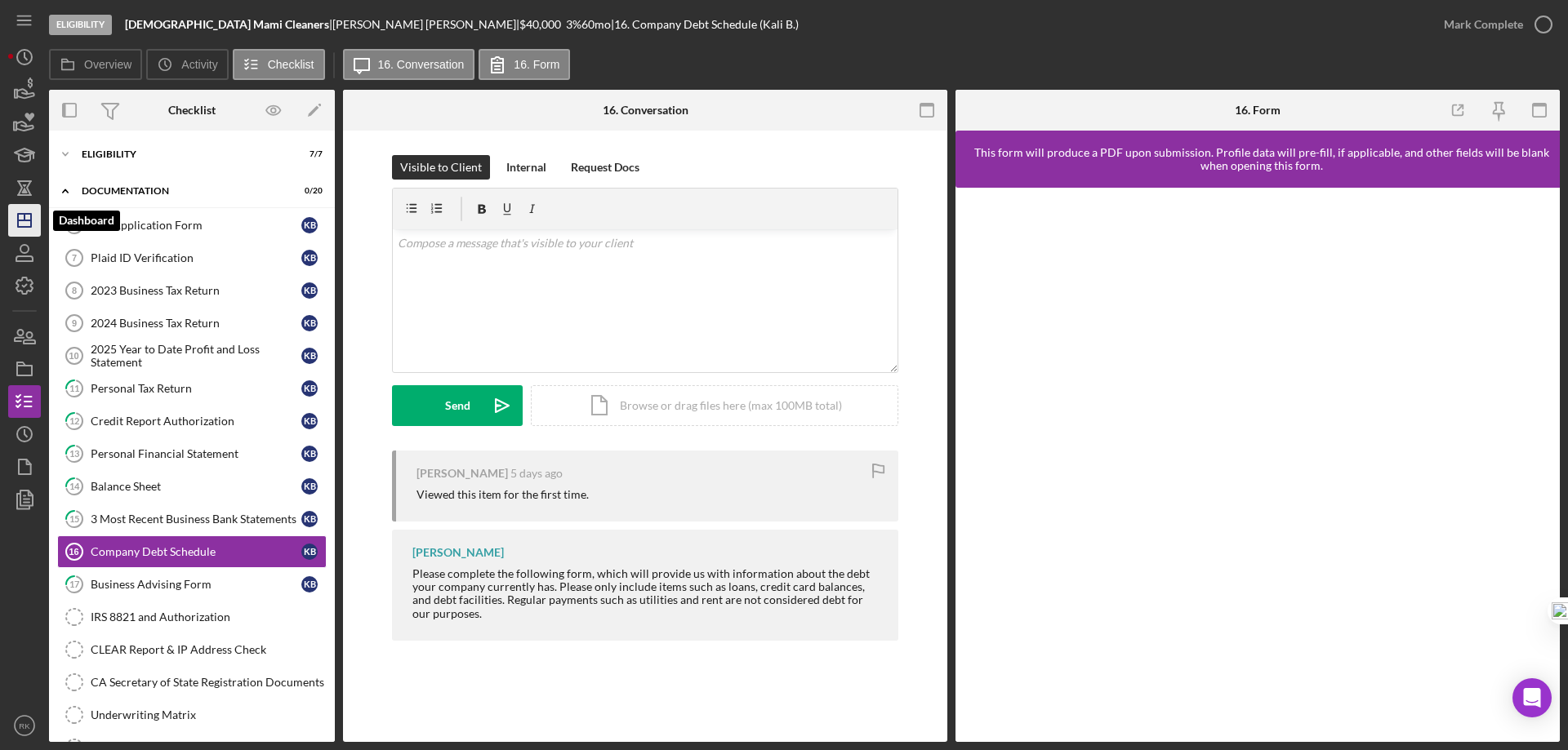
click at [30, 218] on polygon "button" at bounding box center [24, 220] width 13 height 13
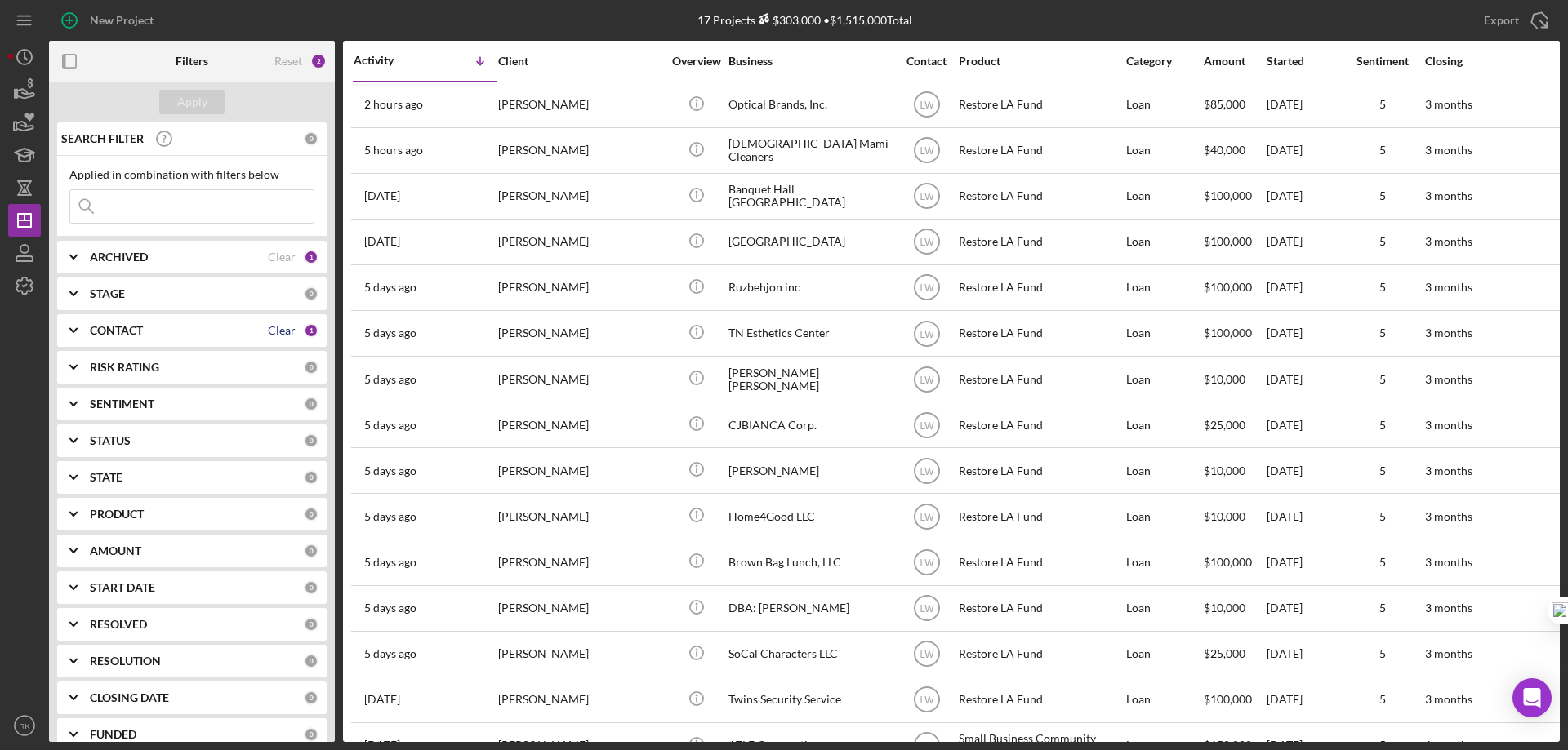
click at [275, 326] on div "Clear" at bounding box center [282, 330] width 28 height 13
click at [117, 336] on b "CONTACT" at bounding box center [116, 330] width 53 height 13
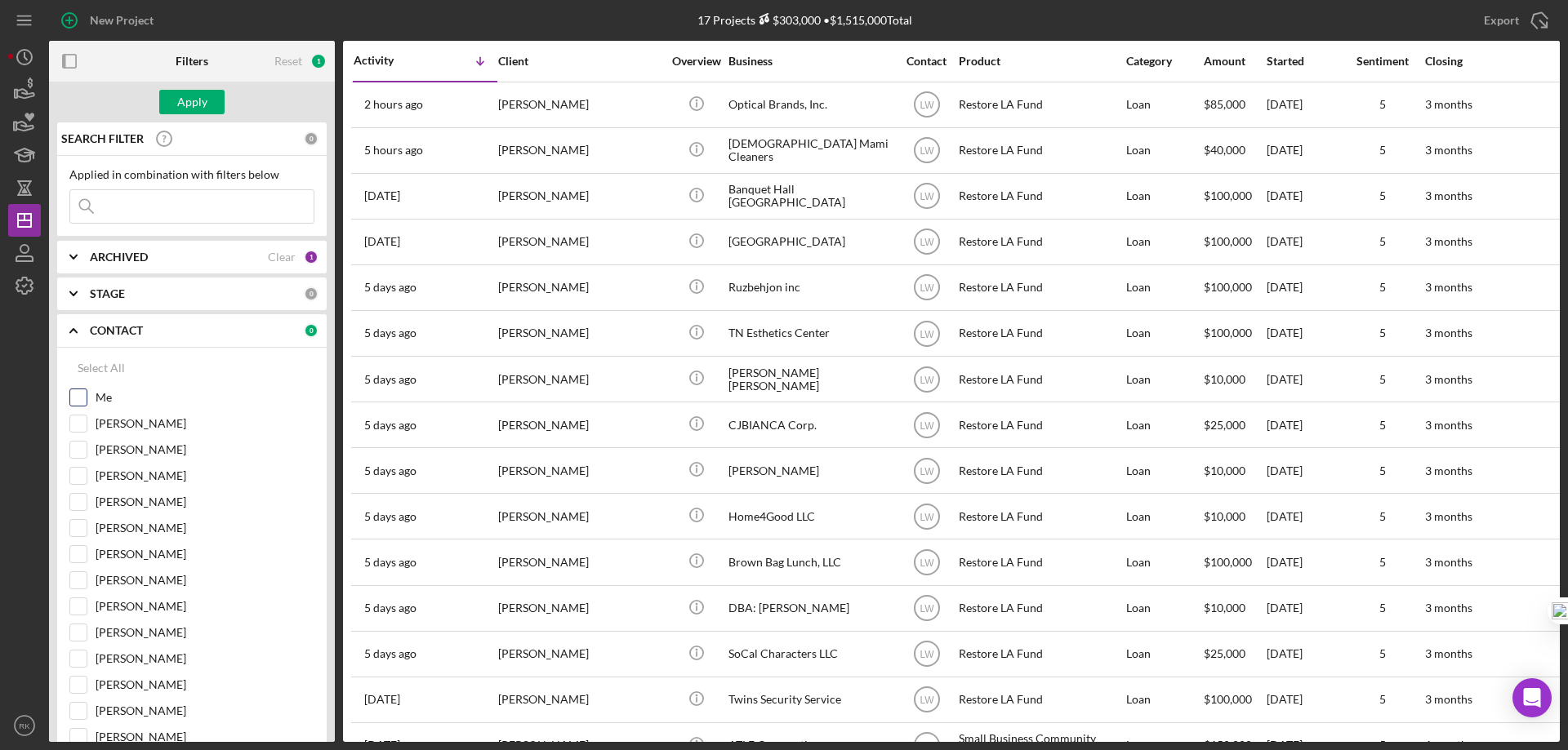
click at [84, 395] on input "Me" at bounding box center [78, 397] width 17 height 17
checkbox input "true"
click at [193, 101] on div "Apply" at bounding box center [192, 102] width 30 height 25
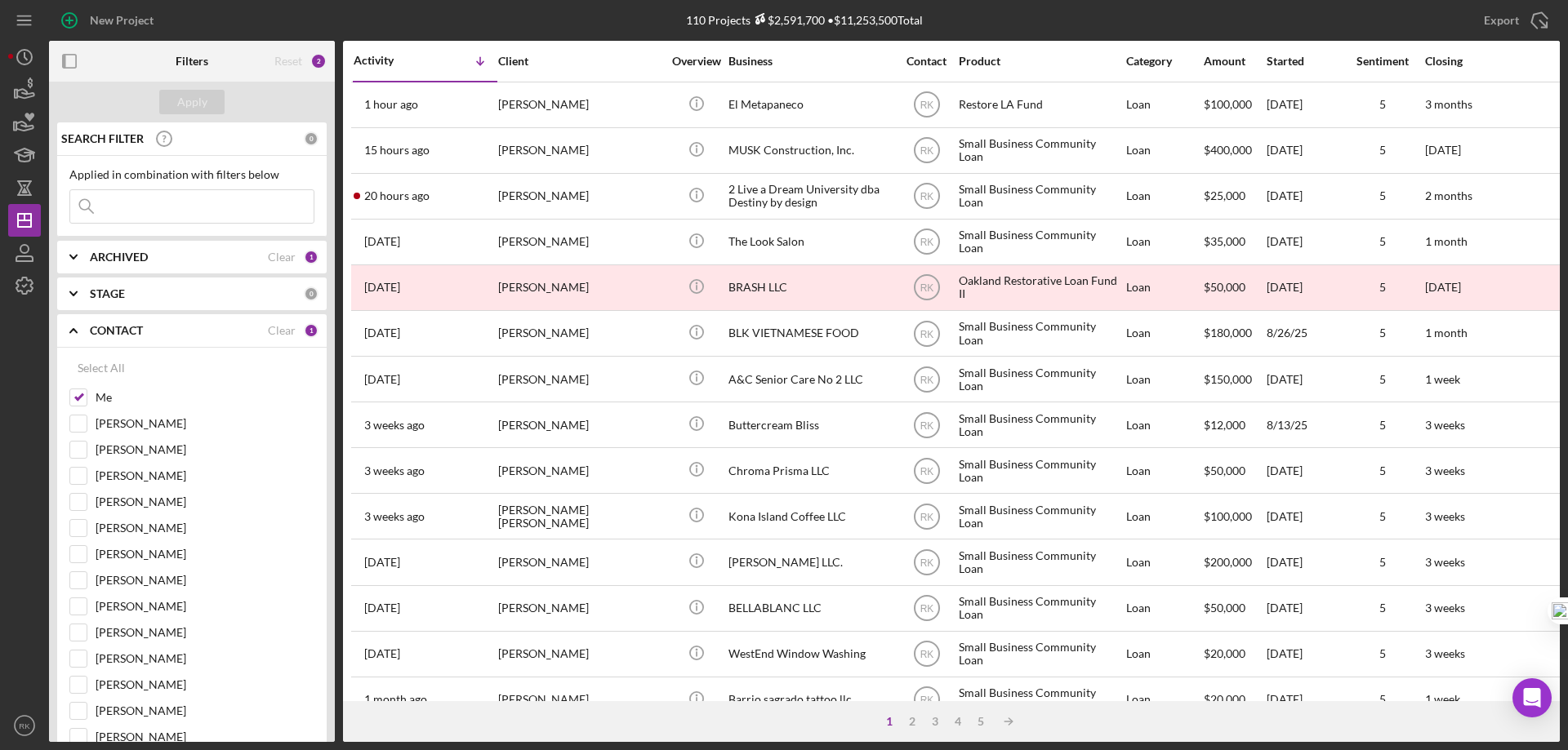
drag, startPoint x: 76, startPoint y: 58, endPoint x: 95, endPoint y: 79, distance: 28.3
click at [76, 57] on rect "button" at bounding box center [69, 61] width 13 height 13
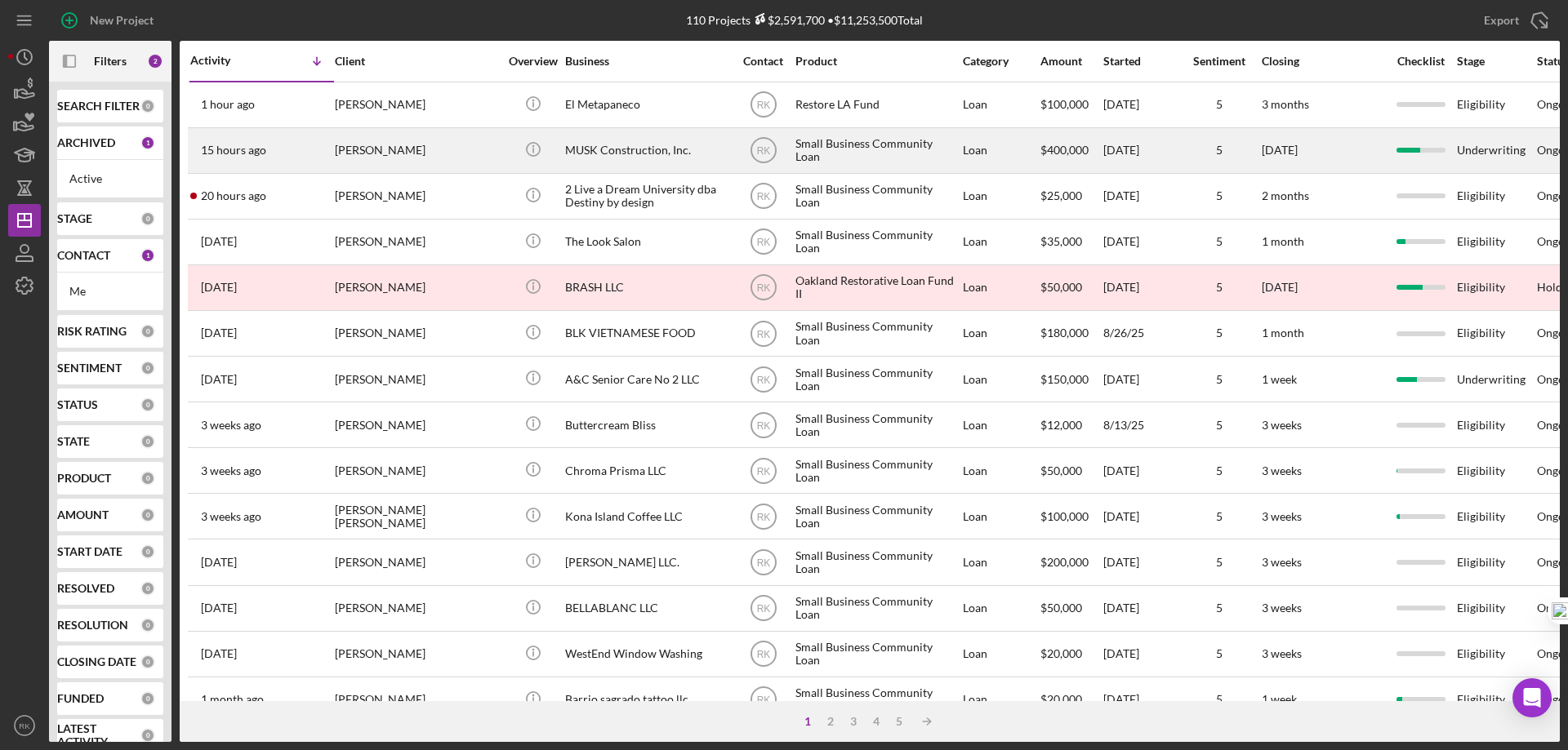
click at [404, 159] on div "[PERSON_NAME]" at bounding box center [417, 150] width 163 height 43
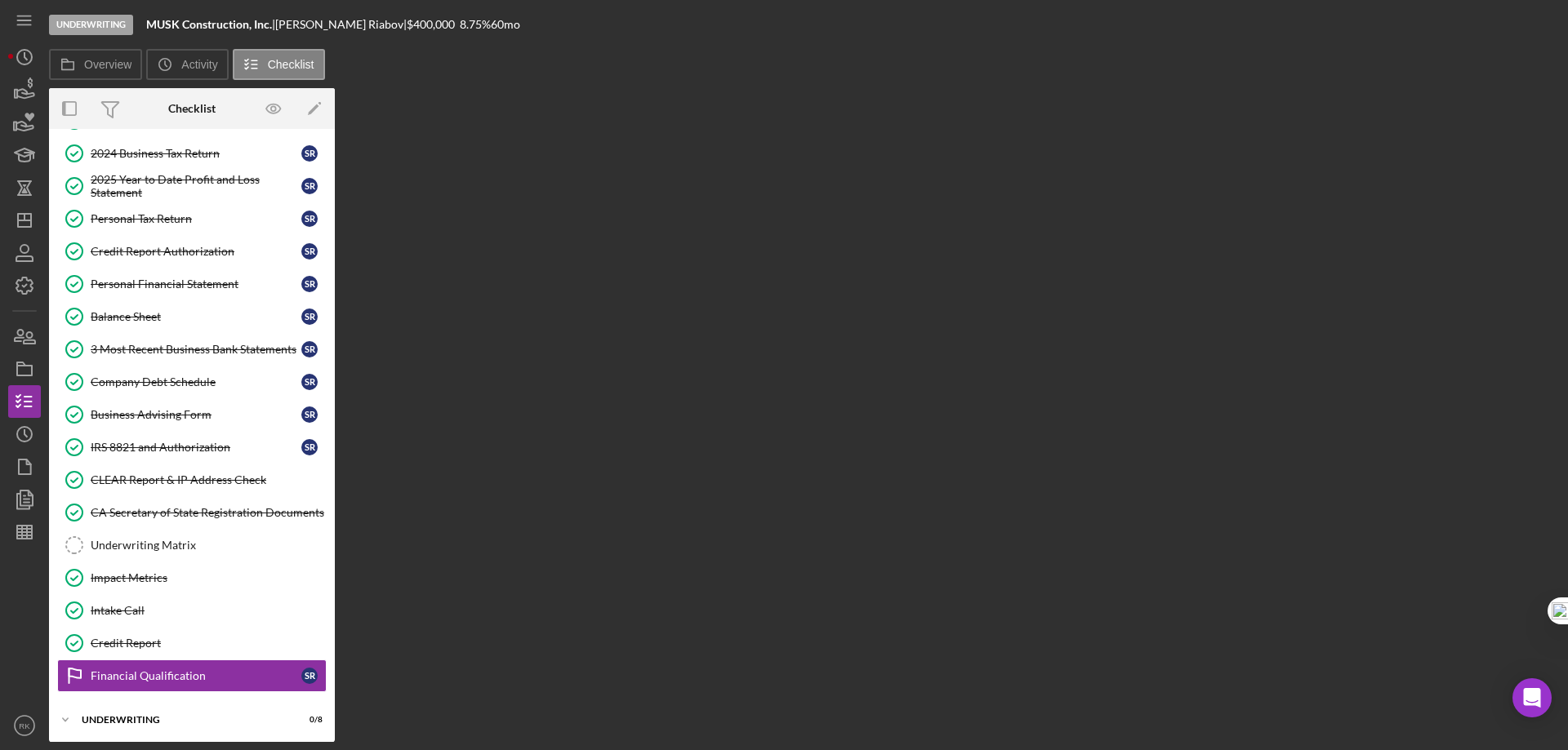
scroll to position [208, 0]
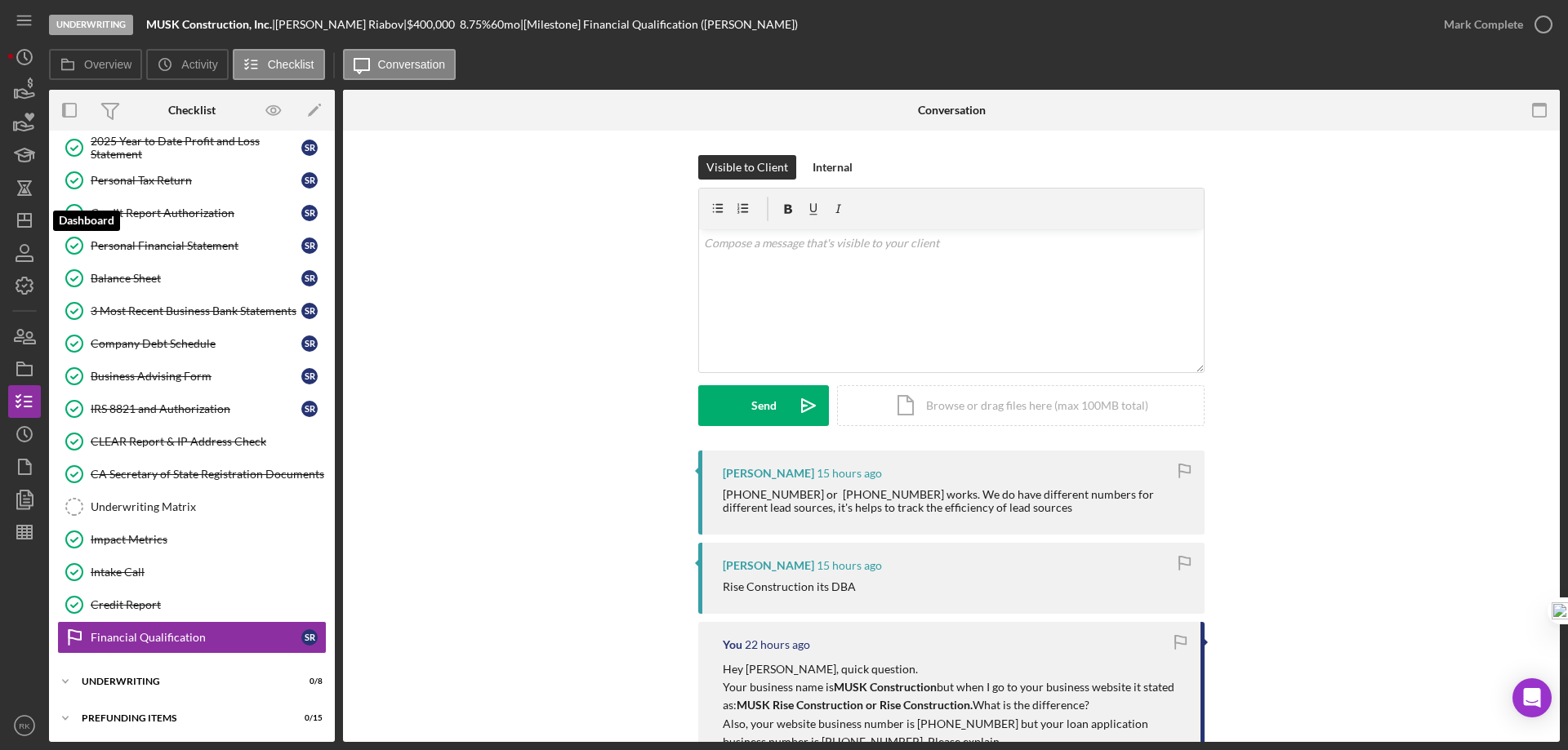
click at [29, 227] on polygon "button" at bounding box center [24, 220] width 13 height 13
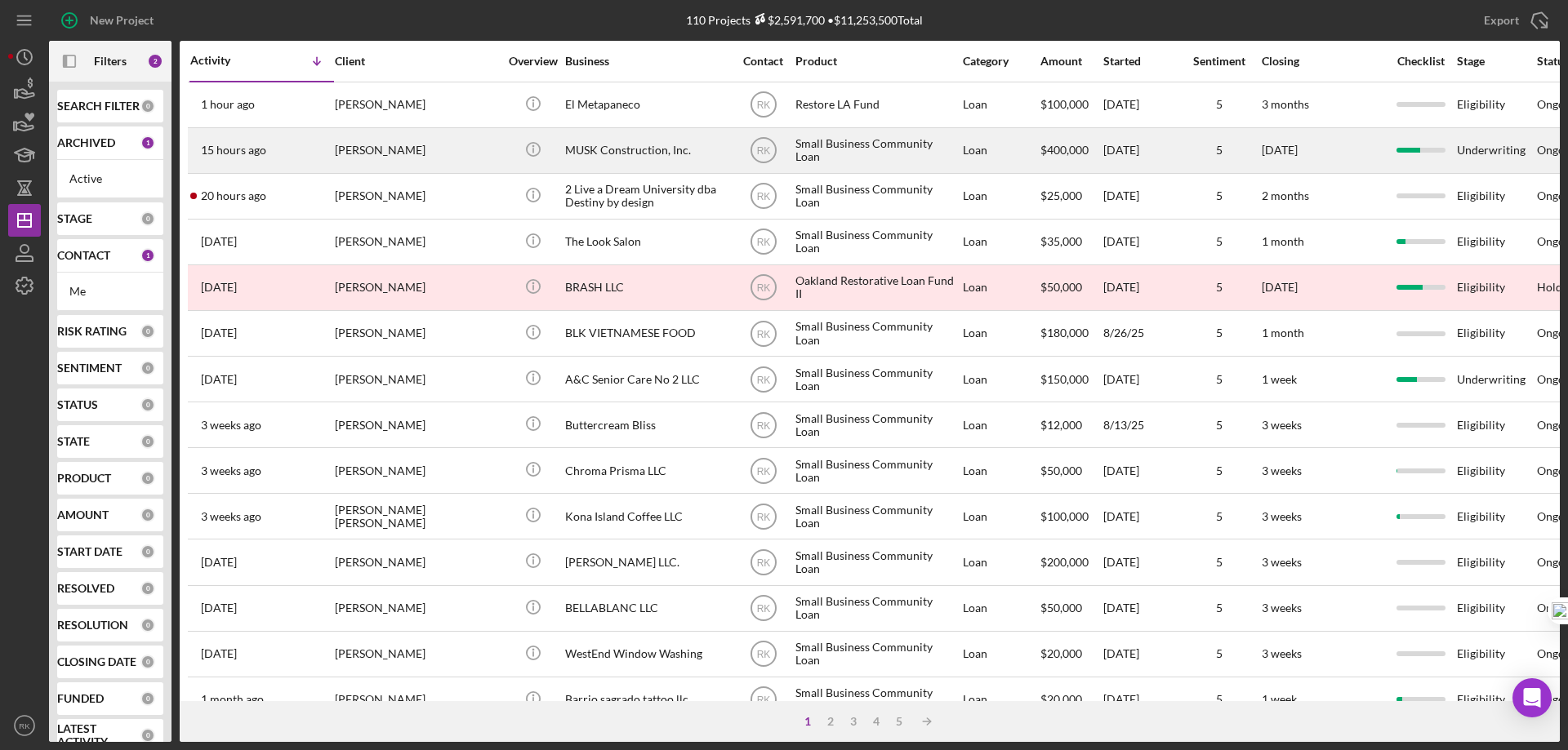
click at [641, 155] on div "MUSK Construction, Inc." at bounding box center [647, 150] width 163 height 43
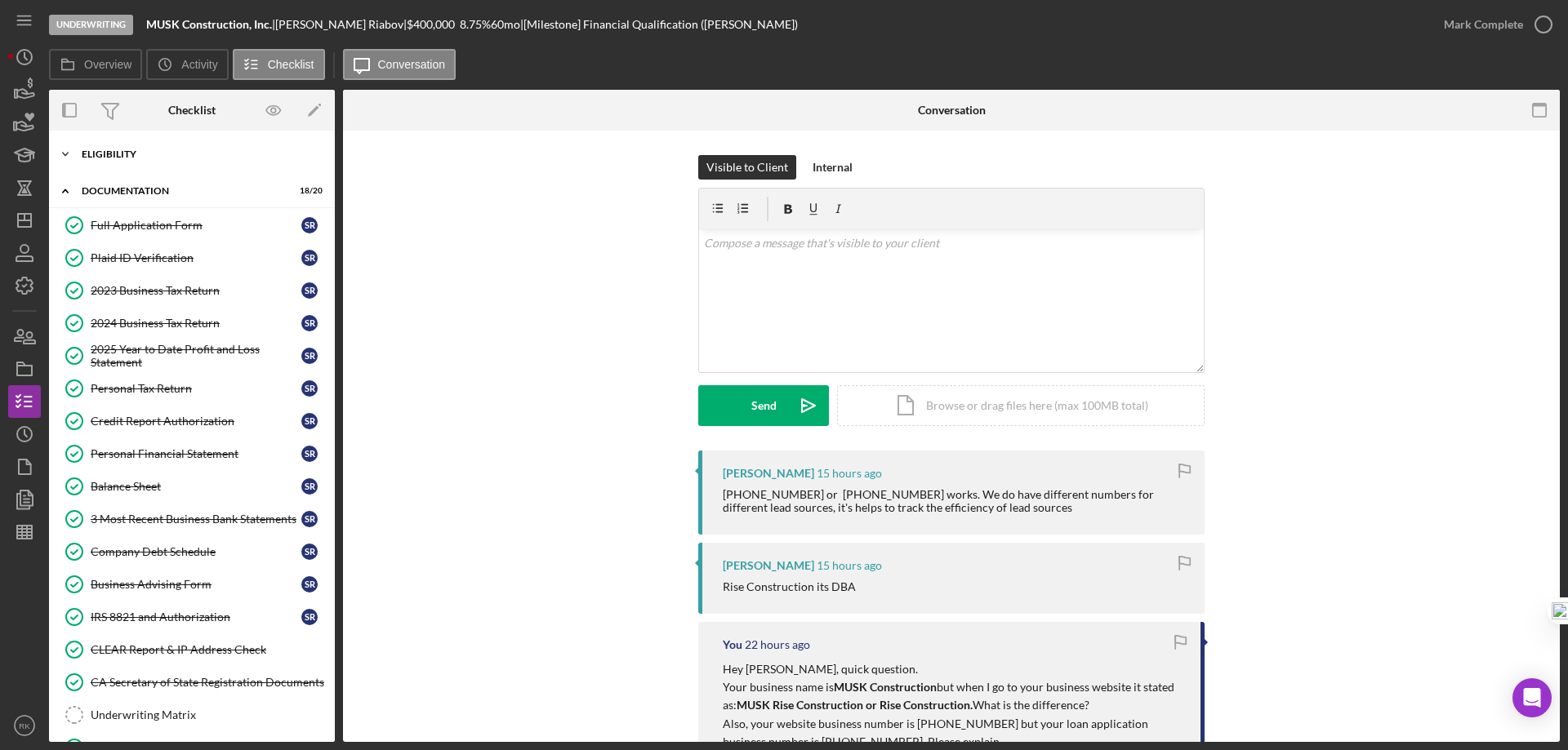
click at [133, 158] on div "Eligibility" at bounding box center [197, 154] width 233 height 10
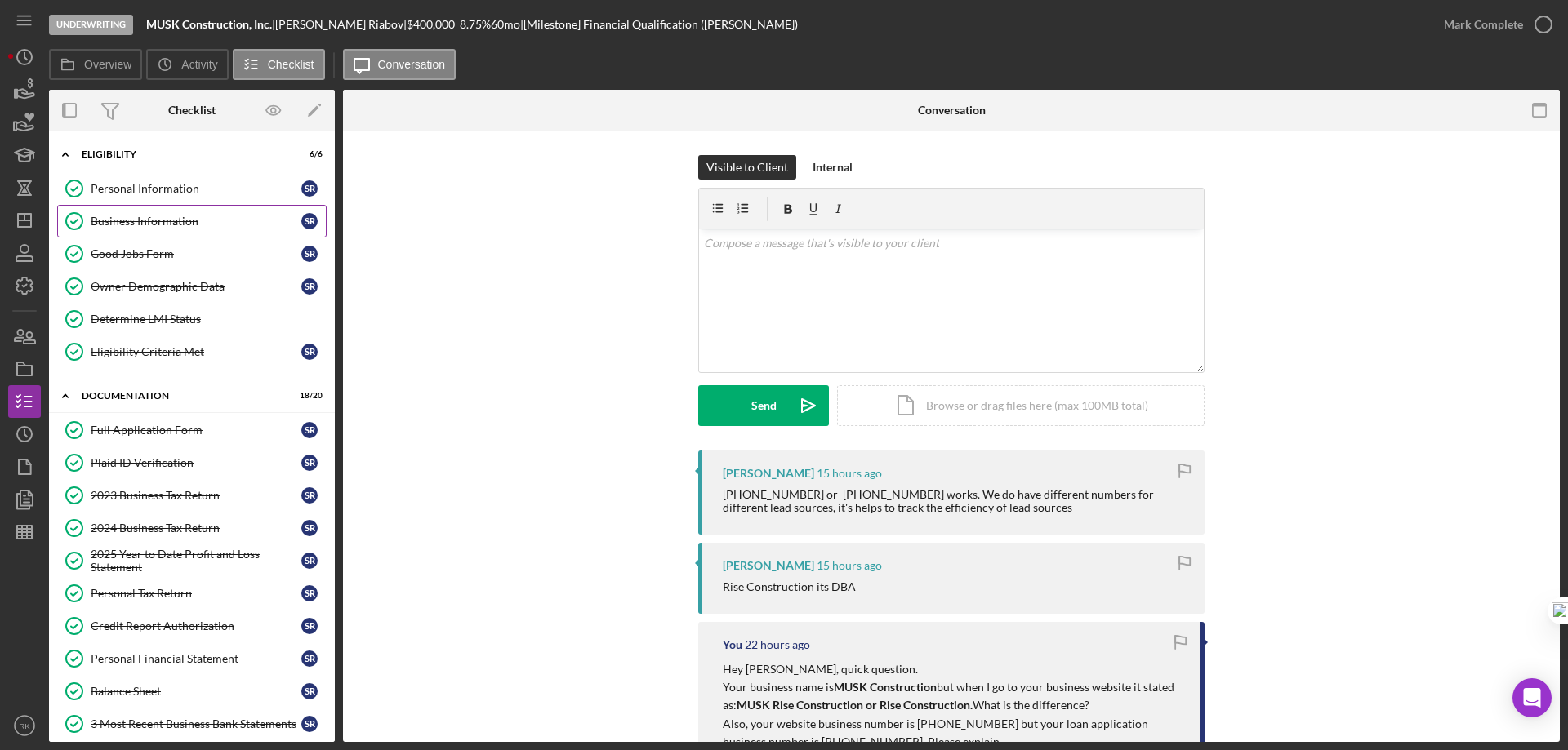
click at [139, 211] on link "Business Information Business Information S R" at bounding box center [191, 221] width 269 height 32
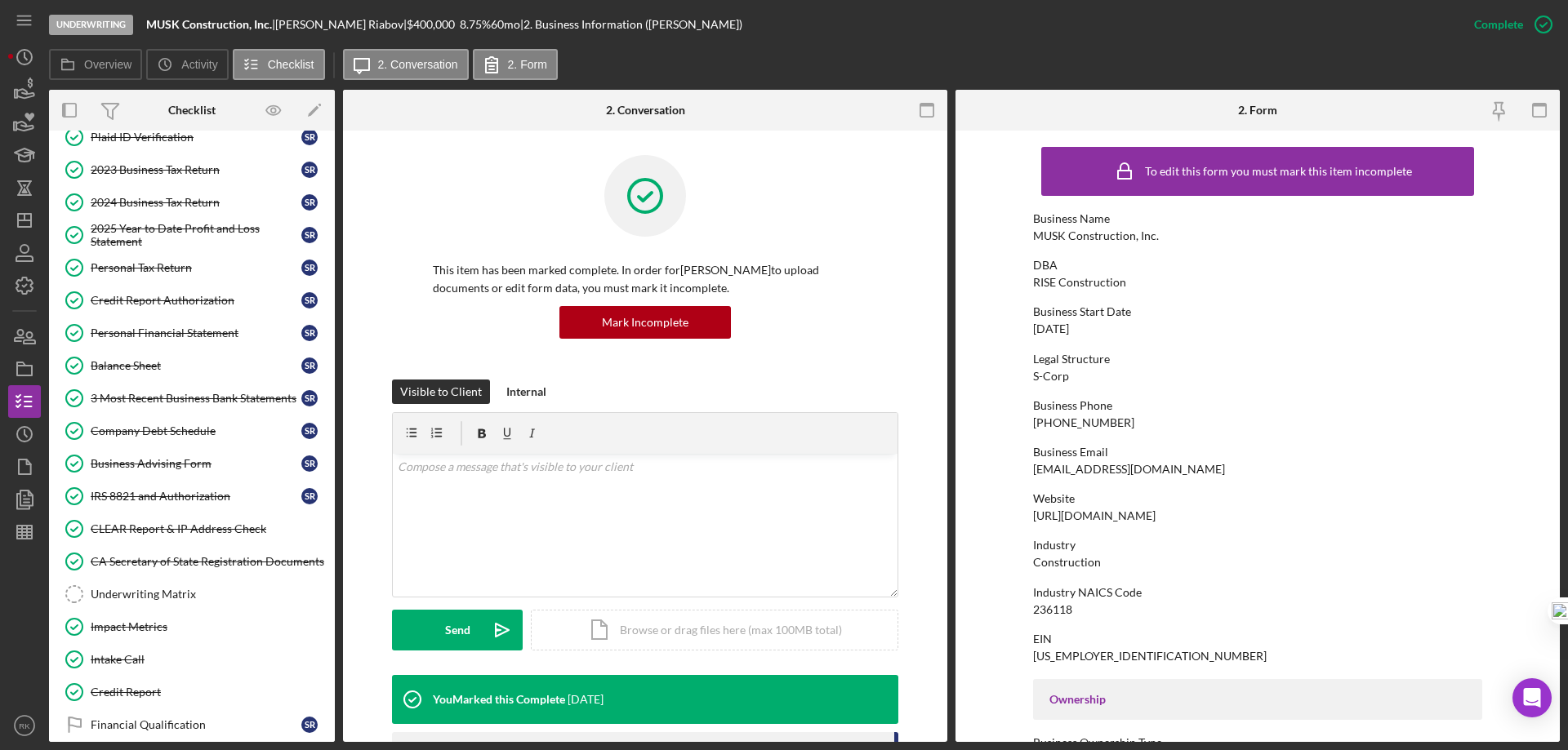
scroll to position [326, 0]
click at [29, 224] on icon "Icon/Dashboard" at bounding box center [25, 220] width 41 height 41
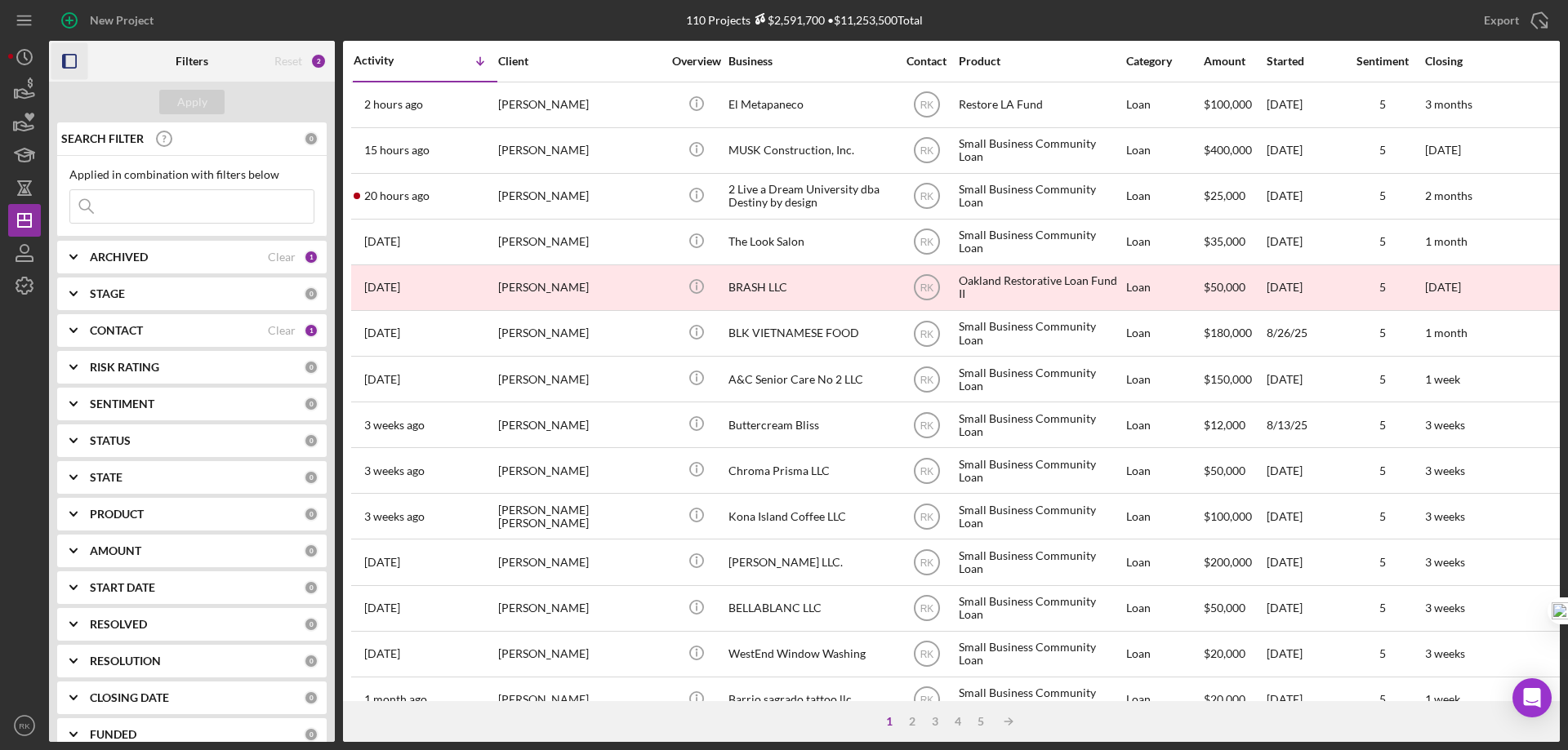
click at [76, 62] on rect "button" at bounding box center [69, 61] width 13 height 13
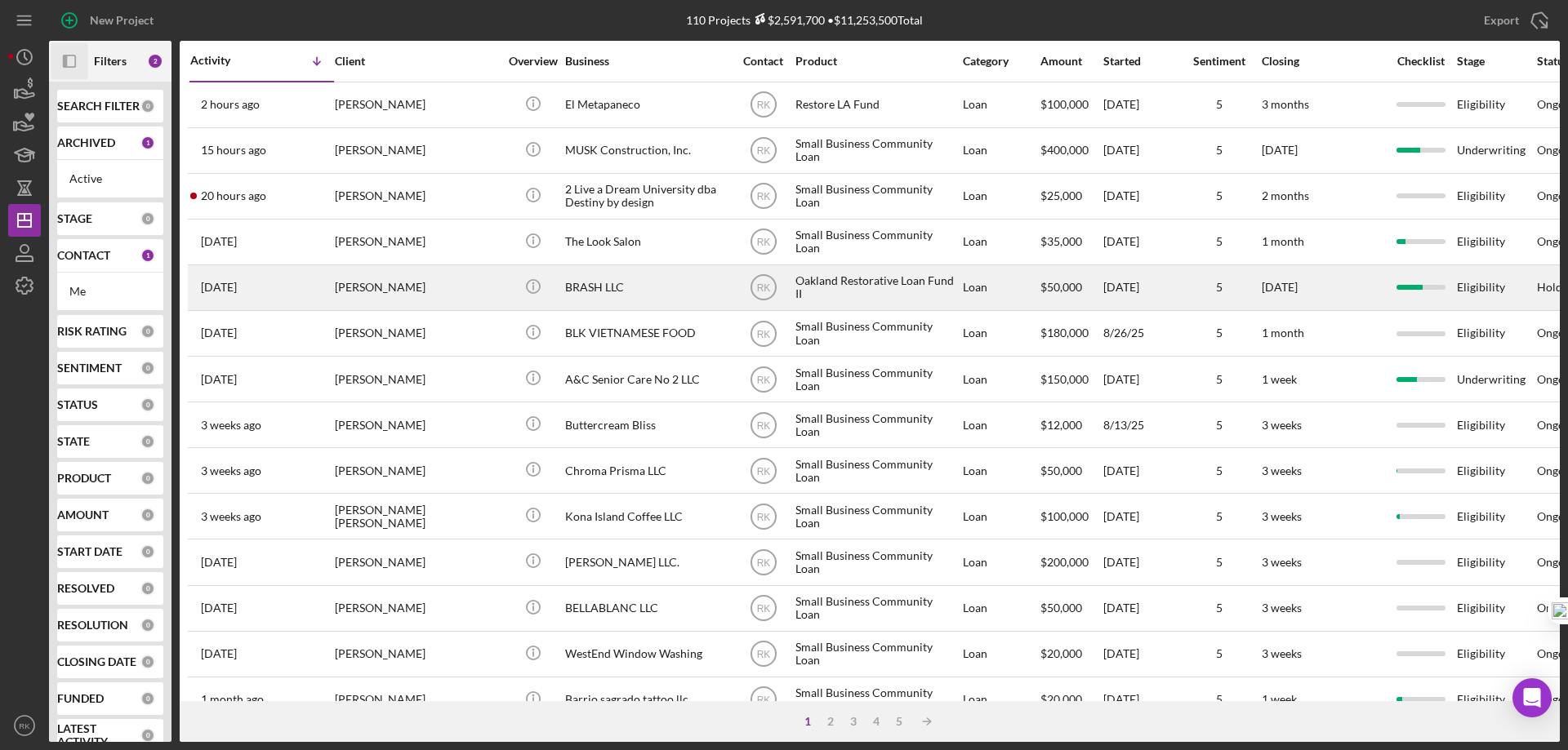
click at [662, 286] on div "BRASH LLC" at bounding box center [647, 287] width 163 height 43
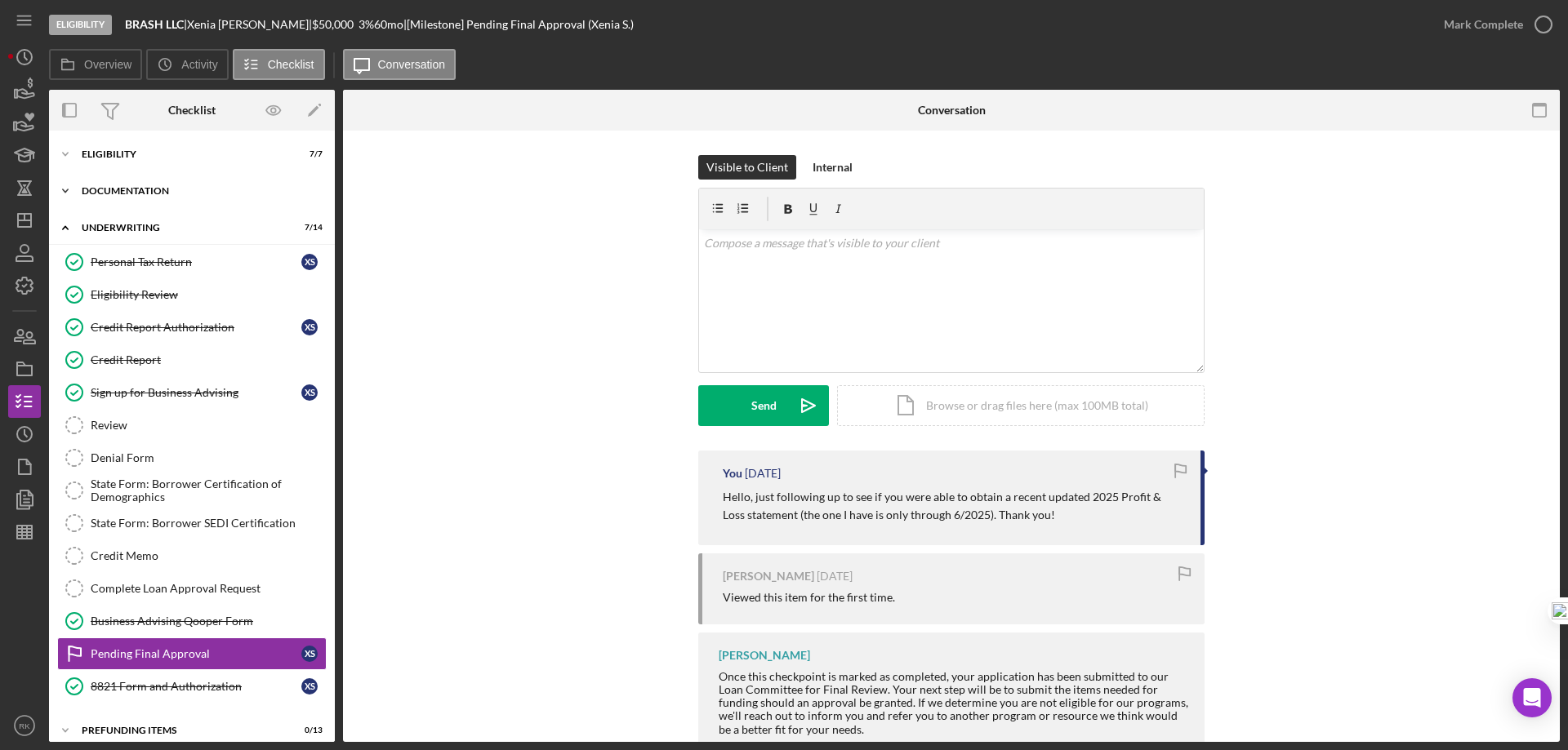
click at [131, 204] on div "Icon/Expander Documentation 14 / 17" at bounding box center [192, 190] width 286 height 32
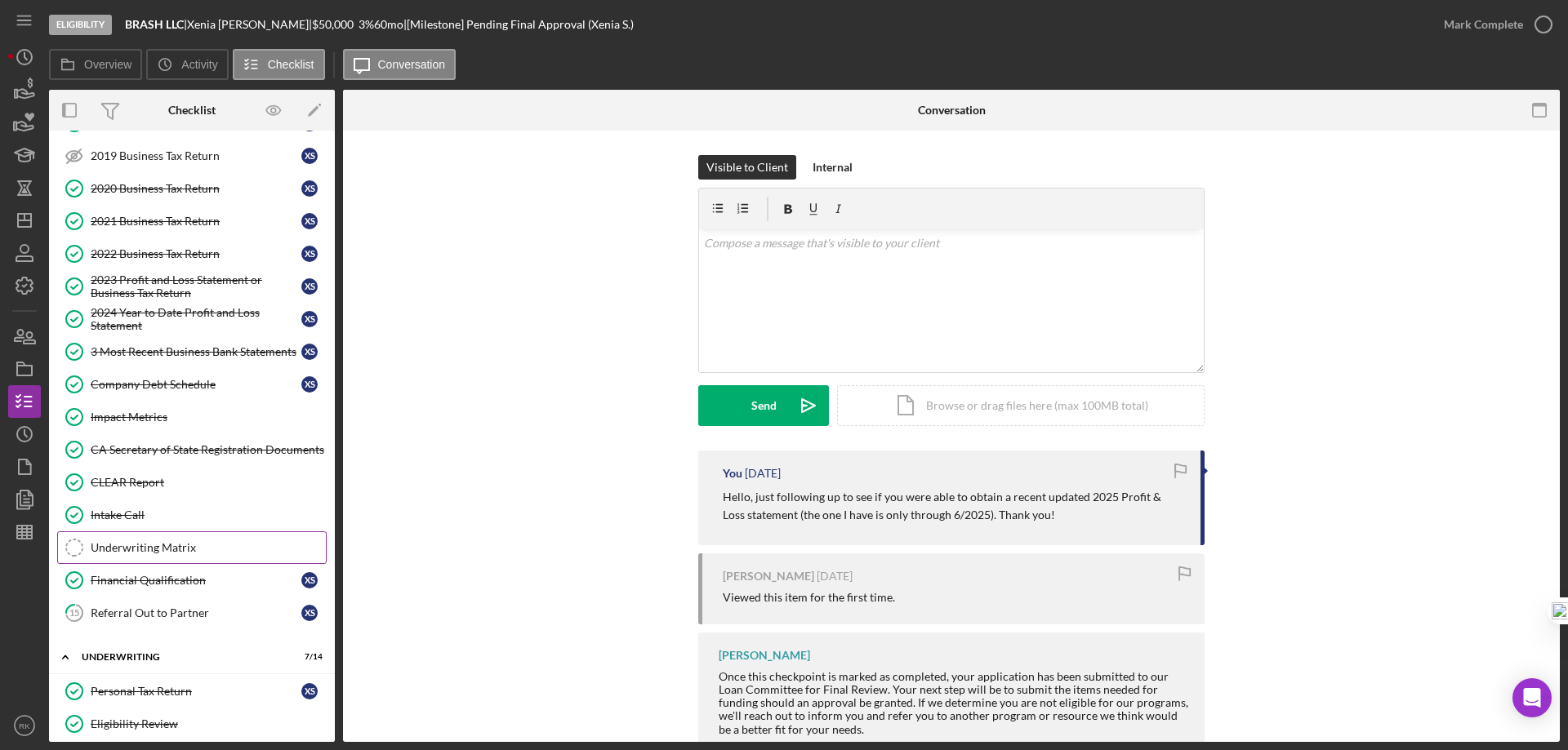
scroll to position [135, 0]
click at [164, 546] on div "Underwriting Matrix" at bounding box center [208, 546] width 235 height 13
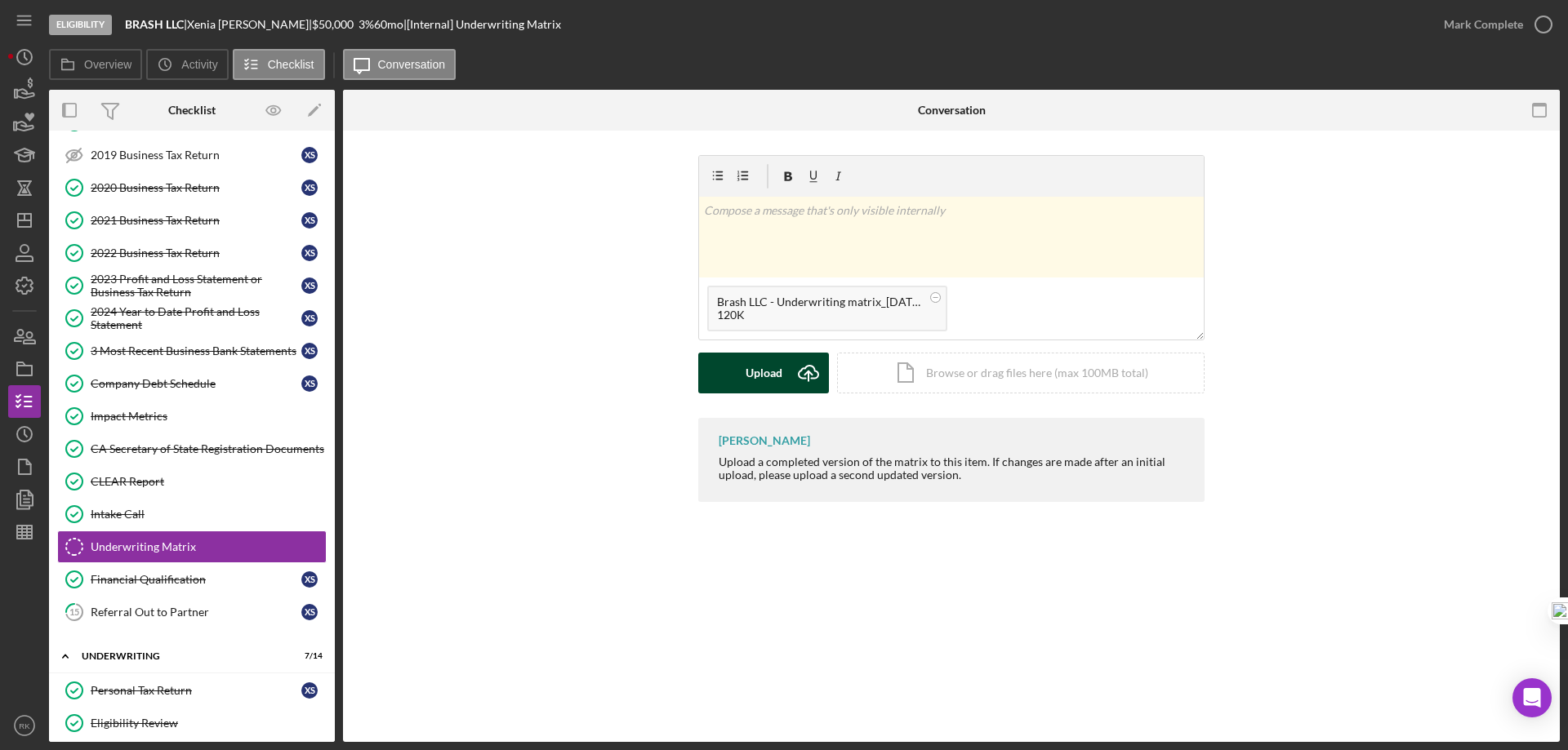
click at [757, 377] on div "Upload" at bounding box center [764, 373] width 37 height 41
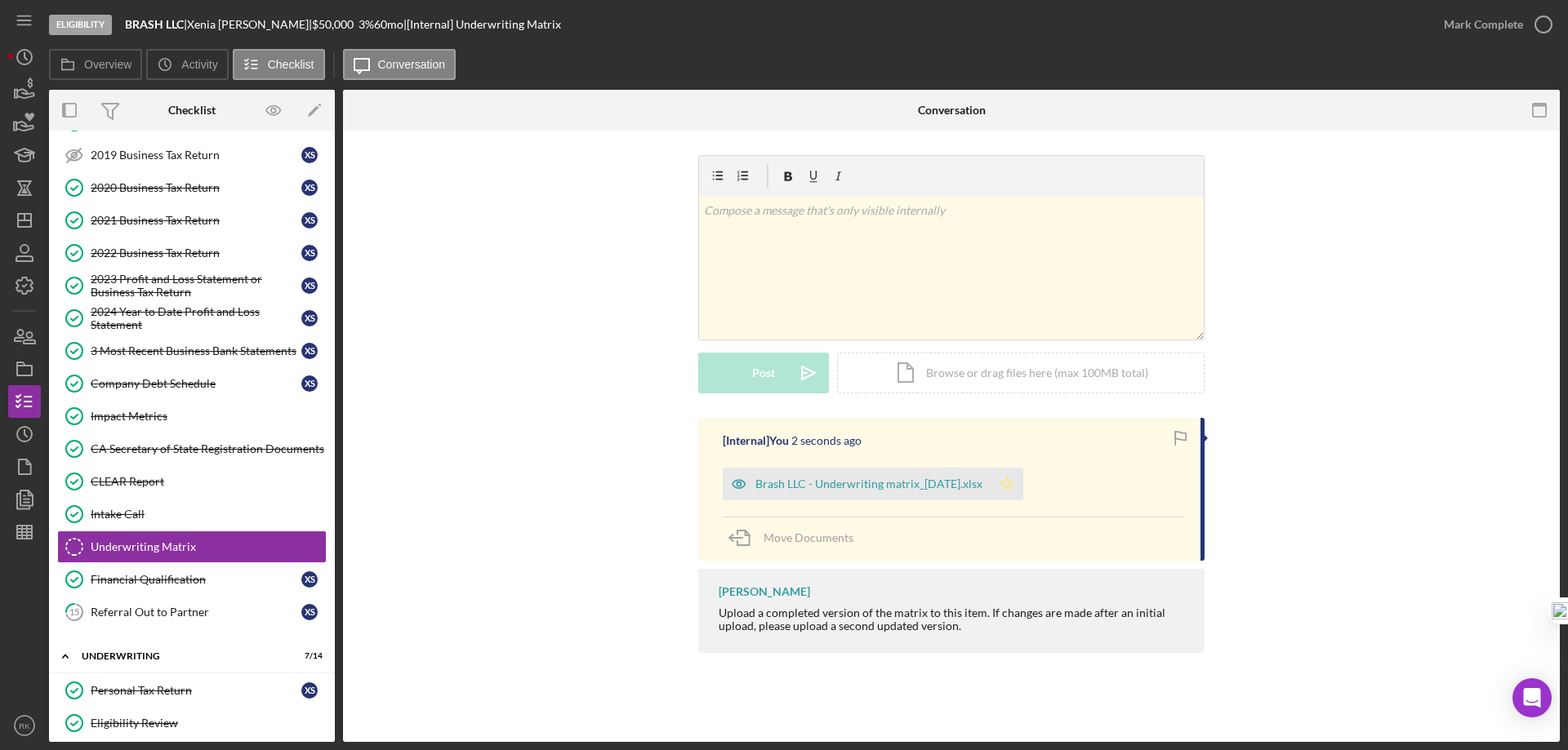
drag, startPoint x: 1012, startPoint y: 480, endPoint x: 1045, endPoint y: 469, distance: 34.8
click at [1013, 480] on icon "Icon/Star" at bounding box center [1006, 483] width 32 height 32
click at [1544, 18] on circle "button" at bounding box center [1543, 25] width 17 height 17
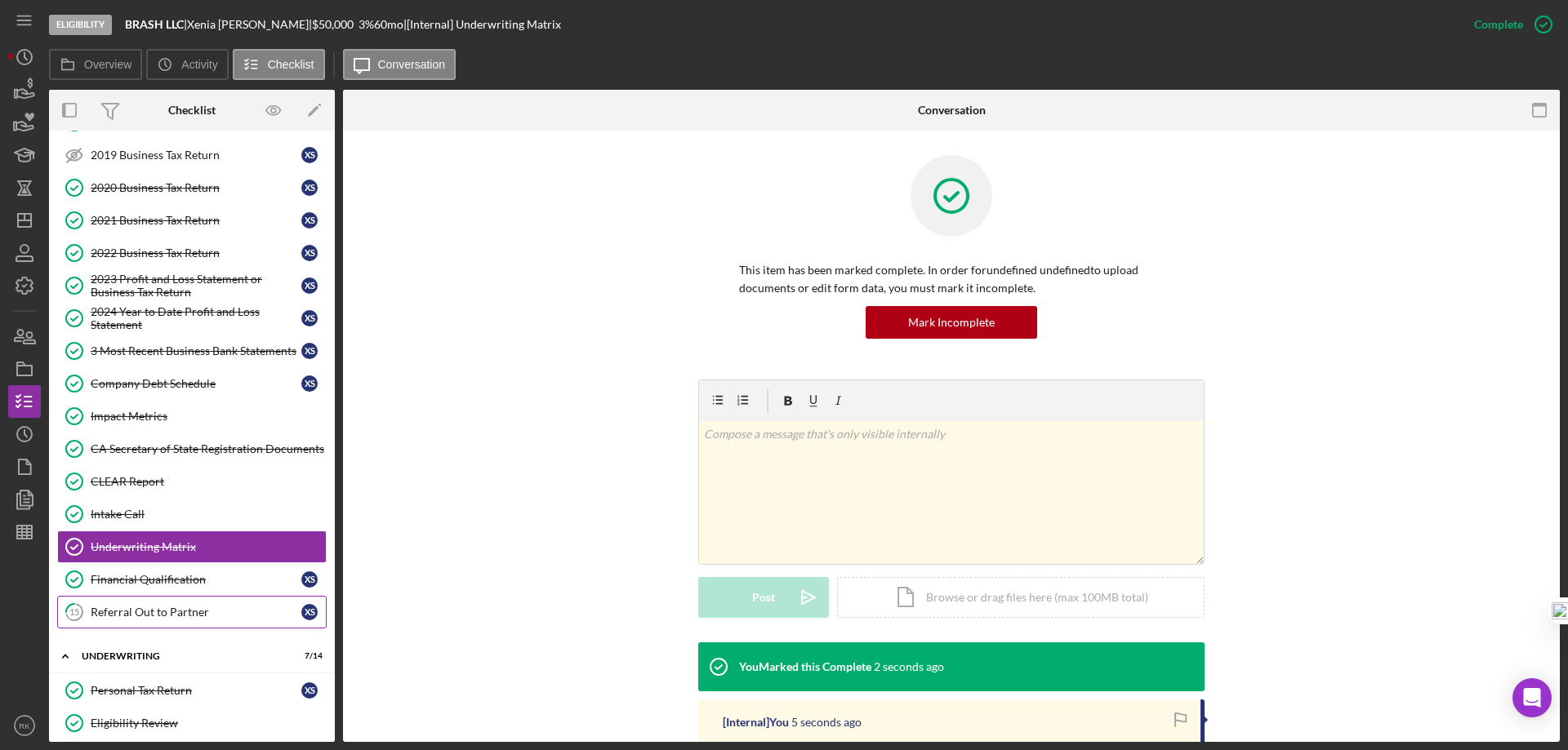
drag, startPoint x: 140, startPoint y: 609, endPoint x: 188, endPoint y: 603, distance: 48.4
click at [141, 609] on div "Referral Out to Partner" at bounding box center [196, 611] width 211 height 13
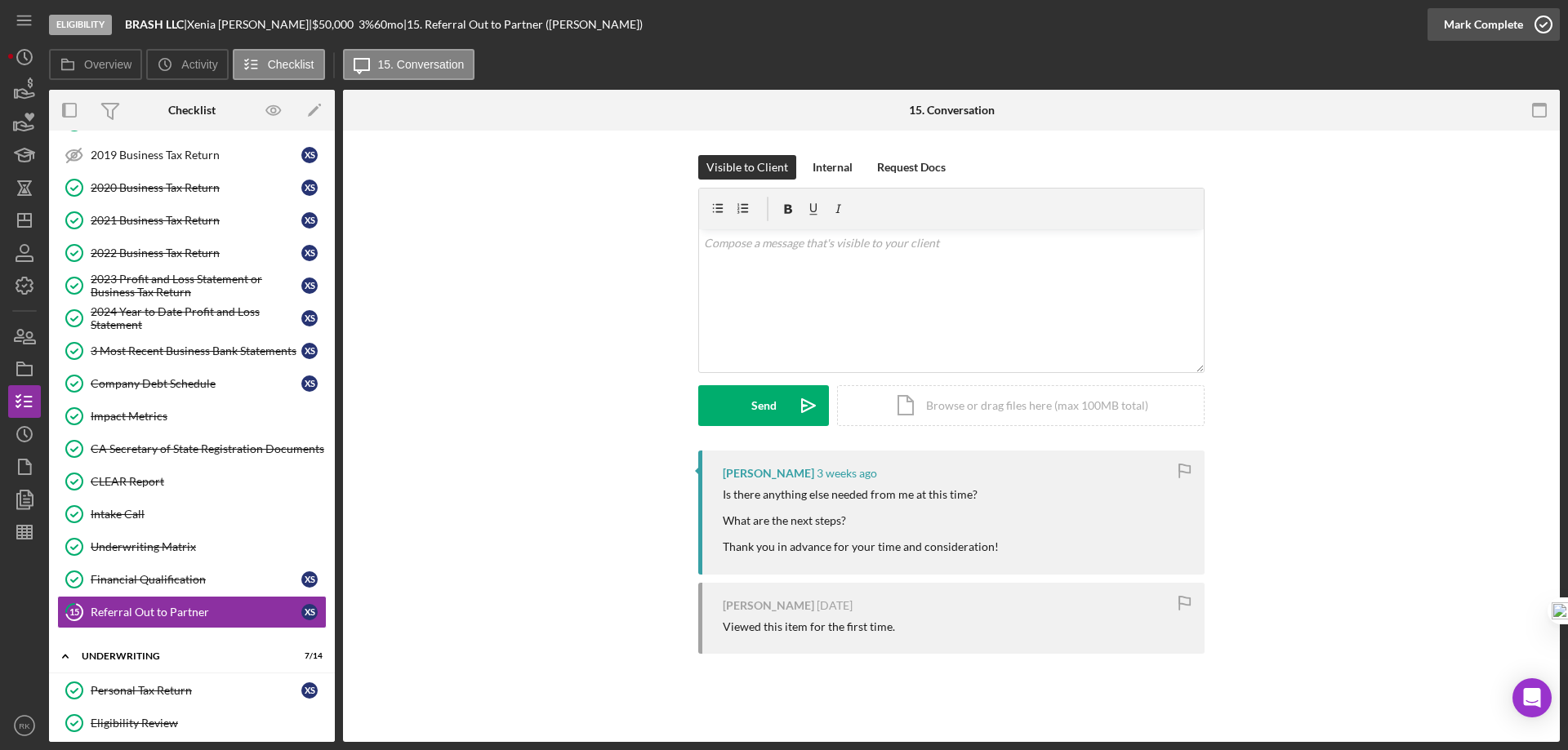
click at [1534, 26] on icon "button" at bounding box center [1543, 25] width 41 height 41
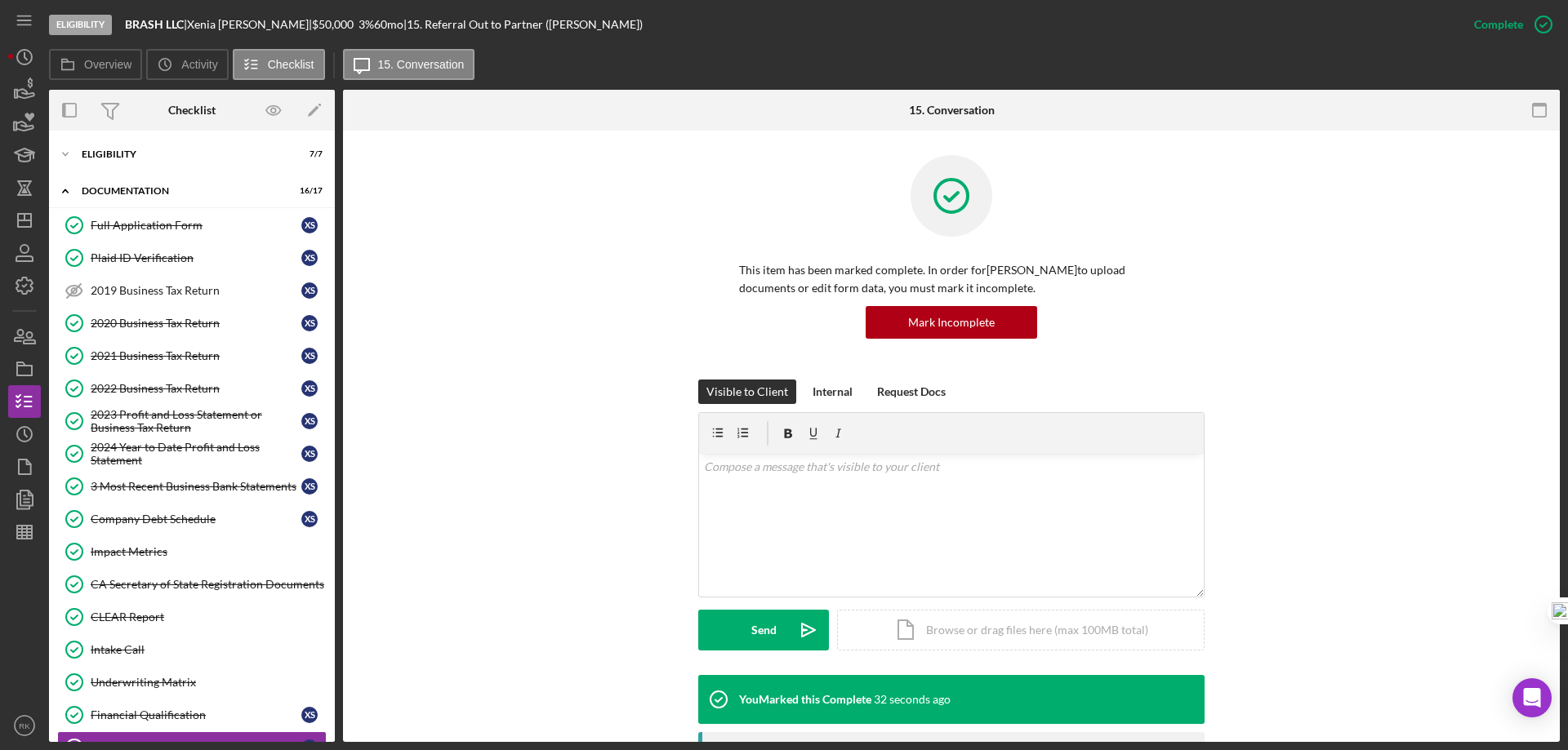
drag, startPoint x: 115, startPoint y: 160, endPoint x: 119, endPoint y: 171, distance: 11.7
click at [115, 160] on div "Icon/Expander Eligibility 7 / 7" at bounding box center [192, 154] width 286 height 32
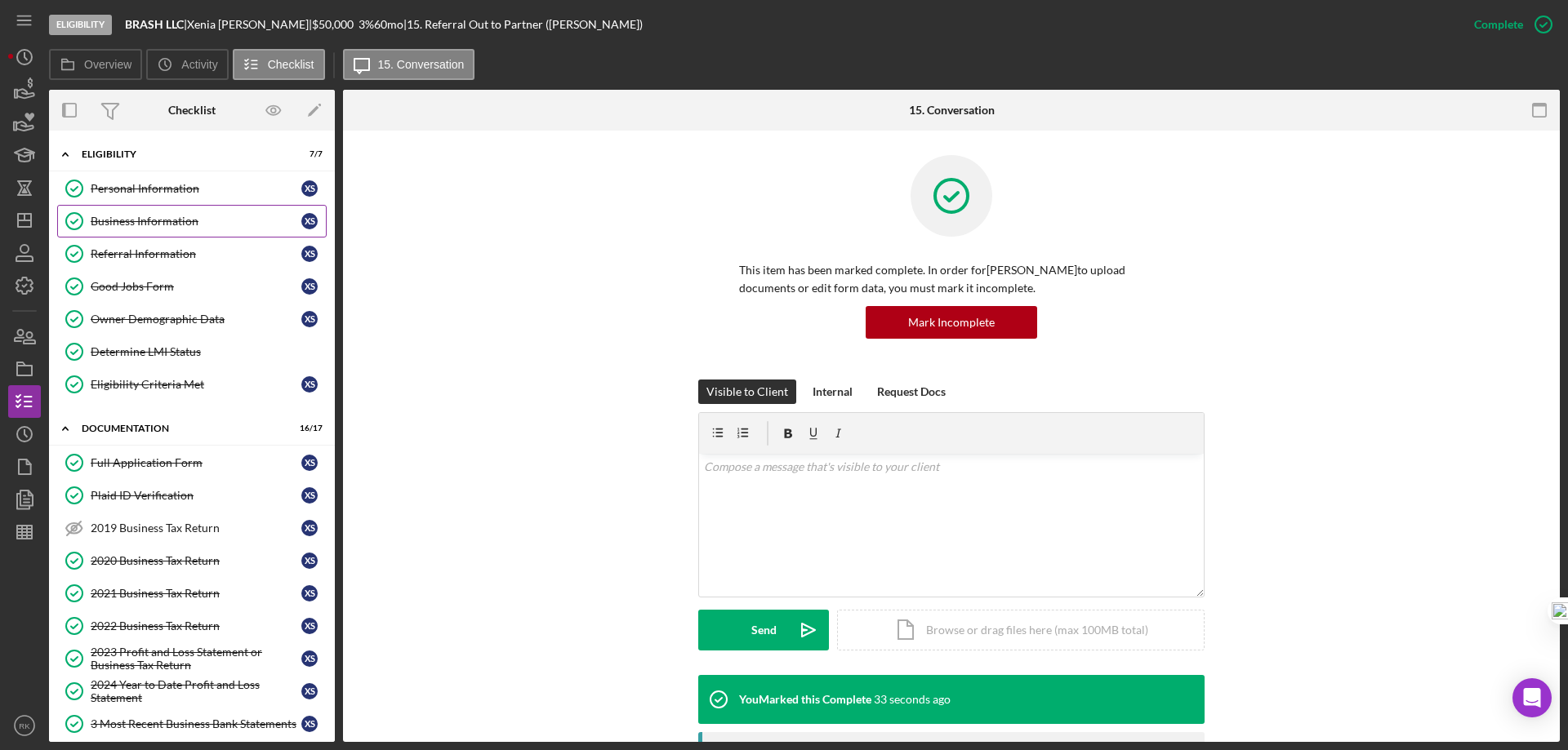
click at [141, 218] on div "Business Information" at bounding box center [196, 221] width 211 height 13
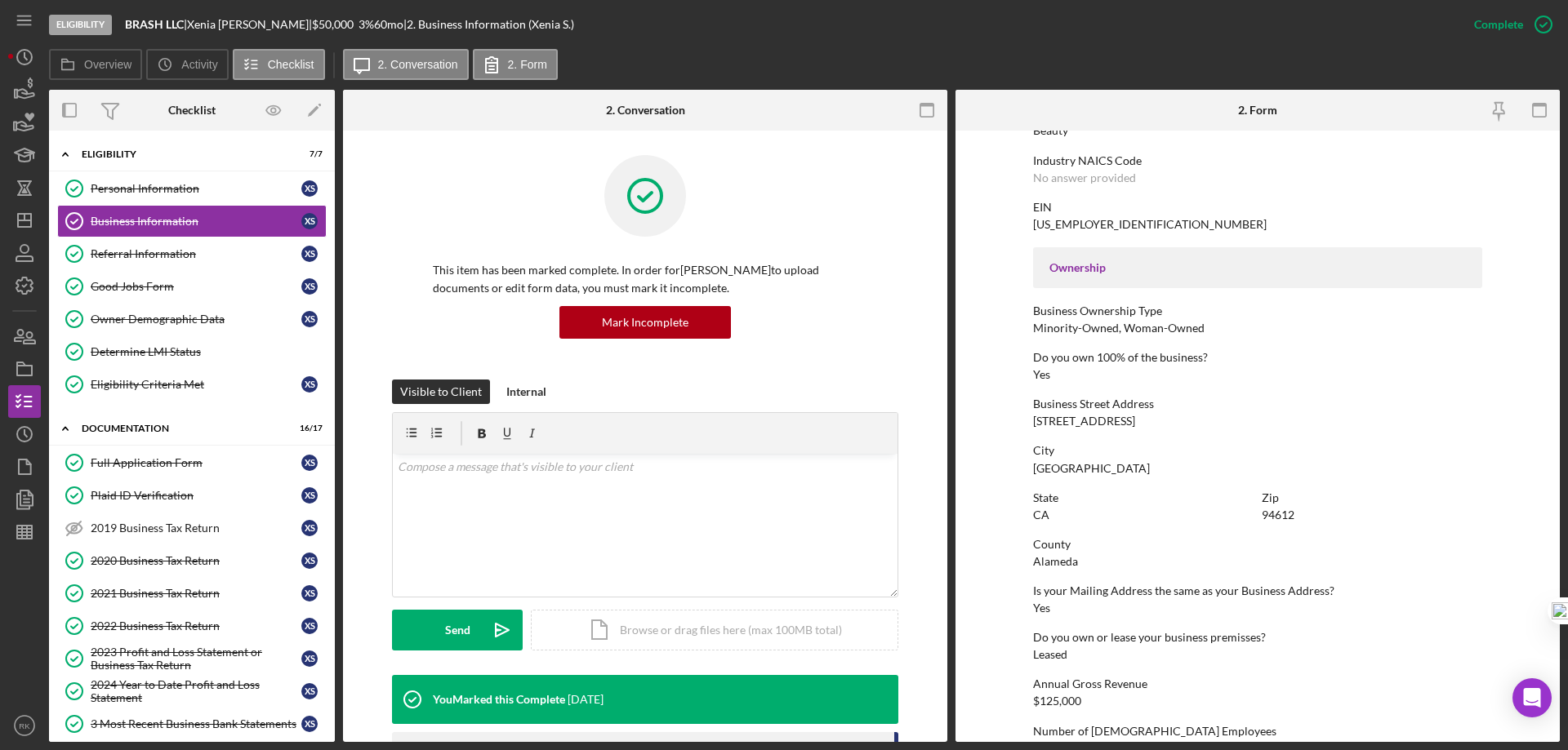
scroll to position [435, 0]
click at [177, 564] on div "2020 Business Tax Return" at bounding box center [196, 561] width 211 height 13
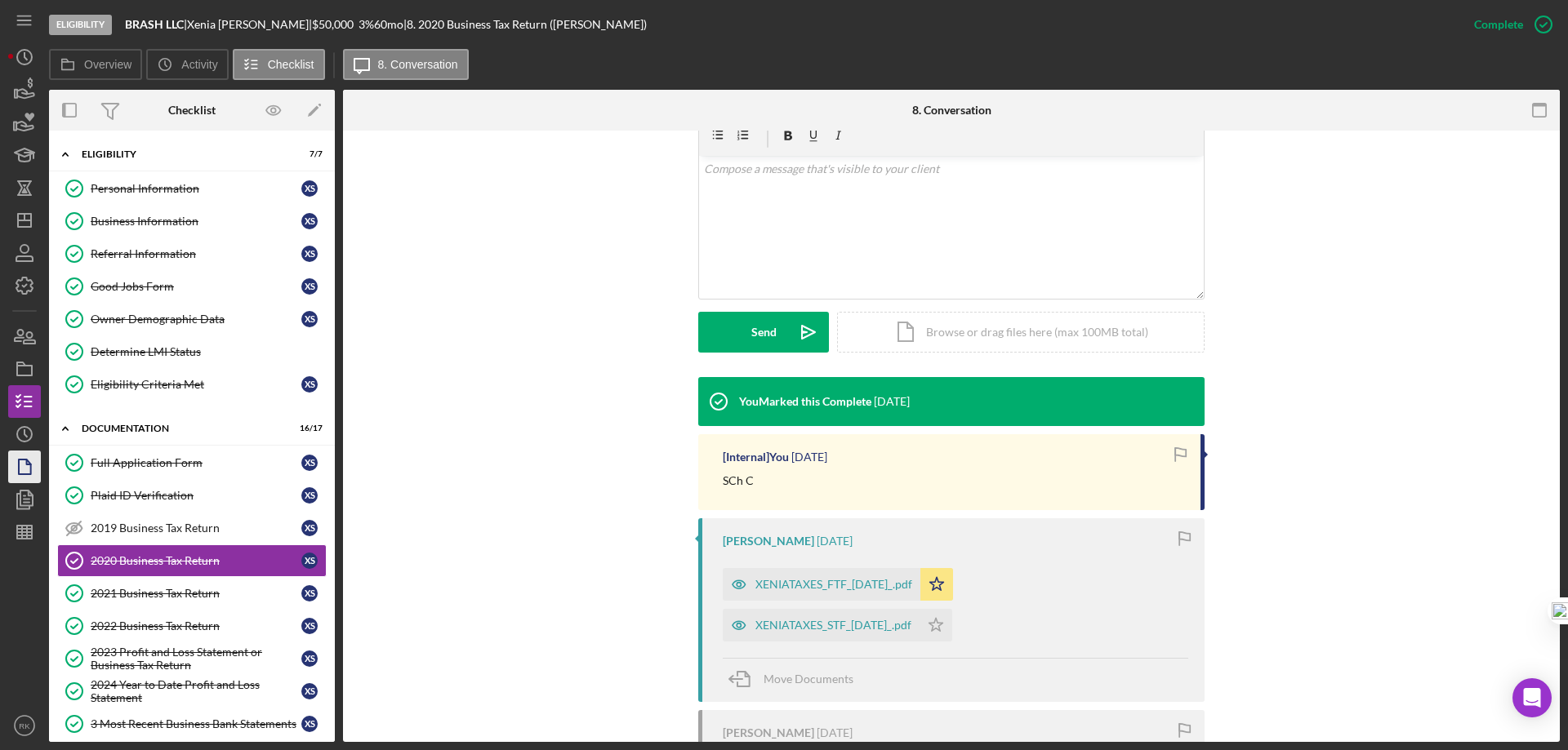
scroll to position [299, 0]
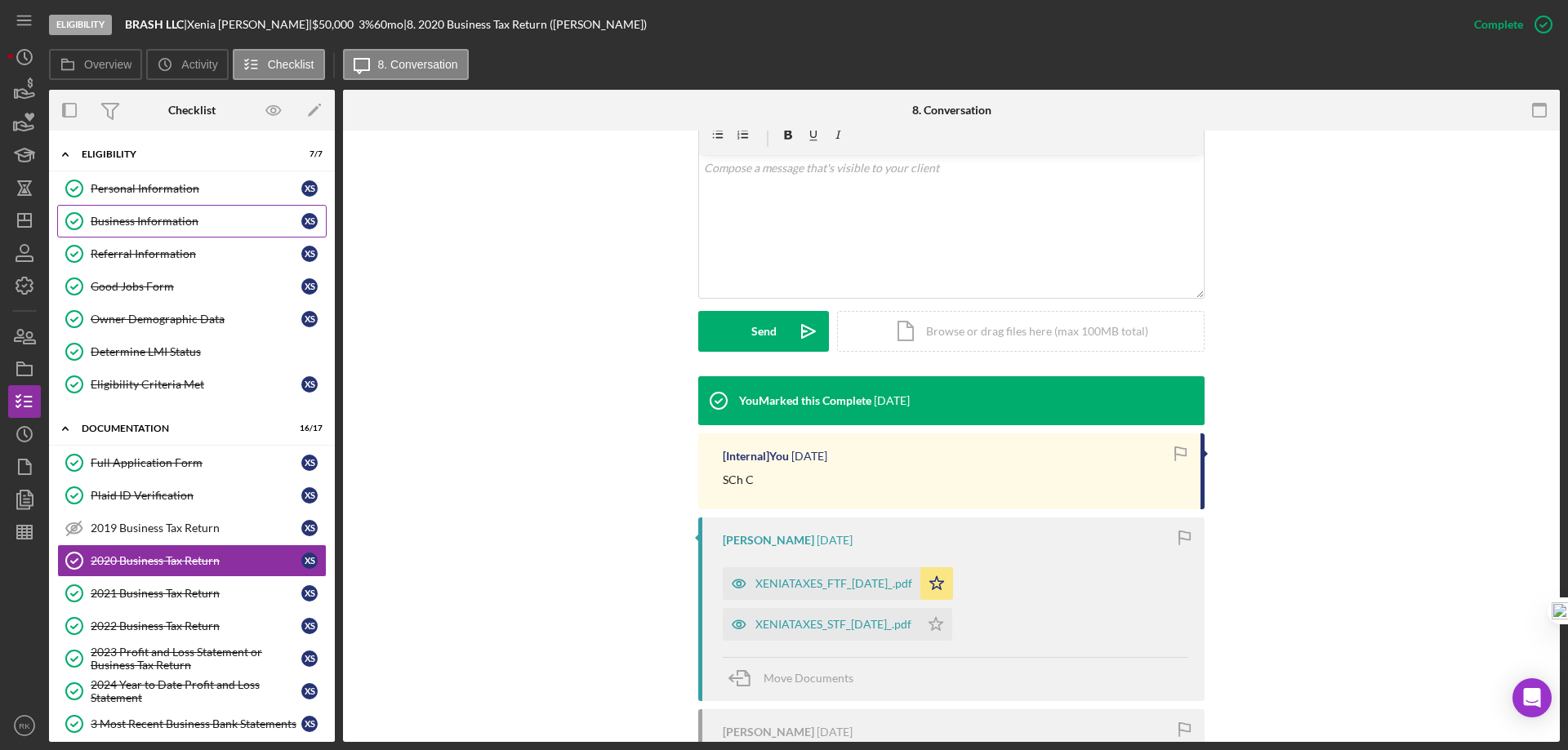
click at [124, 222] on div "Business Information" at bounding box center [196, 221] width 211 height 13
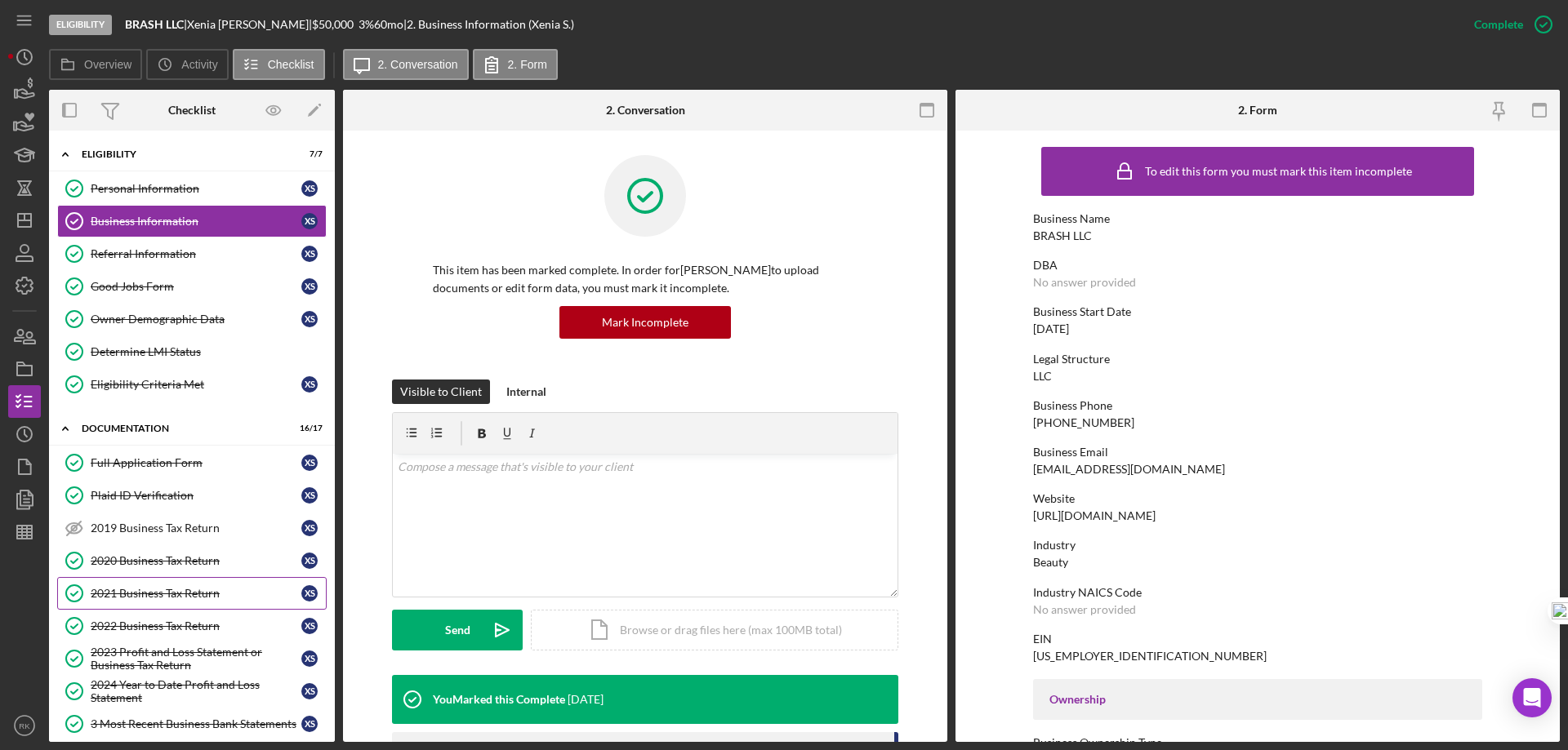
drag, startPoint x: 172, startPoint y: 594, endPoint x: 244, endPoint y: 571, distance: 75.6
click at [172, 594] on div "2021 Business Tax Return" at bounding box center [196, 593] width 211 height 13
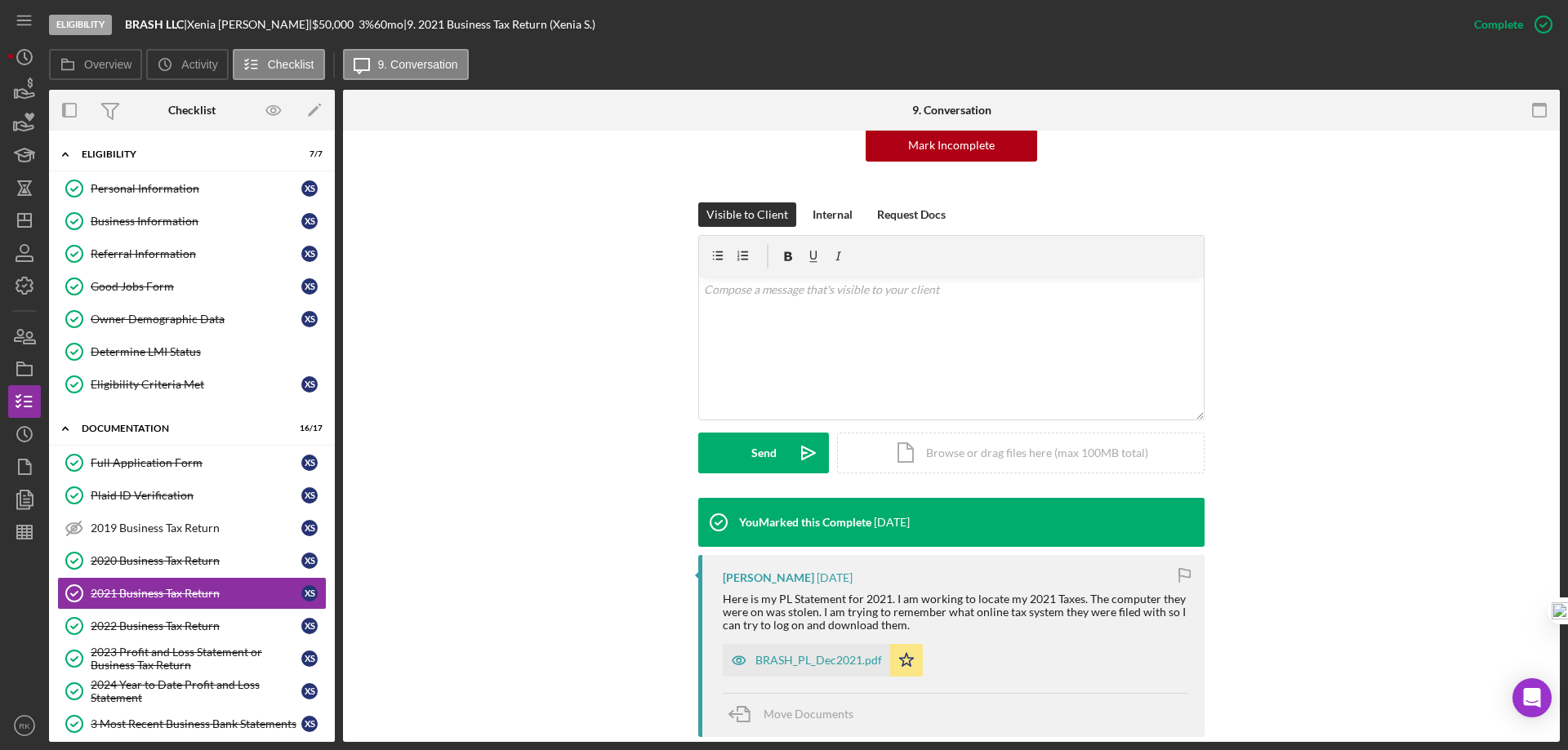
scroll to position [374, 0]
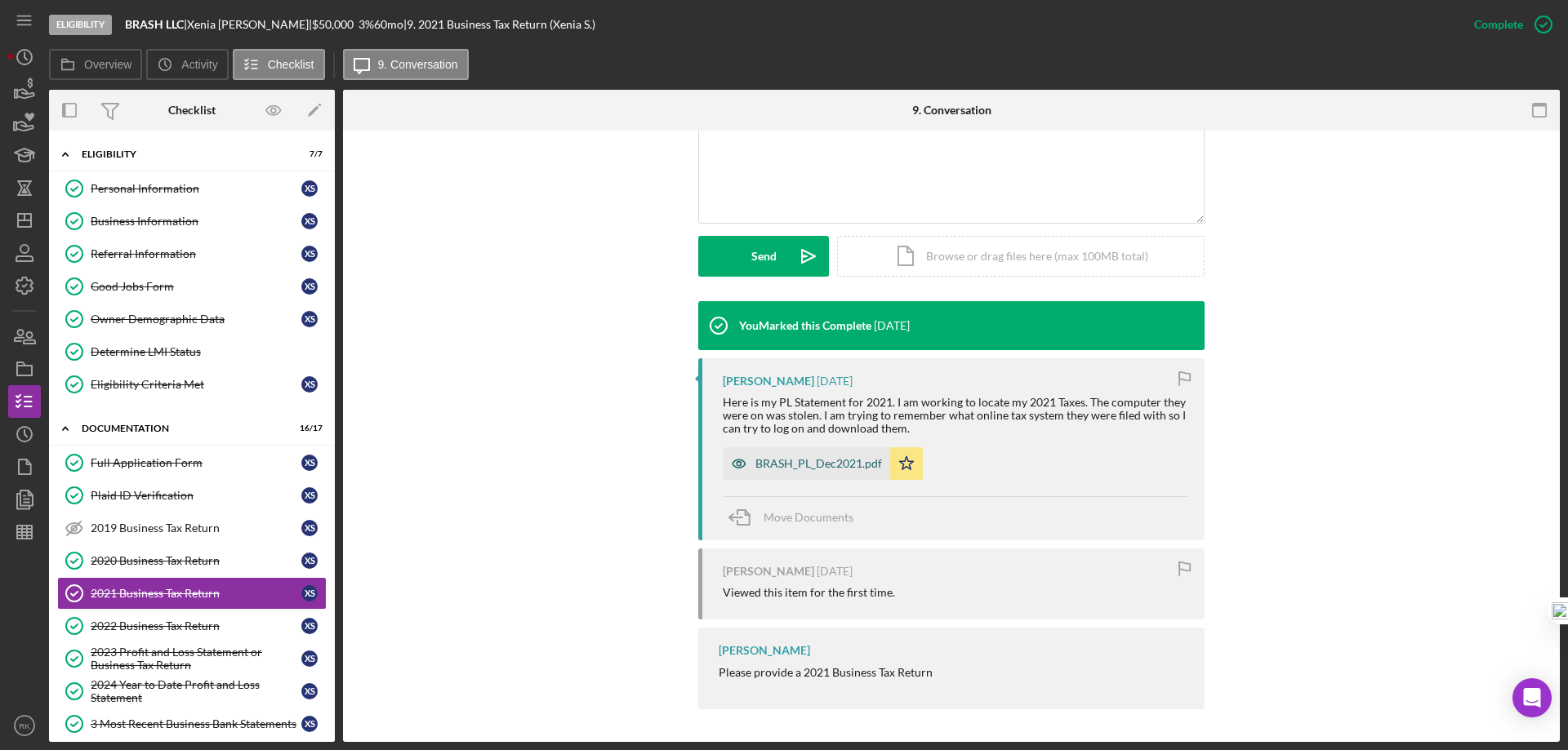
click at [806, 463] on div "BRASH_PL_Dec2021.pdf" at bounding box center [819, 463] width 126 height 13
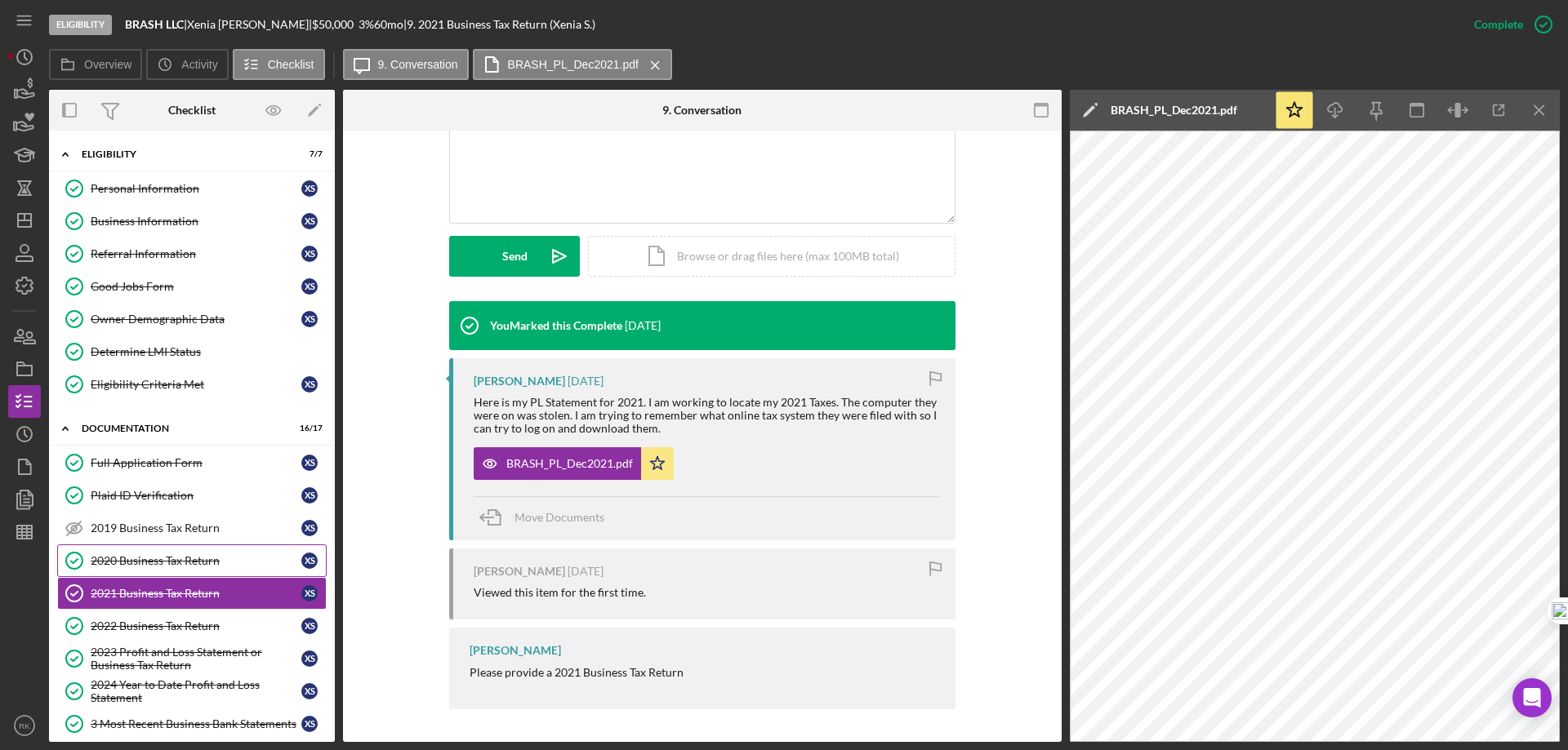
click at [160, 571] on link "2020 Business Tax Return 2020 Business Tax Return X S" at bounding box center [191, 561] width 269 height 32
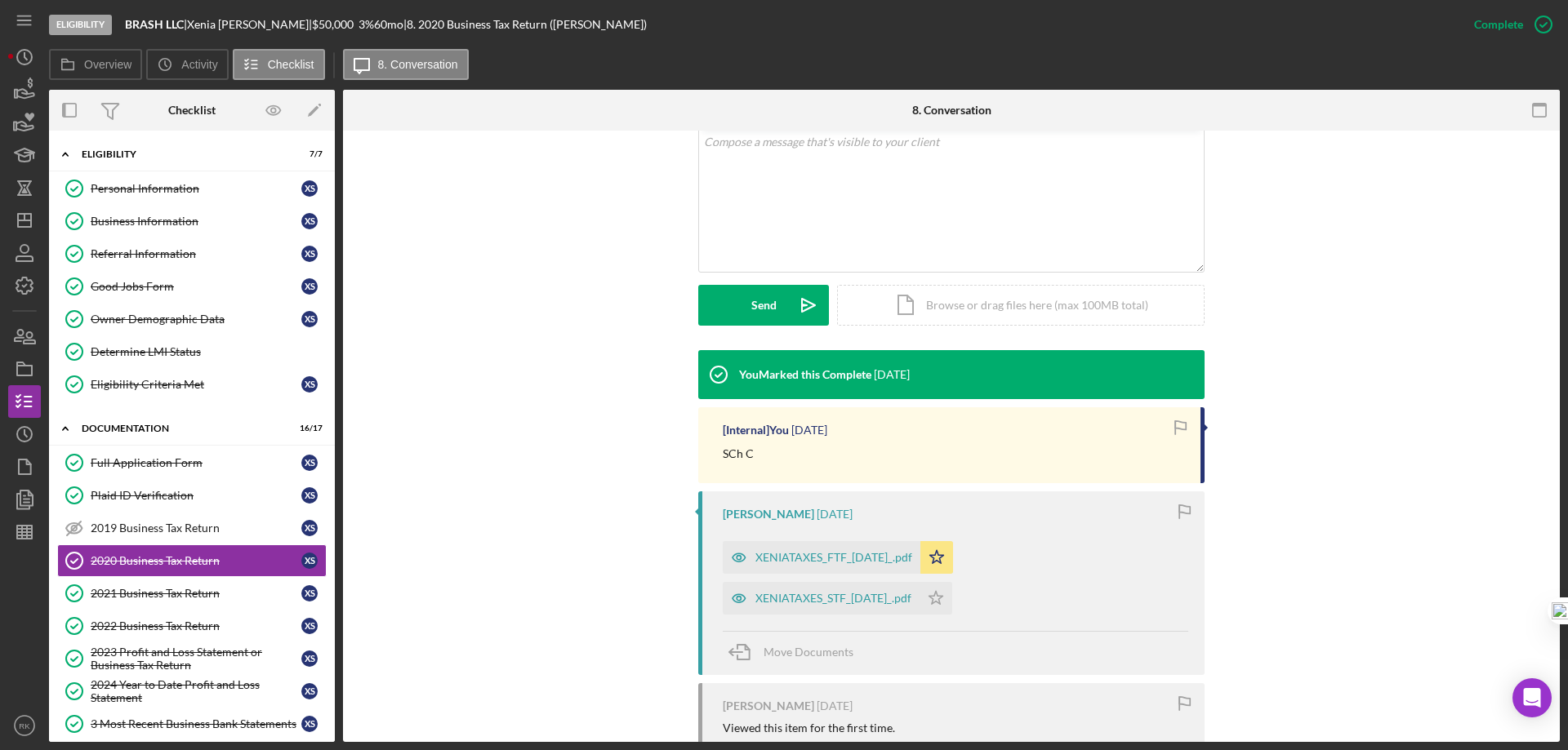
scroll to position [326, 0]
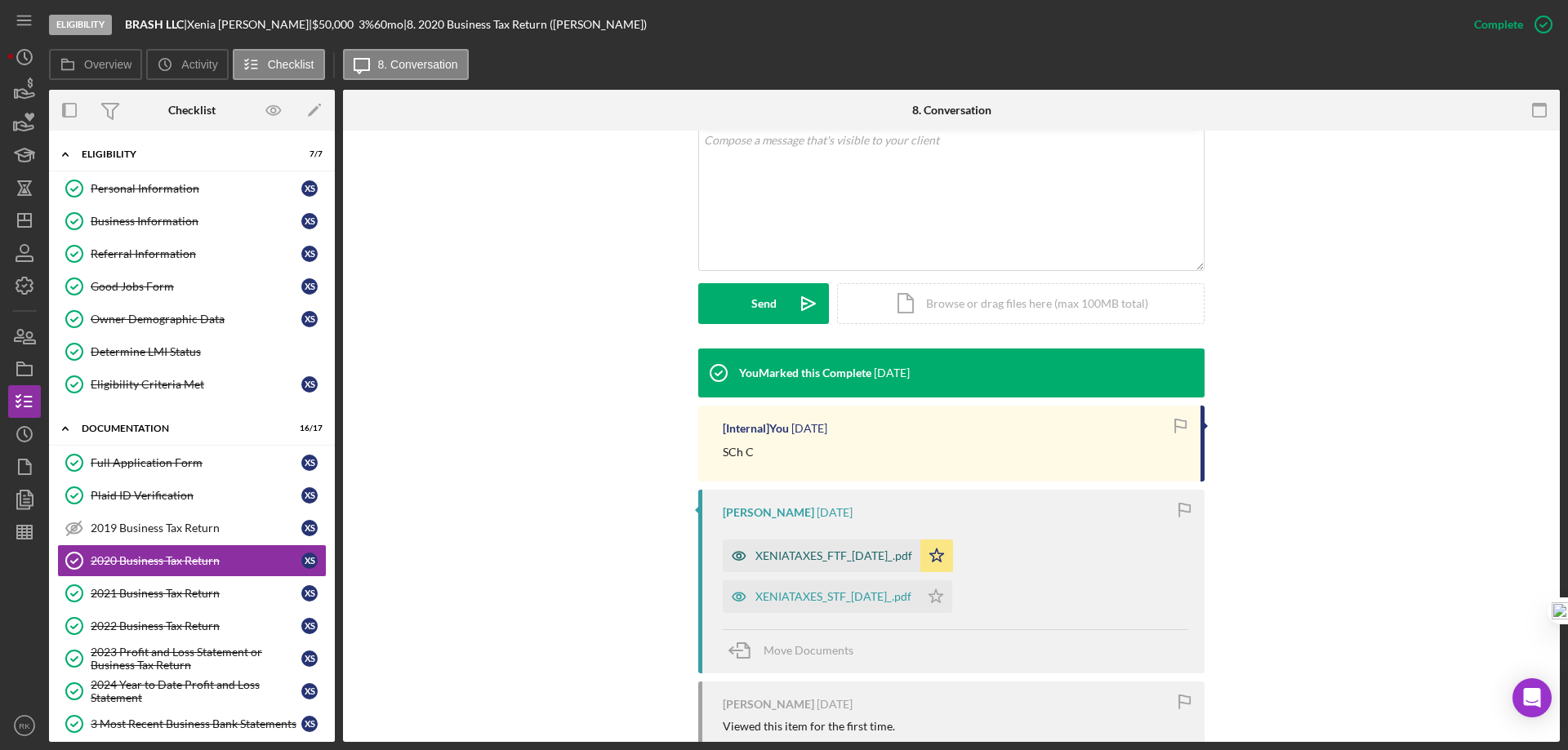
click at [838, 564] on div "XENIATAXES_FTF_2021-05-11_.pdf" at bounding box center [820, 555] width 197 height 32
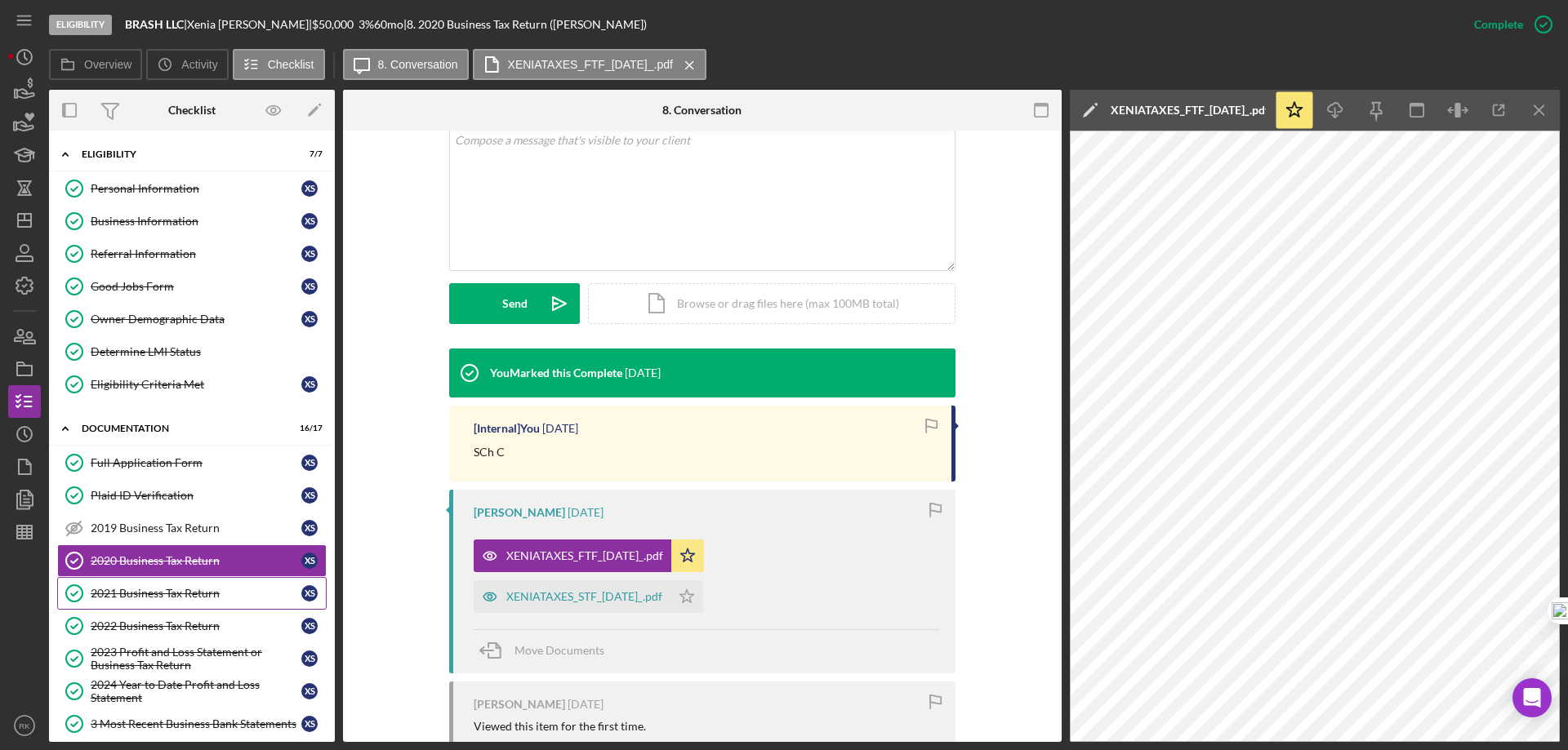
click at [198, 585] on link "2021 Business Tax Return 2021 Business Tax Return X S" at bounding box center [191, 593] width 269 height 32
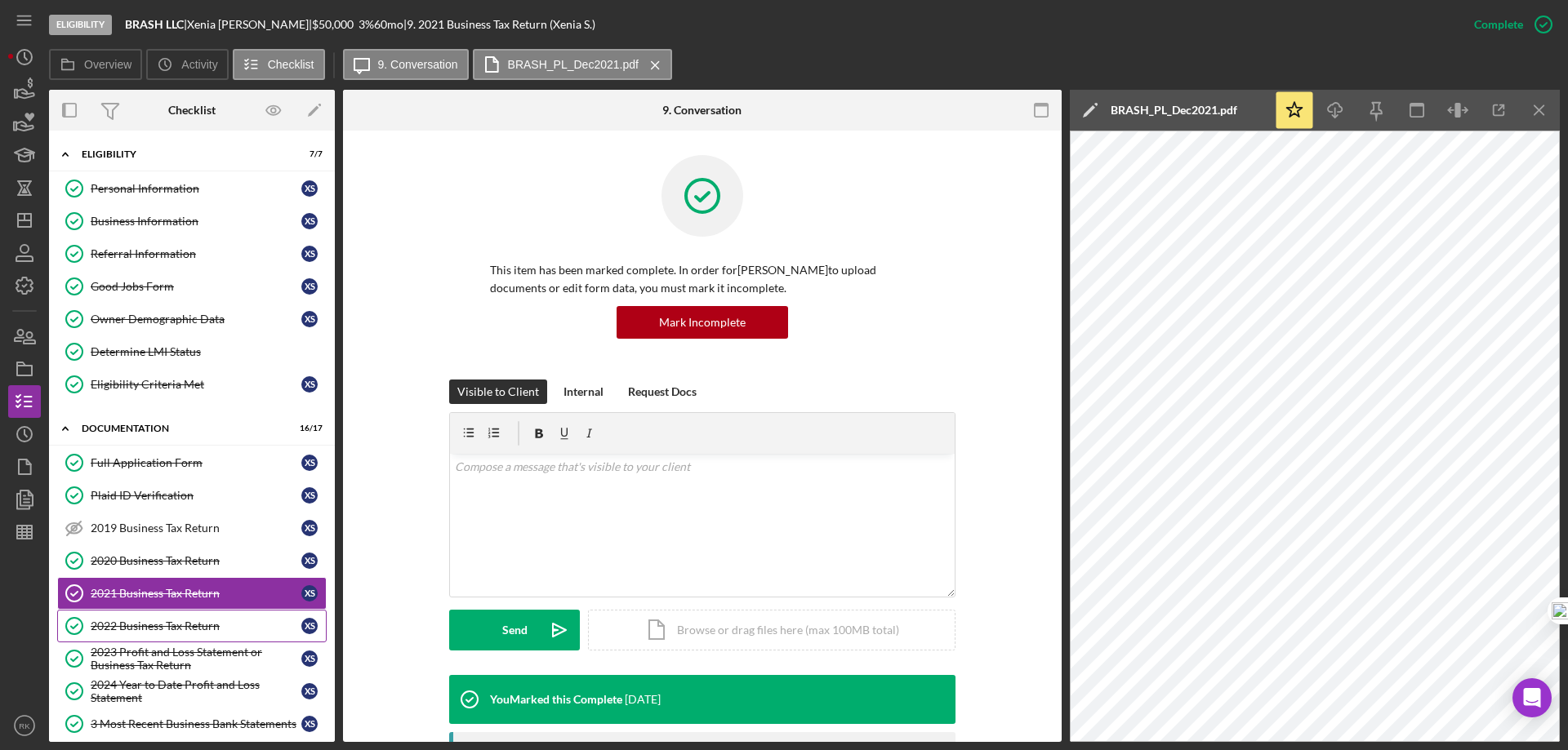
click at [177, 628] on div "2022 Business Tax Return" at bounding box center [196, 625] width 211 height 13
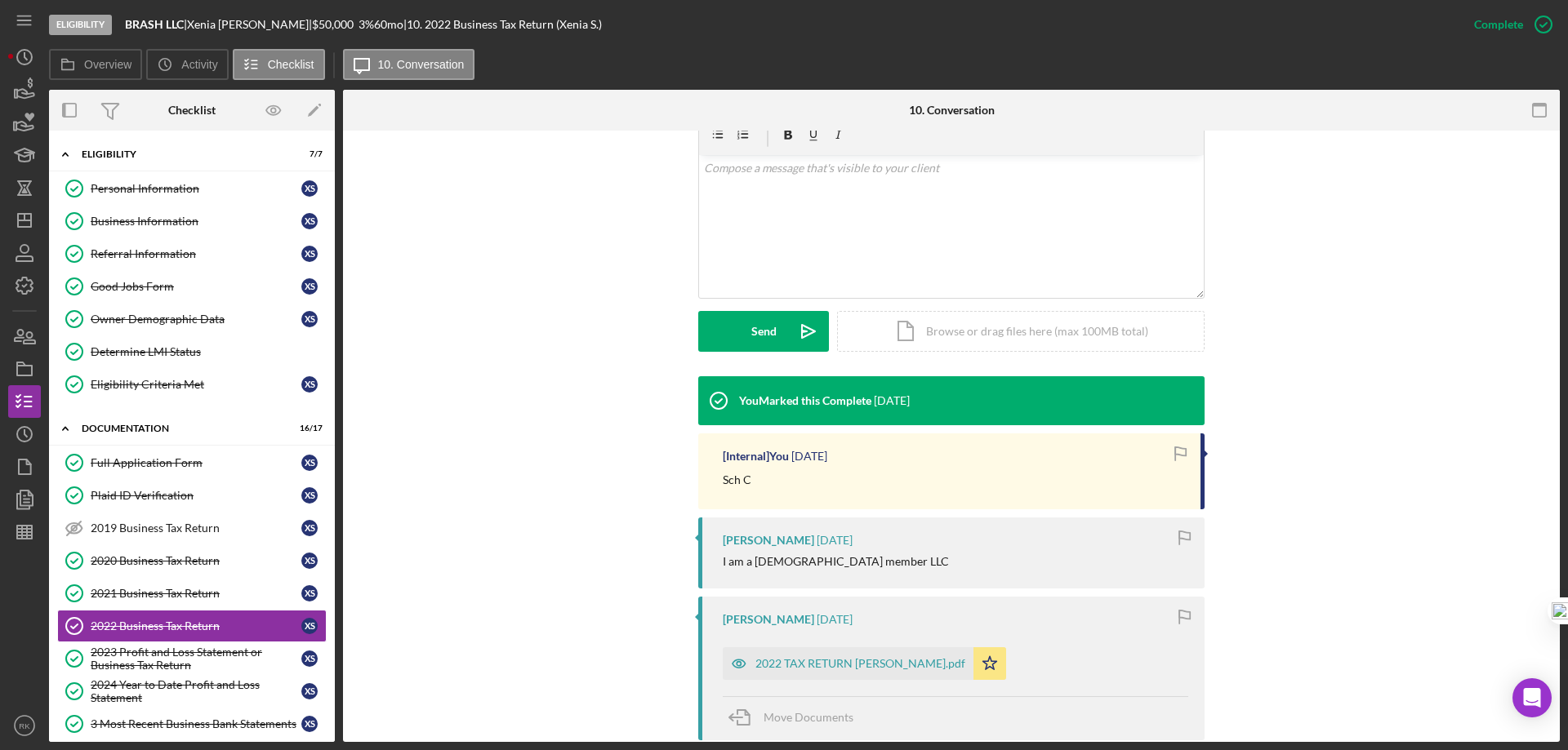
scroll to position [299, 0]
click at [845, 664] on div "2022 TAX RETURN XENIA SIMMS.pdf" at bounding box center [860, 662] width 210 height 13
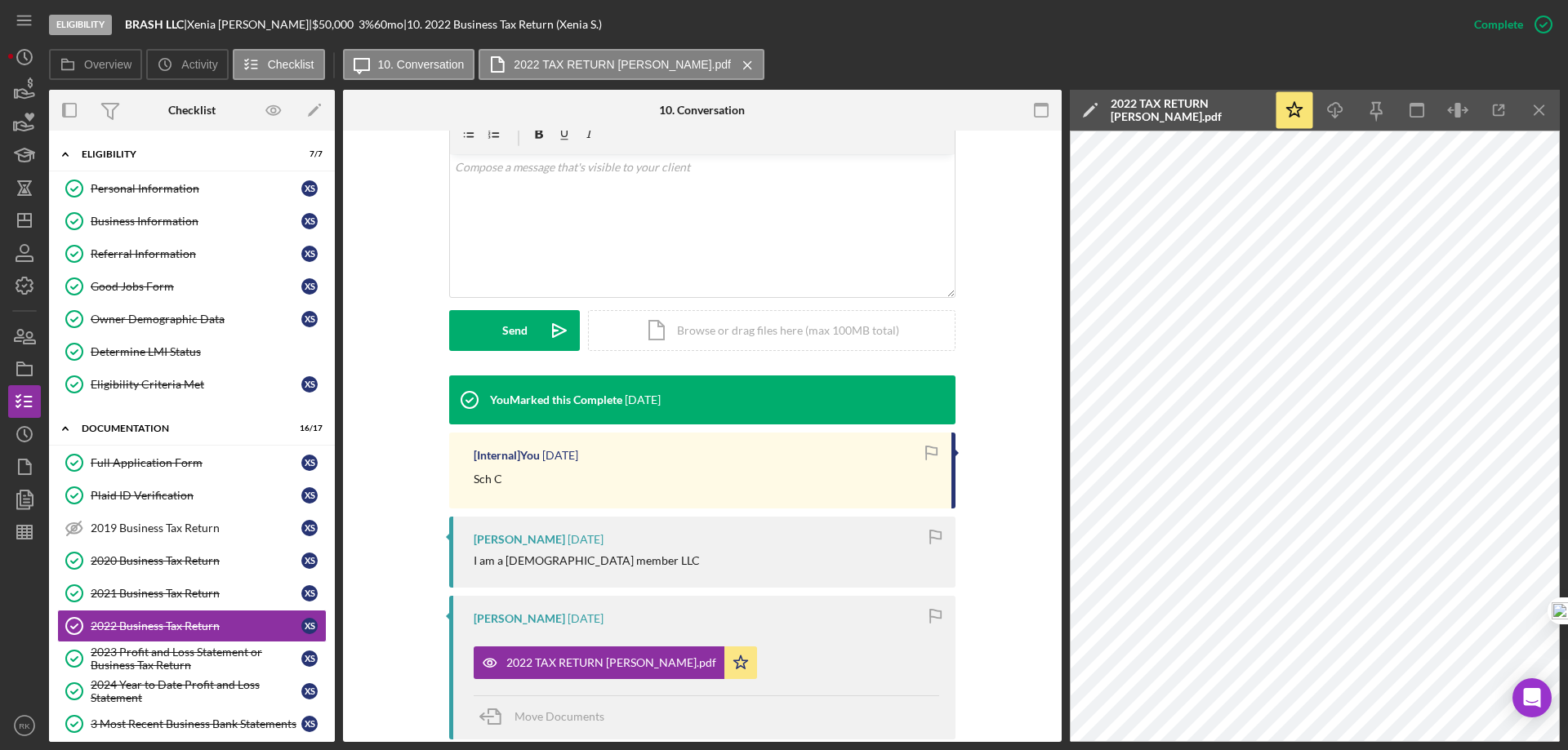
drag, startPoint x: 140, startPoint y: 218, endPoint x: 617, endPoint y: 288, distance: 482.1
click at [147, 218] on div "Business Information" at bounding box center [196, 221] width 211 height 13
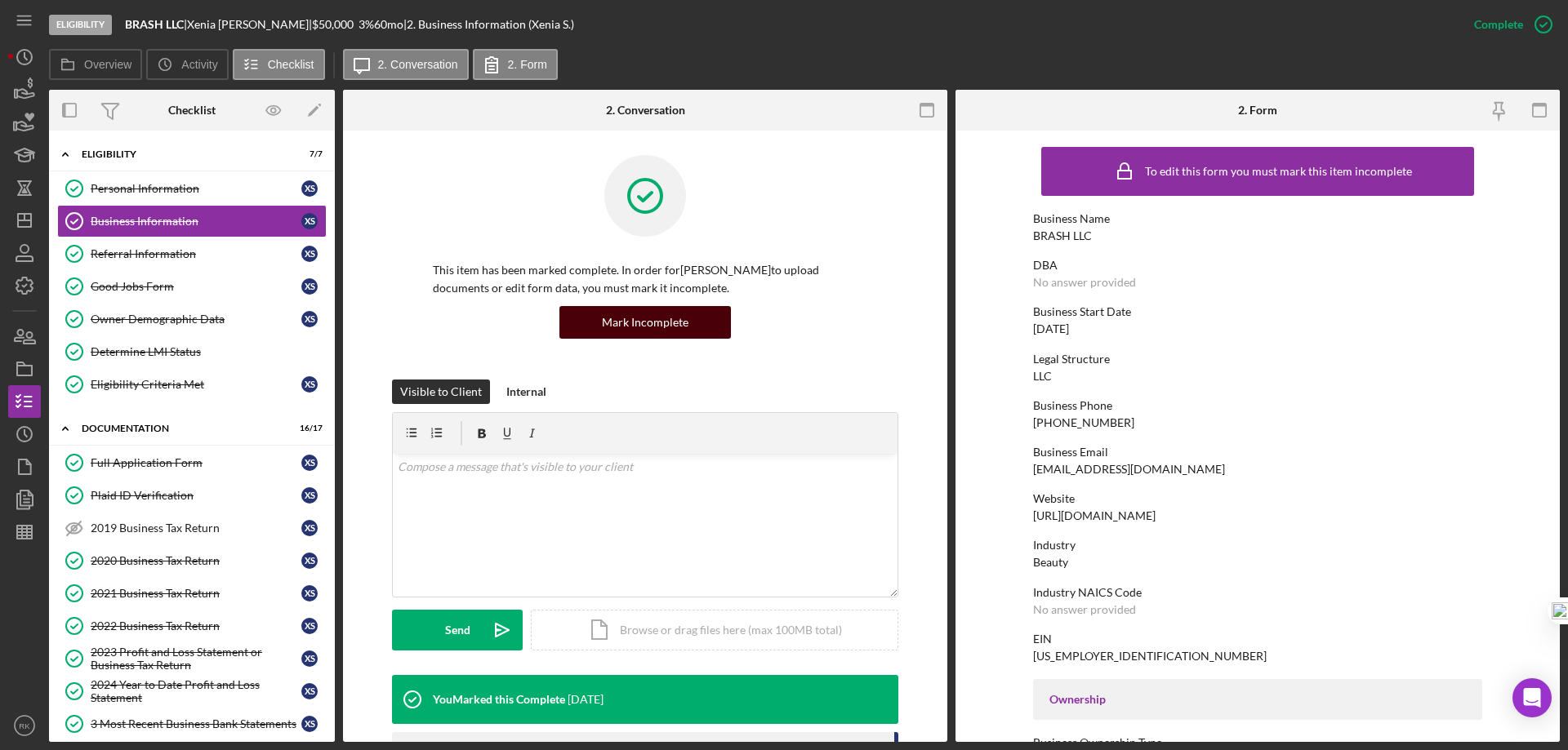
click at [683, 322] on div "Mark Incomplete" at bounding box center [645, 322] width 87 height 32
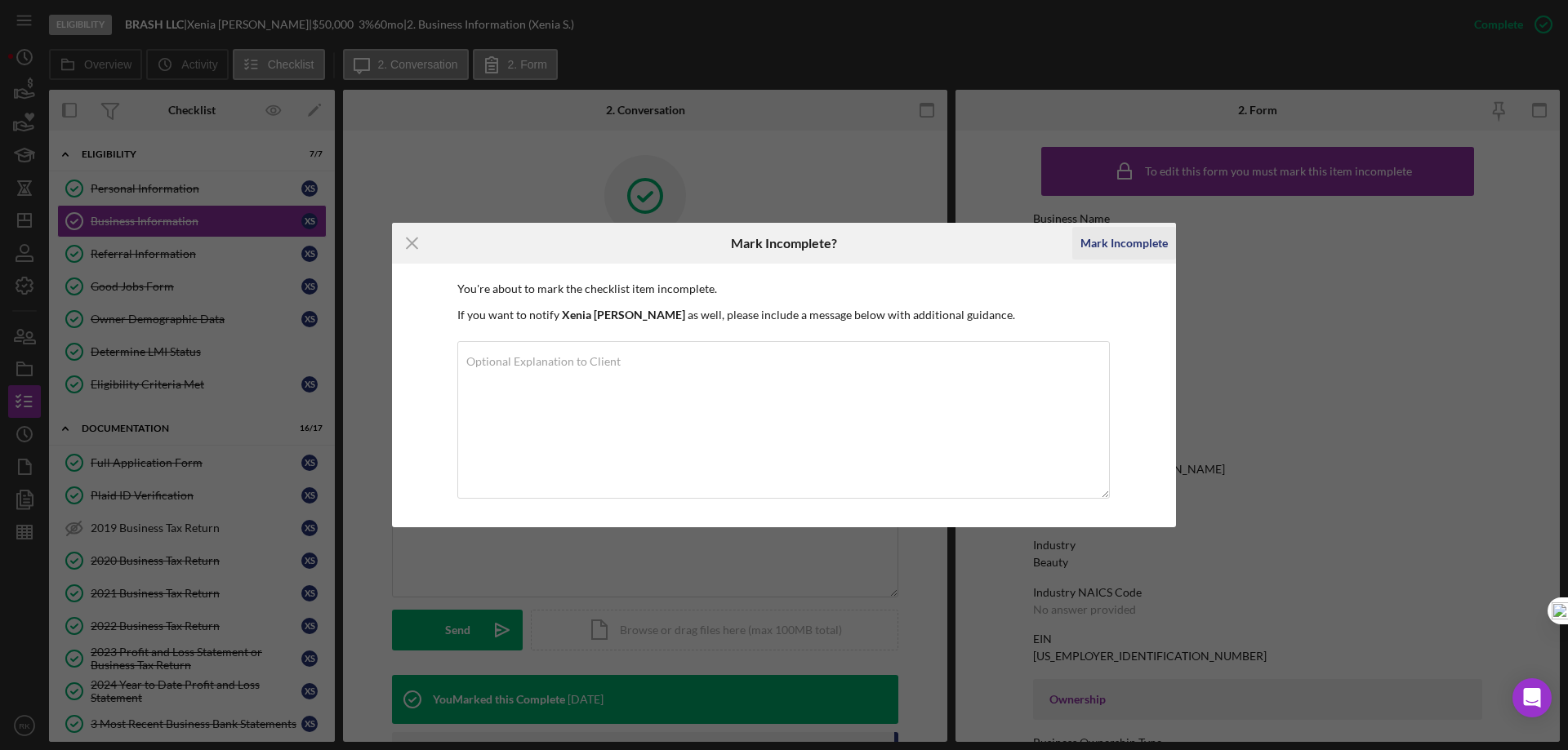
click at [1129, 242] on div "Mark Incomplete" at bounding box center [1124, 243] width 88 height 32
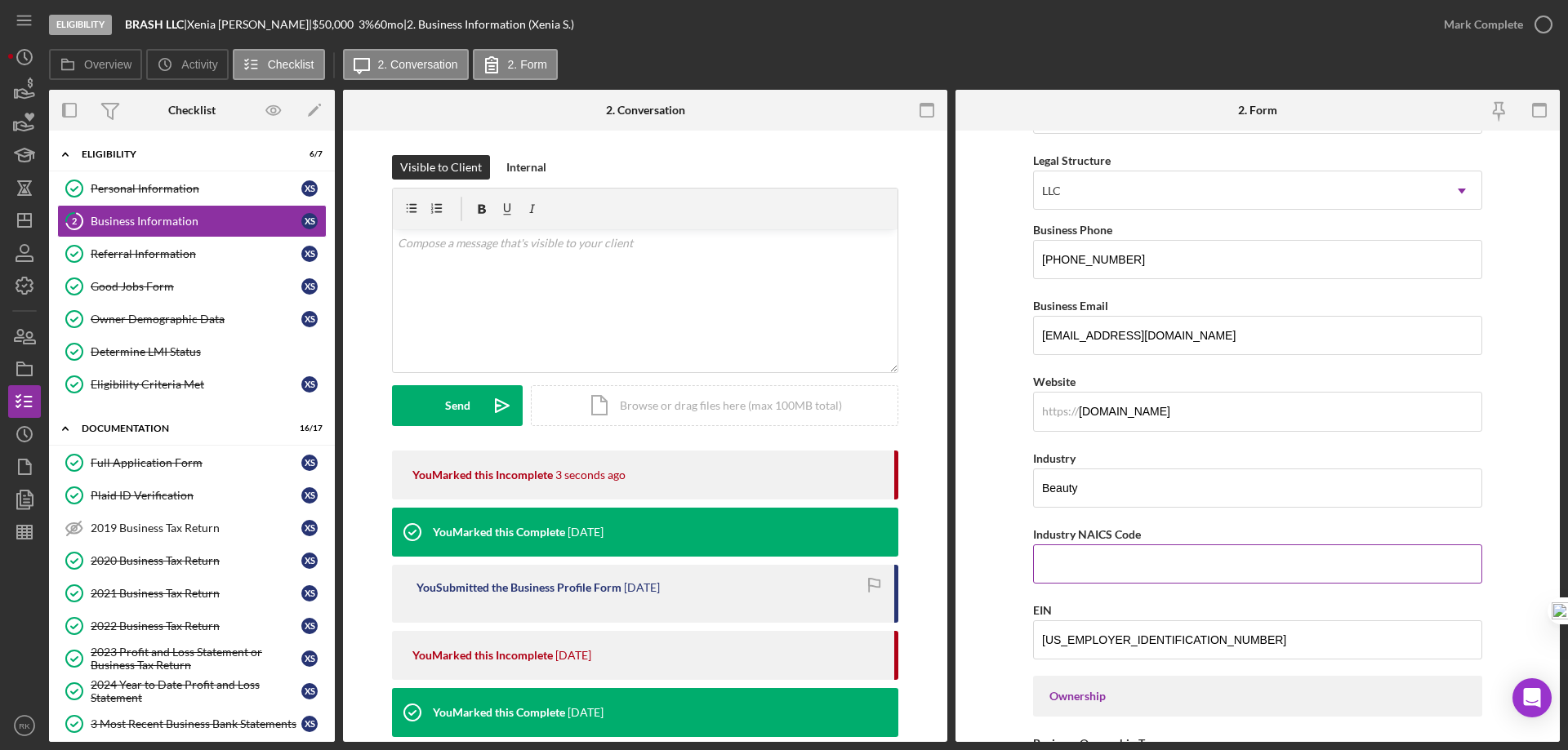
scroll to position [218, 0]
click at [1087, 558] on input "Industry NAICS Code" at bounding box center [1257, 563] width 449 height 39
type input "446120"
click at [1292, 605] on div "EIN" at bounding box center [1257, 609] width 449 height 20
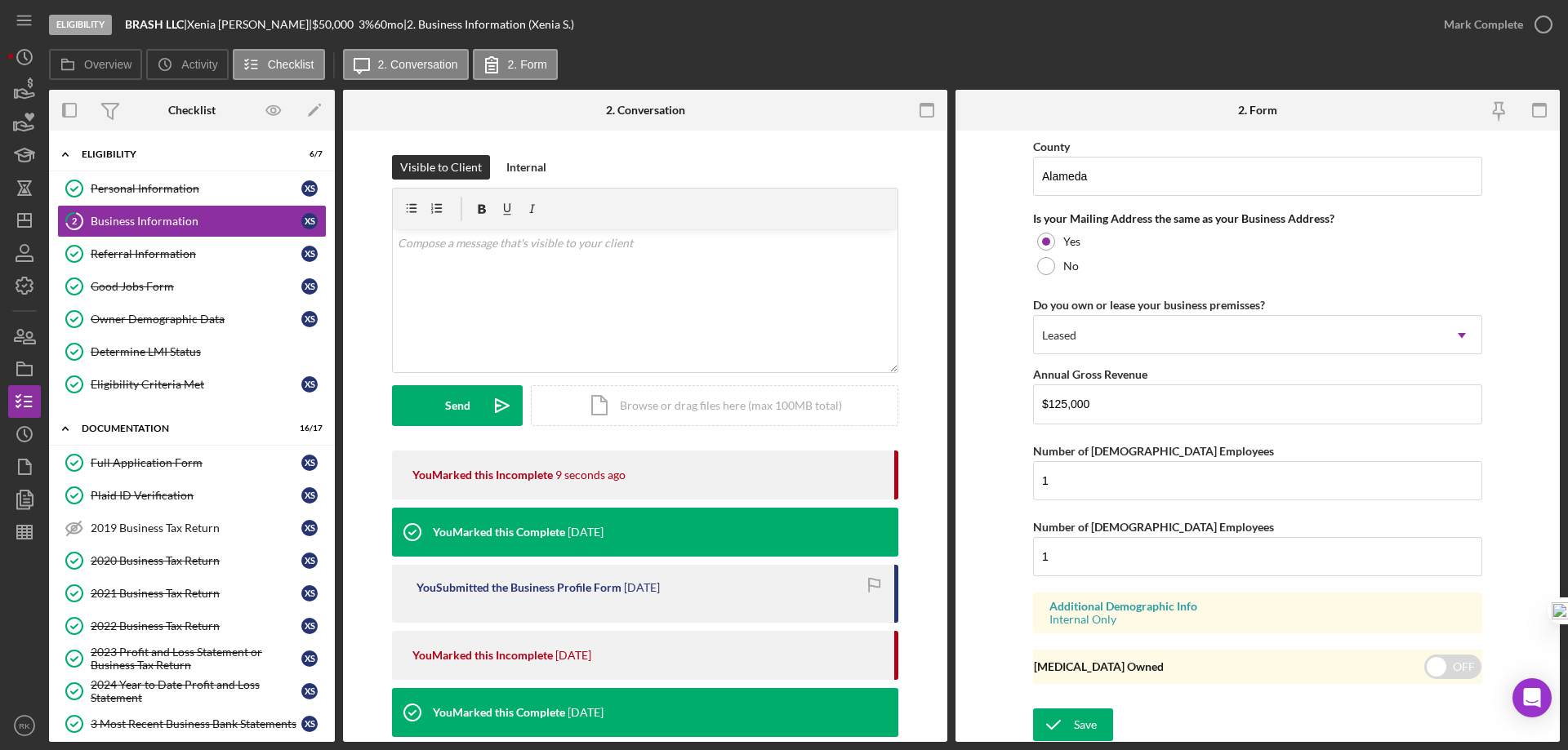
scroll to position [1201, 0]
click at [1070, 722] on icon "submit" at bounding box center [1053, 723] width 41 height 41
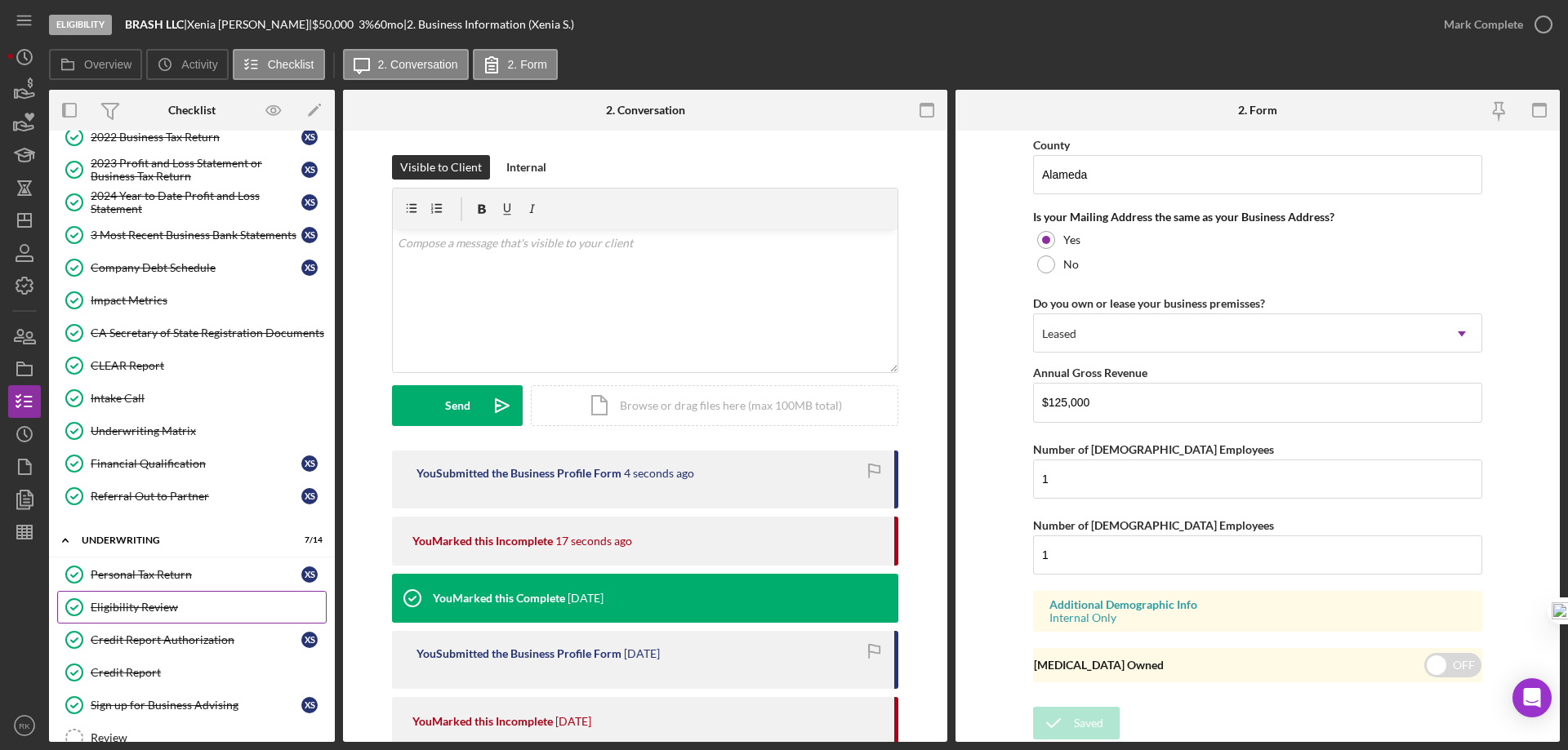
scroll to position [489, 0]
click at [152, 569] on div "Personal Tax Return" at bounding box center [196, 574] width 211 height 13
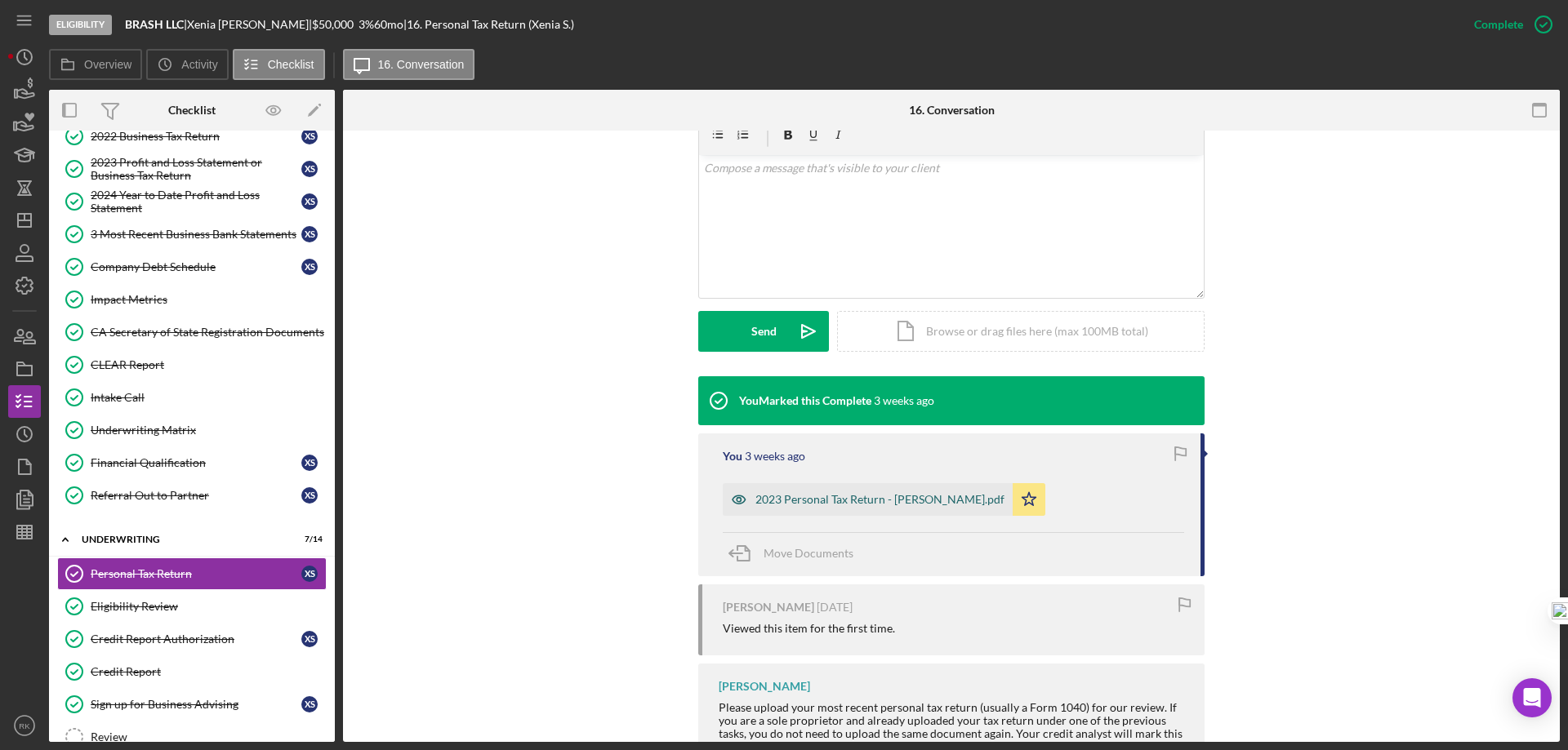
scroll to position [299, 0]
drag, startPoint x: 843, startPoint y: 494, endPoint x: 1067, endPoint y: 481, distance: 224.4
click at [845, 494] on div "2023 Personal Tax Return - Xenia Simms.pdf" at bounding box center [880, 498] width 249 height 13
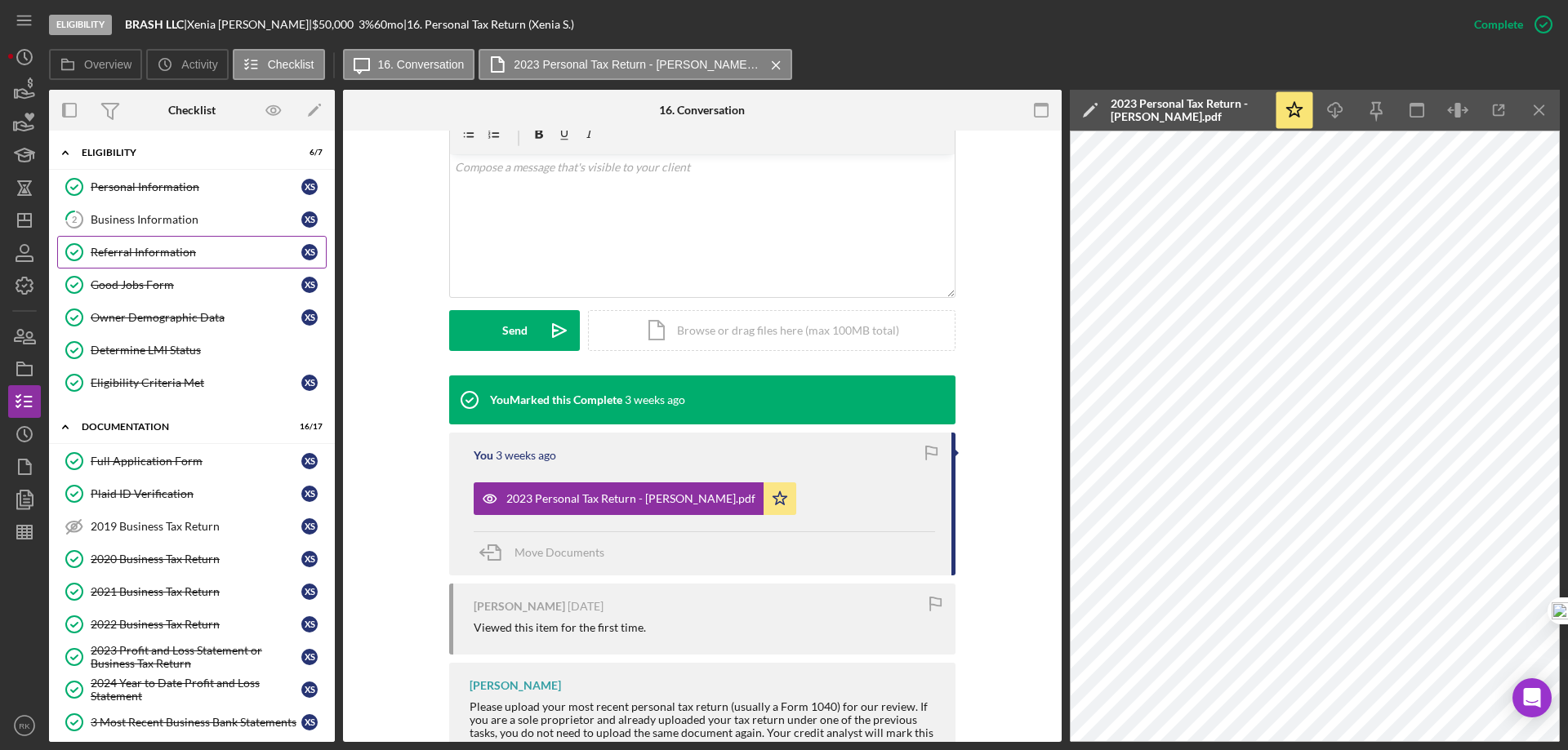
scroll to position [0, 0]
click at [146, 211] on link "2 Business Information X S" at bounding box center [191, 221] width 269 height 32
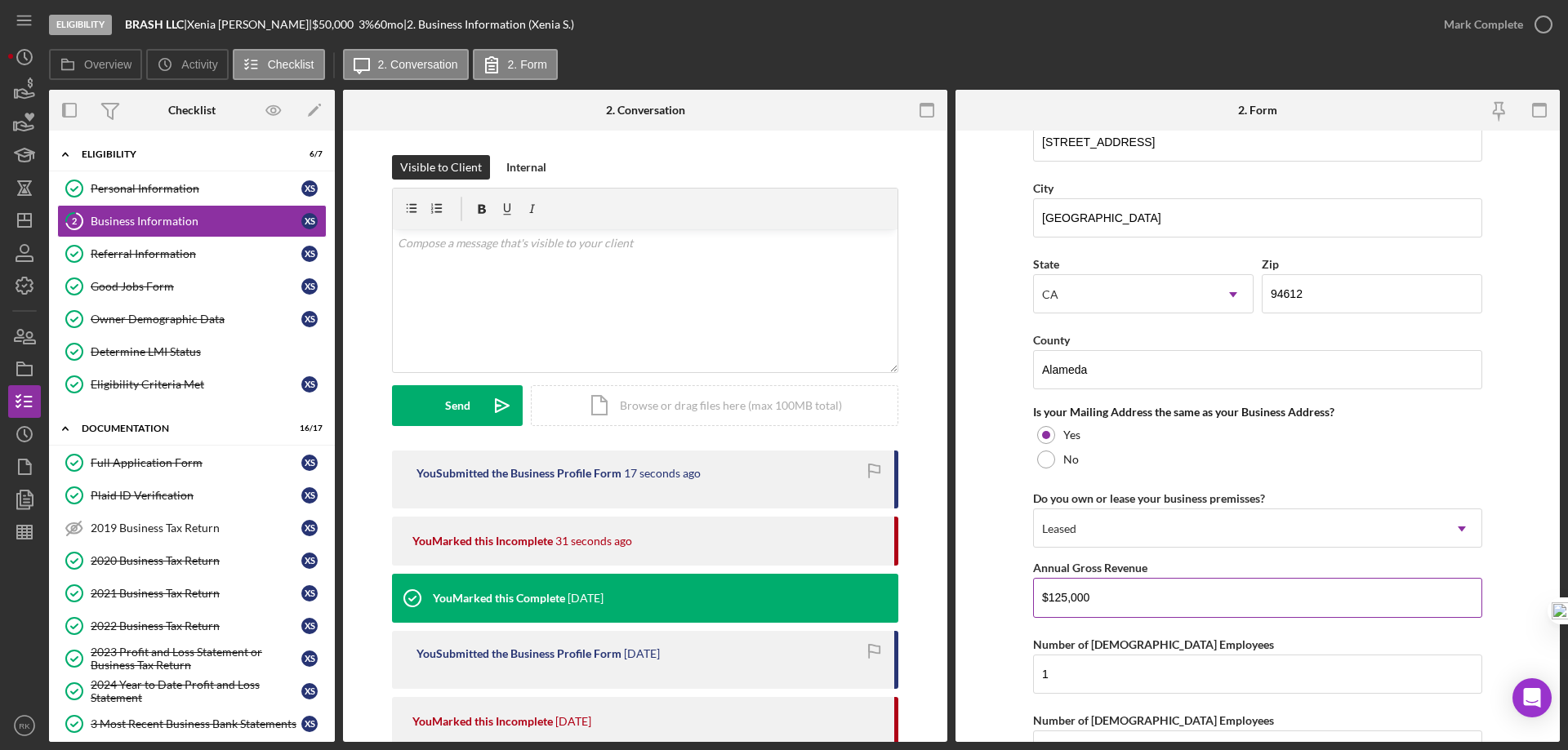
scroll to position [1006, 0]
drag, startPoint x: 1123, startPoint y: 597, endPoint x: 1042, endPoint y: 598, distance: 81.0
click at [1042, 598] on input "$125,000" at bounding box center [1257, 596] width 449 height 39
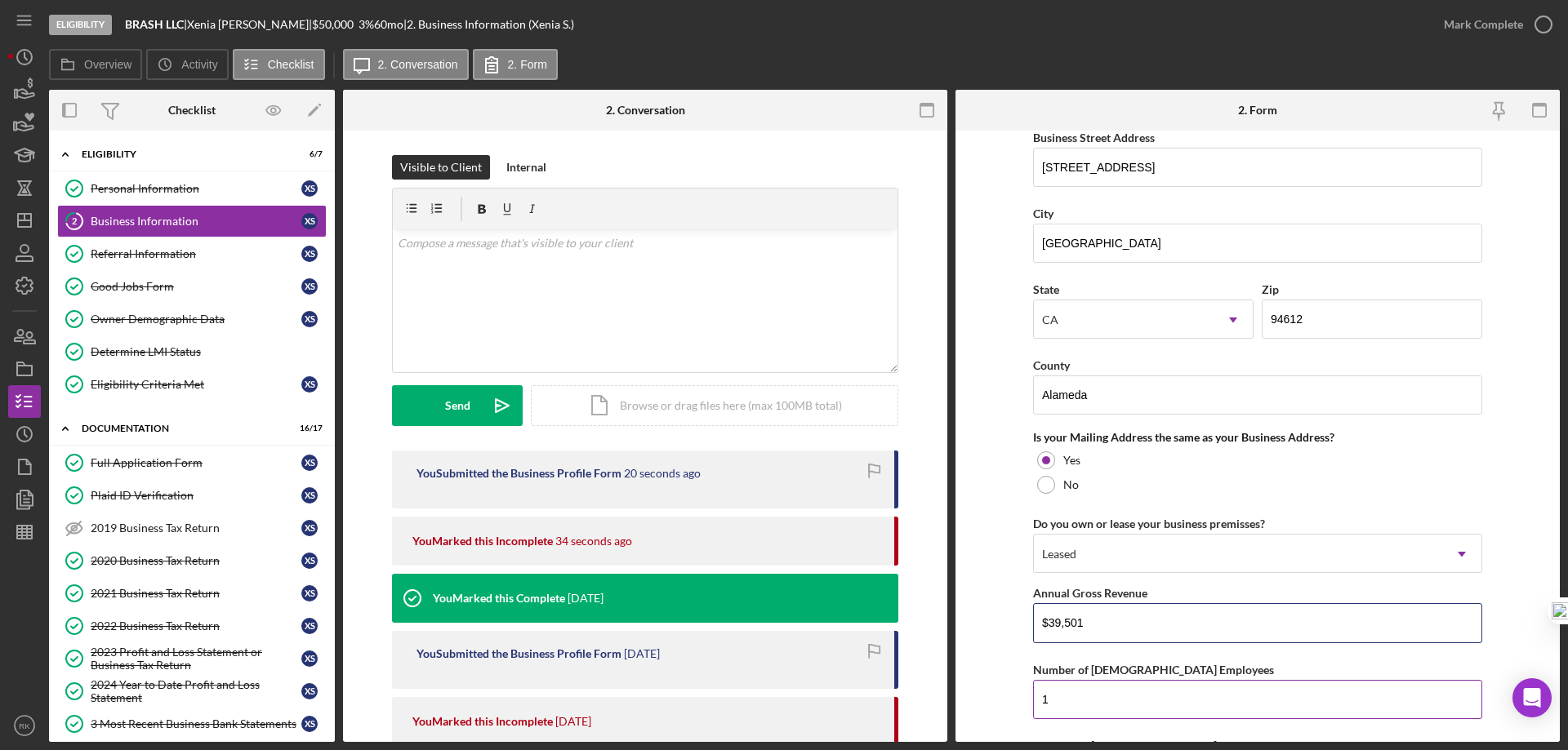
type input "$39,501"
click at [1350, 662] on div "Number of [DEMOGRAPHIC_DATA] Employees" at bounding box center [1257, 669] width 449 height 20
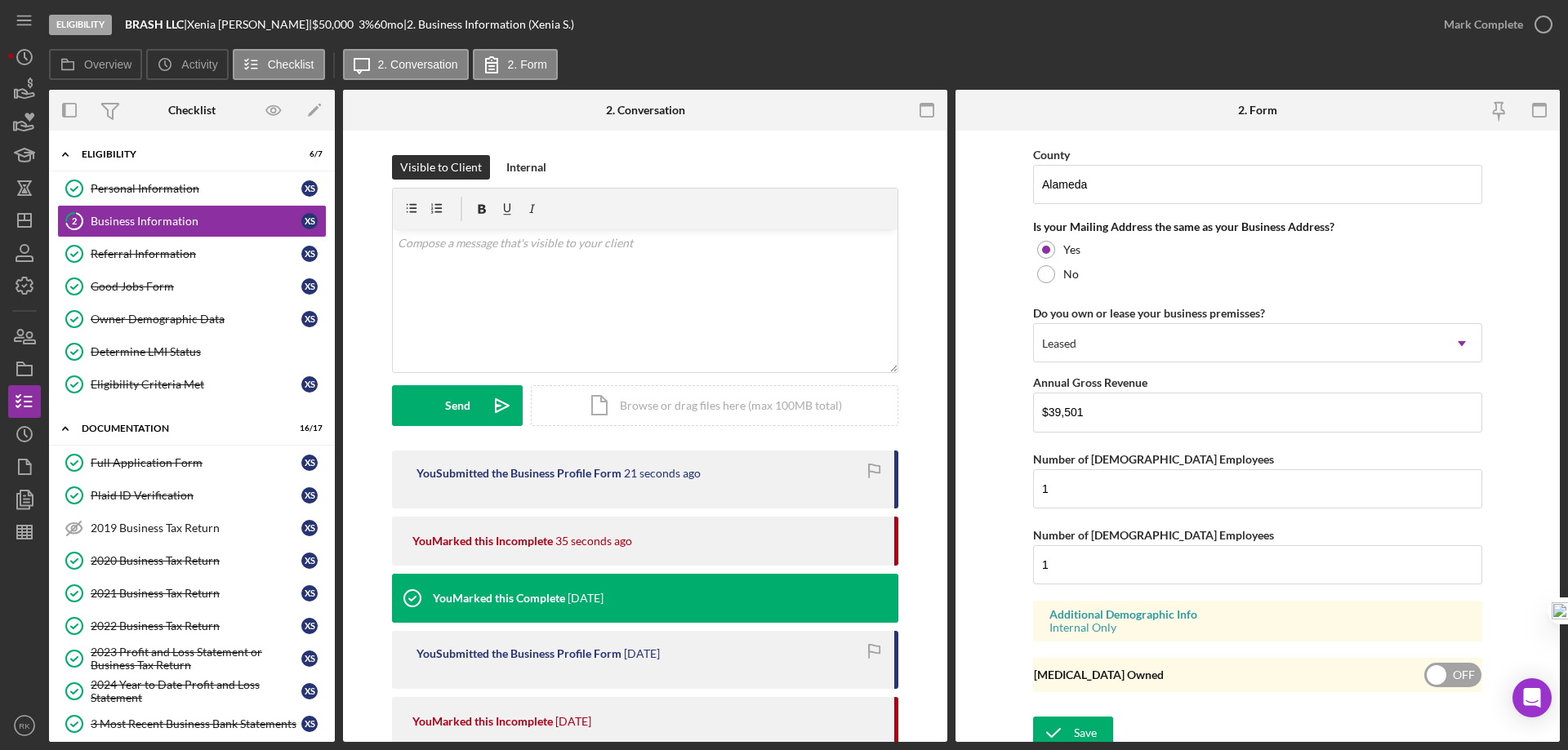
scroll to position [1201, 0]
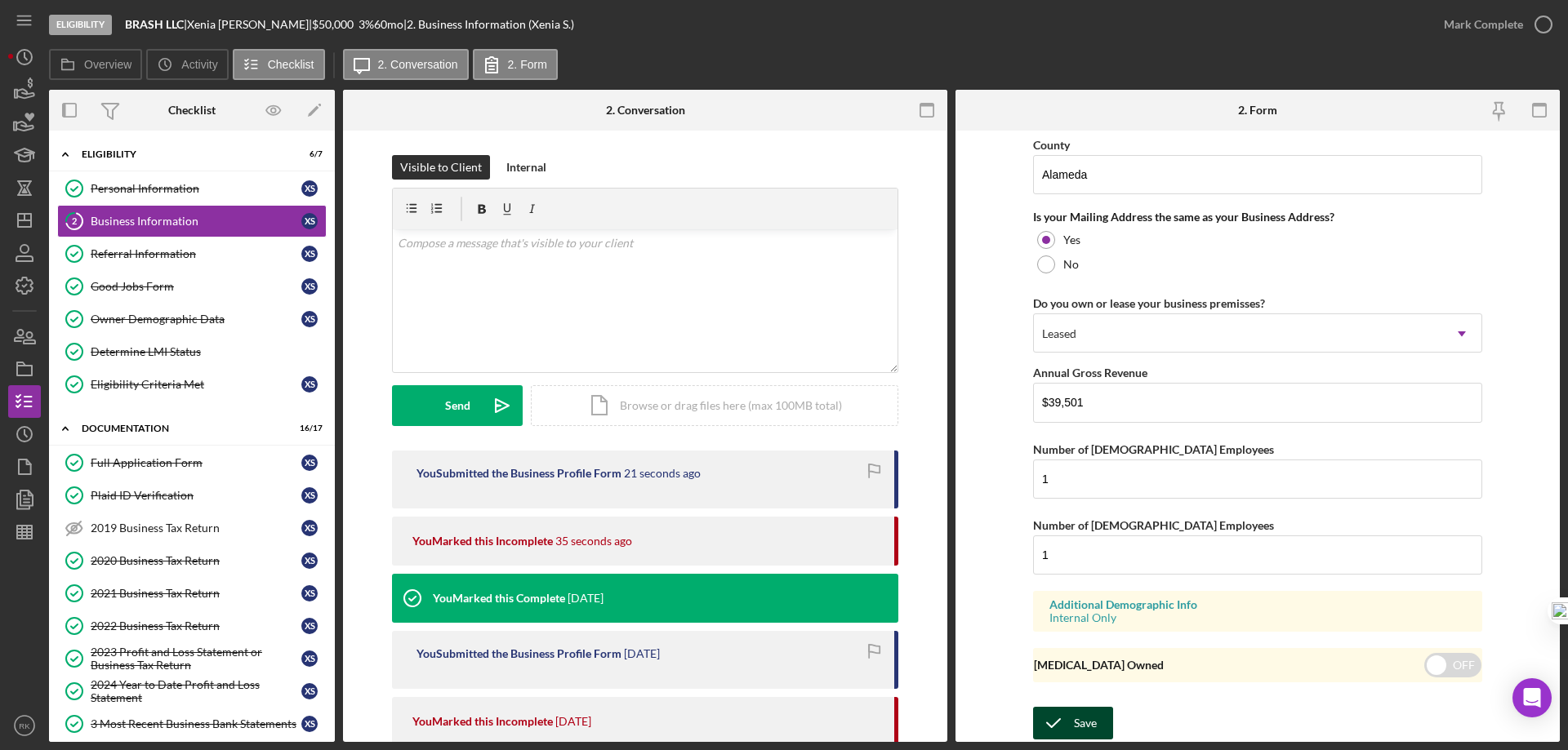
click at [1074, 725] on div "Save" at bounding box center [1085, 723] width 23 height 32
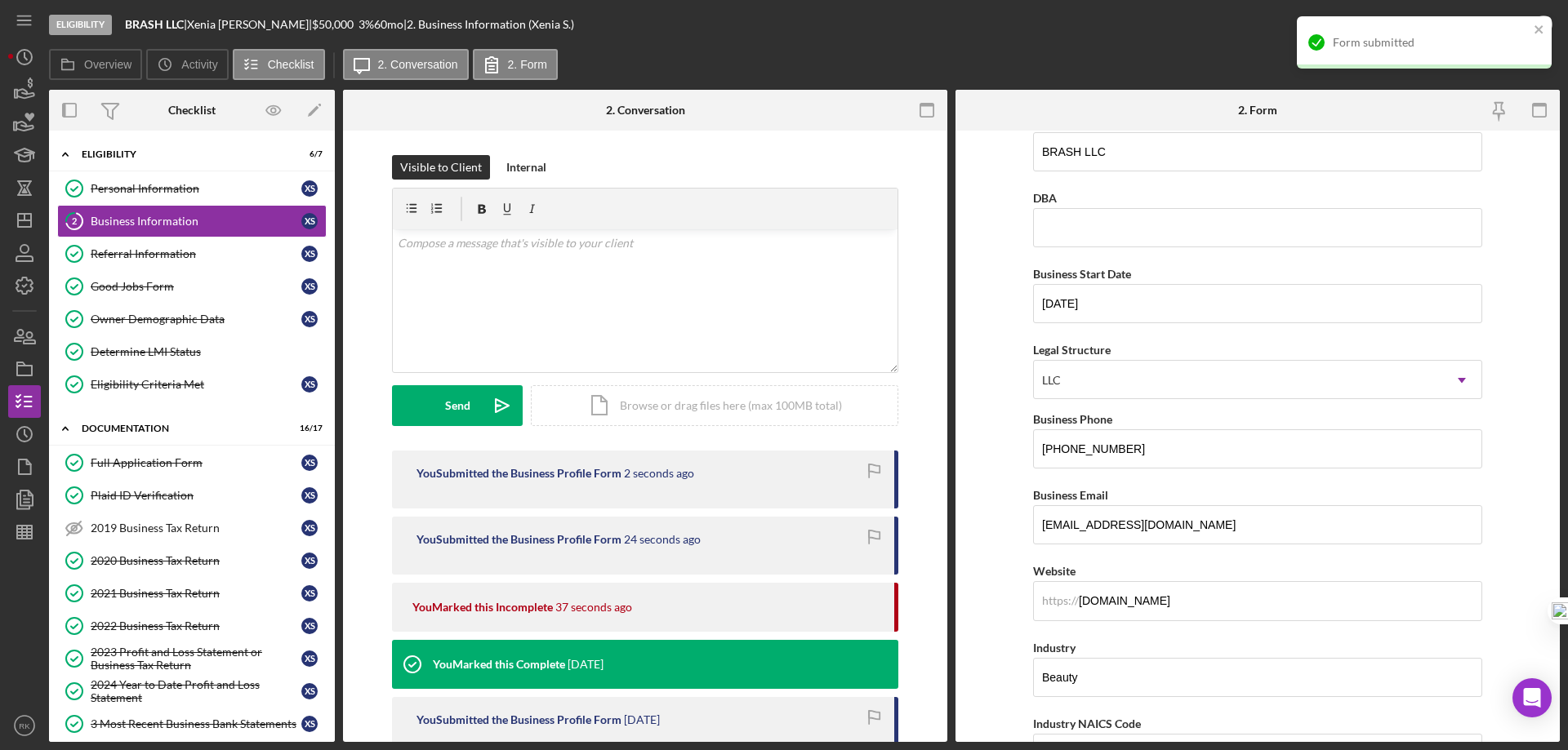
scroll to position [0, 0]
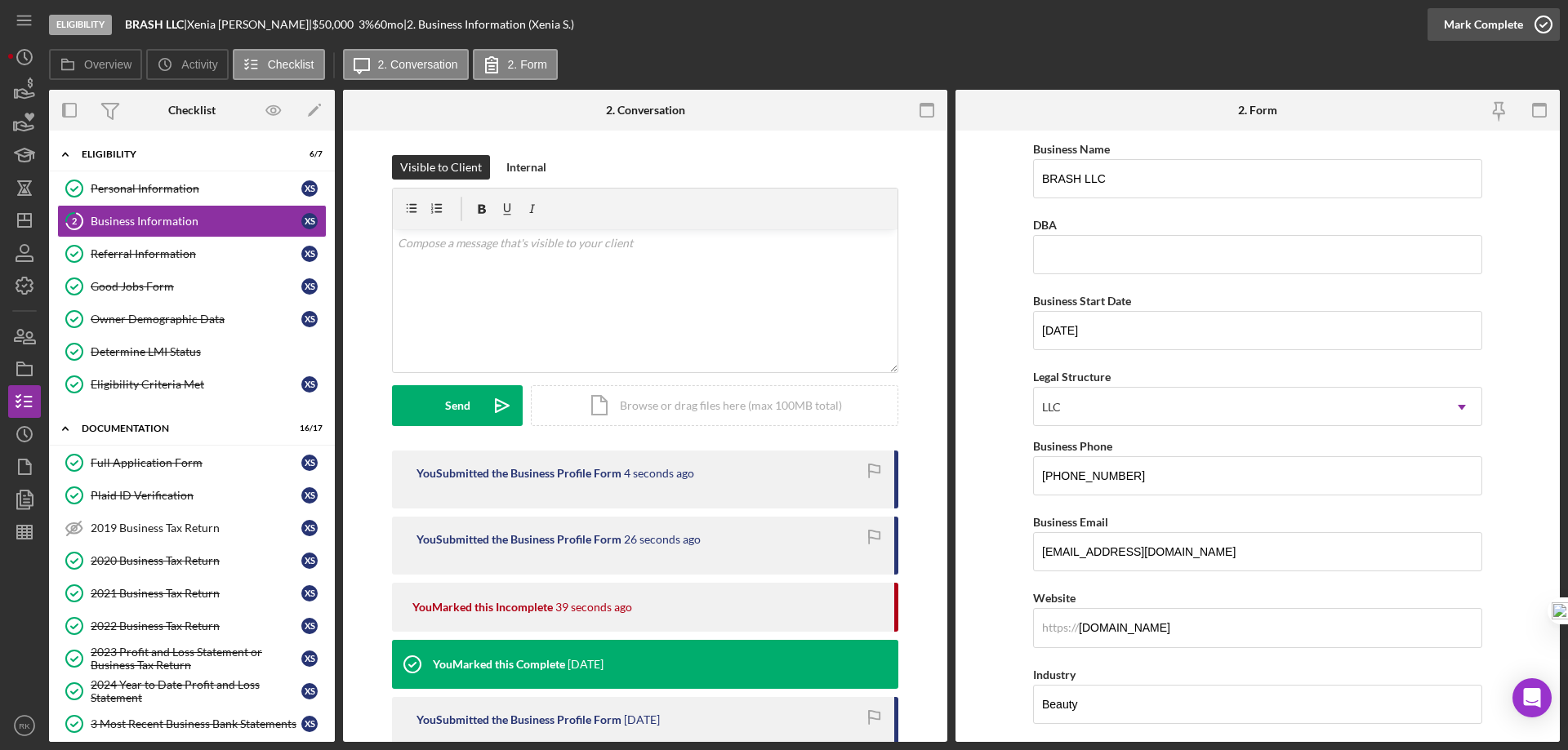
click at [1540, 26] on icon "button" at bounding box center [1543, 25] width 41 height 41
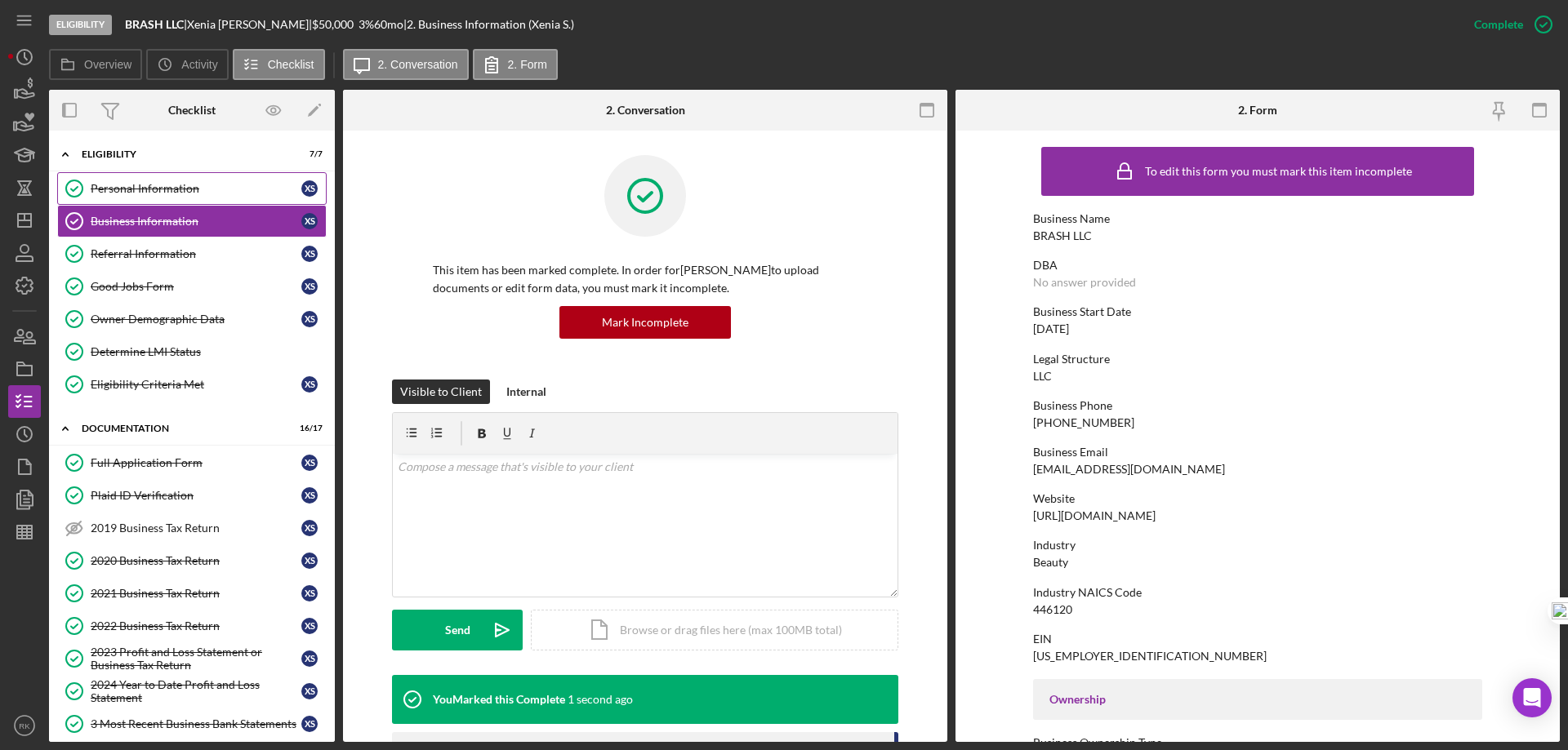
click at [159, 189] on div "Personal Information" at bounding box center [196, 188] width 211 height 13
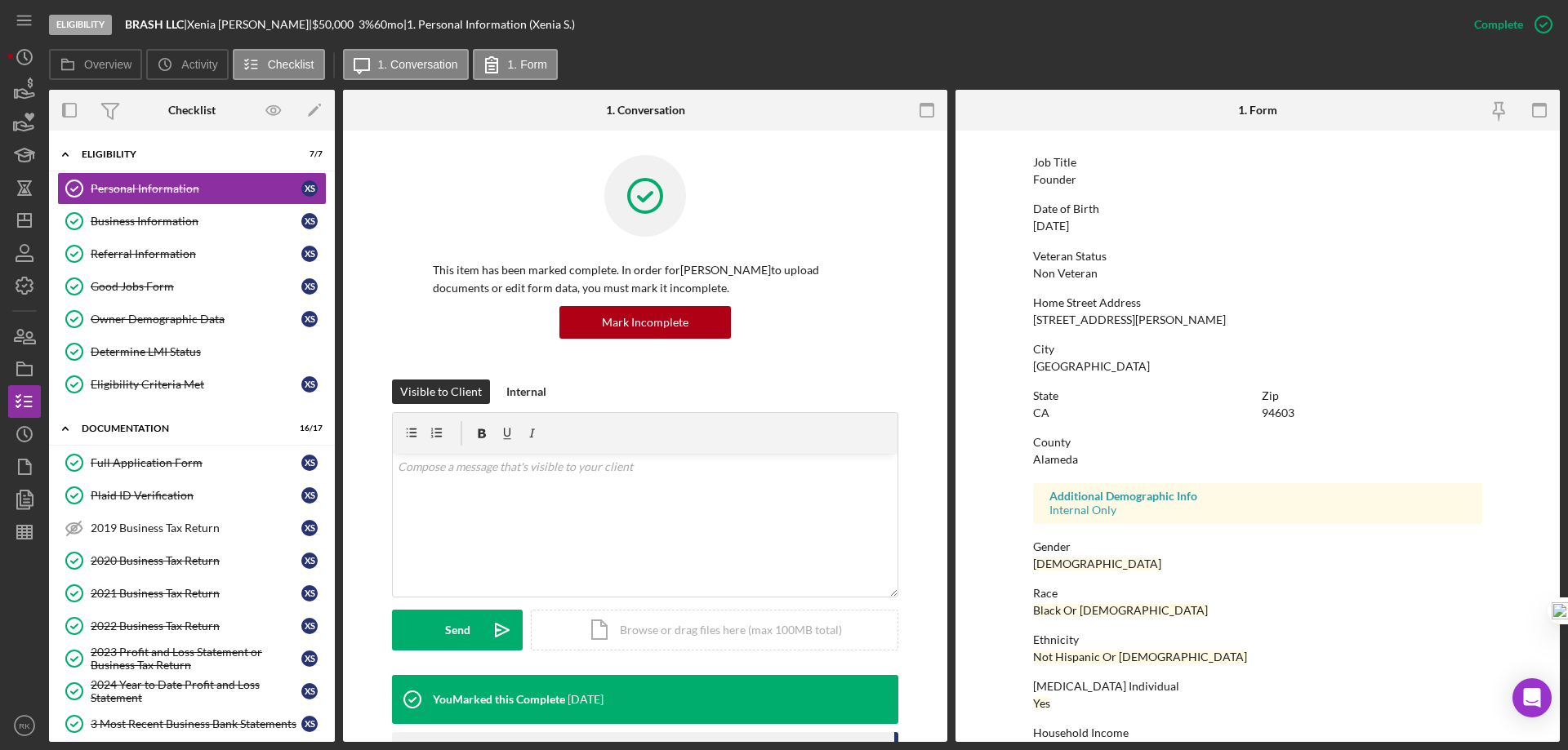
scroll to position [150, 0]
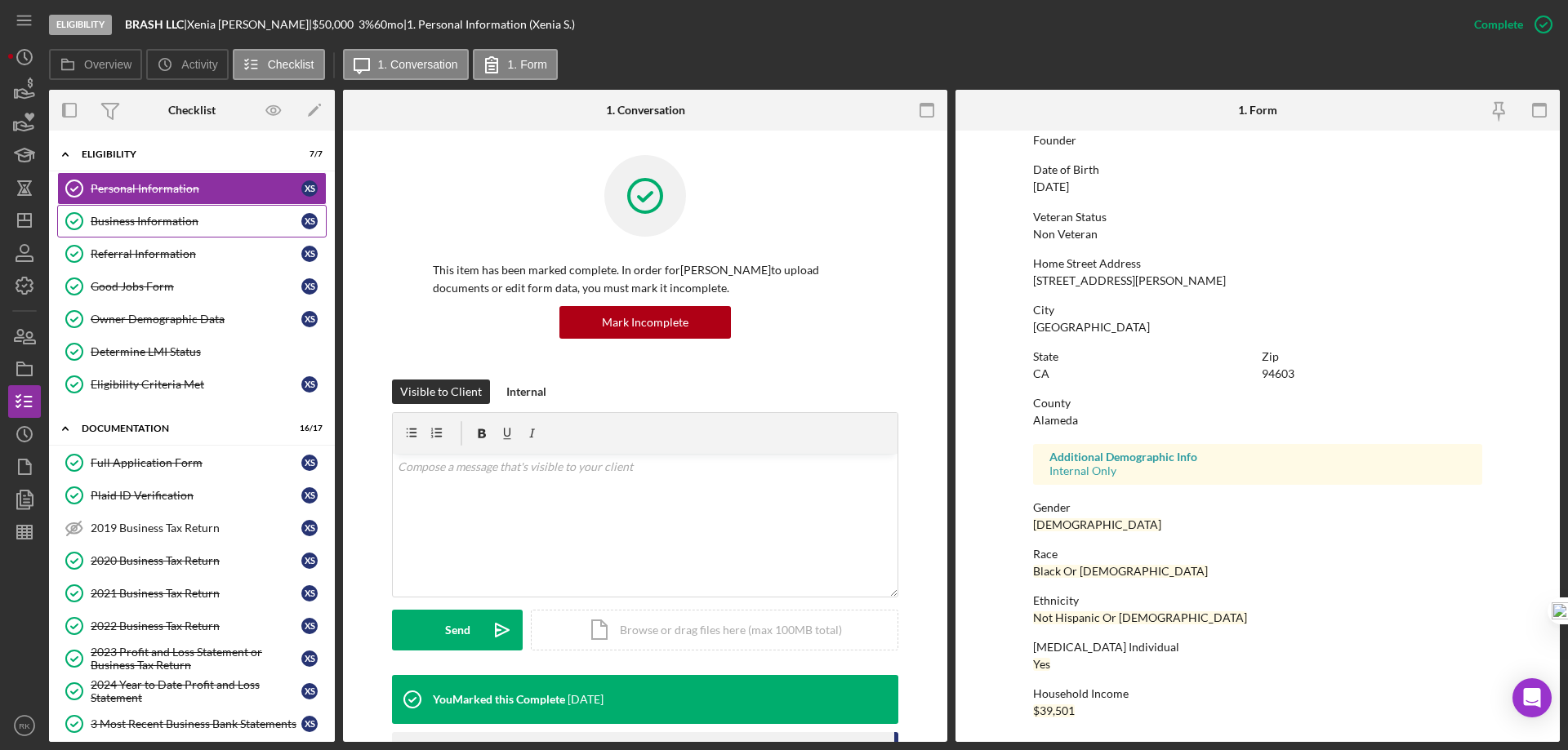
click at [140, 216] on div "Business Information" at bounding box center [196, 221] width 211 height 13
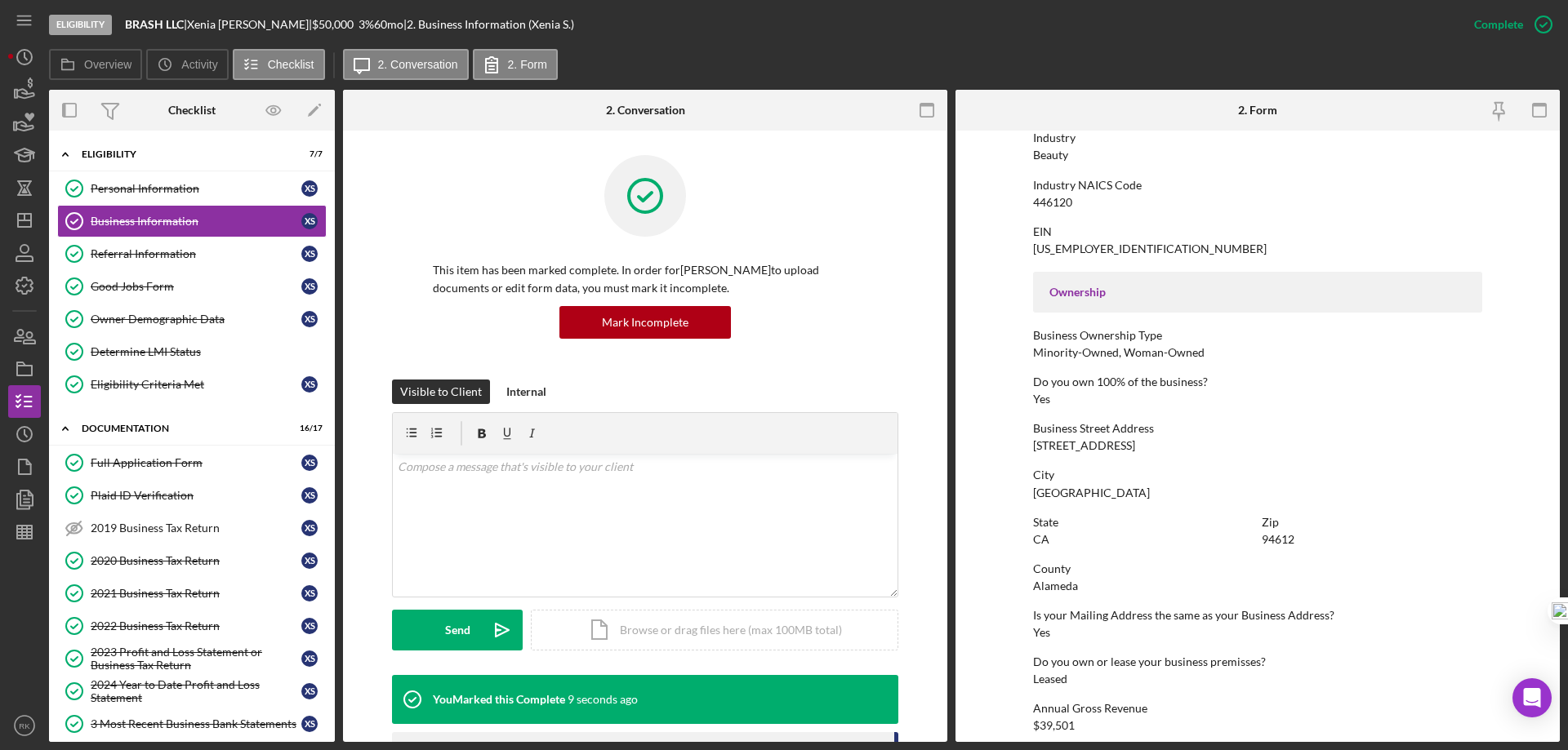
scroll to position [408, 0]
click at [671, 328] on div "Mark Incomplete" at bounding box center [645, 322] width 87 height 32
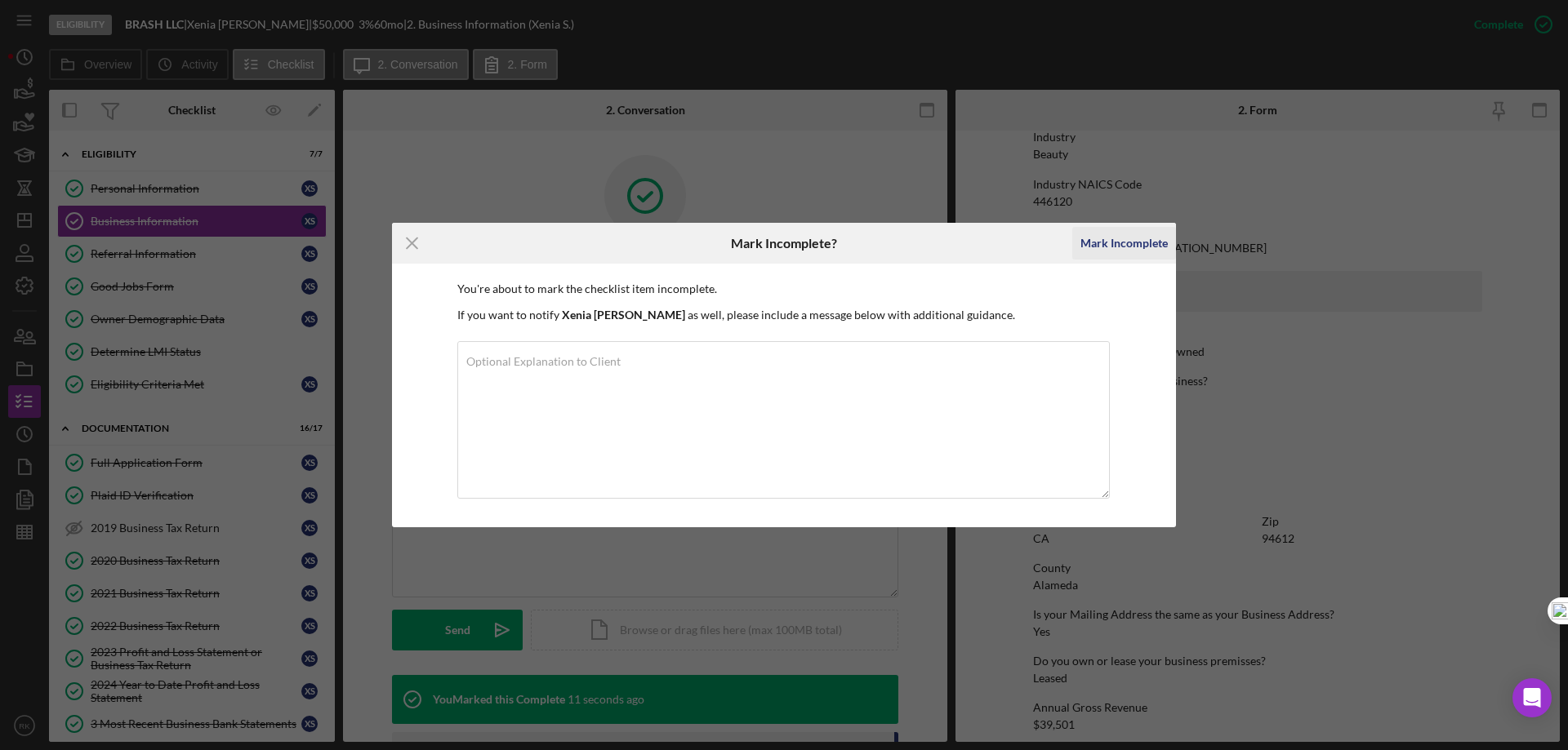
click at [1087, 246] on div "Mark Incomplete" at bounding box center [1124, 243] width 88 height 32
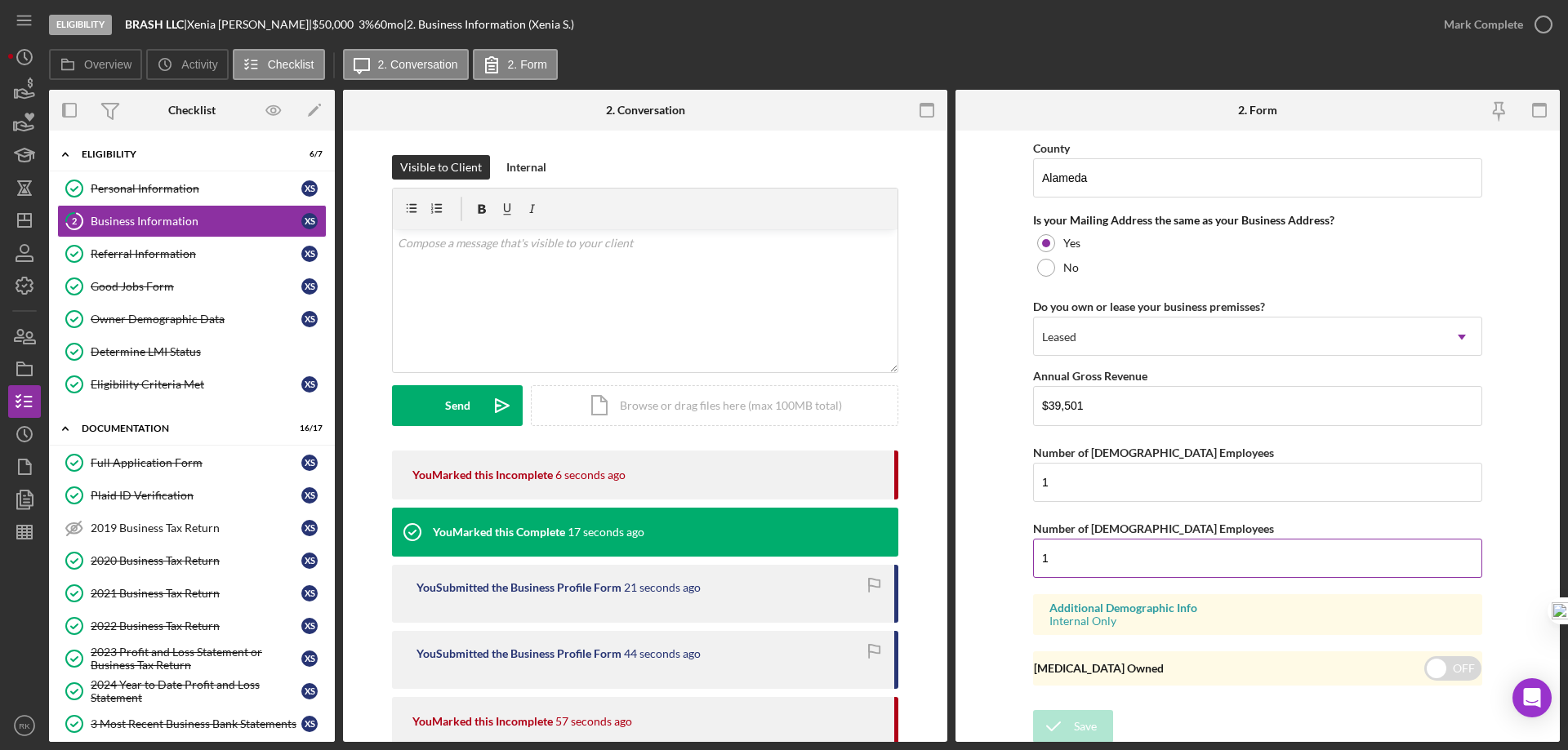
scroll to position [1201, 0]
drag, startPoint x: 1086, startPoint y: 396, endPoint x: 1041, endPoint y: 406, distance: 46.1
click at [1040, 403] on input "$39,501" at bounding box center [1257, 402] width 449 height 39
type input "$145,778"
click at [1086, 730] on div "Save" at bounding box center [1085, 723] width 23 height 32
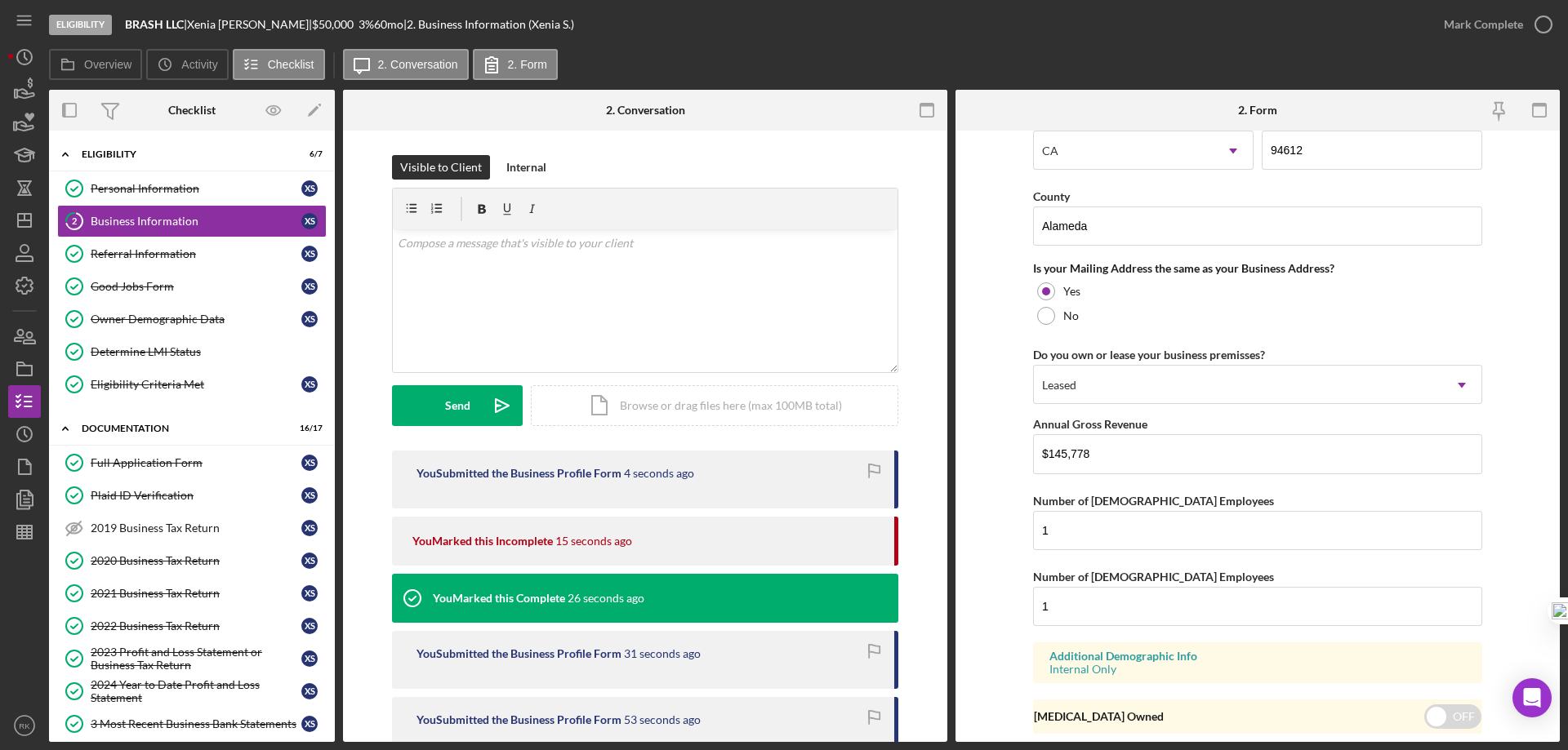
scroll to position [1147, 0]
click at [1540, 23] on icon "button" at bounding box center [1543, 25] width 41 height 41
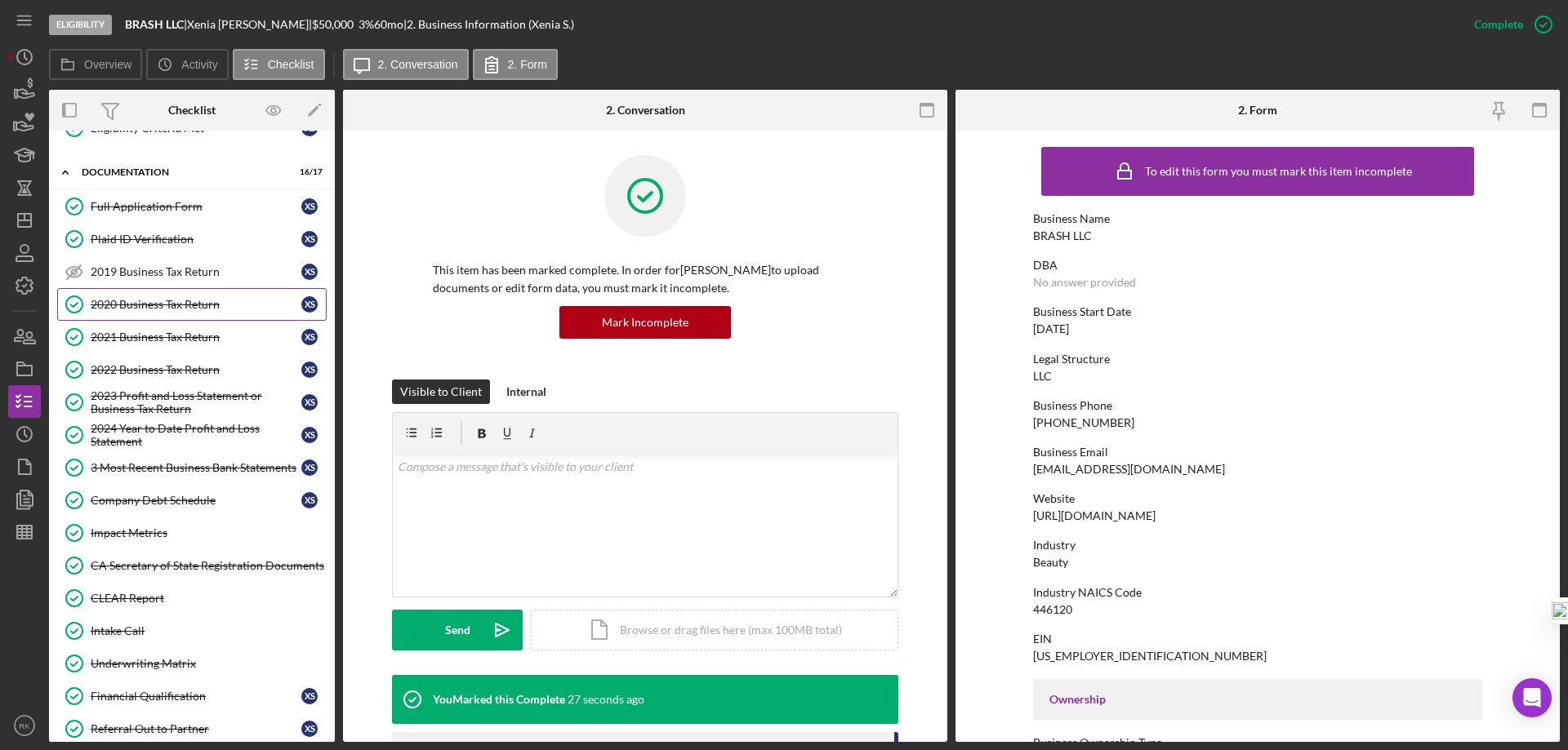
scroll to position [245, 0]
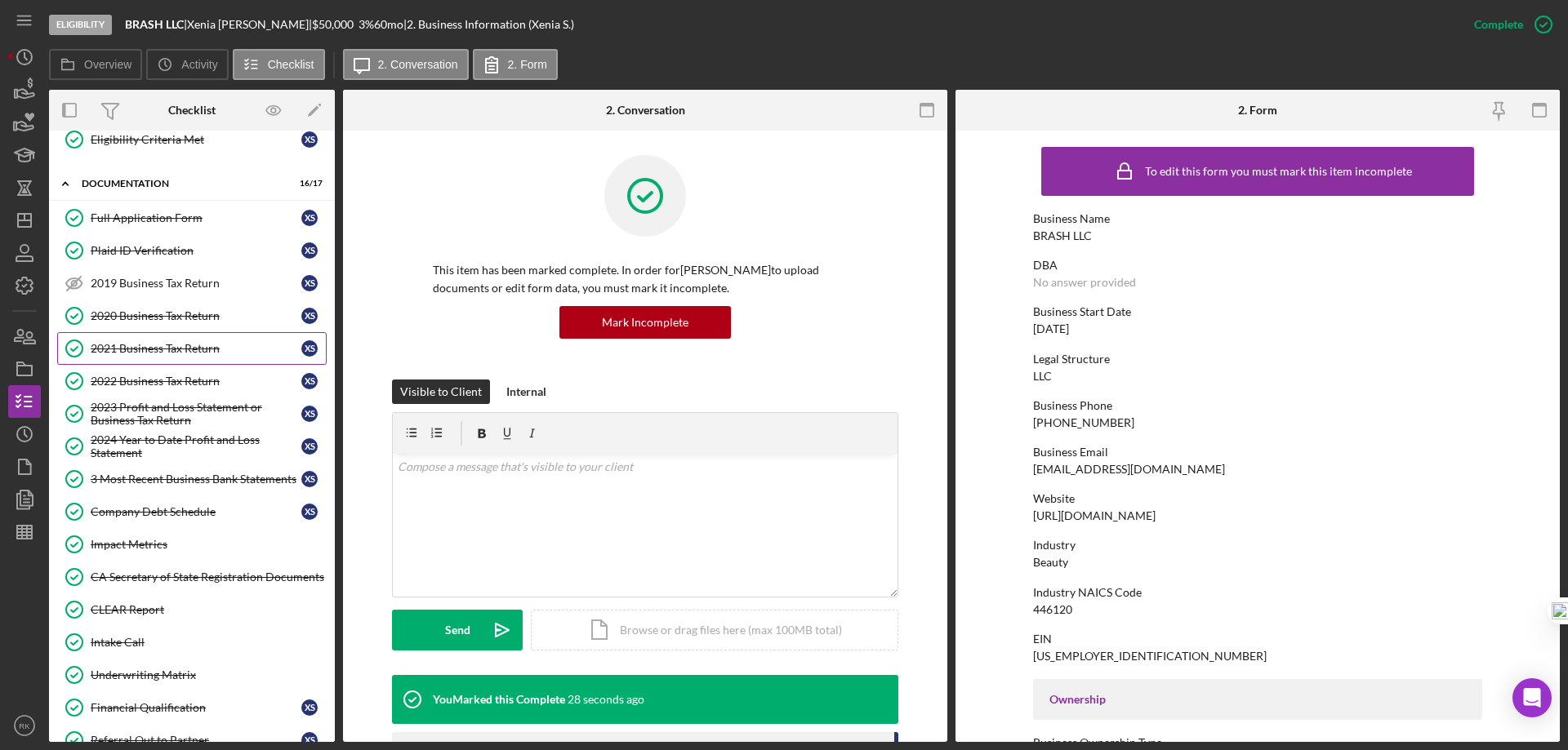
drag, startPoint x: 164, startPoint y: 344, endPoint x: 259, endPoint y: 359, distance: 96.2
click at [164, 344] on div "2021 Business Tax Return" at bounding box center [196, 348] width 211 height 13
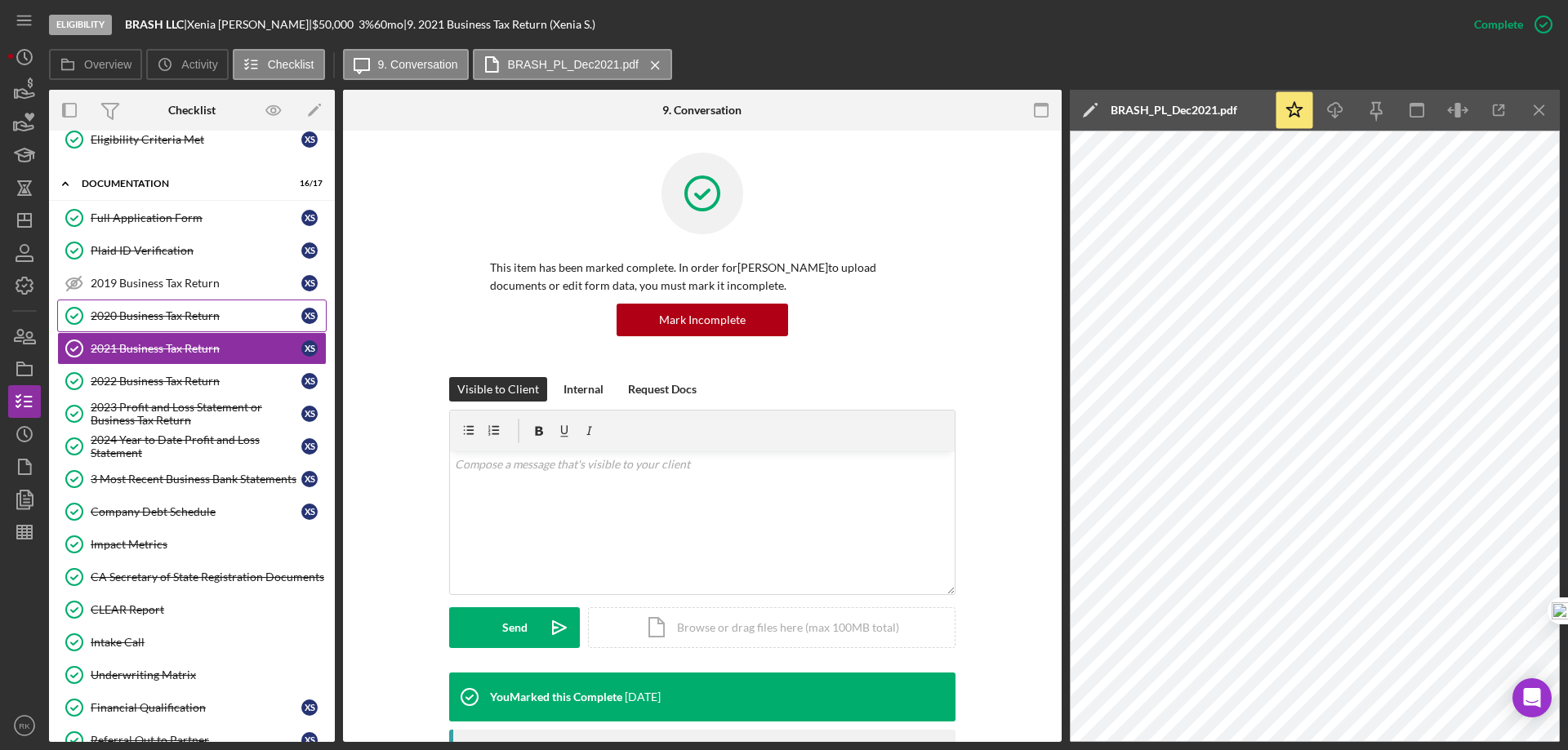
scroll to position [4, 0]
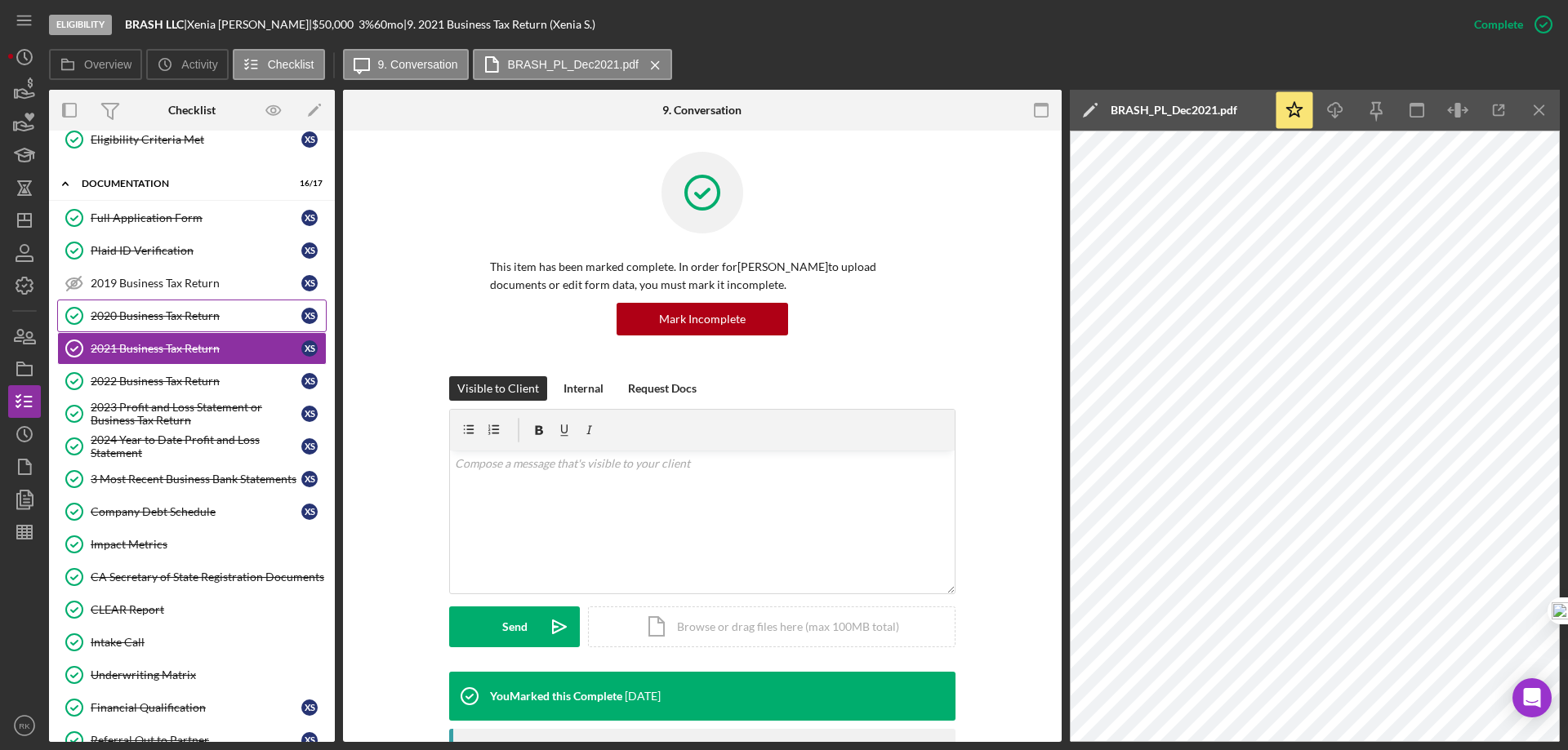
click at [163, 318] on div "2020 Business Tax Return" at bounding box center [196, 316] width 211 height 13
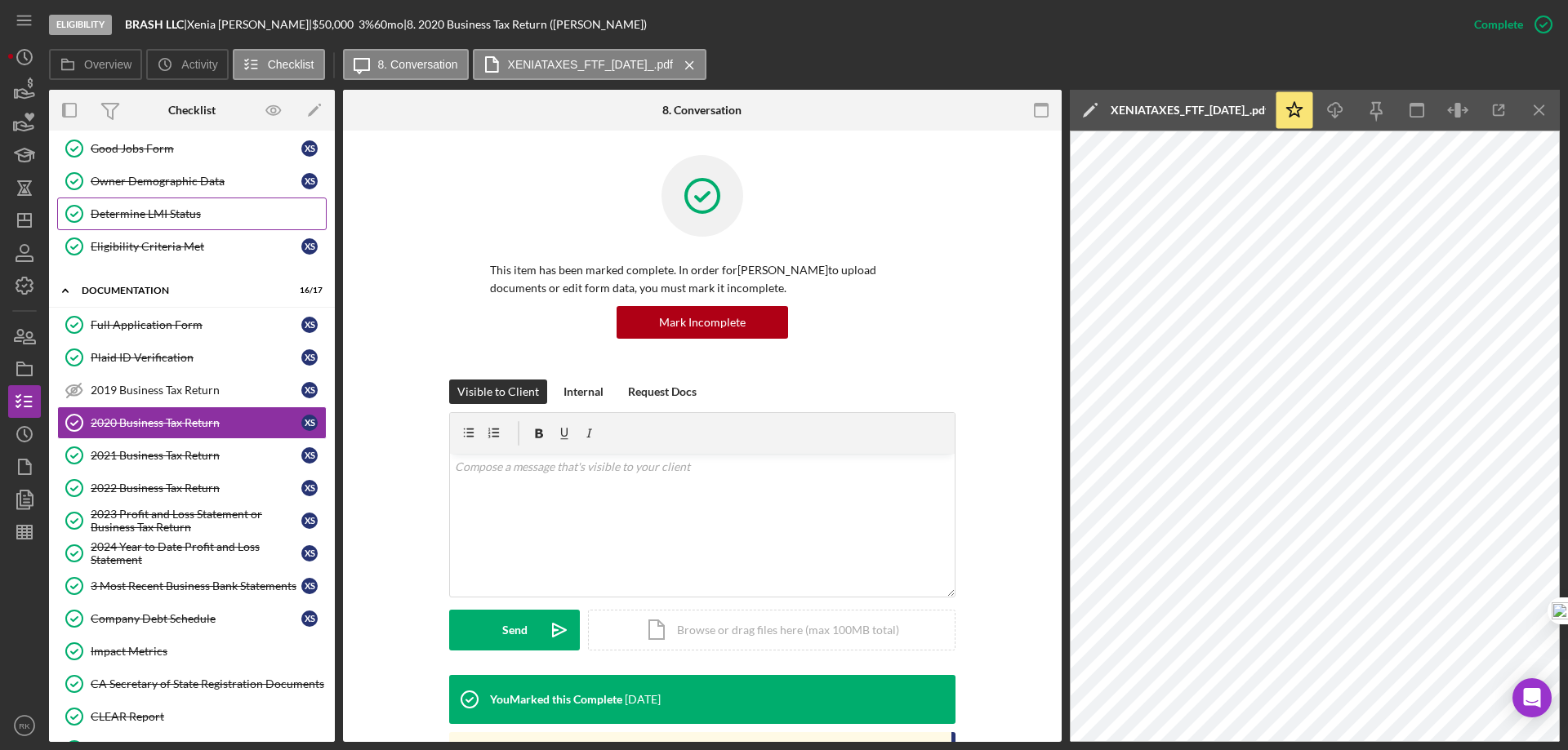
scroll to position [135, 0]
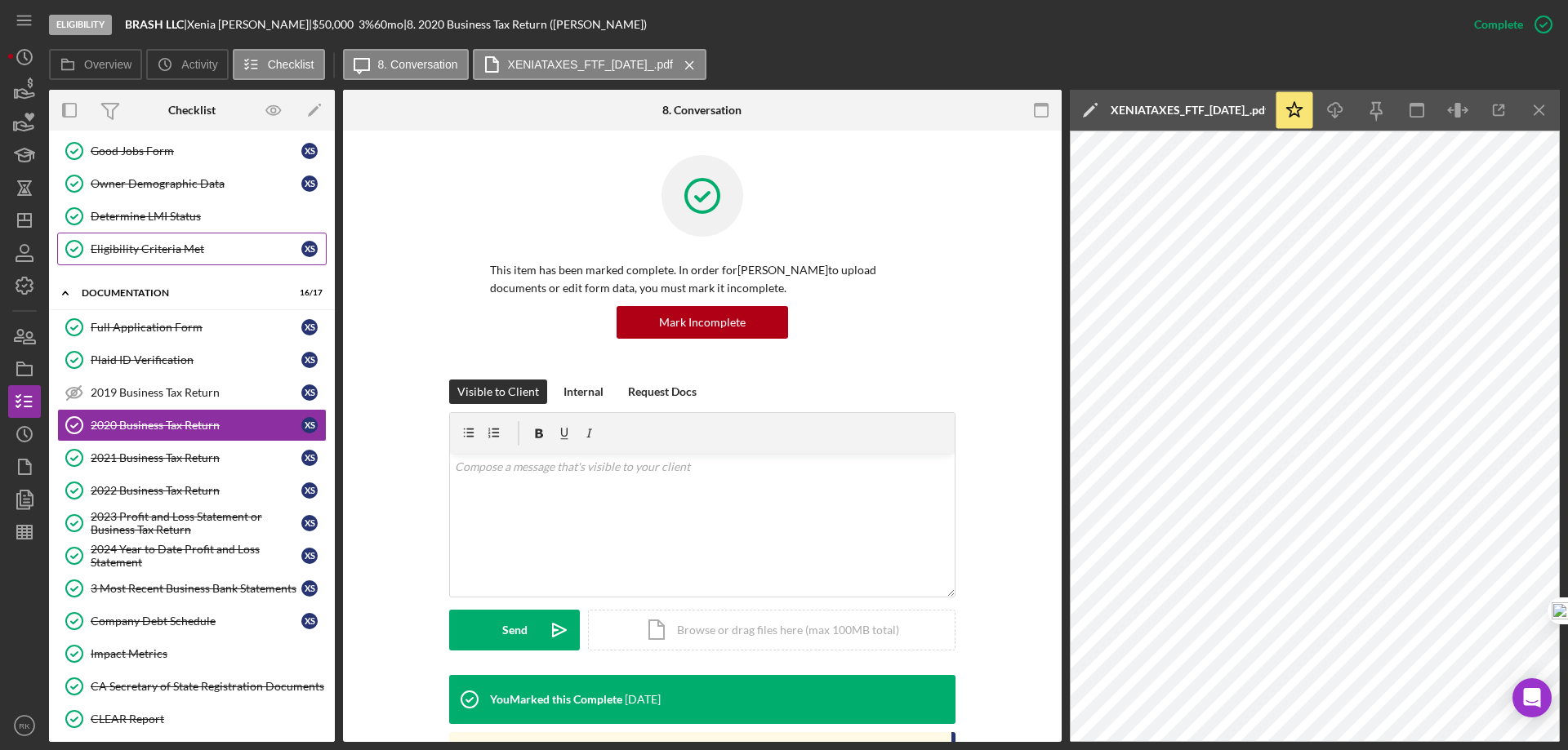
drag, startPoint x: 161, startPoint y: 220, endPoint x: 314, endPoint y: 254, distance: 156.7
click at [161, 220] on div "Determine LMI Status" at bounding box center [208, 216] width 235 height 13
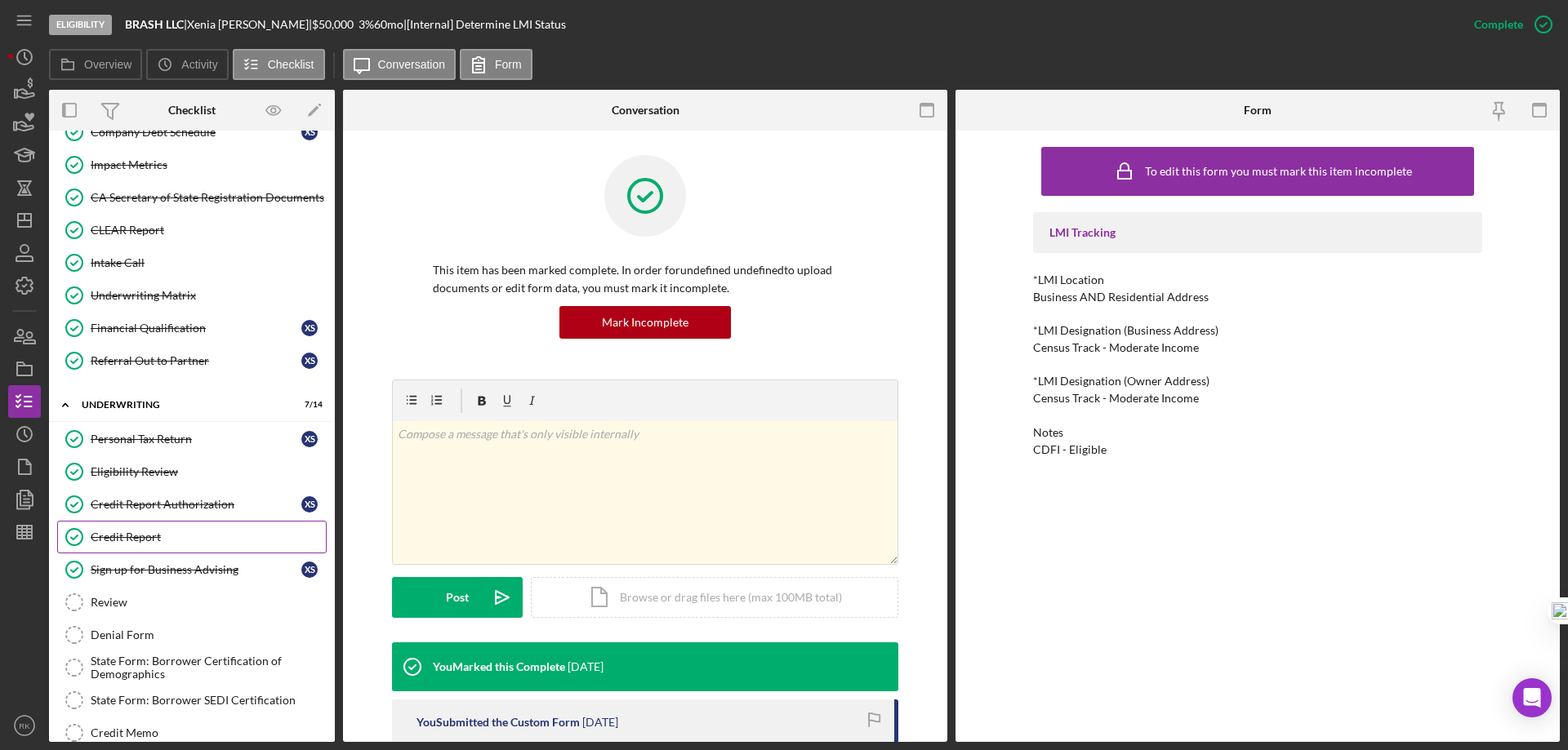
scroll to position [625, 0]
click at [143, 534] on div "Credit Report" at bounding box center [208, 536] width 235 height 13
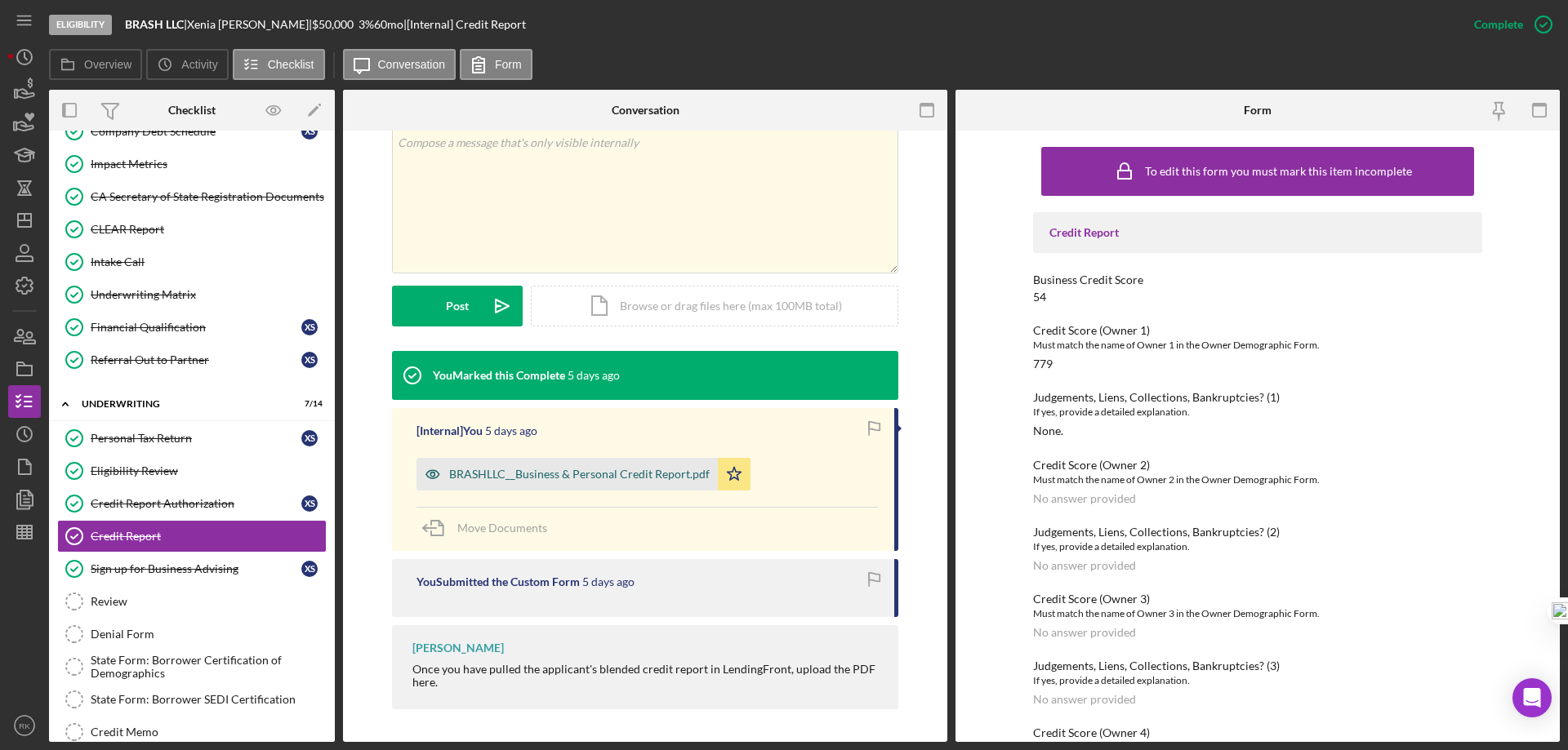
click at [623, 458] on div "BRASHLLC__Business & Personal Credit Report.pdf" at bounding box center [567, 474] width 301 height 32
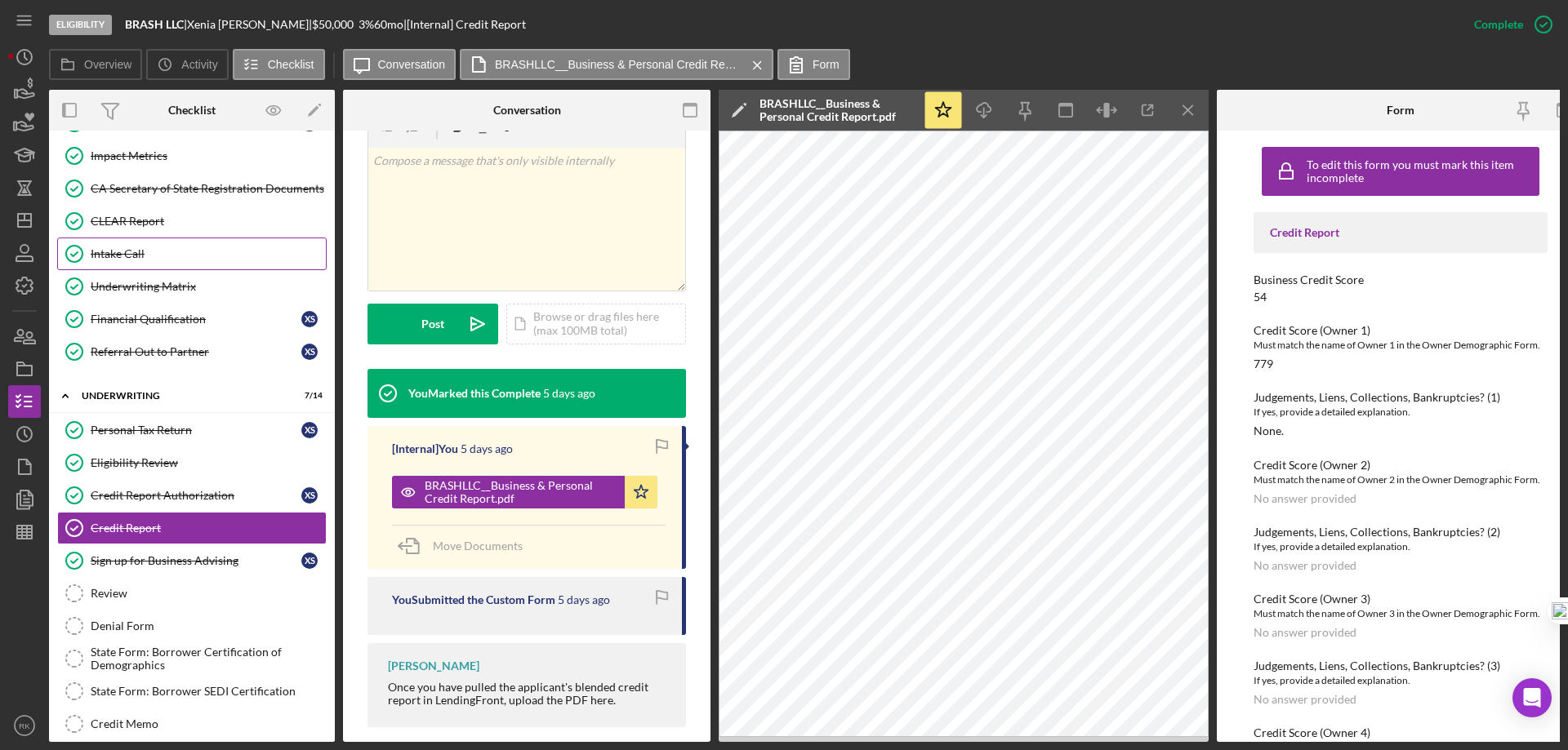
scroll to position [575, 0]
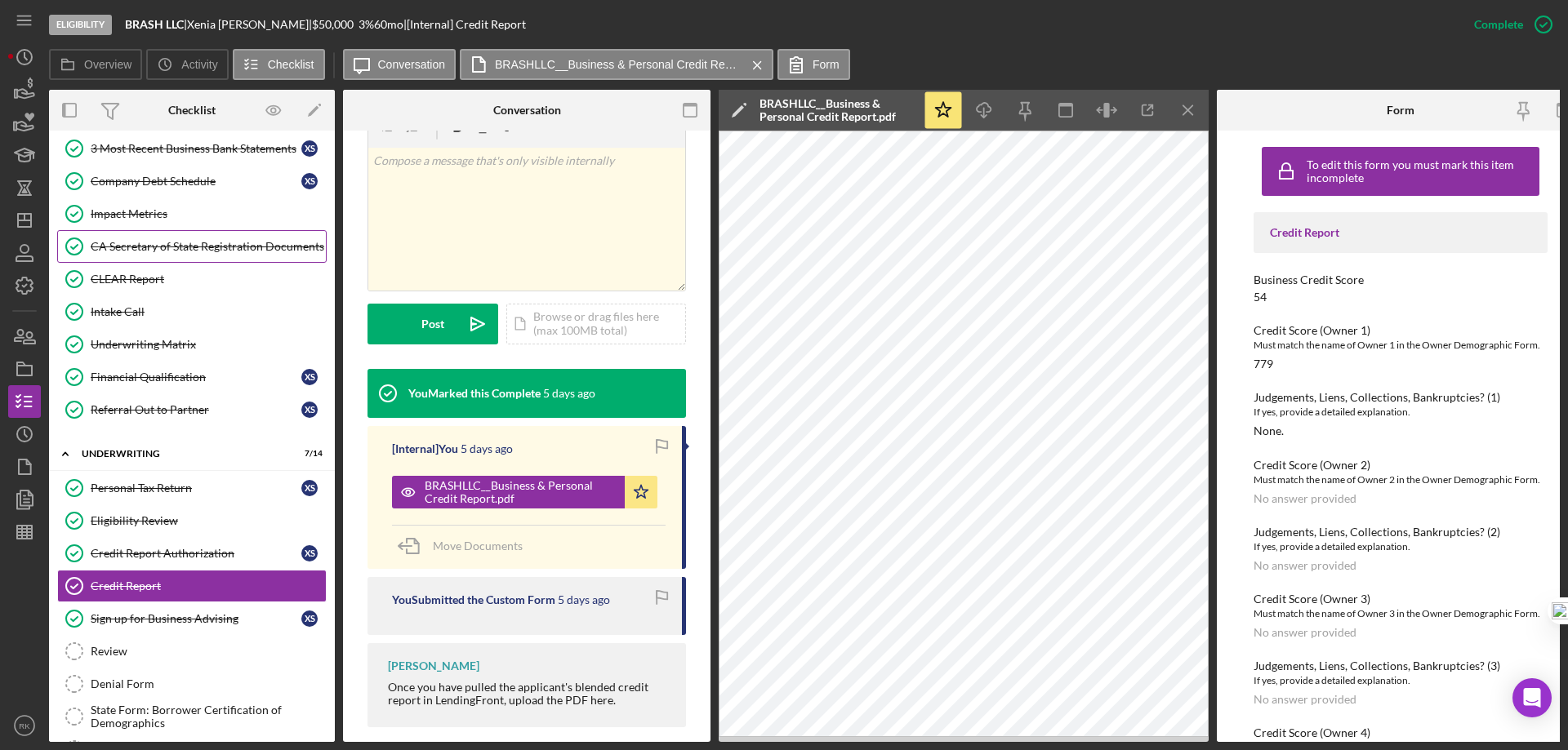
drag, startPoint x: 179, startPoint y: 241, endPoint x: 329, endPoint y: 244, distance: 150.0
click at [179, 241] on div "CA Secretary of State Registration Documents" at bounding box center [208, 246] width 235 height 13
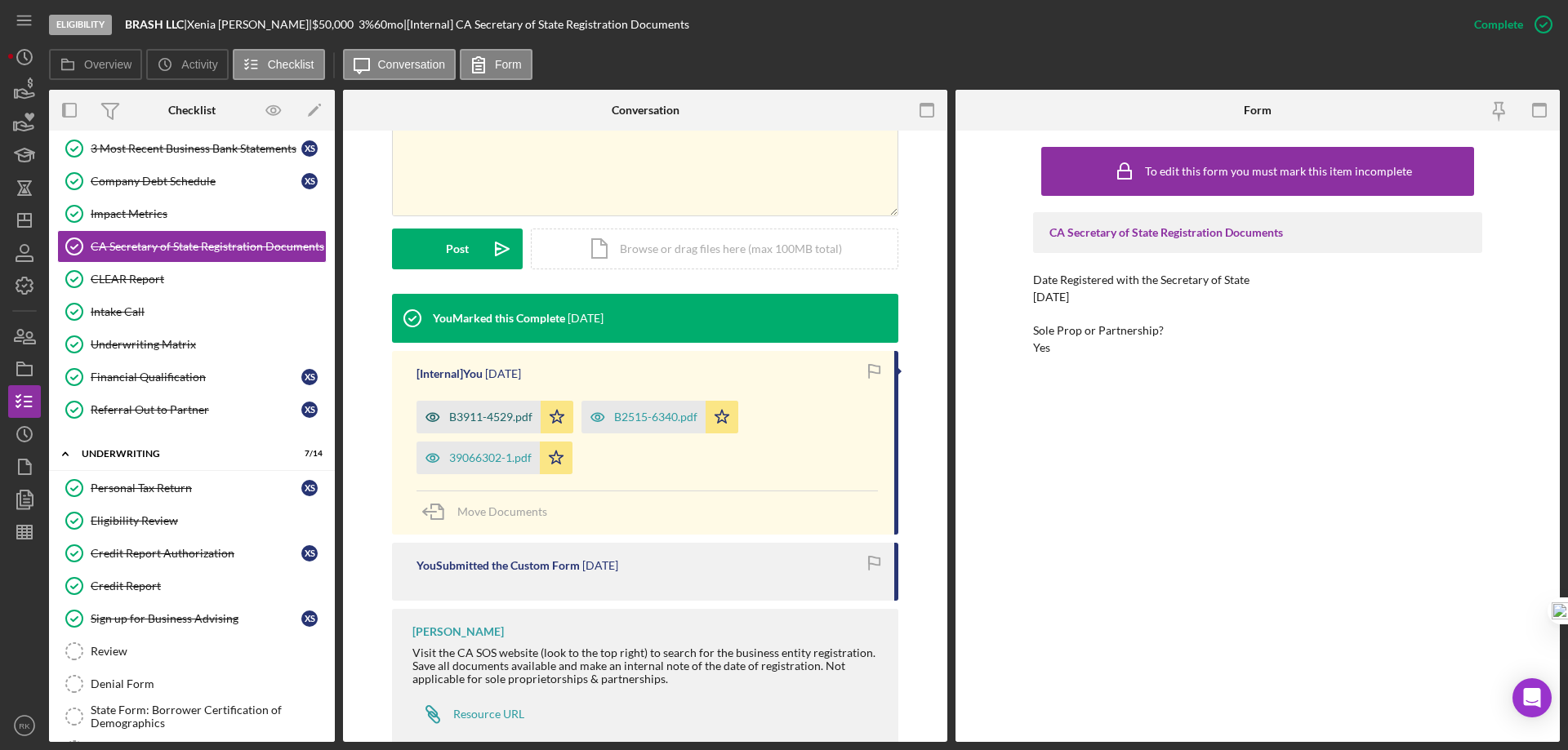
click at [483, 415] on div "B3911-4529.pdf" at bounding box center [490, 417] width 83 height 13
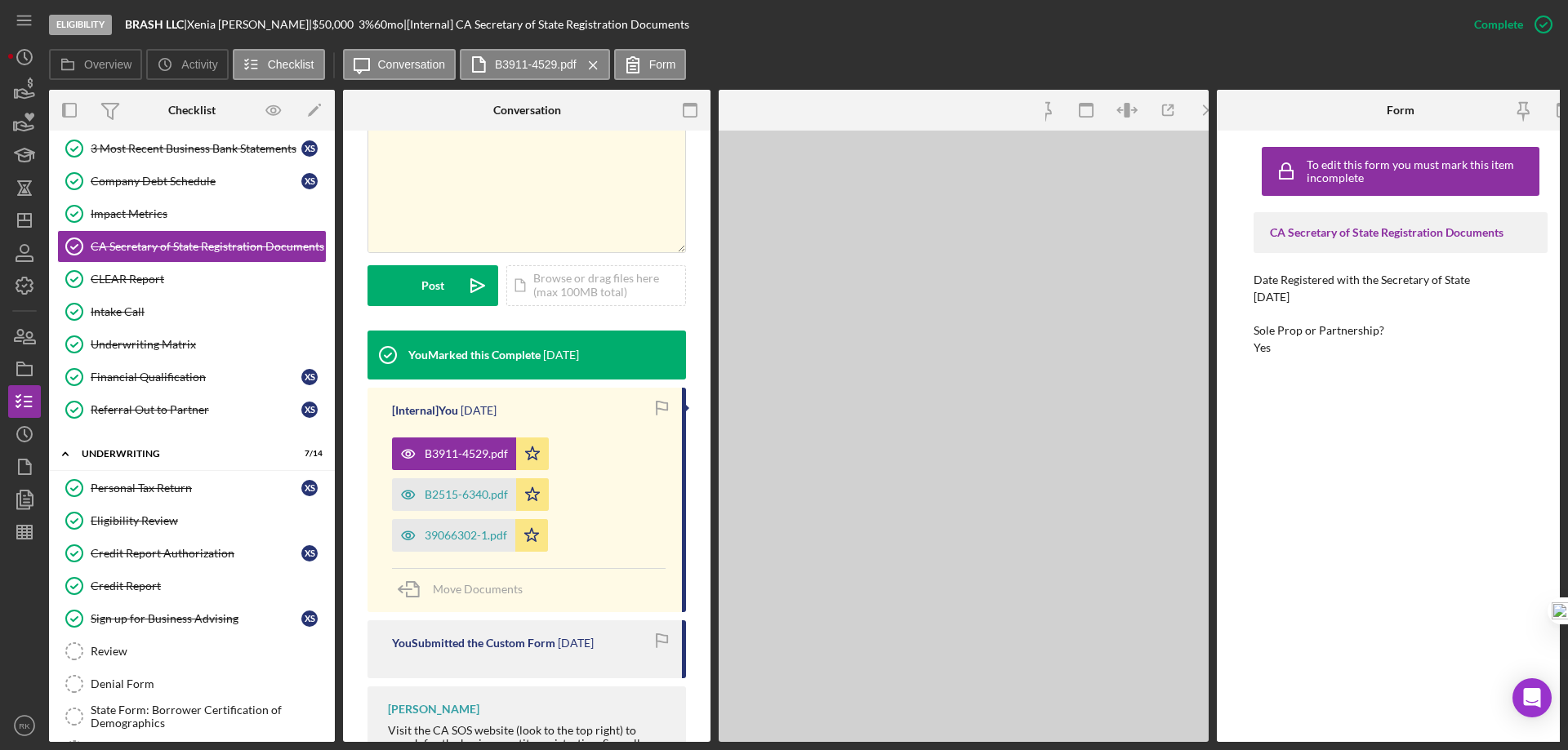
scroll to position [399, 0]
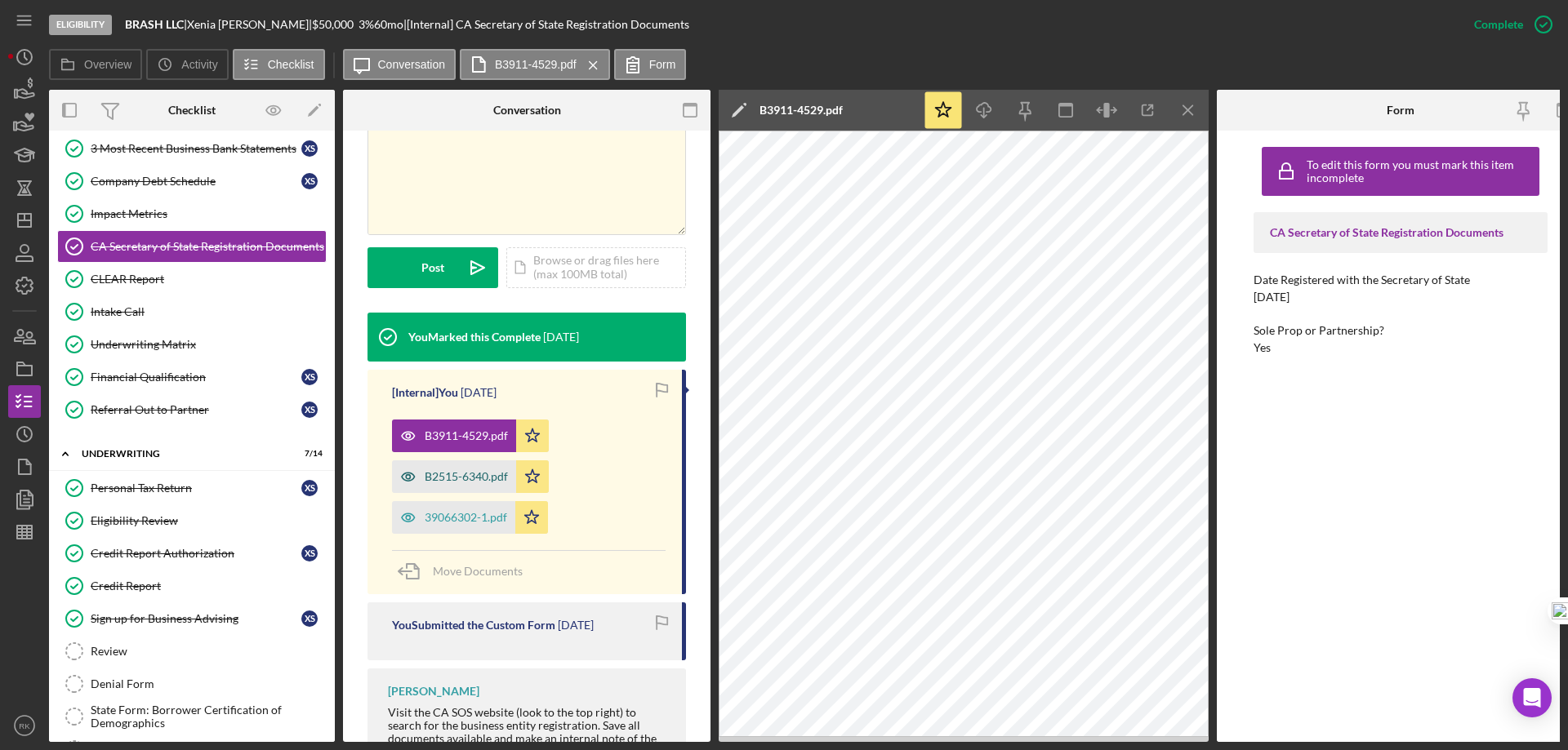
click at [480, 470] on div "B2515-6340.pdf" at bounding box center [466, 476] width 83 height 13
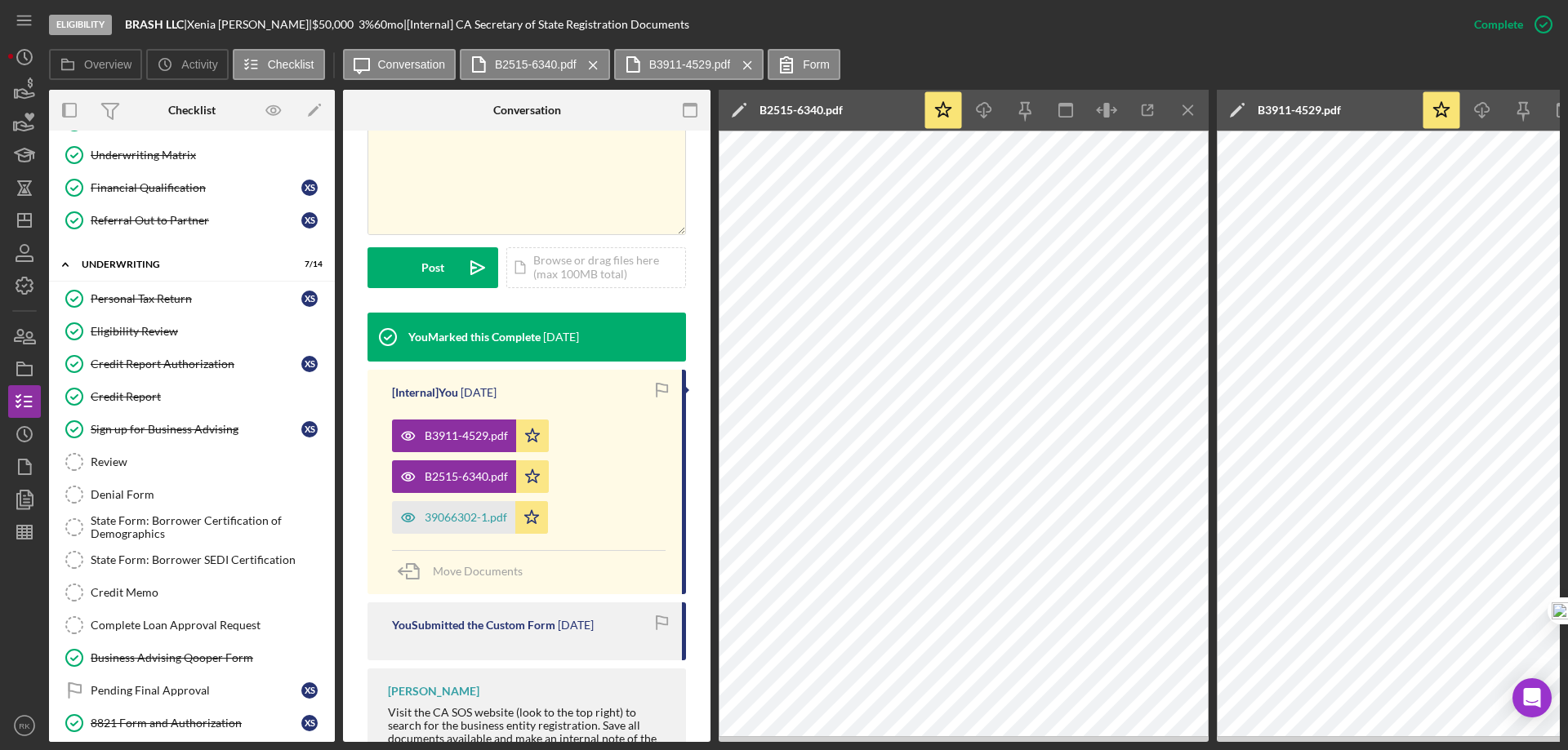
scroll to position [766, 0]
click at [1193, 110] on icon "Icon/Menu Close" at bounding box center [1188, 111] width 37 height 37
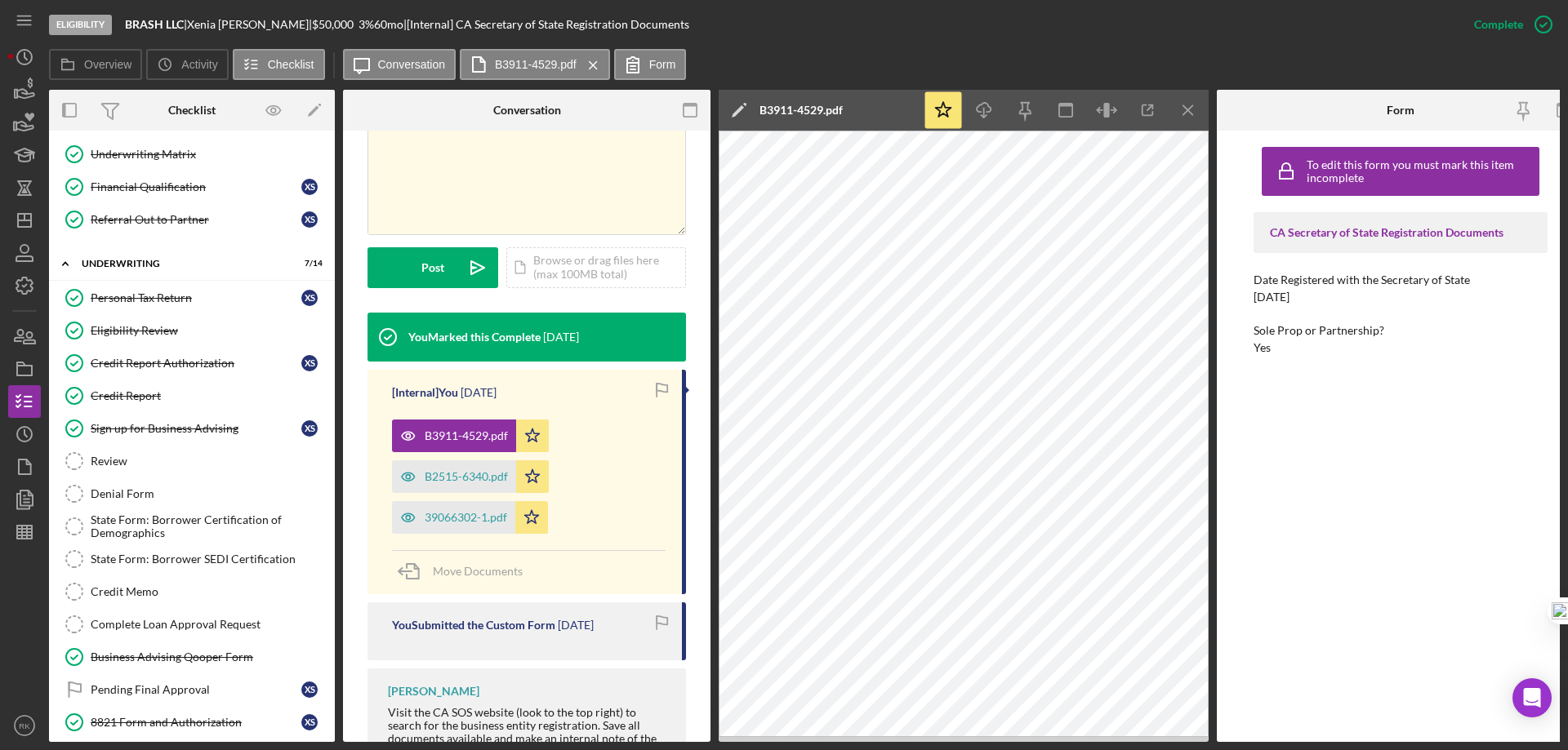
click at [1192, 111] on icon "Icon/Menu Close" at bounding box center [1188, 111] width 37 height 37
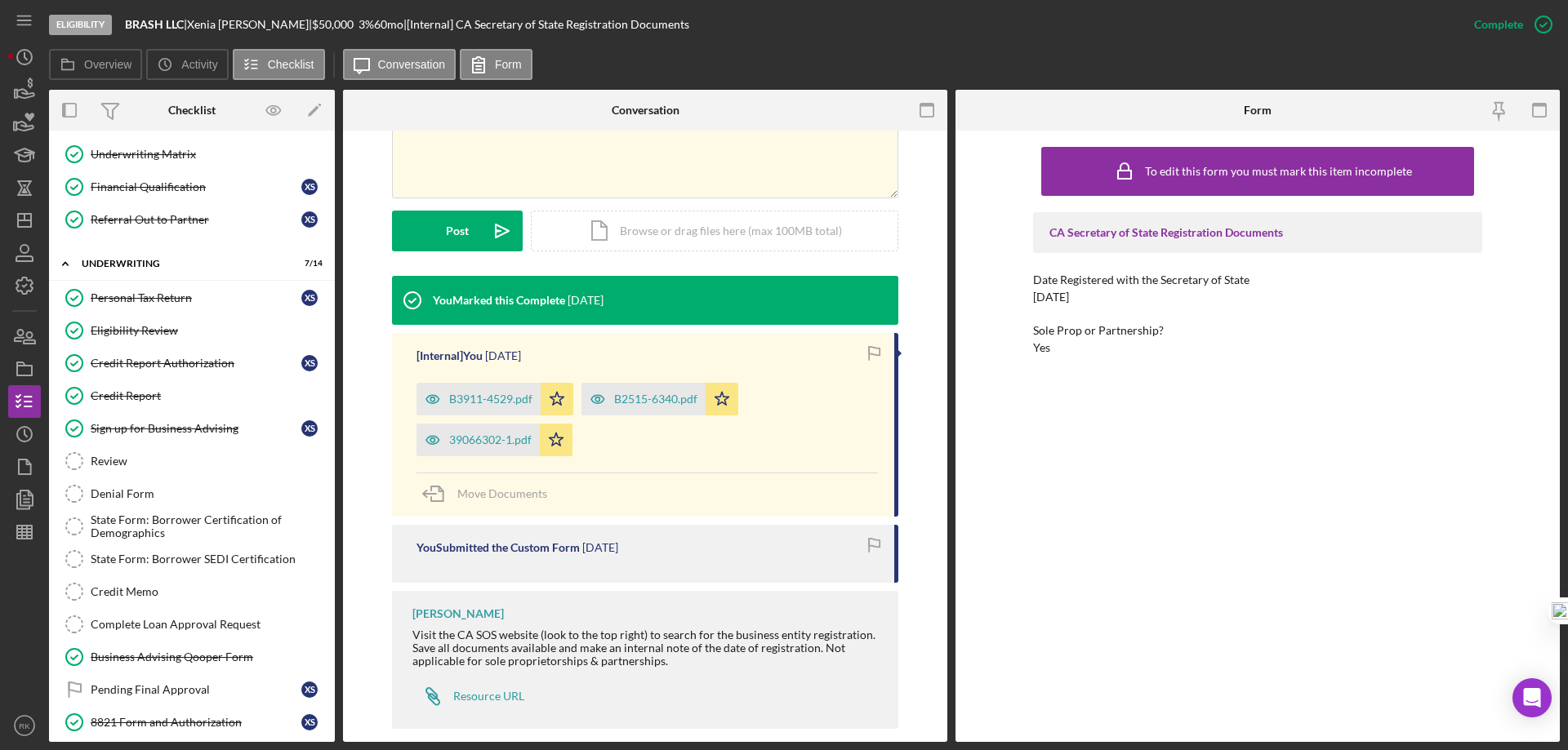
scroll to position [382, 0]
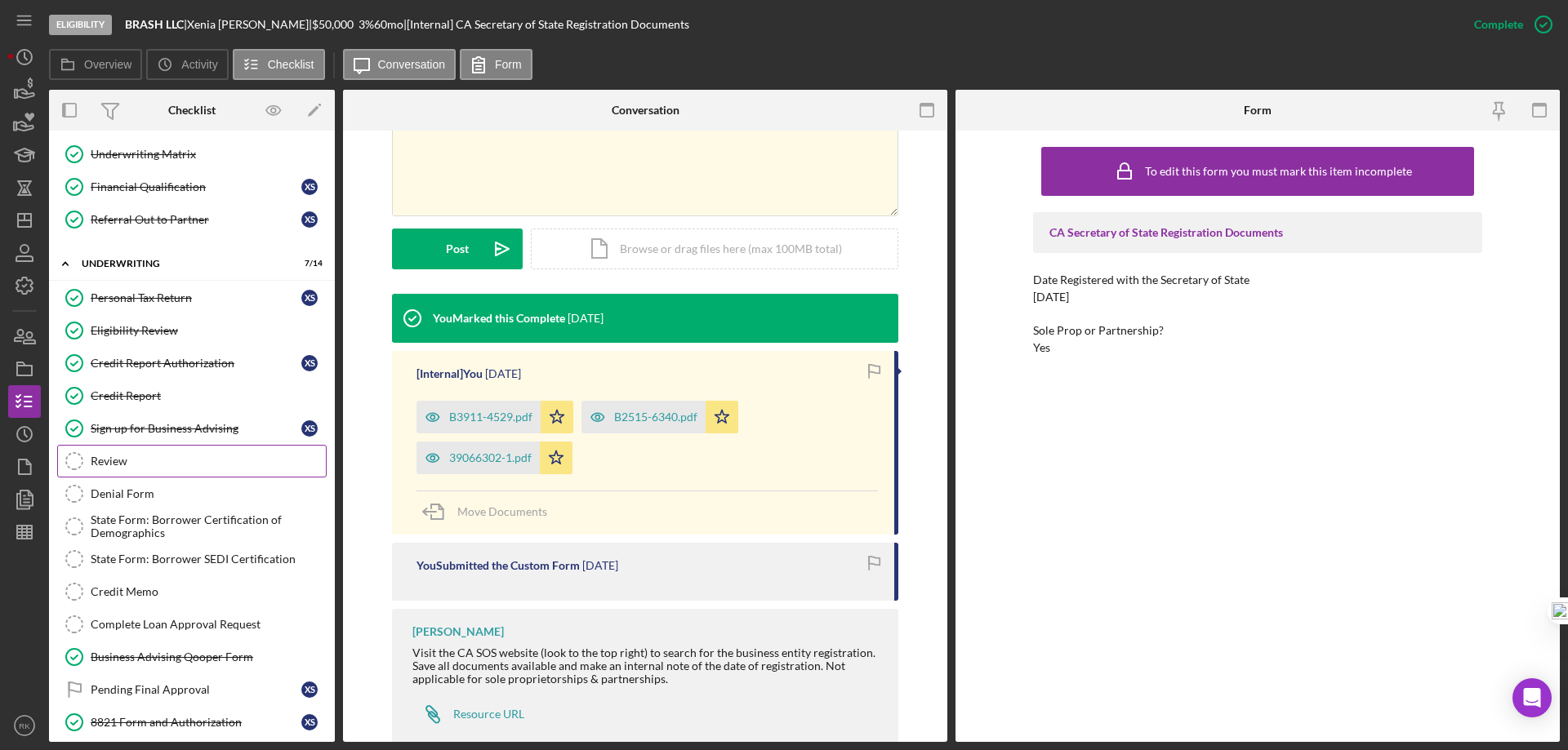
click at [145, 464] on div "Review" at bounding box center [208, 461] width 235 height 13
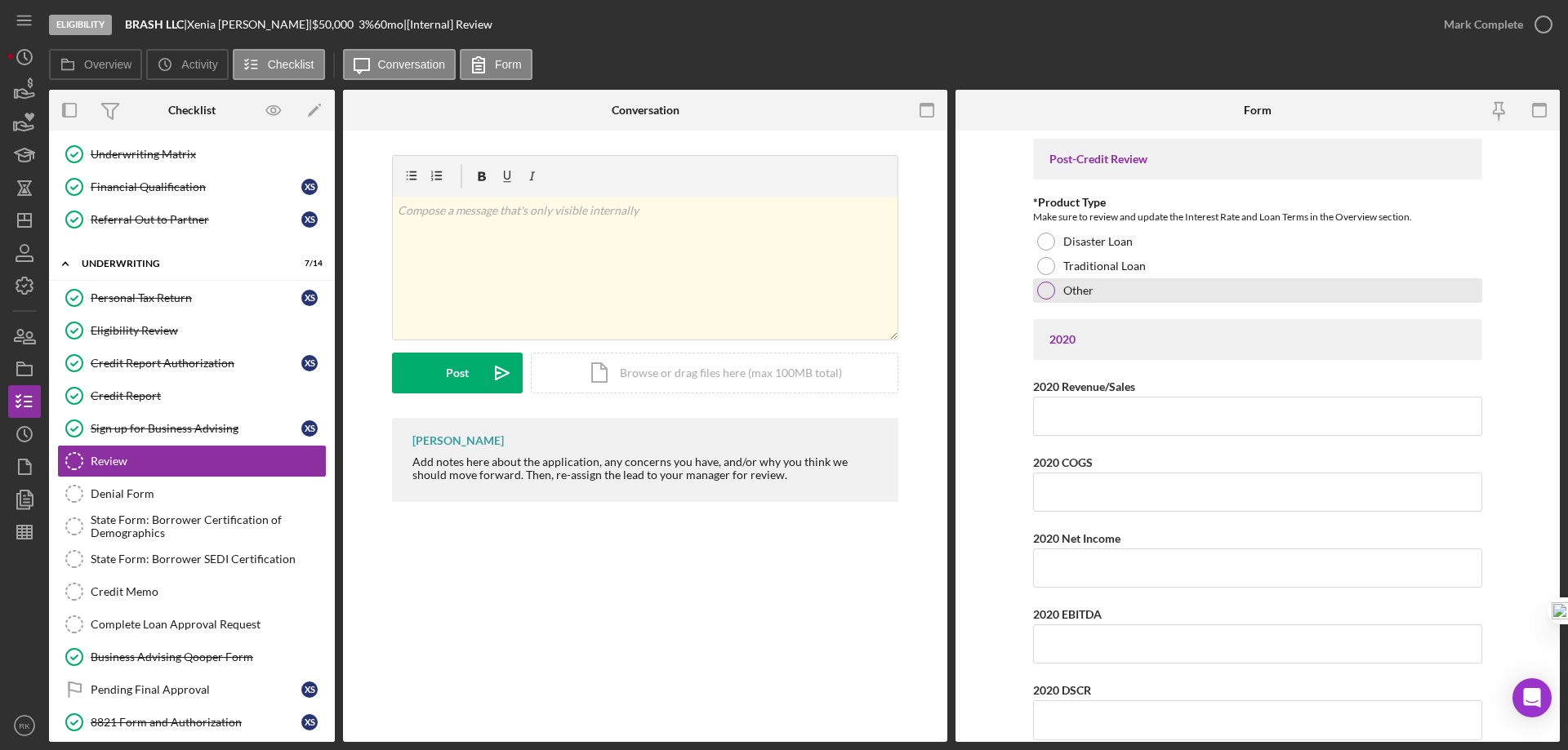
click at [1045, 289] on div at bounding box center [1046, 290] width 18 height 18
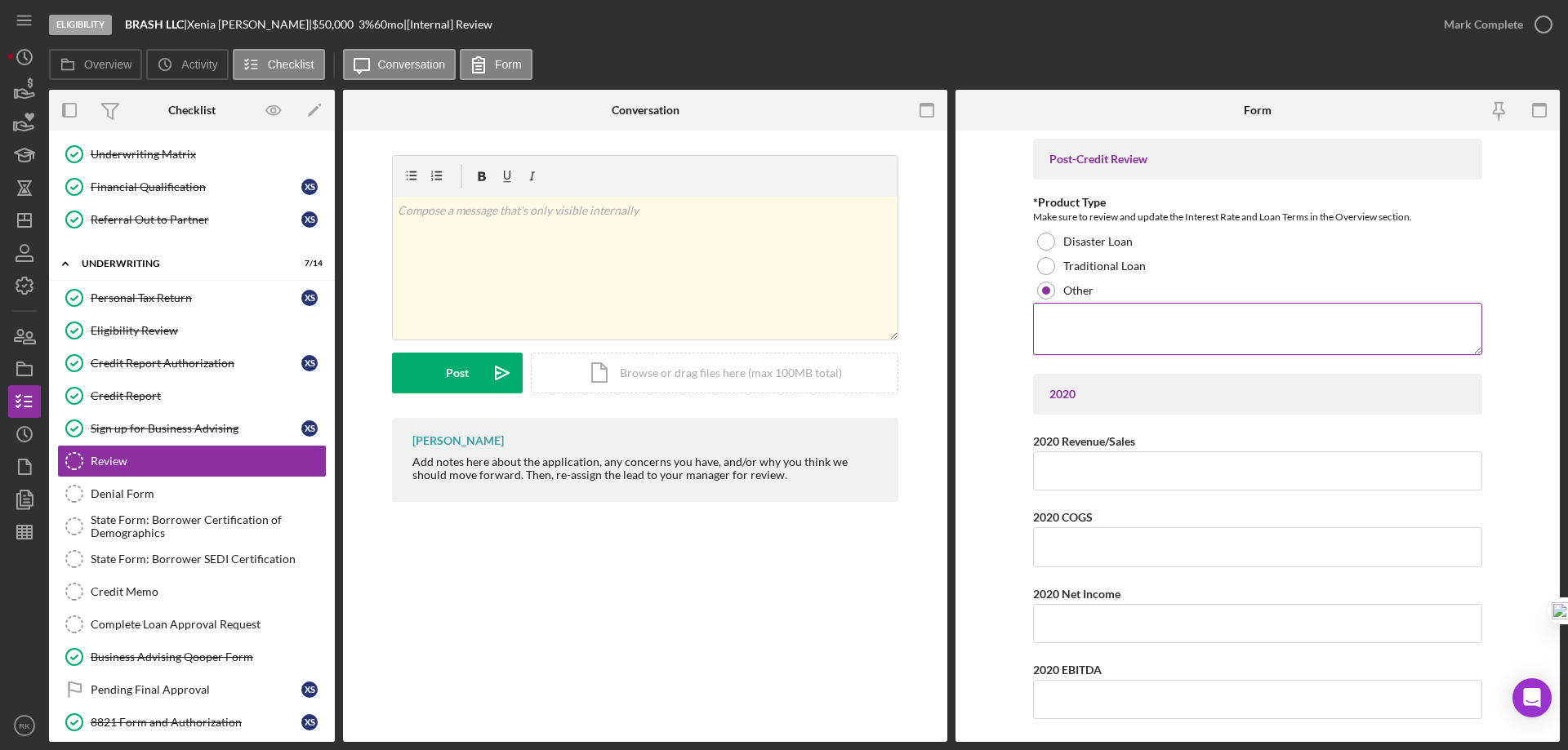
click at [1059, 319] on textarea at bounding box center [1257, 329] width 449 height 53
type textarea "OAK 2.0"
click at [1134, 474] on input "2020 Revenue/Sales" at bounding box center [1257, 471] width 449 height 39
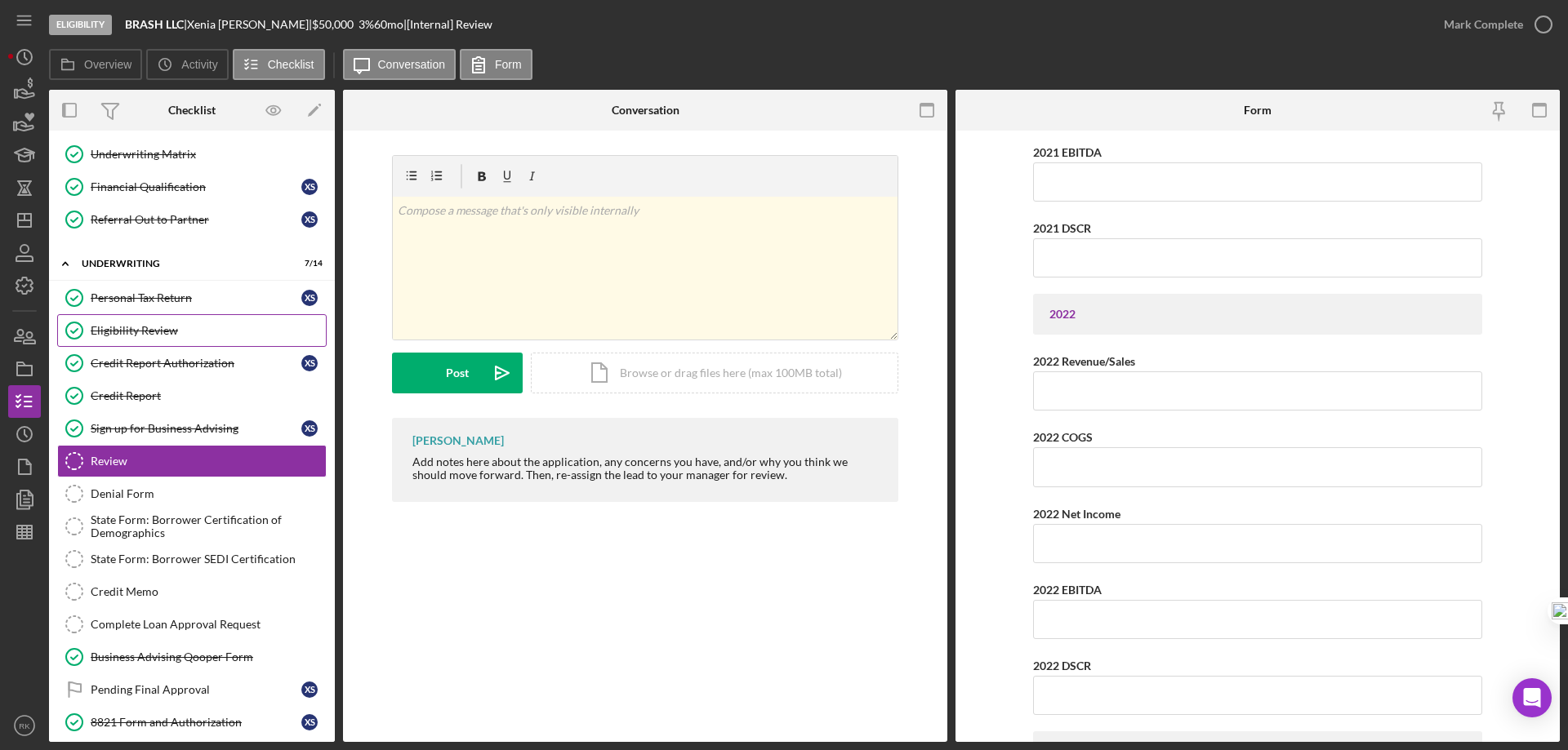
scroll to position [954, 0]
click at [1072, 392] on input "2022 Revenue/Sales" at bounding box center [1257, 391] width 449 height 39
click at [1098, 395] on input "$22" at bounding box center [1257, 391] width 449 height 39
type input "$2"
type input "$70,805"
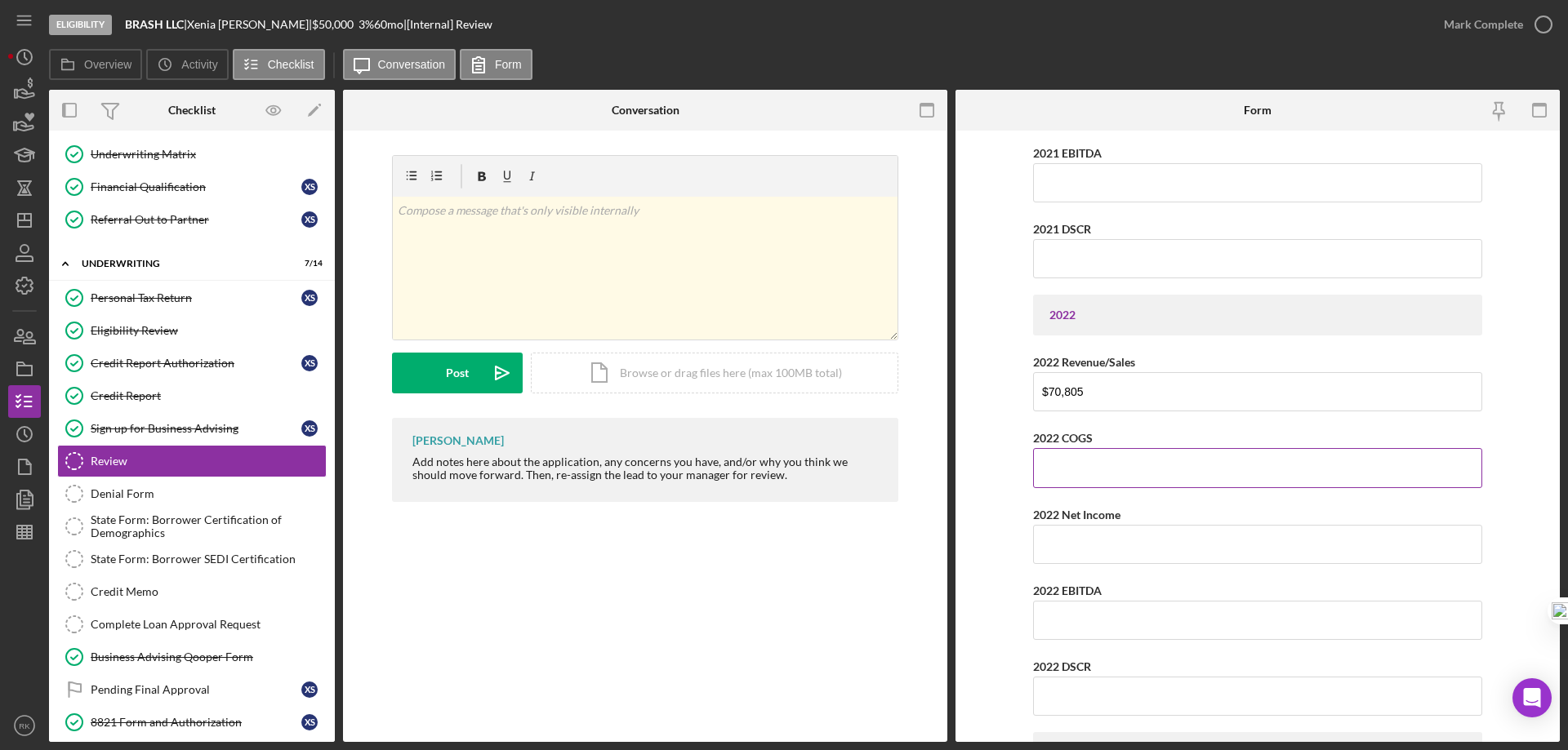
click at [1092, 469] on input "2022 COGS" at bounding box center [1257, 468] width 449 height 39
type input "$23,862"
click at [1089, 554] on input "2022 Net Income" at bounding box center [1257, 544] width 449 height 39
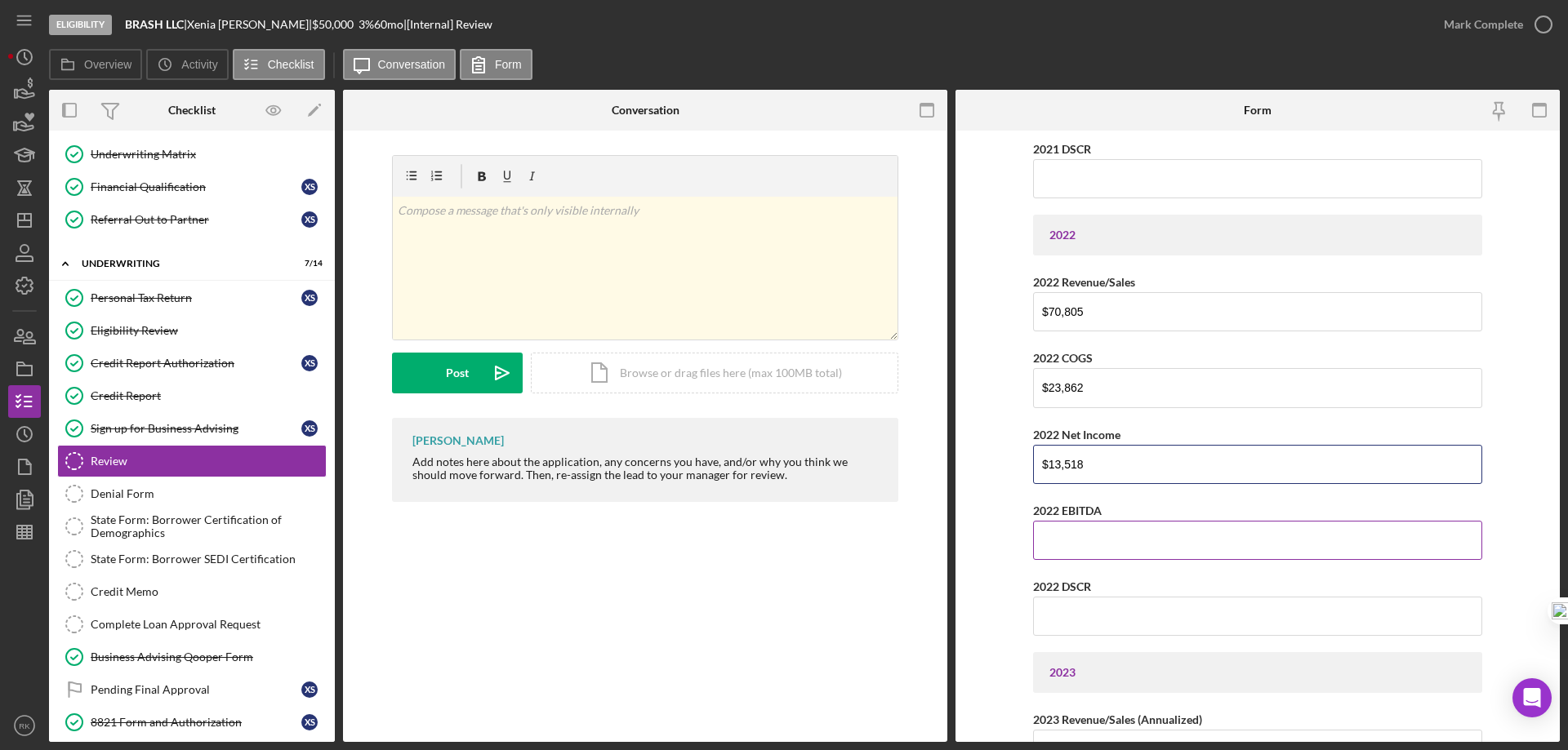
type input "$13,518"
click at [1091, 545] on input "2022 EBITDA" at bounding box center [1257, 540] width 449 height 39
type input "$1.3"
click at [1092, 619] on input "2022 DSCR" at bounding box center [1257, 614] width 449 height 39
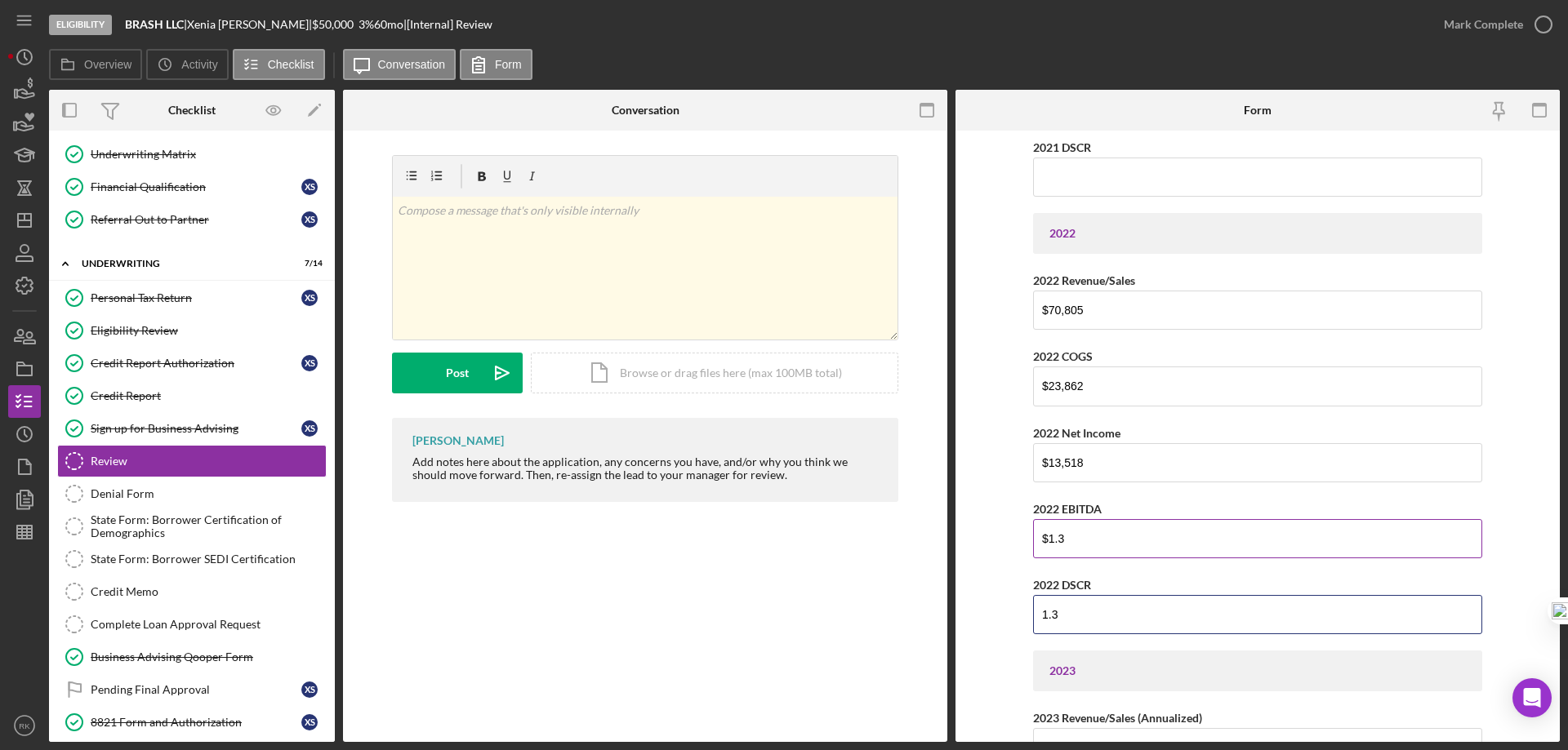
type input "1.3"
drag, startPoint x: 1085, startPoint y: 539, endPoint x: 1027, endPoint y: 537, distance: 58.0
click at [1028, 538] on form "Post-Credit Review *Product Type Make sure to review and update the Interest Ra…" at bounding box center [1257, 436] width 605 height 611
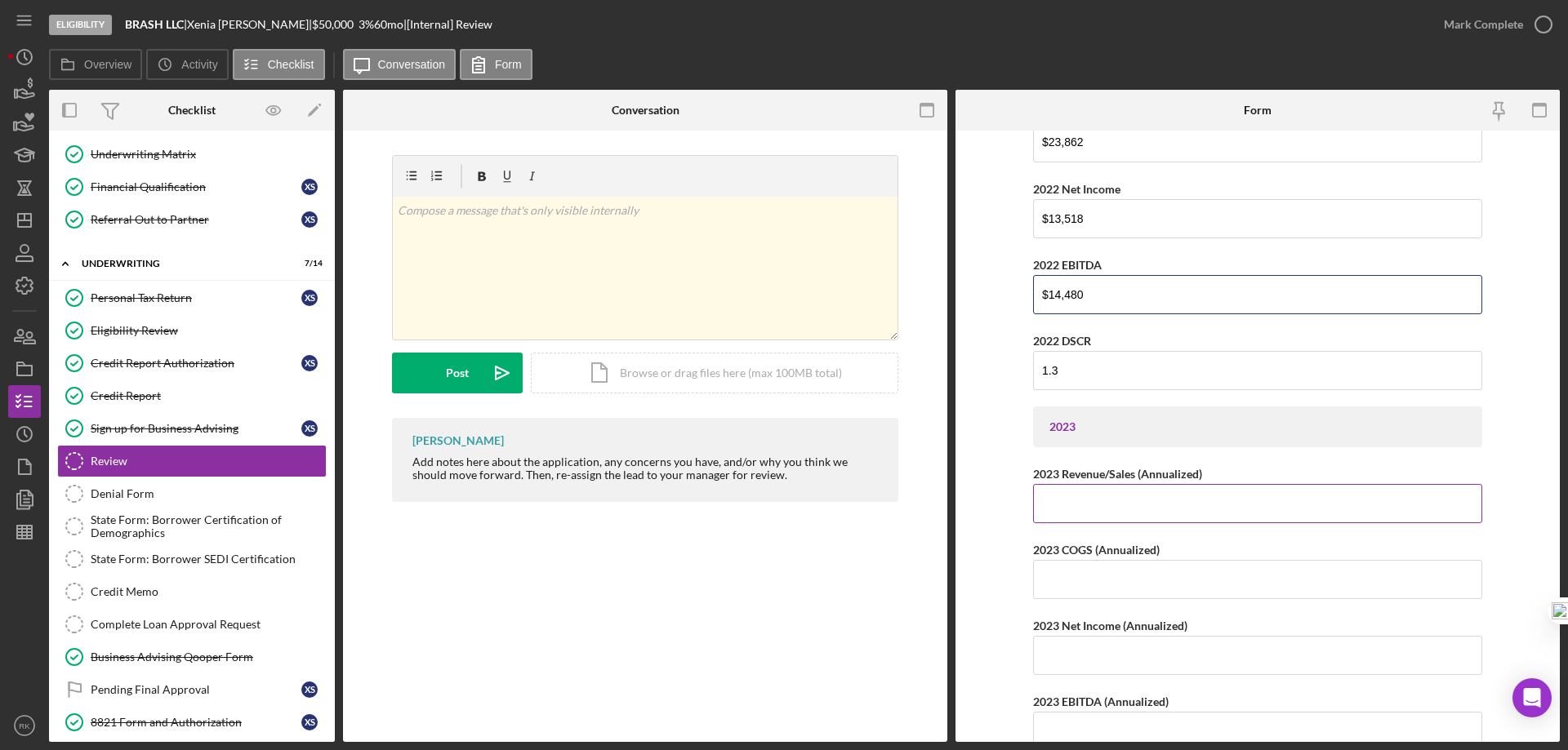
type input "$14,480"
click at [1081, 513] on input "2023 Revenue/Sales (Annualized)" at bounding box center [1257, 503] width 449 height 39
type input "$126,784"
click at [1070, 583] on input "2023 COGS (Annualized)" at bounding box center [1257, 578] width 449 height 39
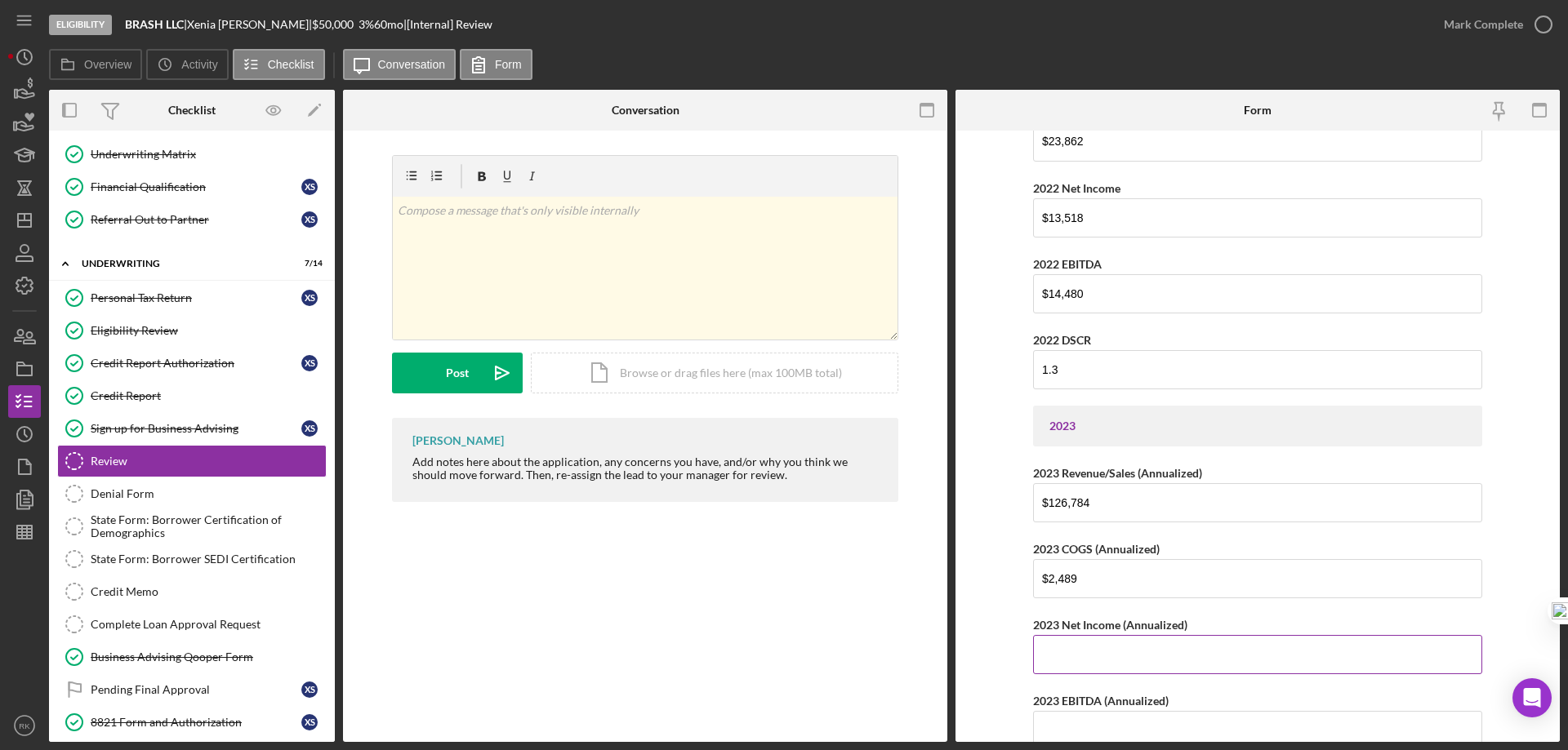
click at [1105, 645] on input "2023 Net Income (Annualized)" at bounding box center [1257, 654] width 449 height 39
click at [1106, 645] on input "2023 Net Income (Annualized)" at bounding box center [1257, 654] width 449 height 39
drag, startPoint x: 1099, startPoint y: 575, endPoint x: 1033, endPoint y: 570, distance: 66.2
click at [1047, 568] on input "$2,489" at bounding box center [1257, 578] width 449 height 39
type input "$24,389"
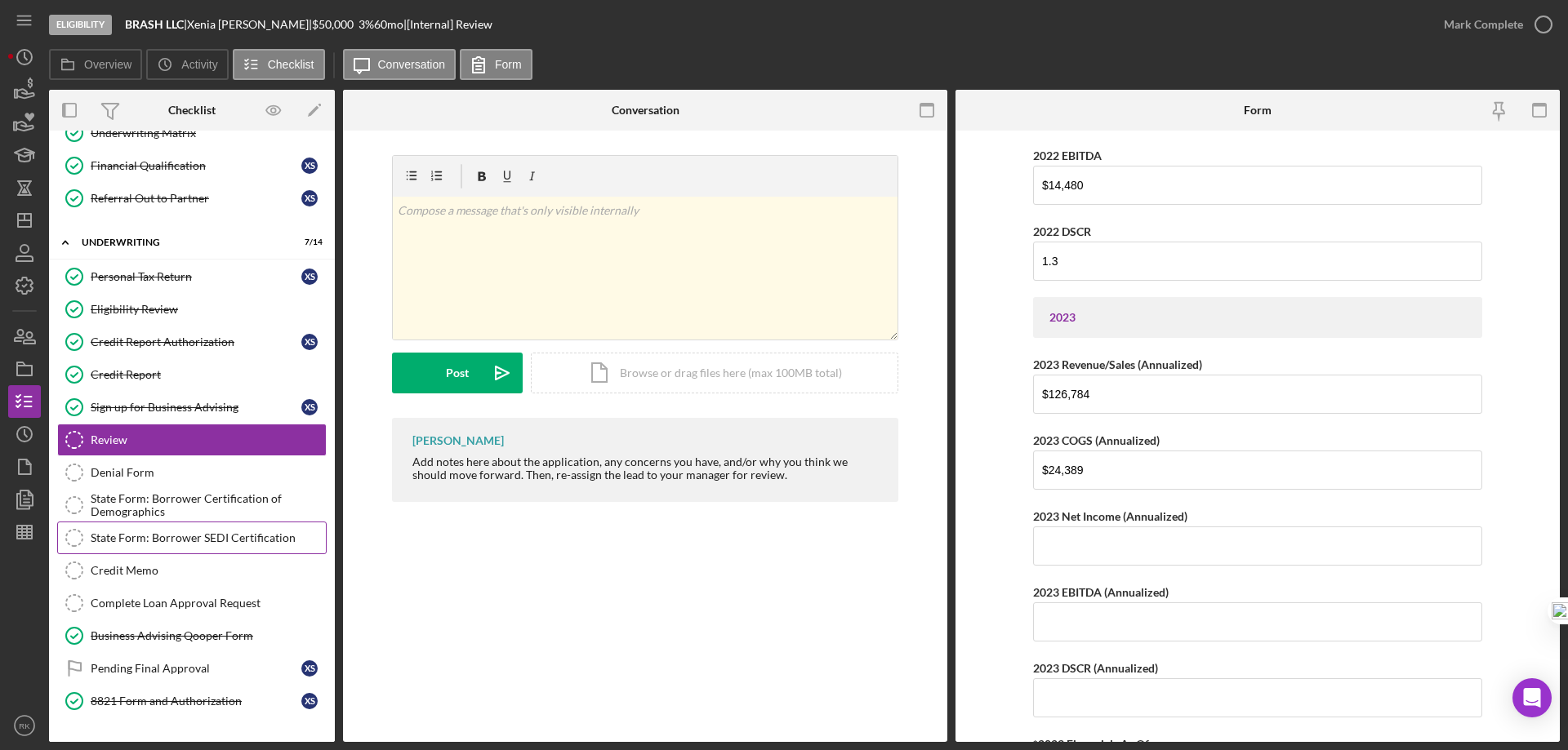
scroll to position [789, 0]
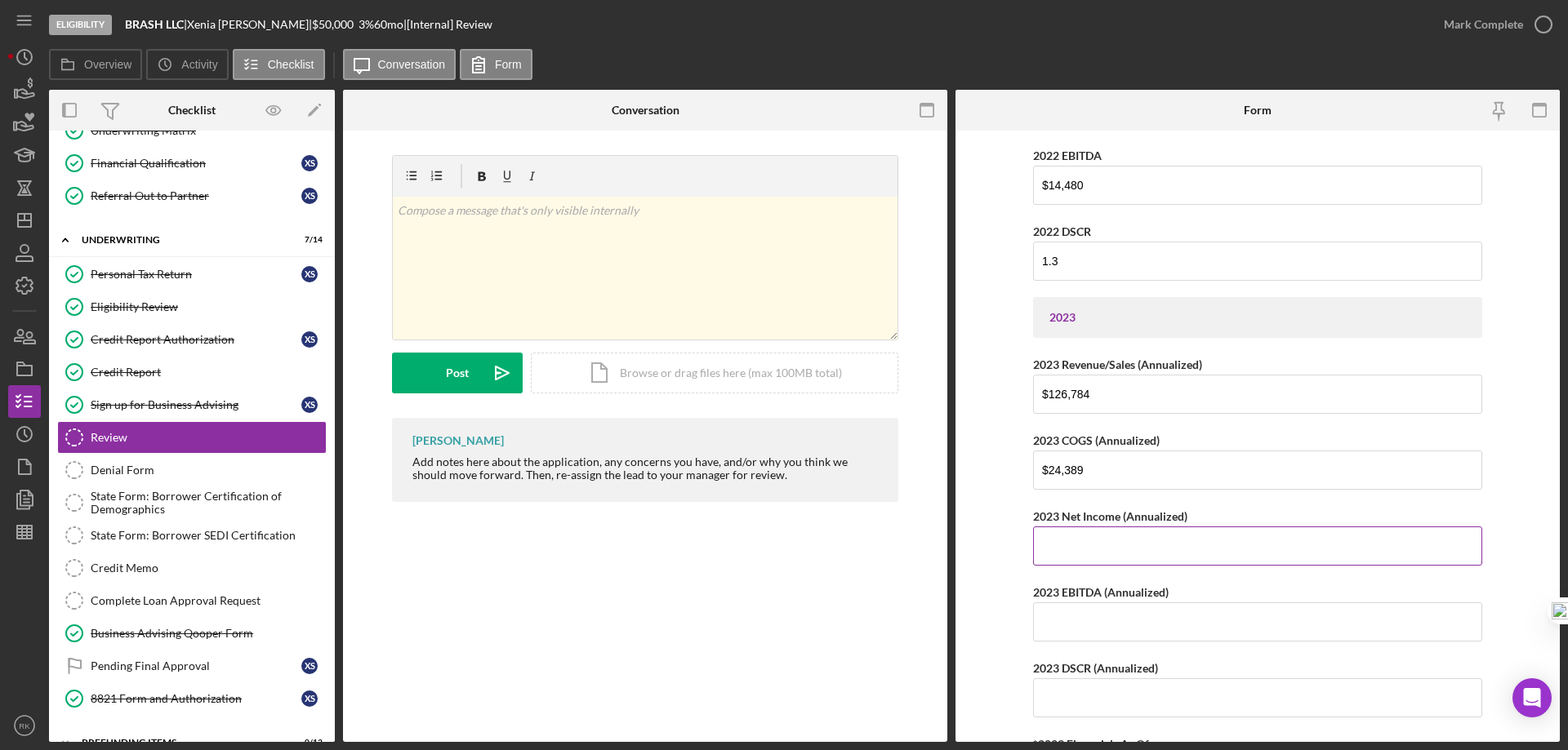
click at [1085, 541] on input "2023 Net Income (Annualized)" at bounding box center [1257, 546] width 449 height 39
click at [1093, 545] on input "2023 Net Income (Annualized)" at bounding box center [1257, 545] width 449 height 39
type input "$42,504"
click at [1121, 616] on input "2023 EBITDA (Annualized)" at bounding box center [1257, 621] width 449 height 39
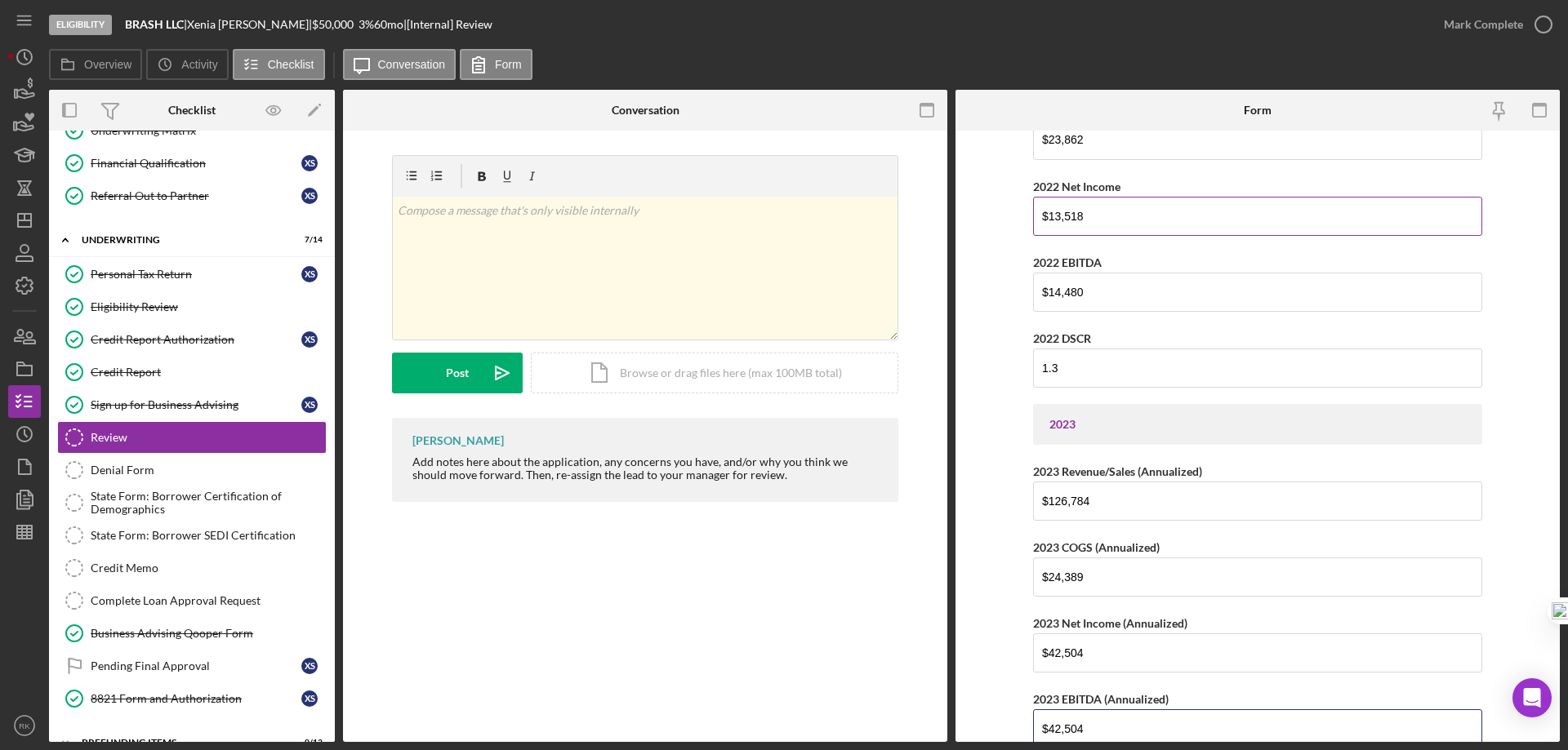
scroll to position [1281, 0]
type input "$42,504"
click at [1126, 222] on input "$13,518" at bounding box center [1257, 217] width 449 height 39
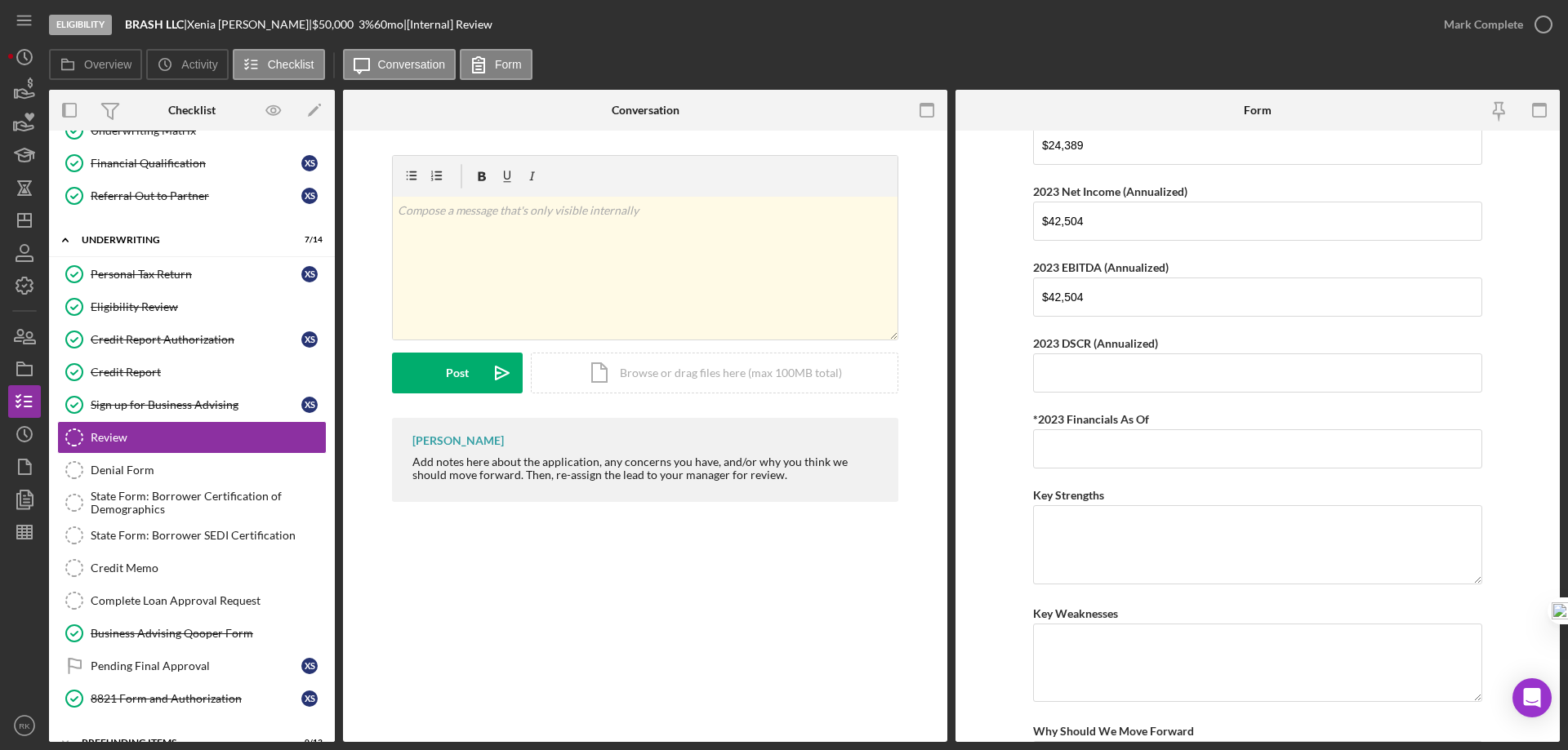
scroll to position [1716, 0]
click at [1113, 371] on input "2023 DSCR (Annualized)" at bounding box center [1257, 370] width 449 height 39
type input "3.8"
click at [1070, 459] on input "*2023 Financials As Of" at bounding box center [1257, 446] width 449 height 39
type input "06/30/2025"
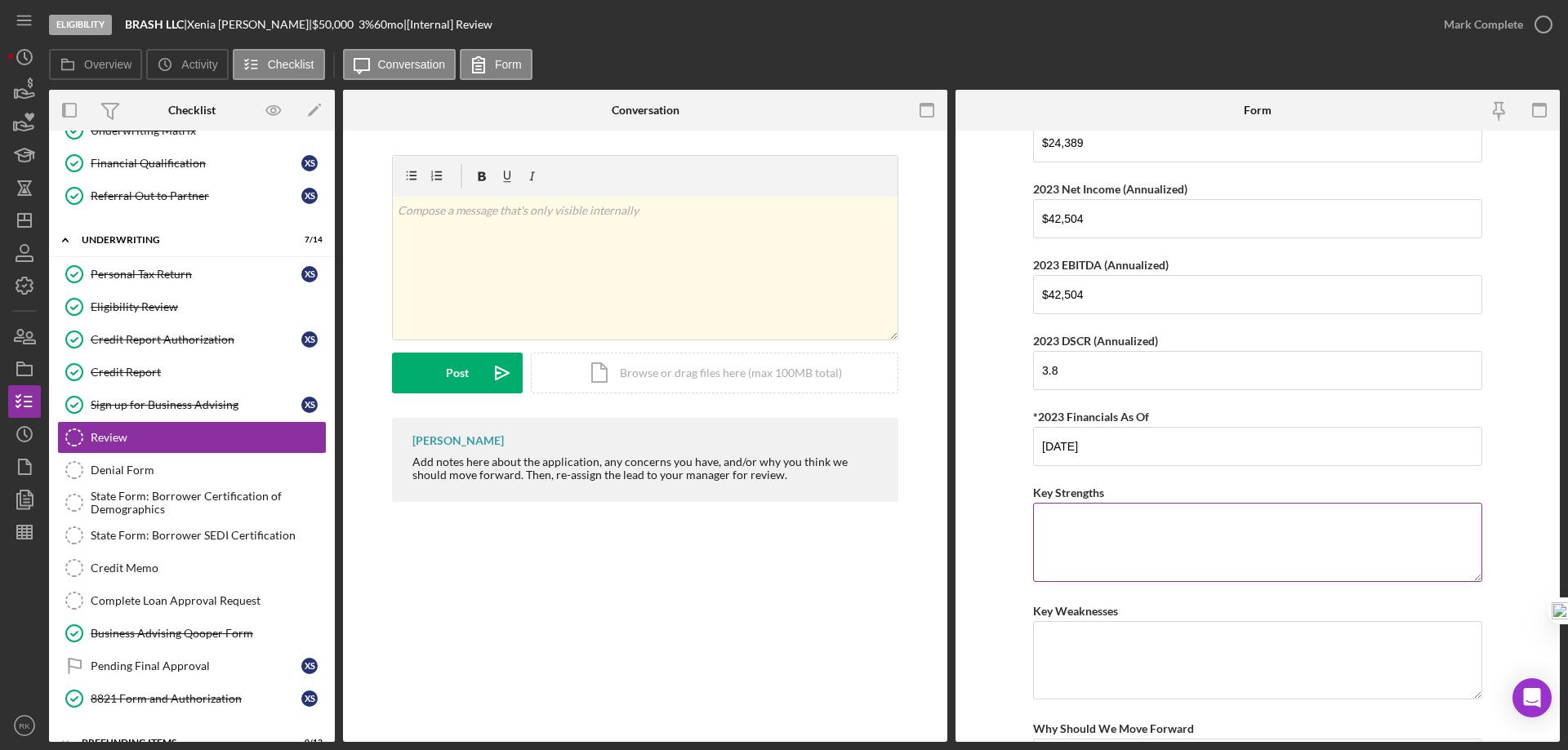
click at [1113, 549] on textarea "Key Strengths" at bounding box center [1257, 541] width 449 height 78
click at [1056, 534] on textarea "Key Strengths" at bounding box center [1257, 541] width 449 height 78
paste textarea "• Rapidly growing industry with a head start • Owner’s importance in her commun…"
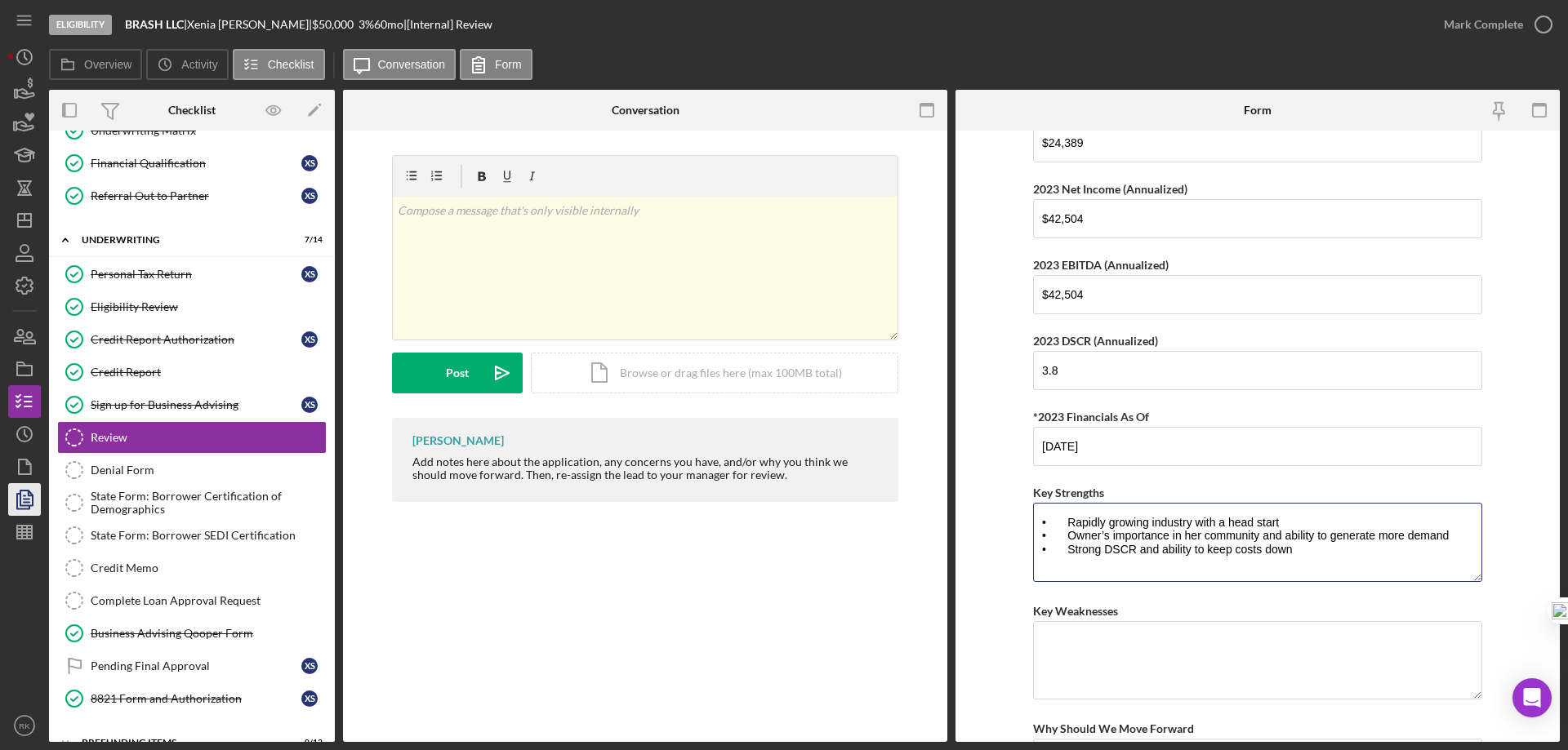
type textarea "• Rapidly growing industry with a head start • Owner’s importance in her commun…"
click at [1107, 639] on textarea "Key Weaknesses" at bounding box center [1257, 660] width 449 height 78
paste textarea "• Heavy reliance on owner • In need of capital to scale in a meaningful way • M…"
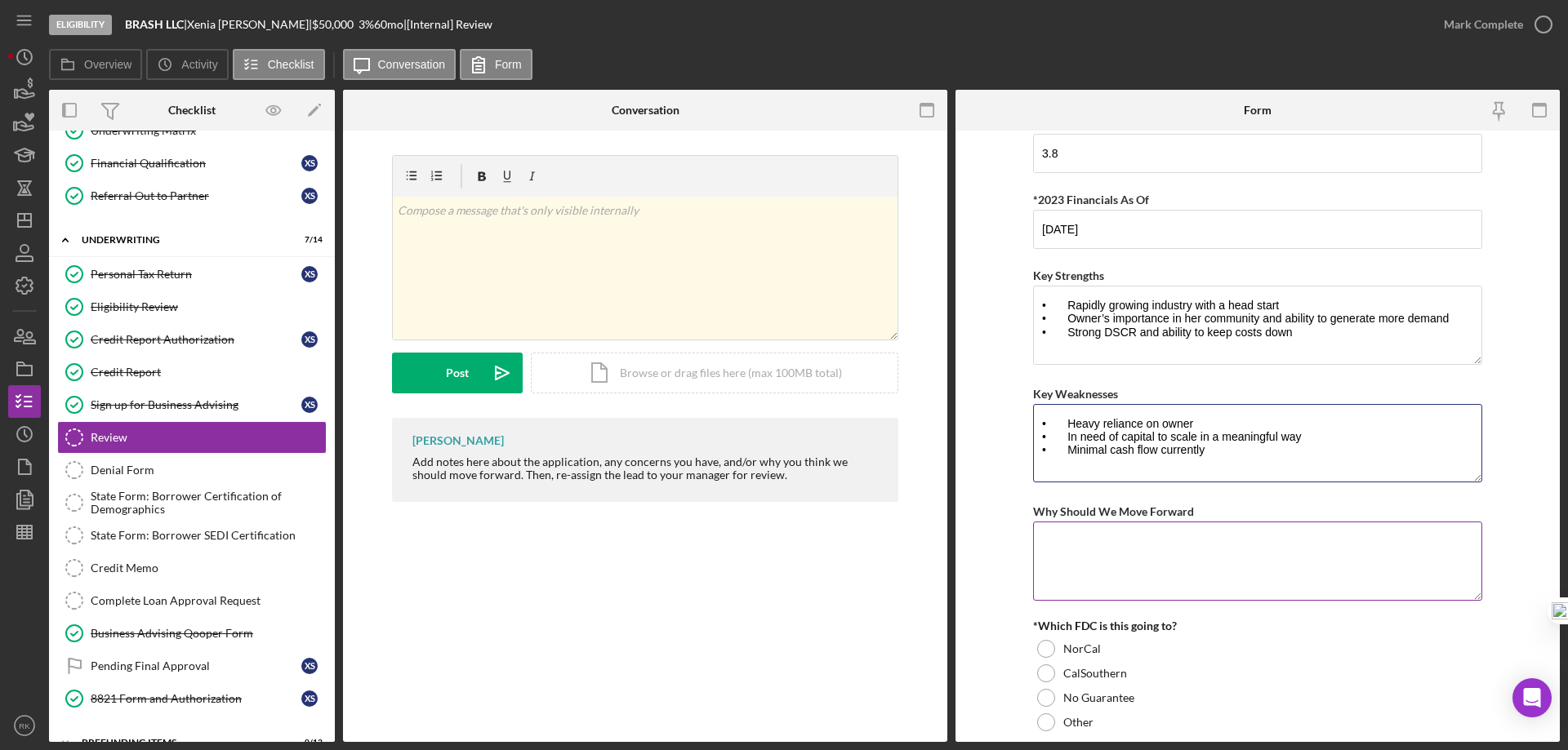
scroll to position [1933, 0]
type textarea "• Heavy reliance on owner • In need of capital to scale in a meaningful way • M…"
click at [1072, 559] on textarea "Why Should We Move Forward" at bounding box center [1257, 560] width 449 height 78
click at [1065, 532] on textarea "Why Should We Move Forward" at bounding box center [1257, 560] width 449 height 78
paste textarea "The borrower qualifies for the State Guarantee Program because traditional lend…"
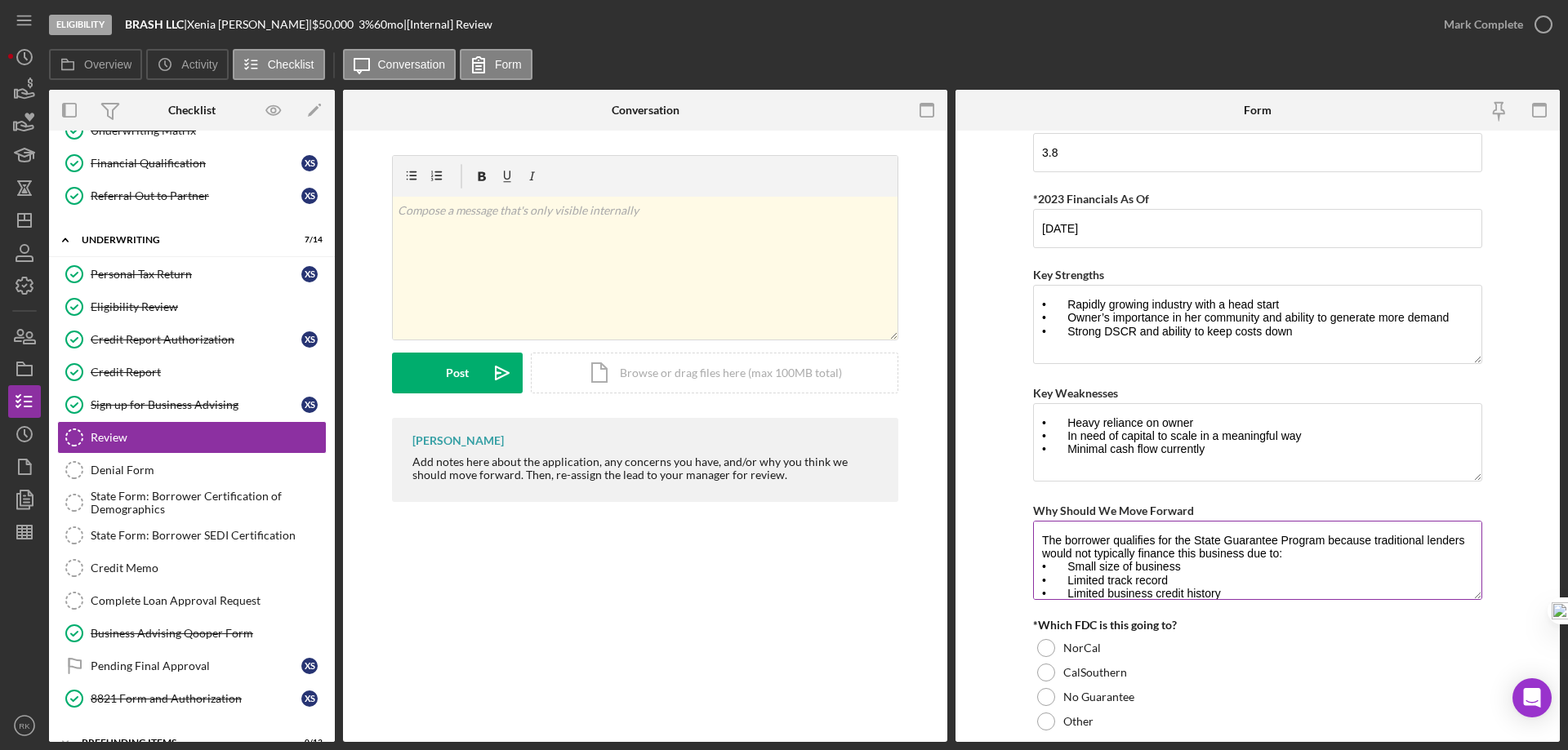
scroll to position [27, 0]
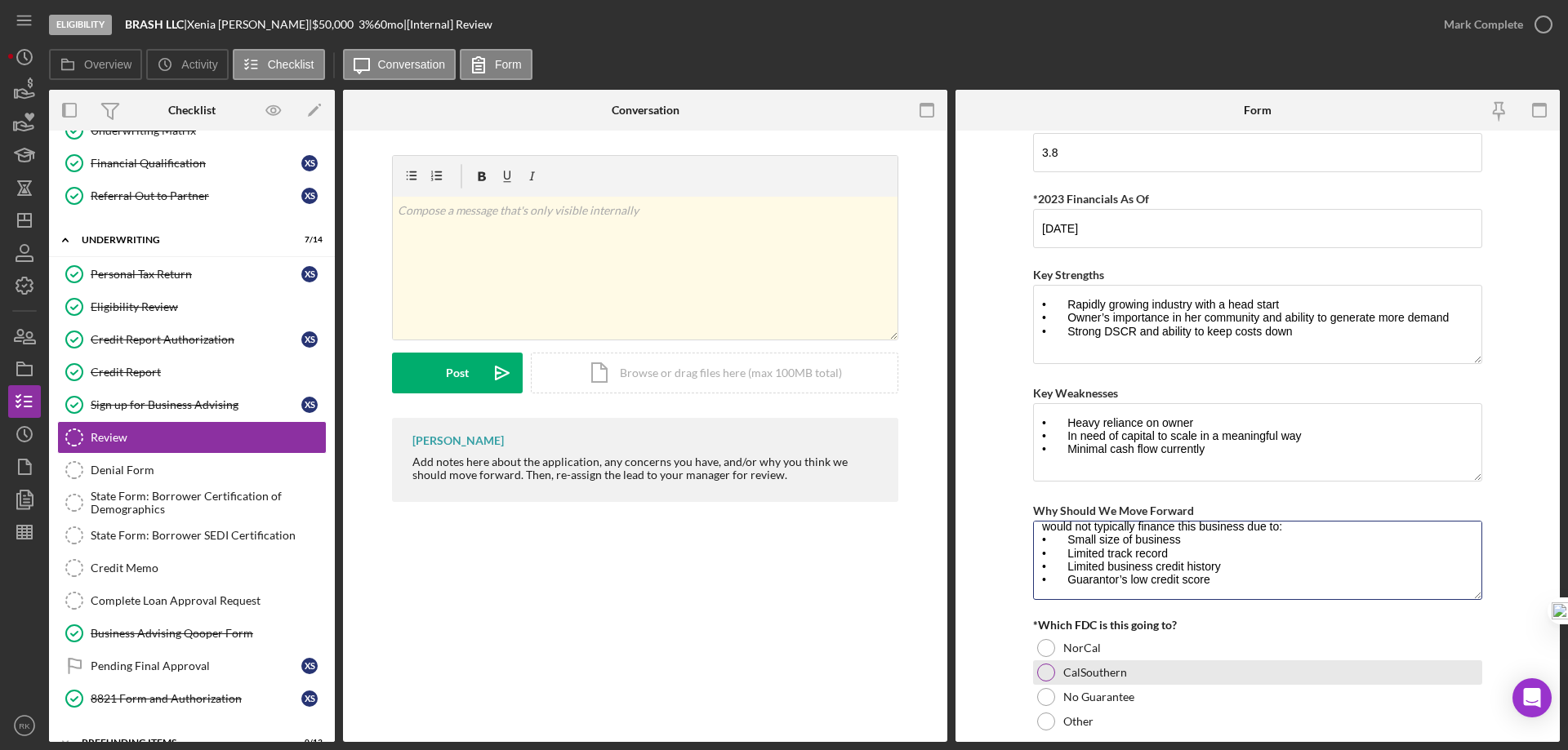
type textarea "The borrower qualifies for the State Guarantee Program because traditional lend…"
click at [1051, 672] on div at bounding box center [1046, 672] width 18 height 18
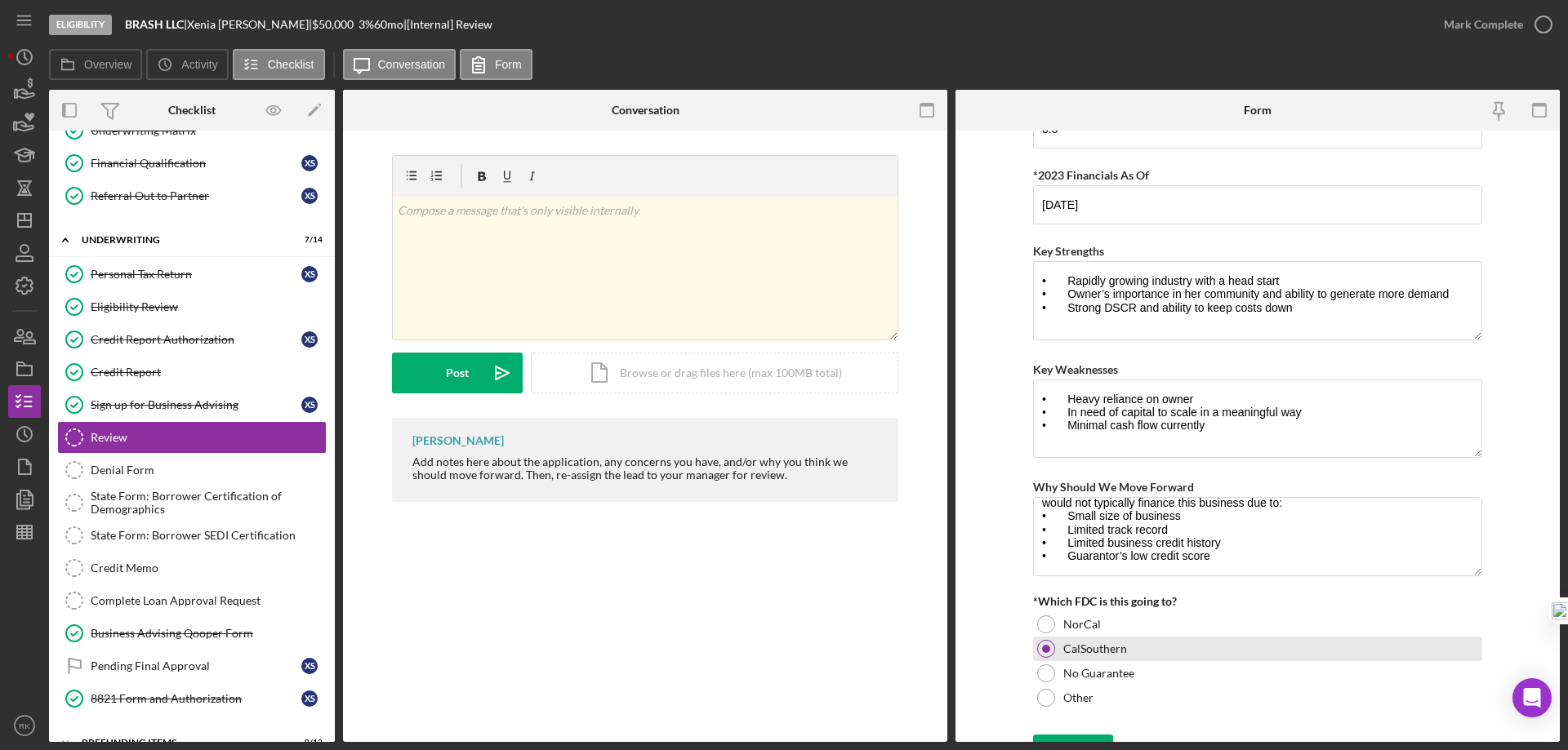
scroll to position [1985, 0]
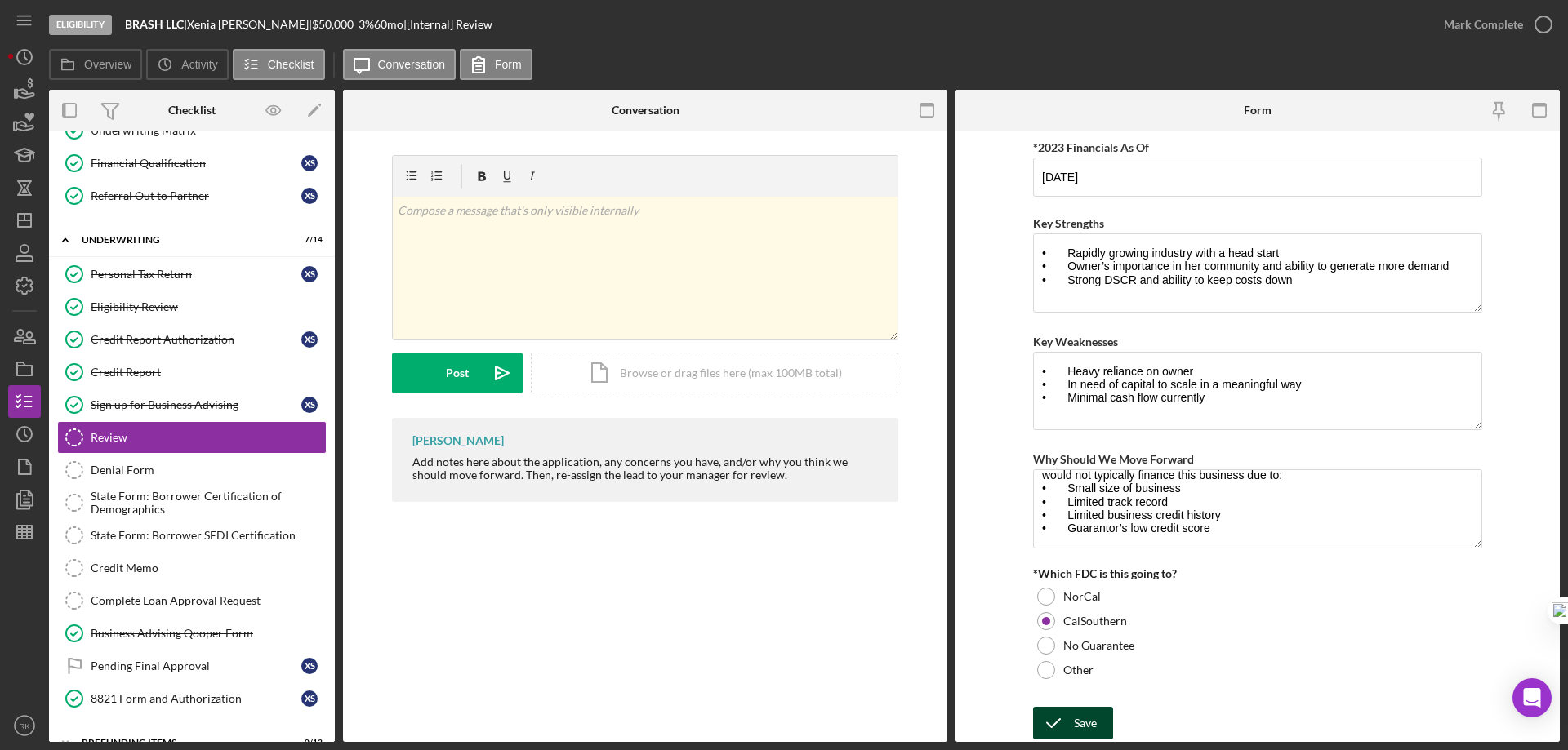
drag, startPoint x: 1091, startPoint y: 726, endPoint x: 1087, endPoint y: 743, distance: 17.5
click at [1092, 725] on div "Save" at bounding box center [1085, 723] width 23 height 32
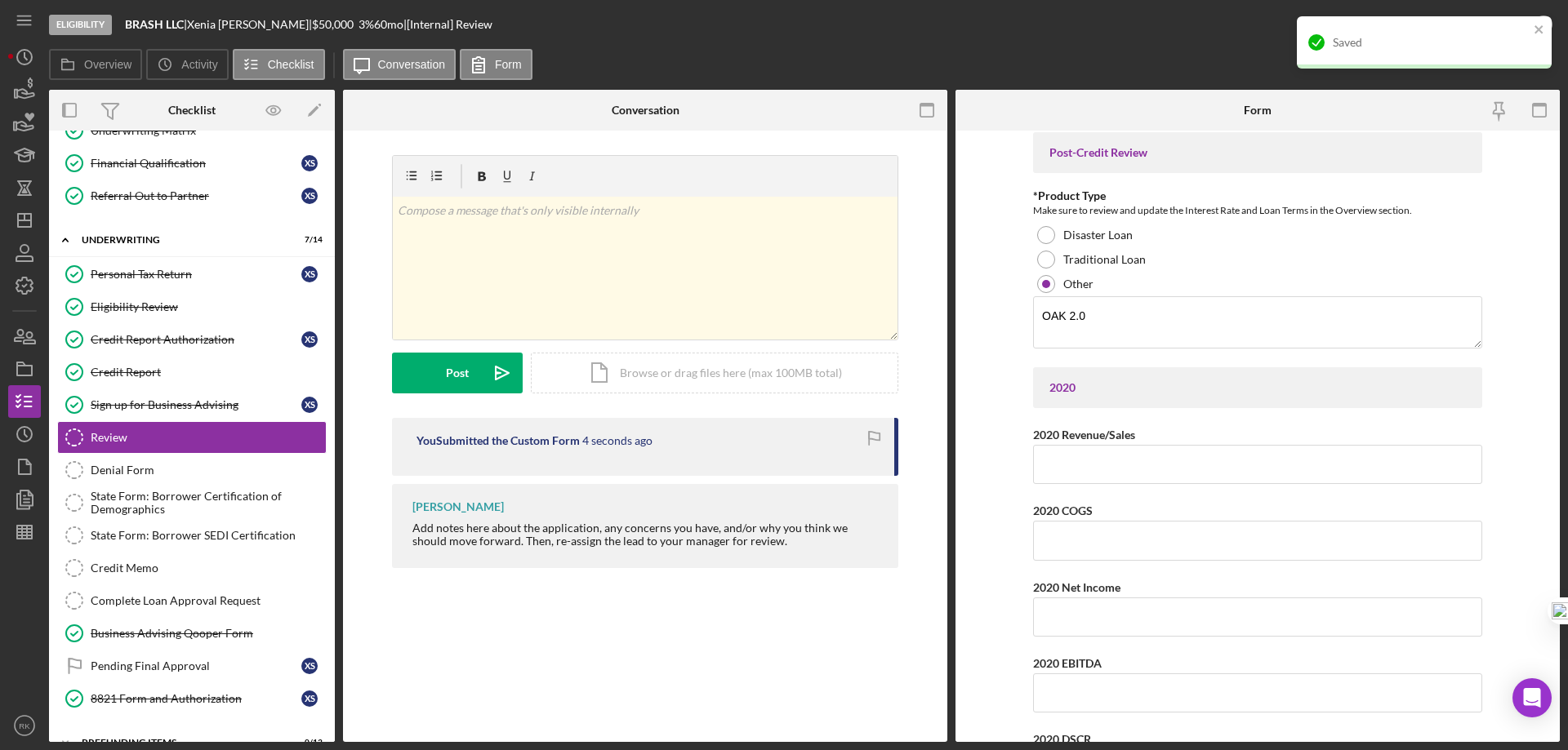
scroll to position [0, 0]
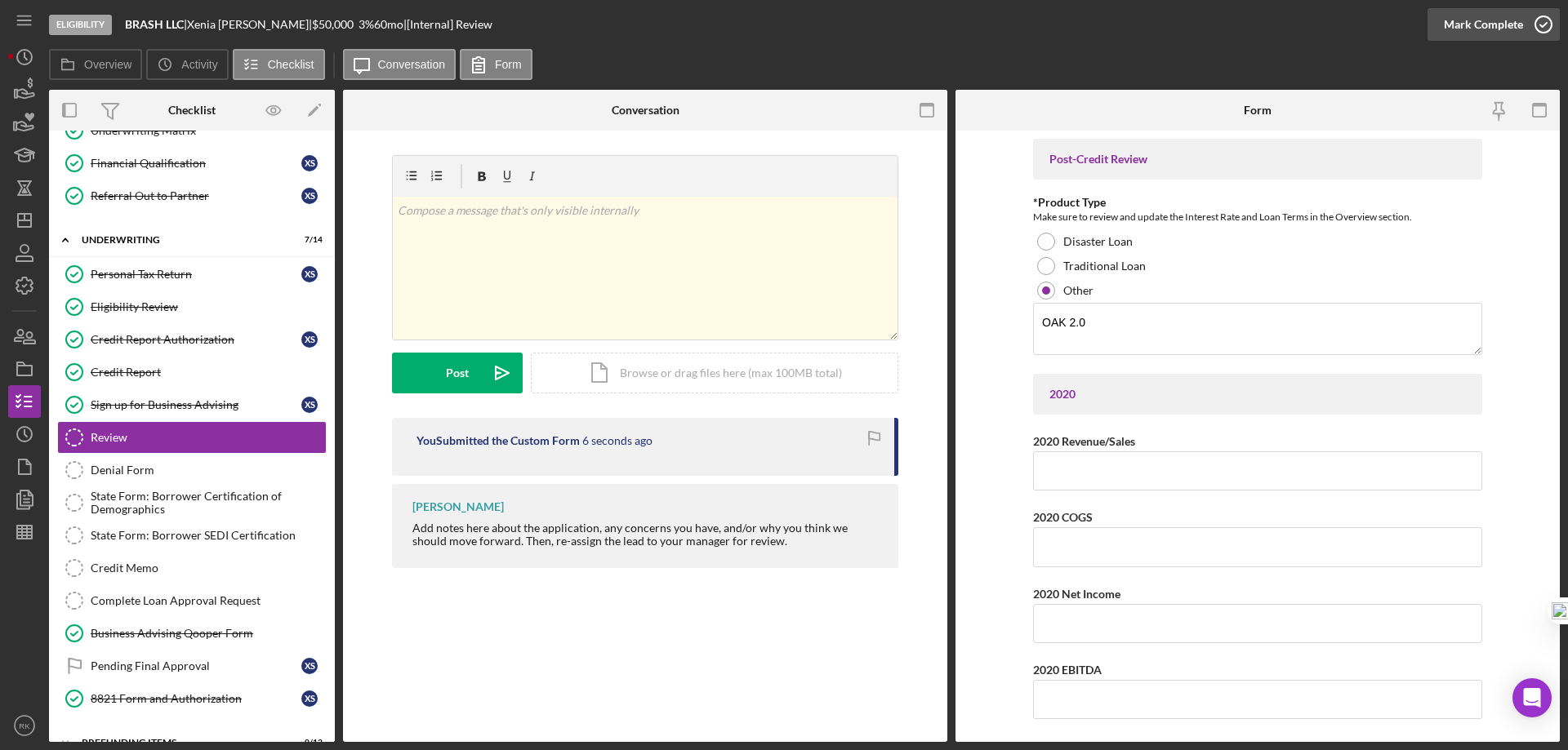
click at [1544, 20] on icon "button" at bounding box center [1543, 25] width 41 height 41
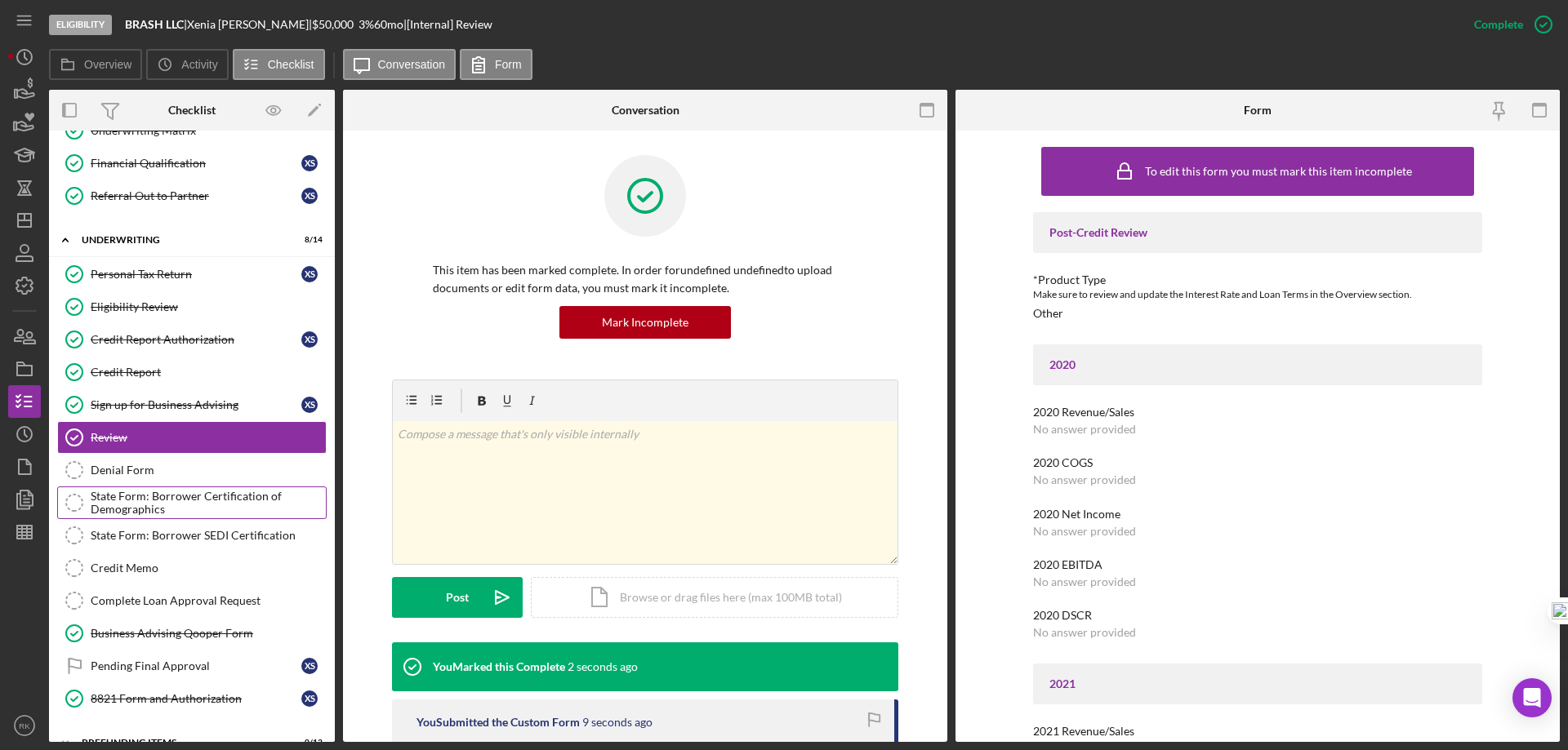
drag, startPoint x: 119, startPoint y: 504, endPoint x: 159, endPoint y: 500, distance: 40.2
click at [119, 504] on div "State Form: Borrower Certification of Demographics" at bounding box center [208, 503] width 235 height 26
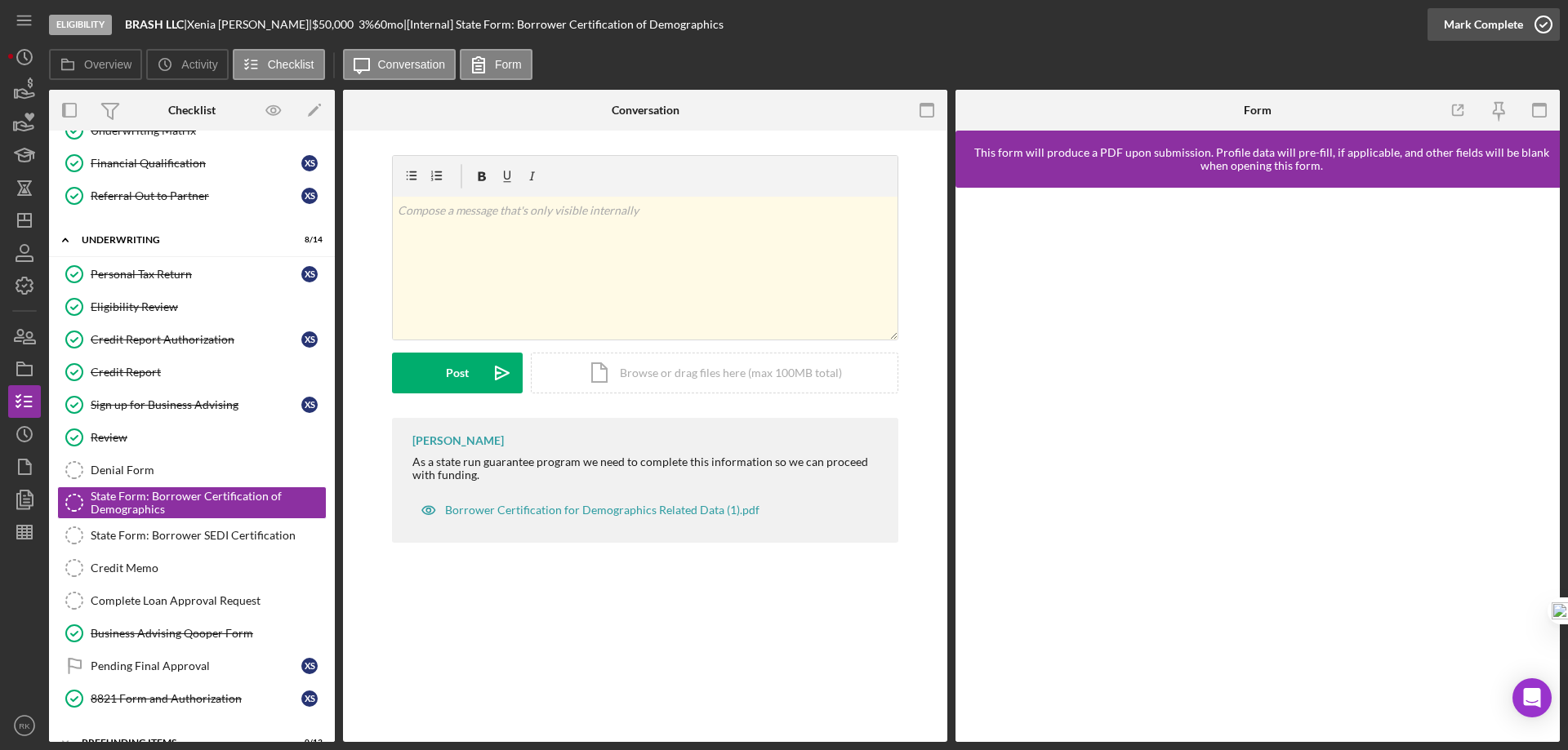
click at [1538, 33] on icon "button" at bounding box center [1543, 25] width 41 height 41
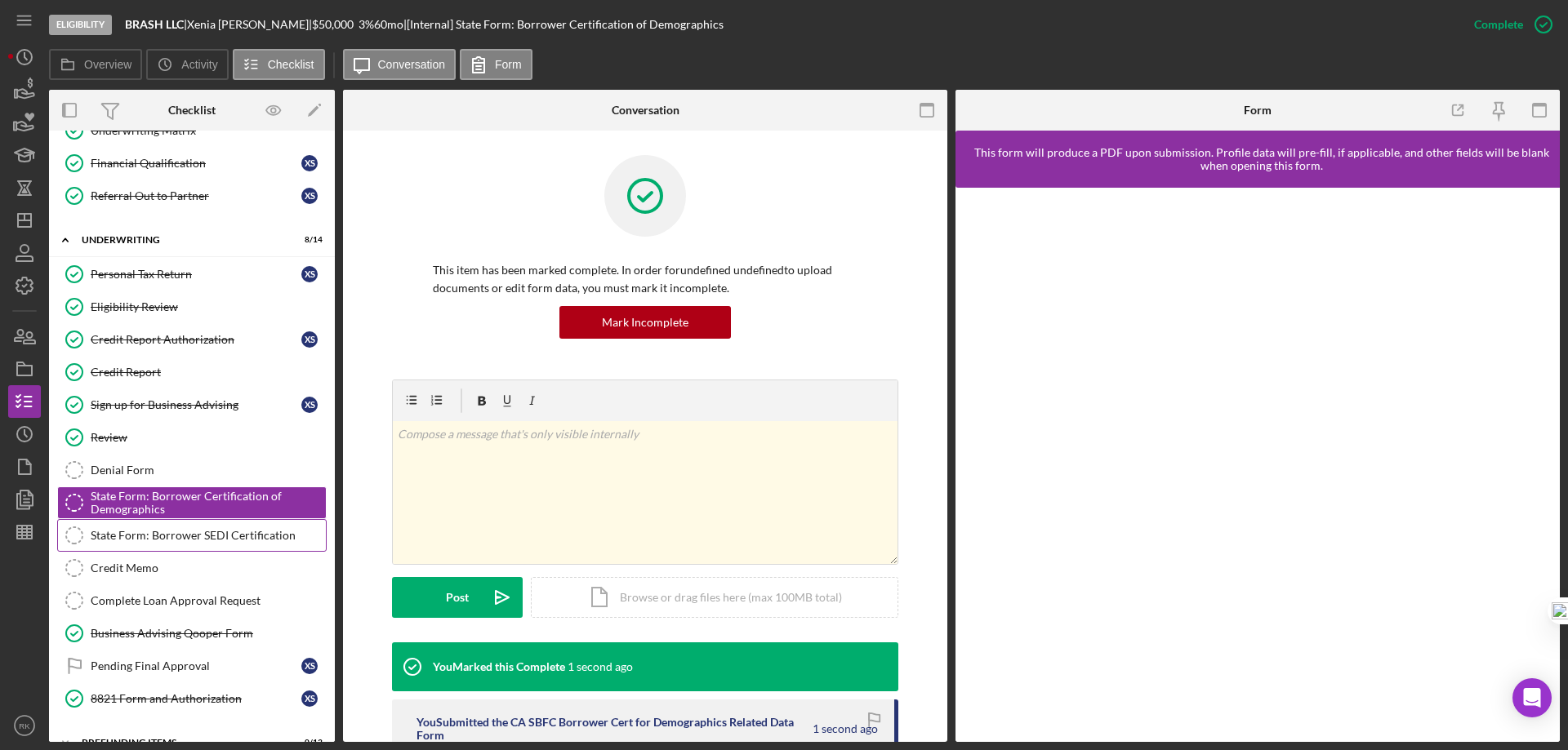
click at [212, 529] on div "State Form: Borrower SEDI Certification" at bounding box center [208, 535] width 235 height 13
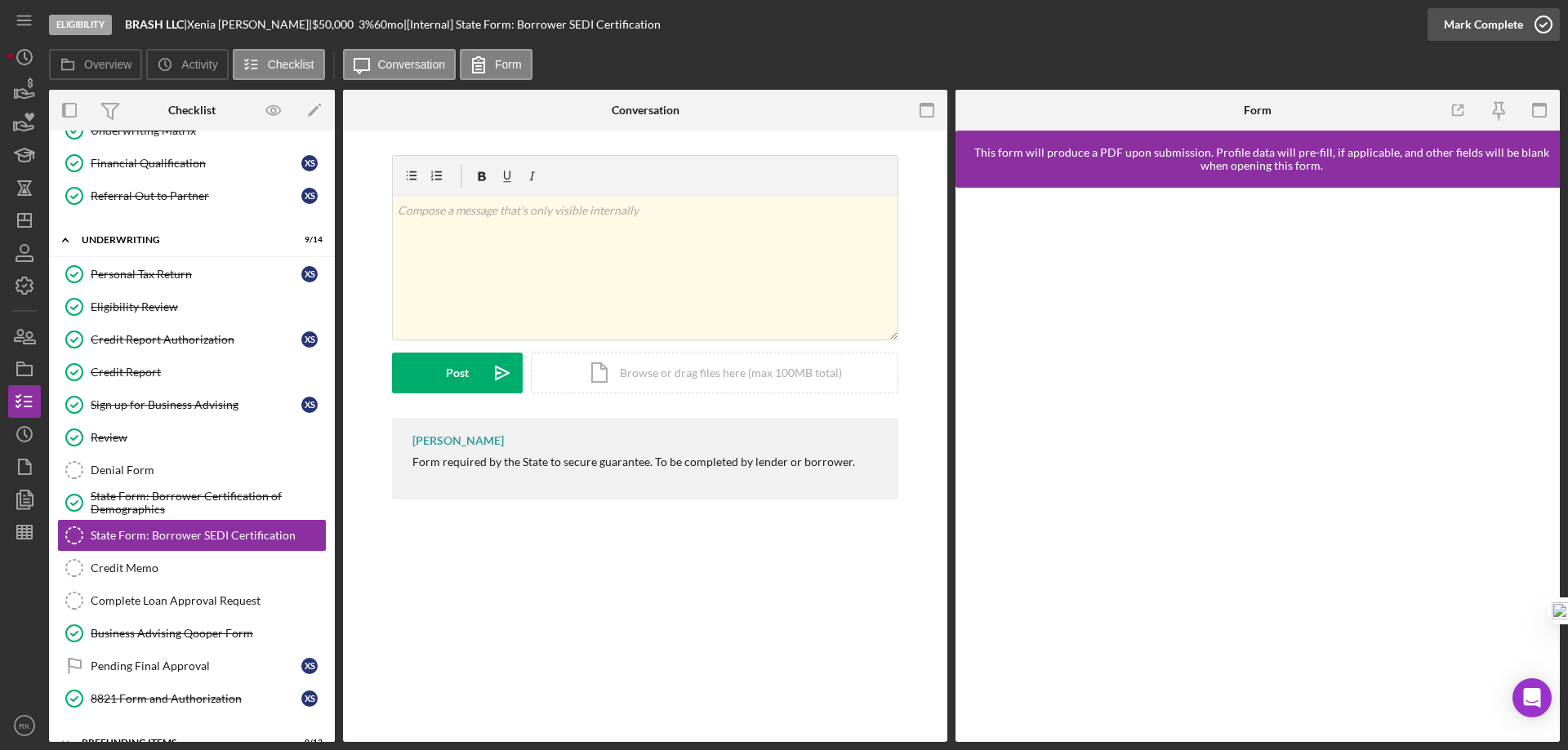
click at [1537, 24] on icon "button" at bounding box center [1543, 25] width 41 height 41
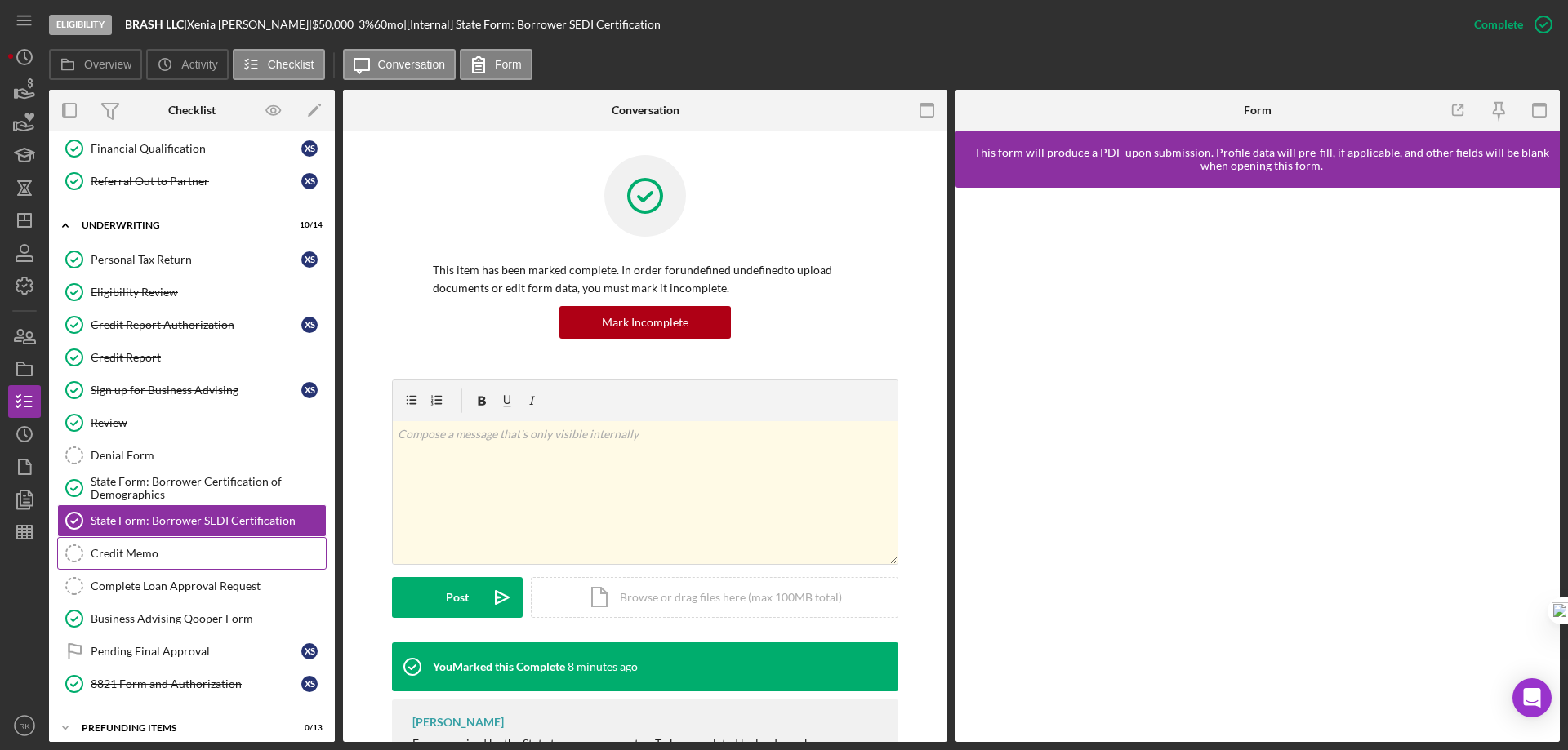
scroll to position [816, 0]
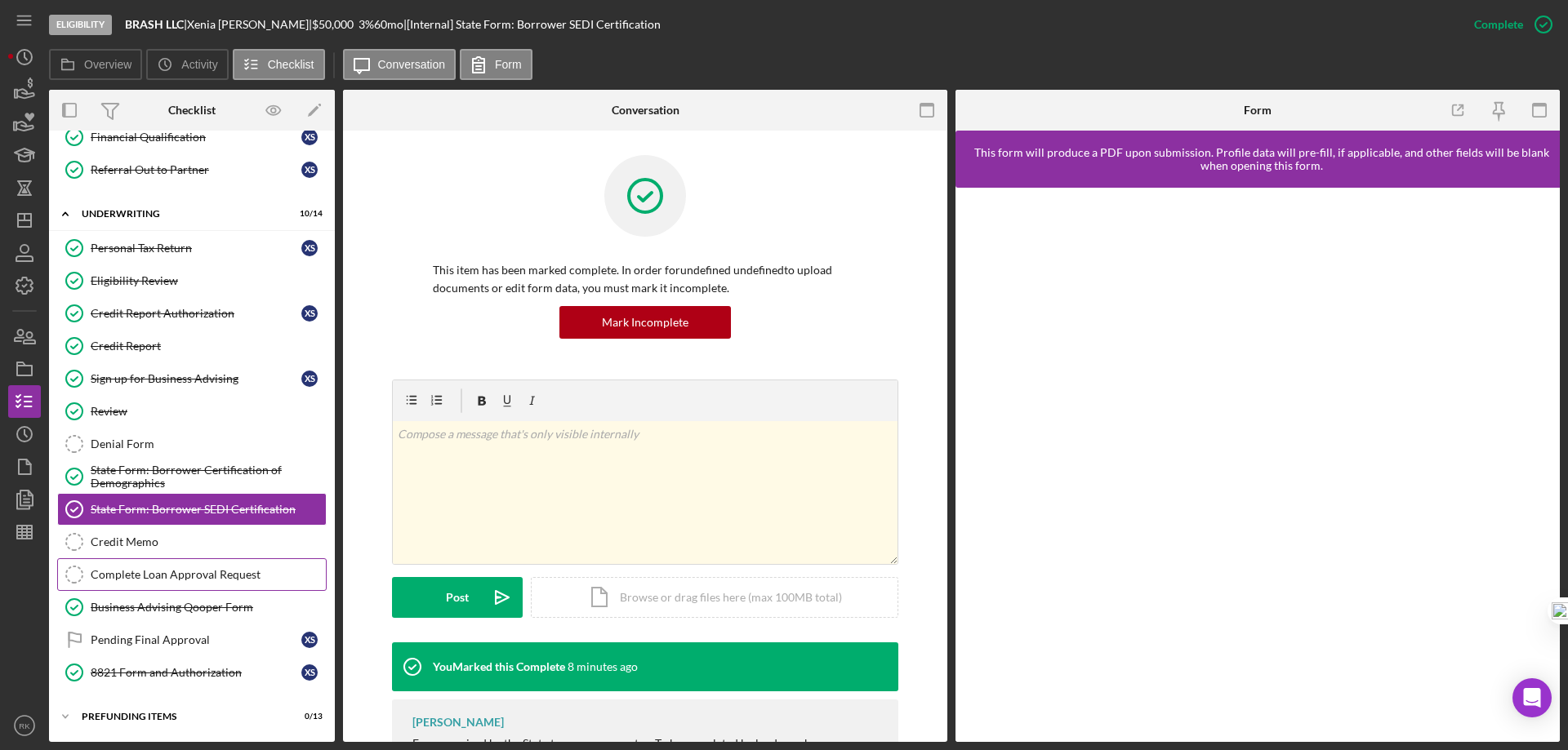
click at [168, 571] on div "Complete Loan Approval Request" at bounding box center [208, 575] width 235 height 13
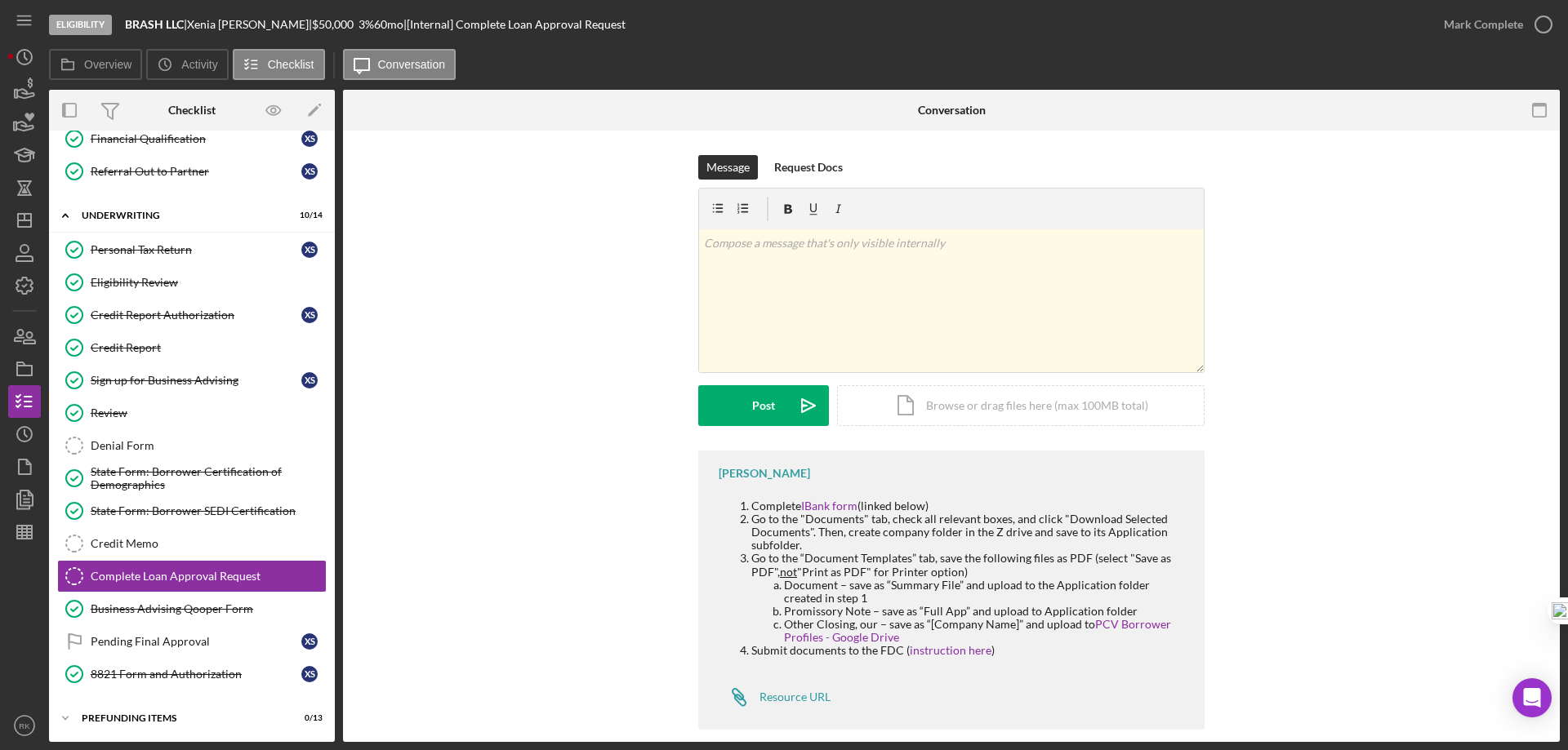
scroll to position [816, 0]
click at [828, 507] on link "IBank form" at bounding box center [829, 506] width 56 height 14
click at [161, 541] on div "Credit Memo" at bounding box center [208, 541] width 235 height 13
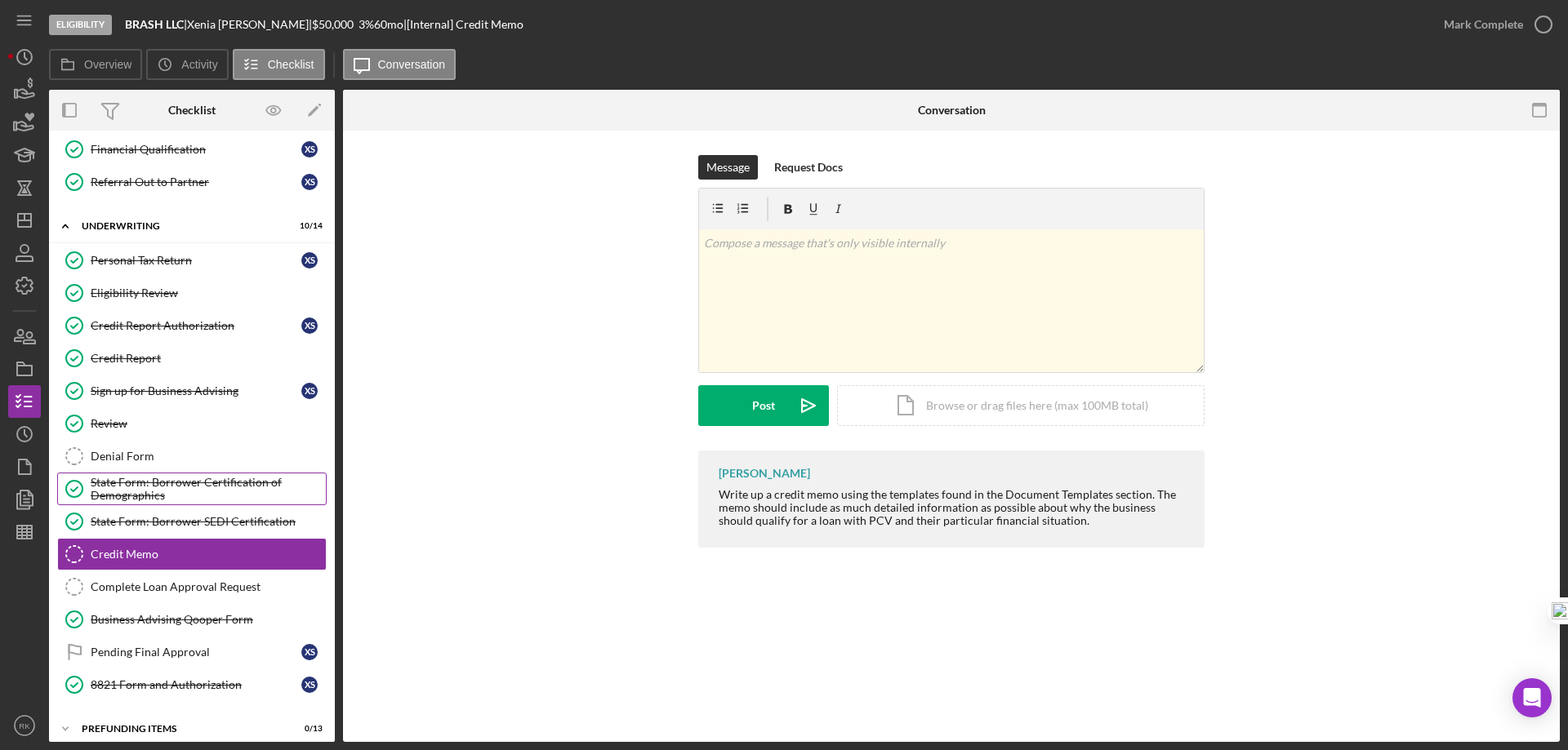
scroll to position [816, 0]
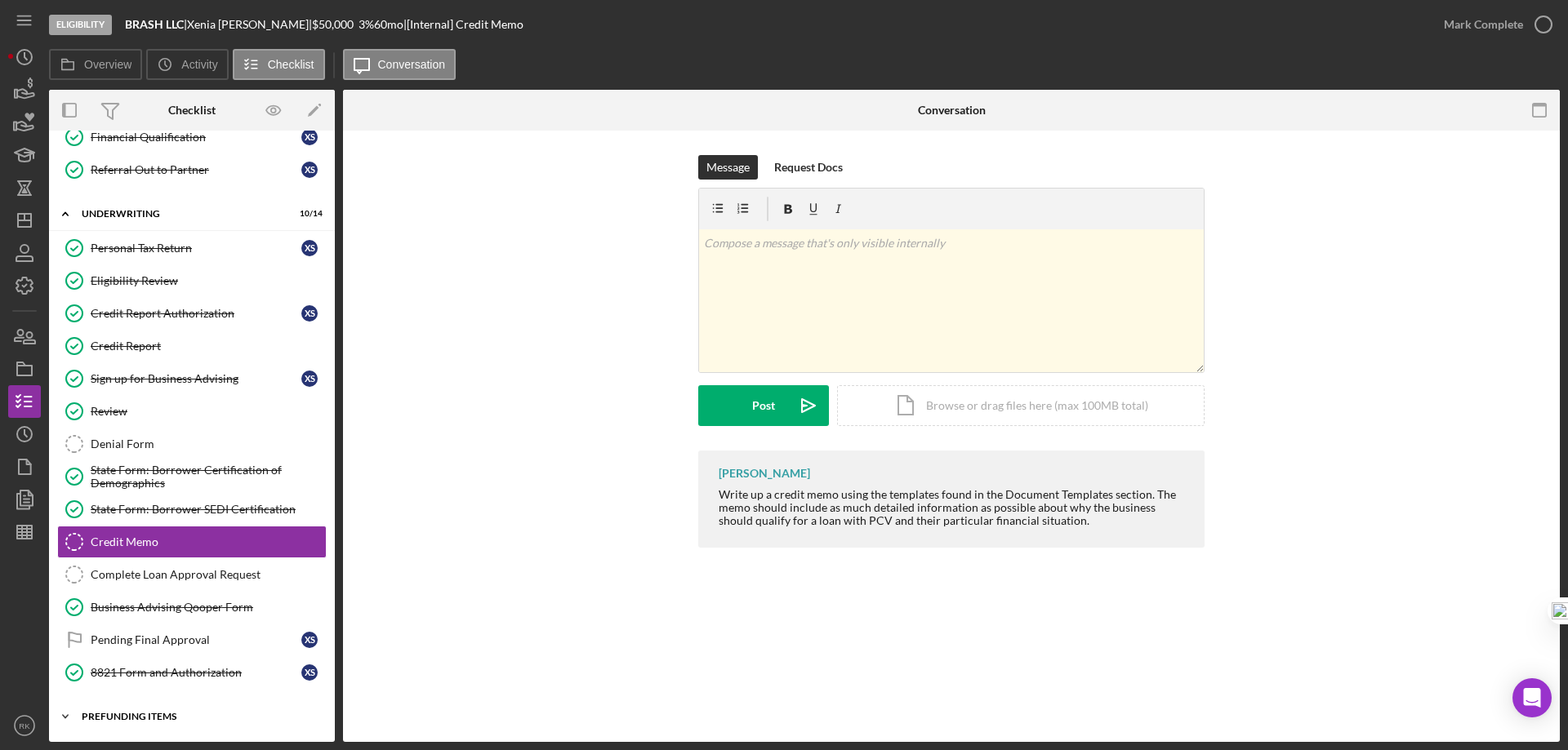
click at [168, 708] on div "Icon/Expander Prefunding Items 0 / 13" at bounding box center [192, 716] width 286 height 32
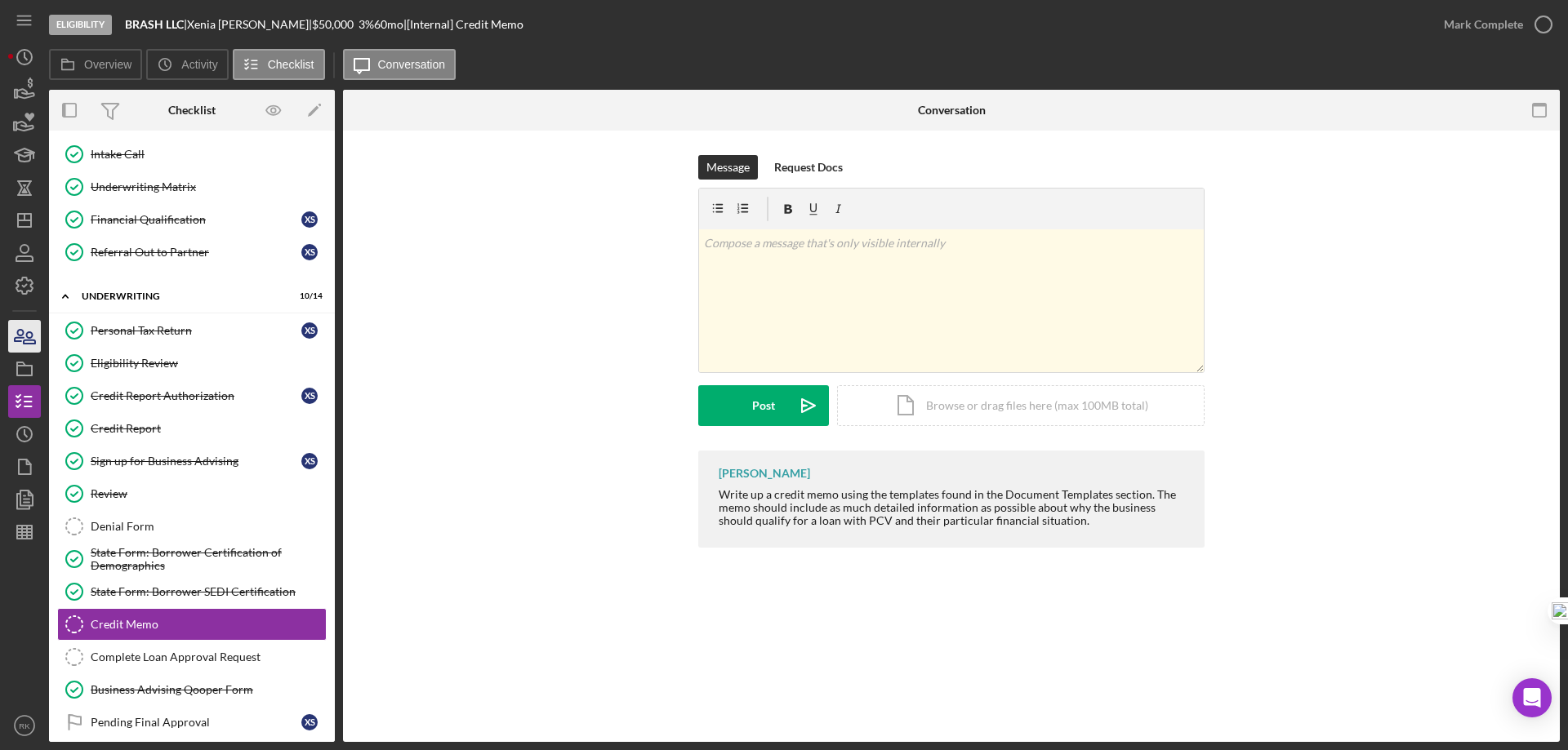
scroll to position [734, 0]
drag, startPoint x: 18, startPoint y: 218, endPoint x: 37, endPoint y: 227, distance: 21.0
click at [18, 218] on polygon "button" at bounding box center [24, 220] width 13 height 13
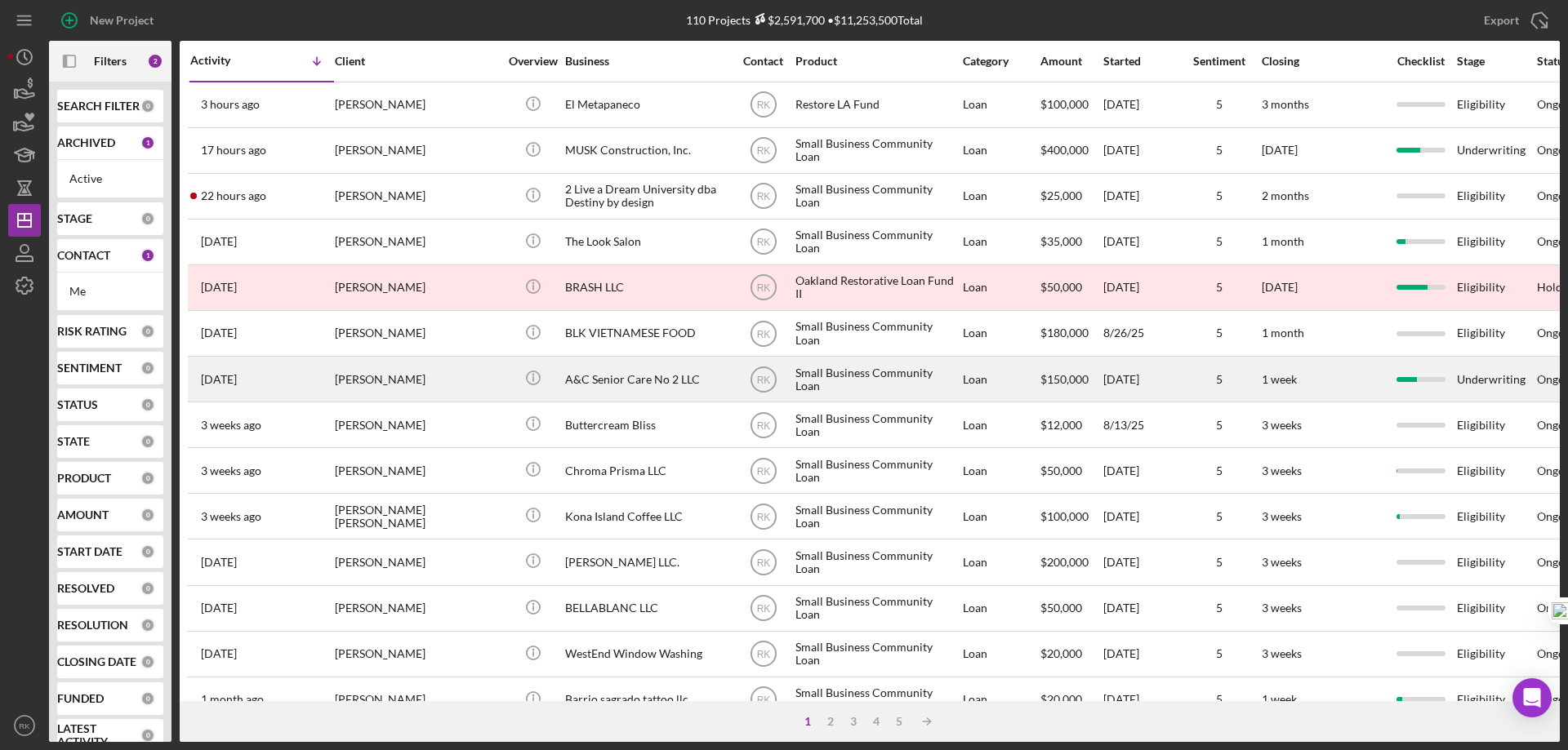
click at [617, 377] on div "A&C Senior Care No 2 LLC" at bounding box center [647, 379] width 163 height 43
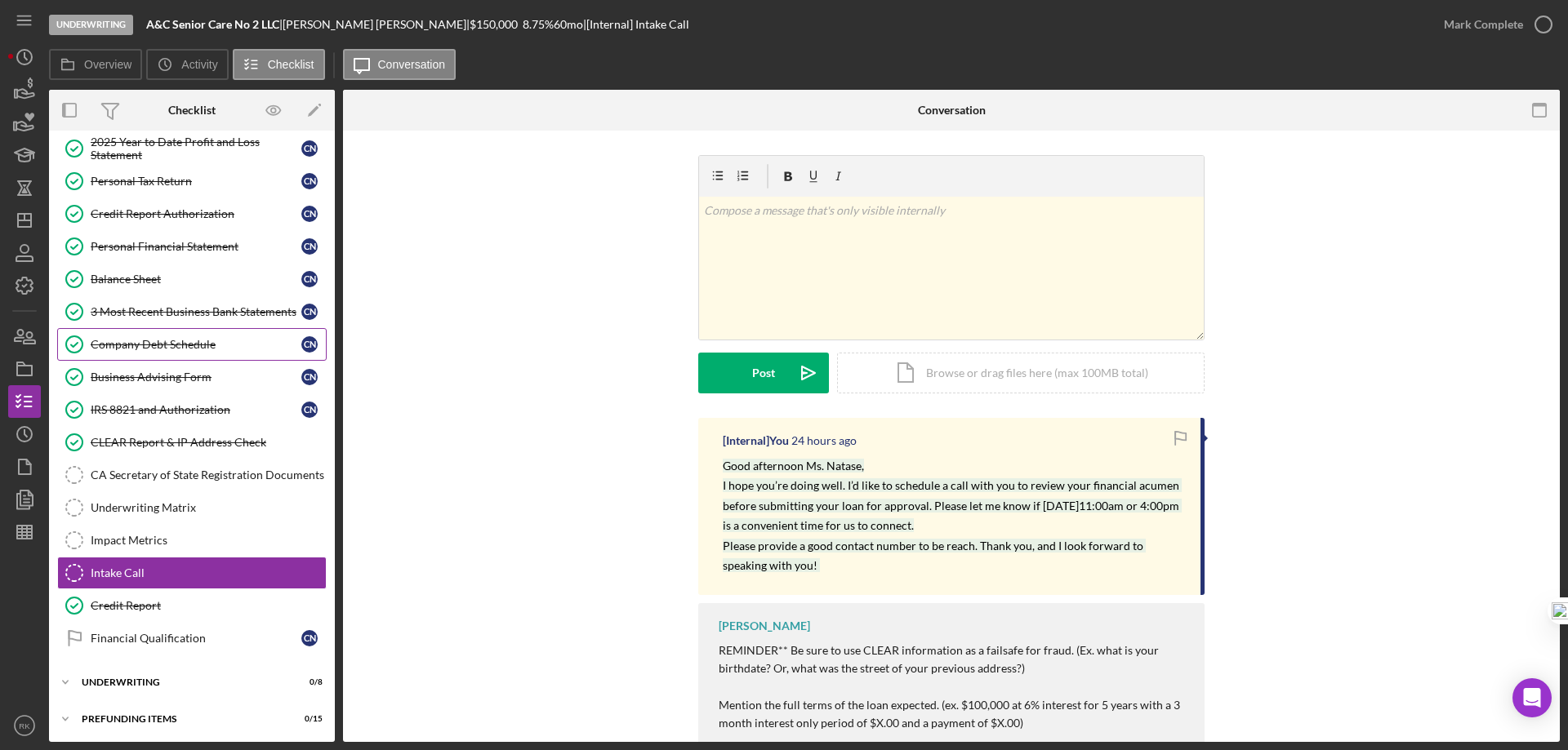
scroll to position [208, 0]
click at [17, 221] on icon "Icon/Dashboard" at bounding box center [25, 220] width 41 height 41
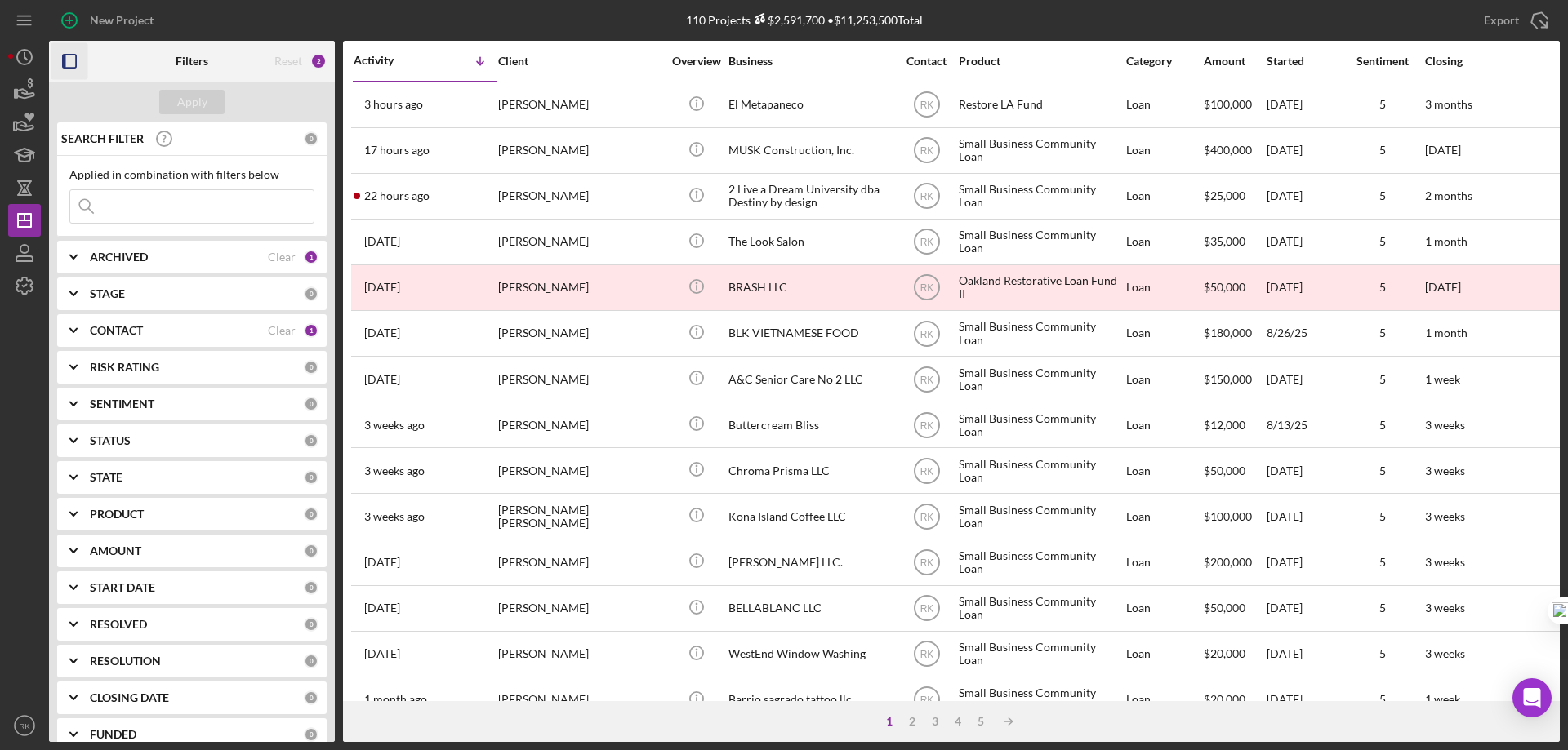
click at [77, 67] on icon "button" at bounding box center [70, 61] width 37 height 37
